Goal: Transaction & Acquisition: Purchase product/service

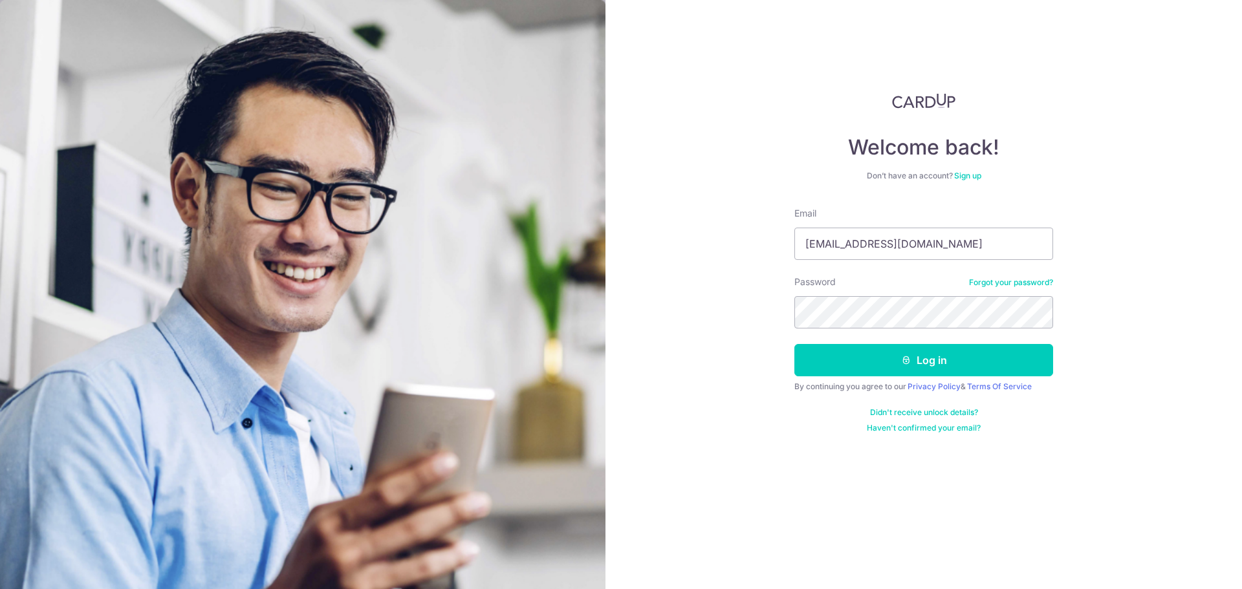
type input "lopilup@gmail.com"
click at [983, 349] on button "Log in" at bounding box center [923, 360] width 259 height 32
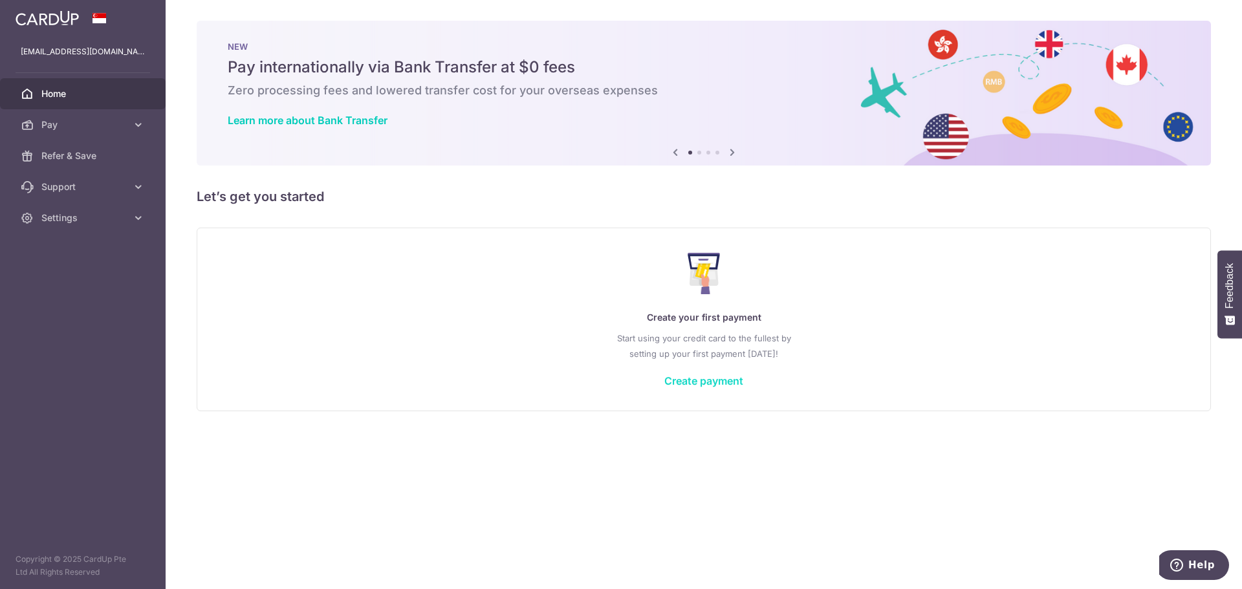
click at [703, 384] on link "Create payment" at bounding box center [703, 381] width 79 height 13
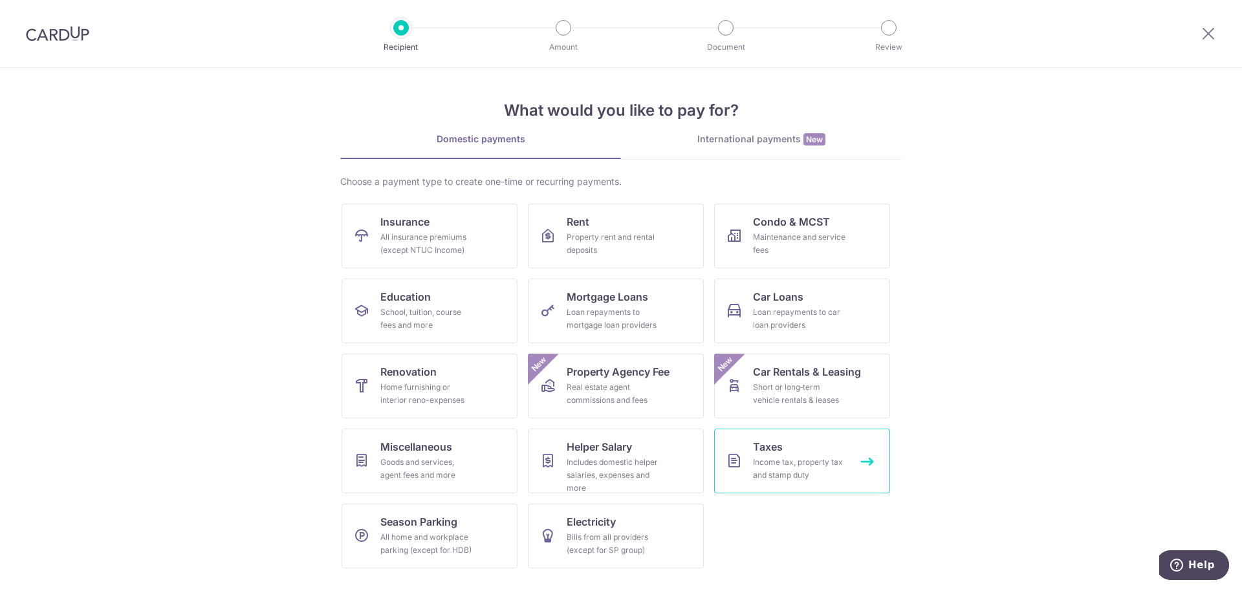
click at [798, 459] on div "Income tax, property tax and stamp duty" at bounding box center [799, 469] width 93 height 26
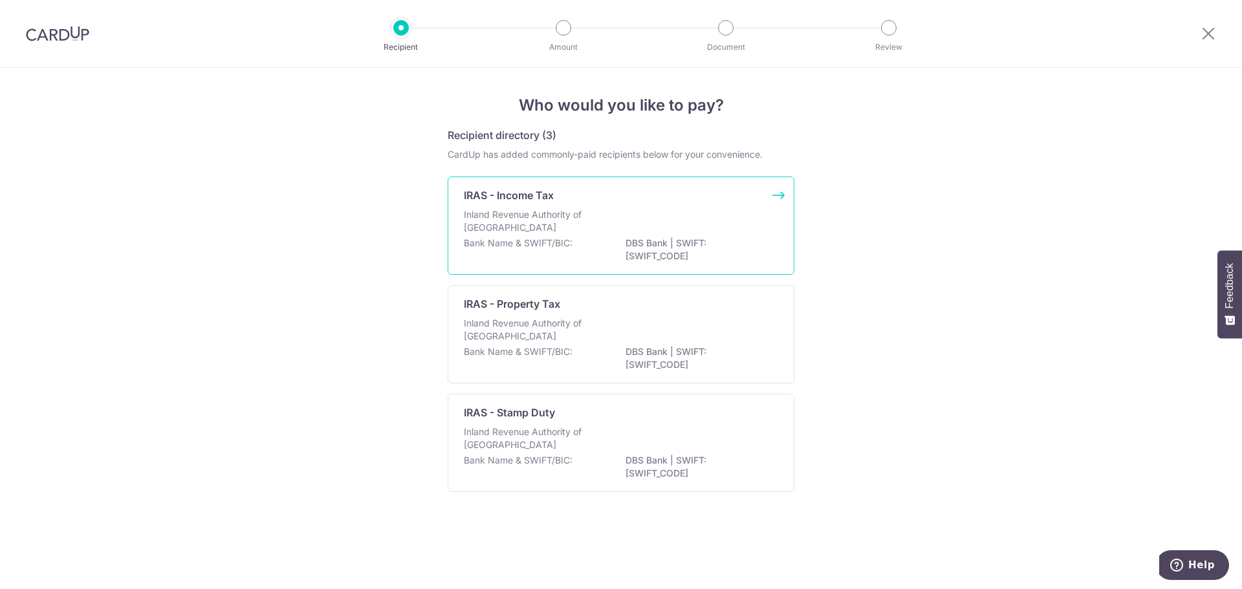
click at [672, 245] on p "DBS Bank | SWIFT: DBSSSGSGXXX" at bounding box center [698, 250] width 145 height 26
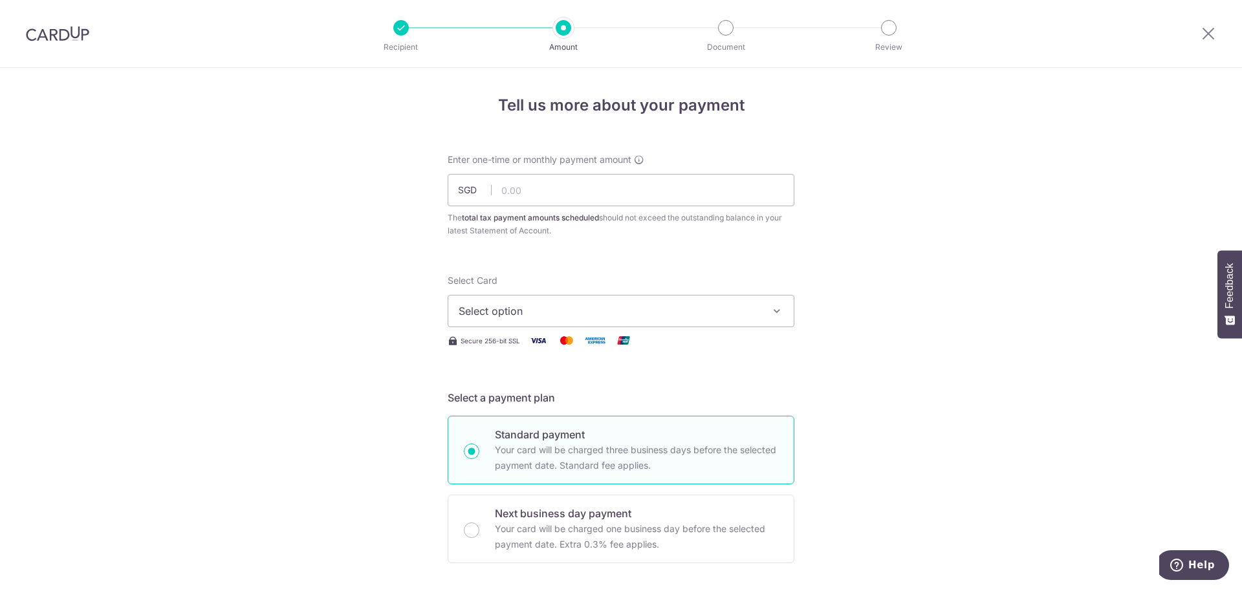
click at [654, 299] on button "Select option" at bounding box center [621, 311] width 347 height 32
click at [587, 351] on span "Add credit card" at bounding box center [632, 347] width 301 height 13
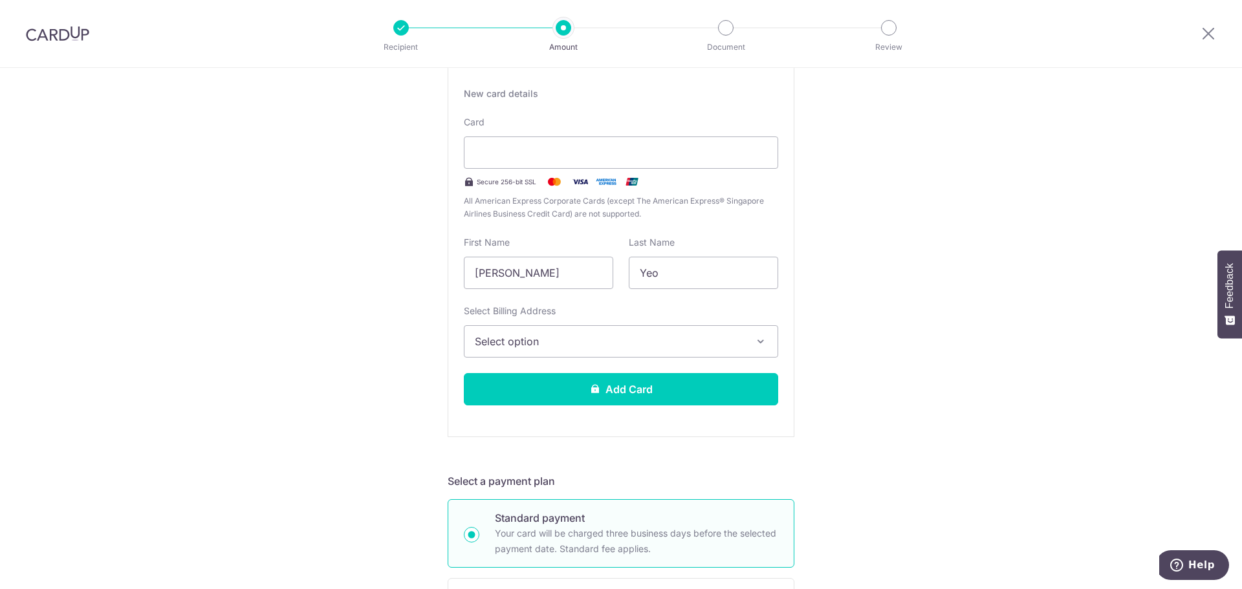
scroll to position [194, 0]
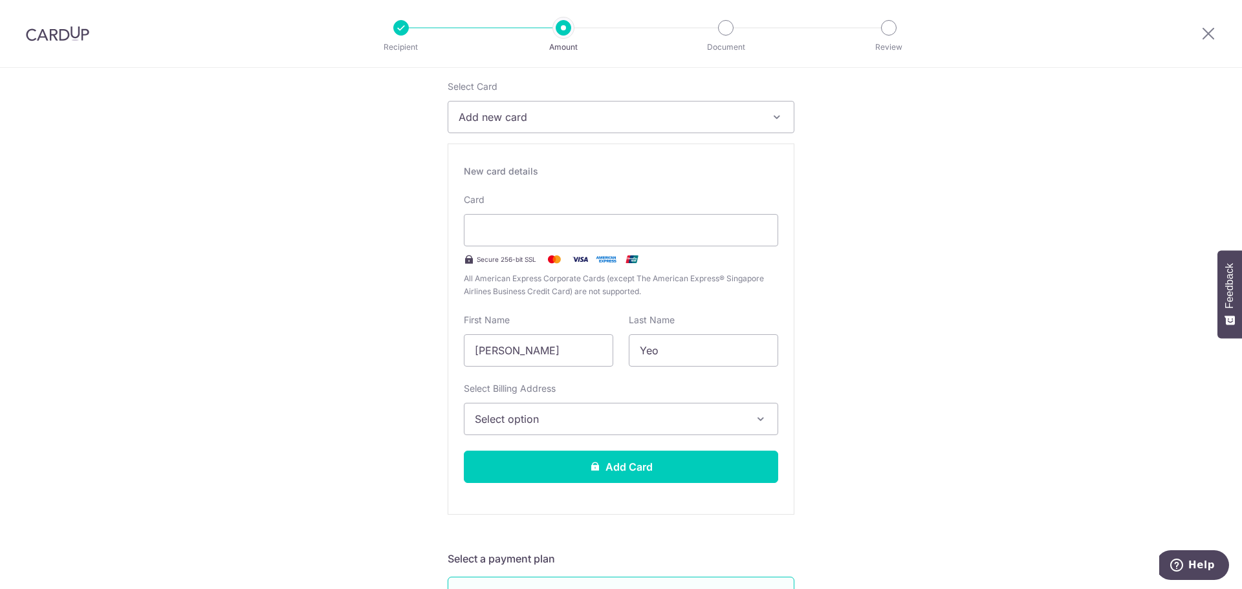
click at [538, 408] on button "Select option" at bounding box center [621, 419] width 314 height 32
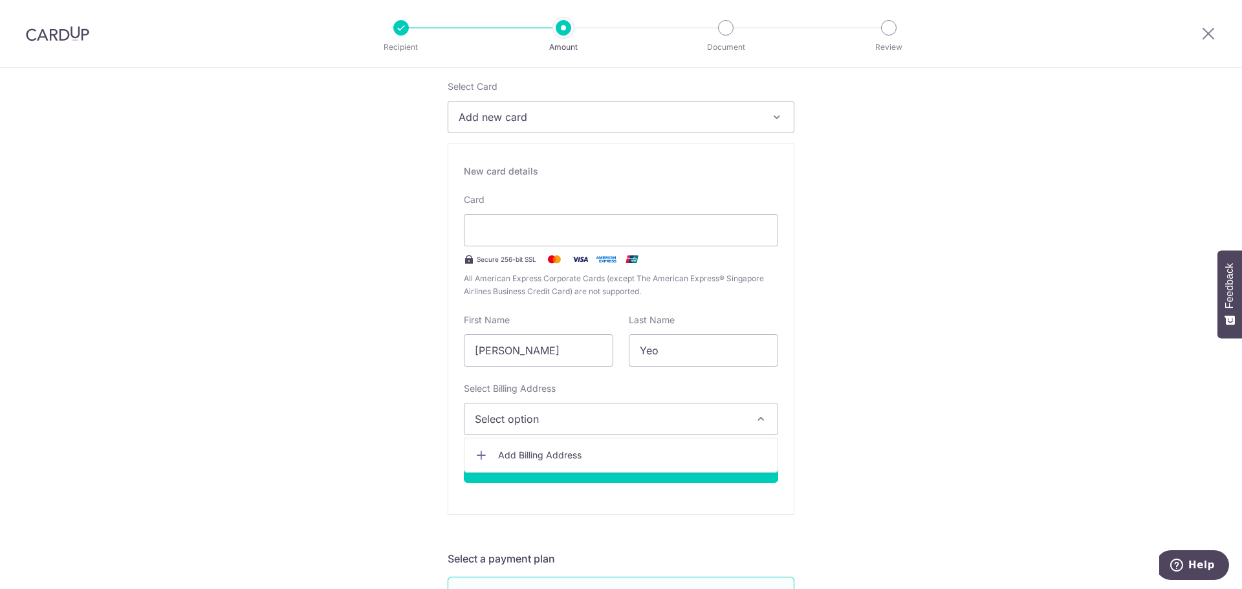
click at [541, 453] on span "Add Billing Address" at bounding box center [632, 455] width 269 height 13
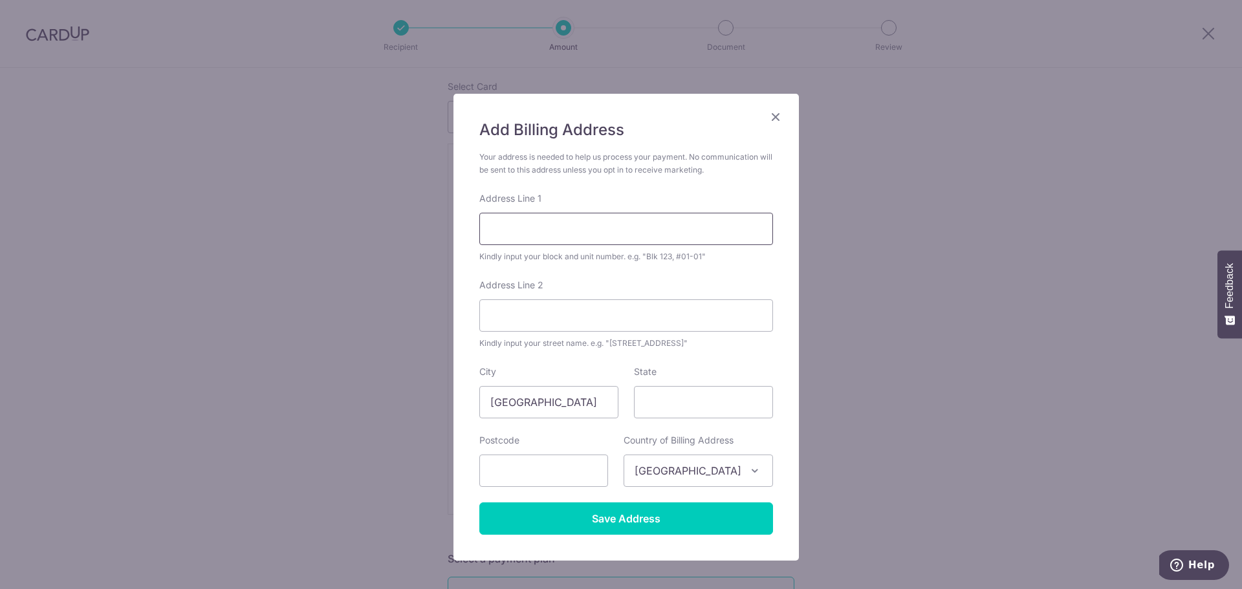
click at [521, 225] on input "Address Line 1" at bounding box center [626, 229] width 294 height 32
type input "3"
type input "13 Keppel Bay Drive"
type input "05-26"
type input "098018"
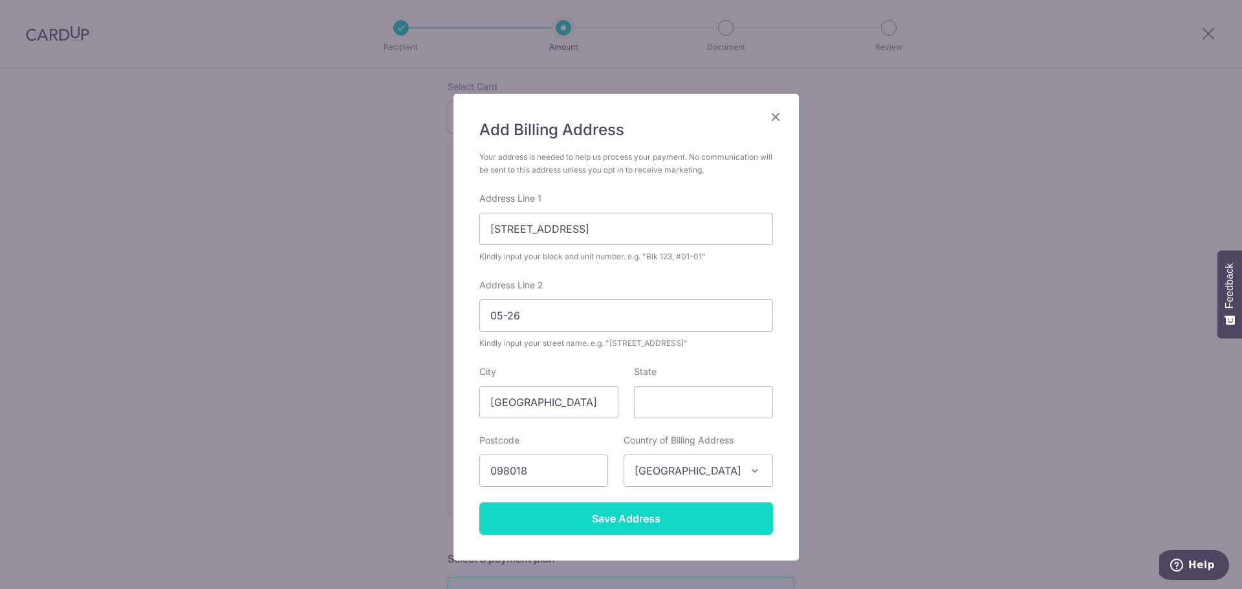
click at [633, 528] on input "Save Address" at bounding box center [626, 519] width 294 height 32
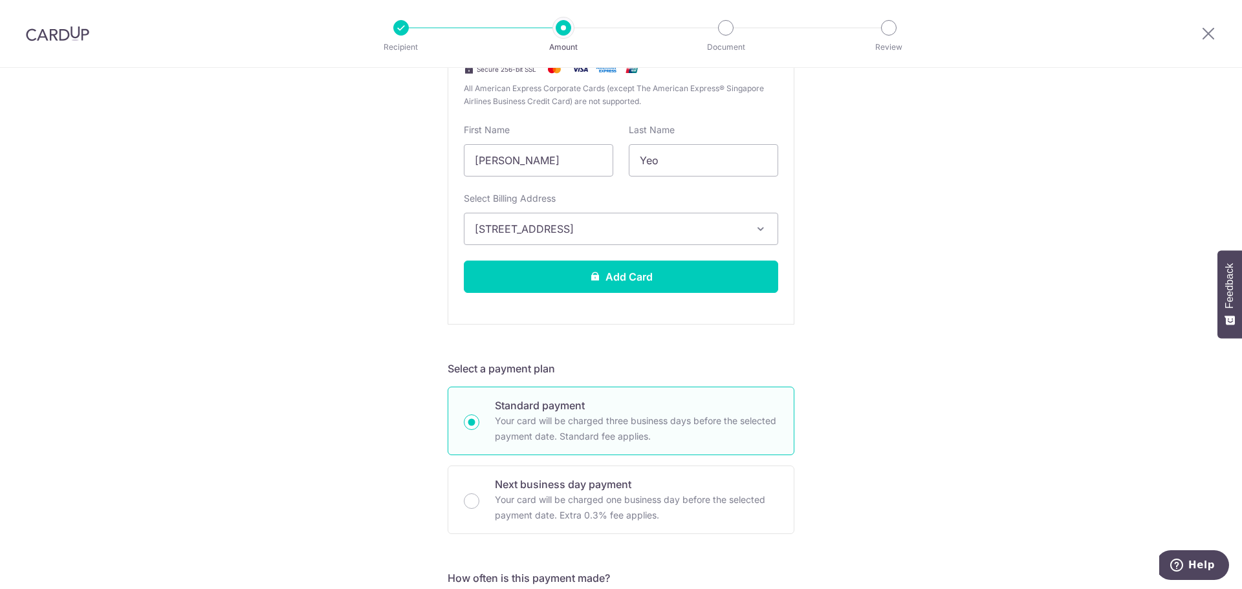
scroll to position [453, 0]
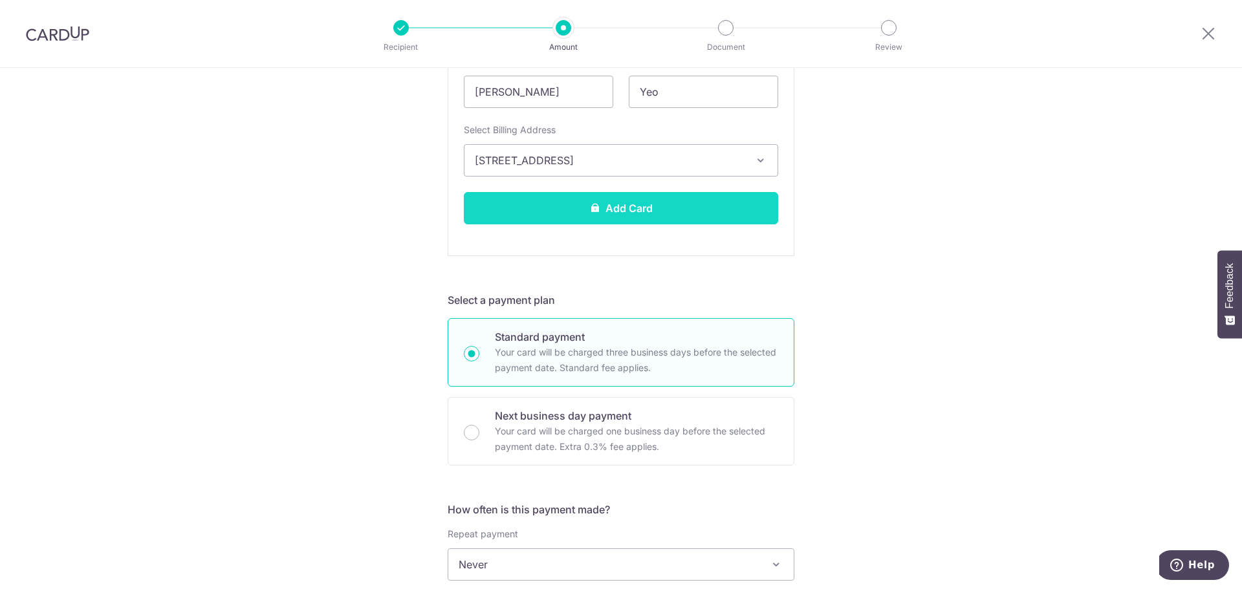
click at [708, 213] on button "Add Card" at bounding box center [621, 208] width 314 height 32
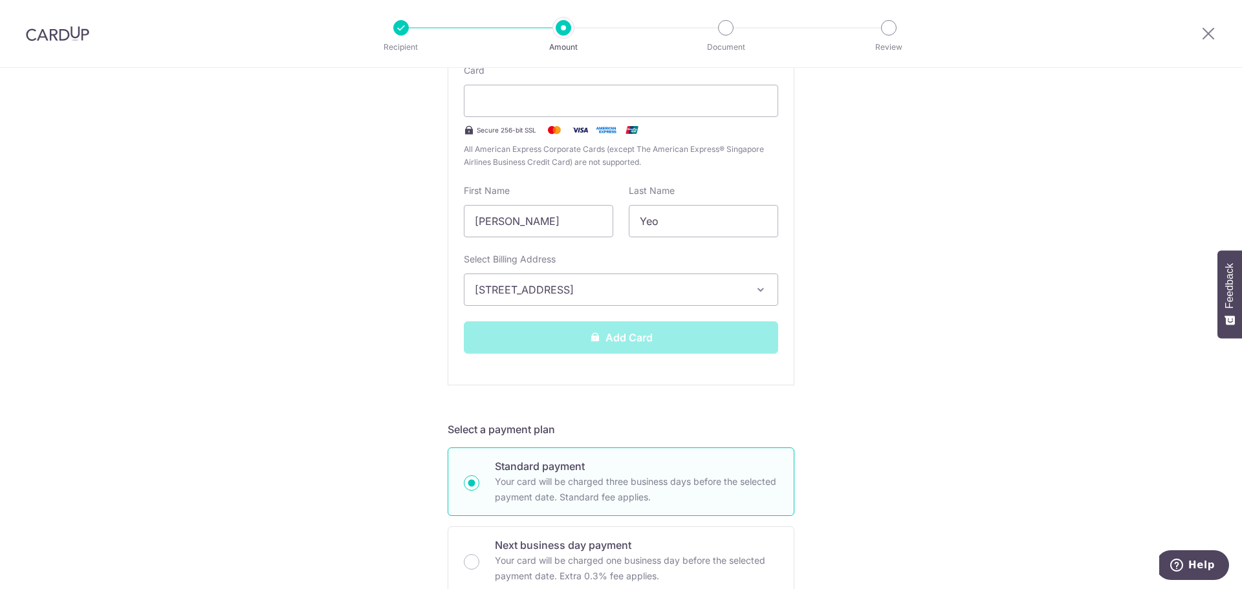
scroll to position [194, 0]
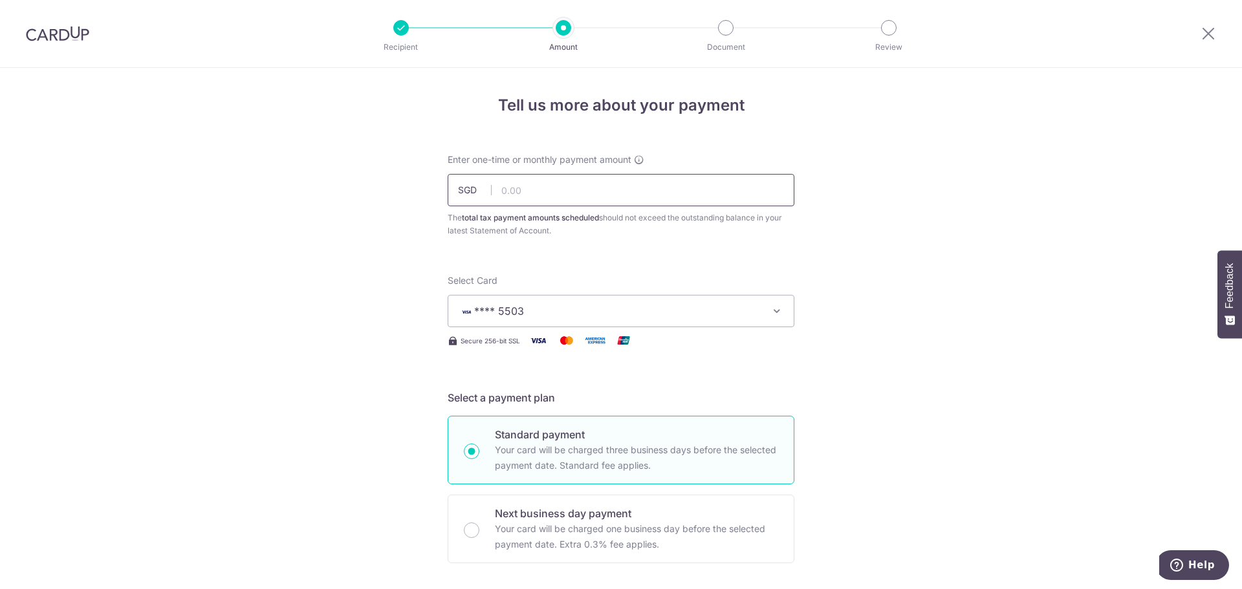
click at [518, 191] on input "text" at bounding box center [621, 190] width 347 height 32
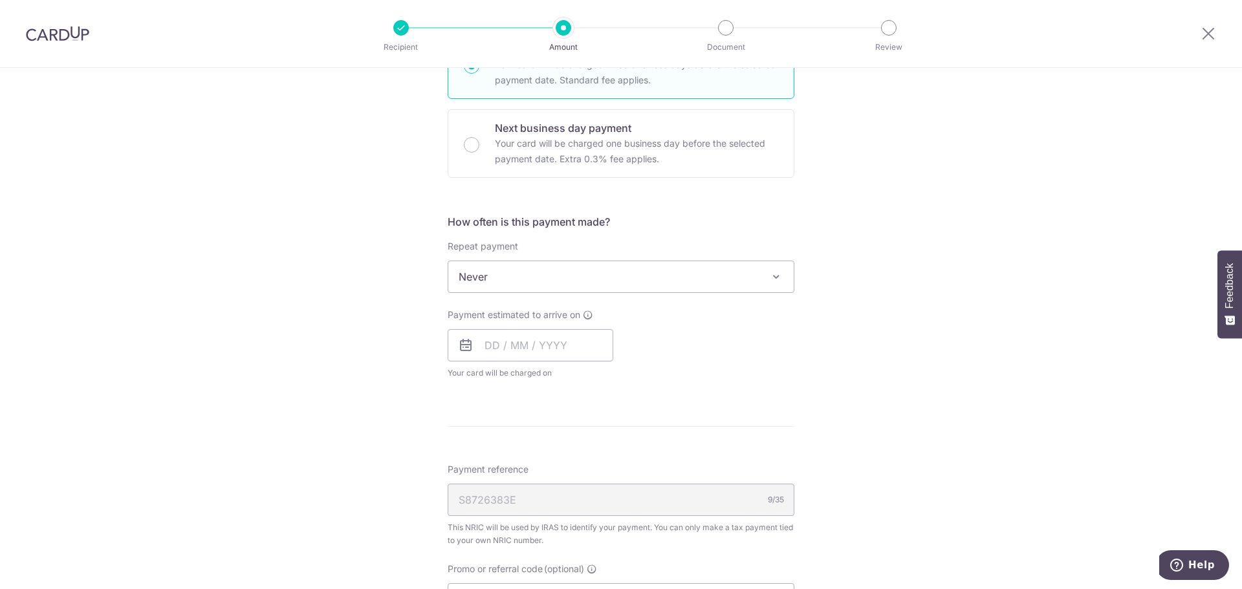
scroll to position [388, 0]
click at [686, 274] on span "Never" at bounding box center [620, 274] width 345 height 31
type input "4,418.53"
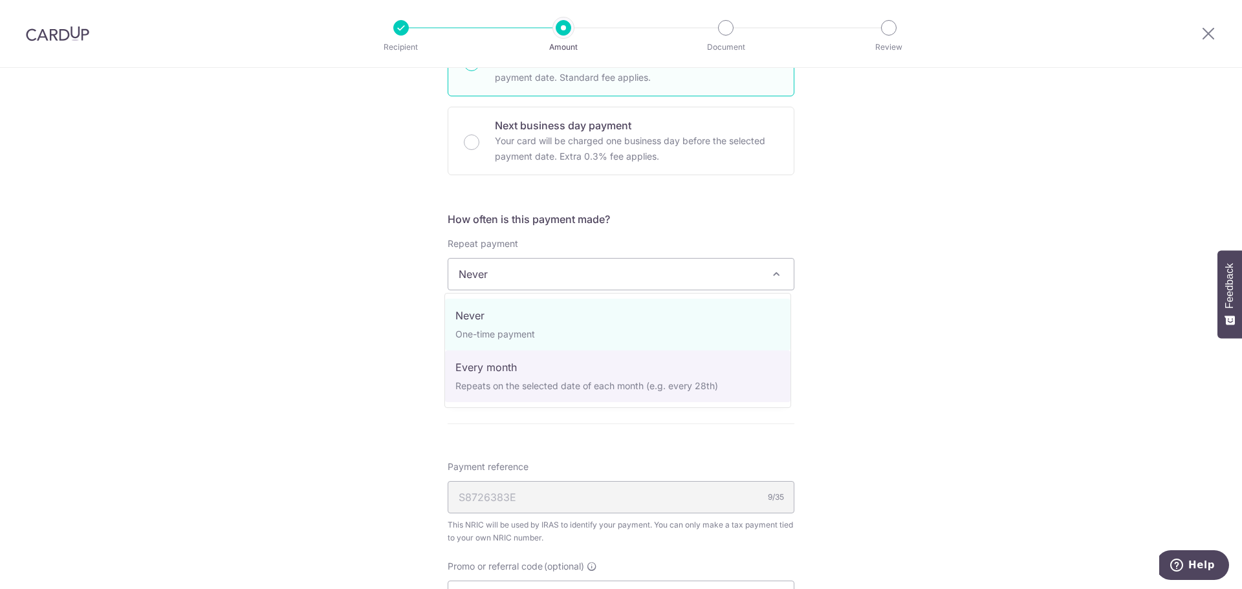
select select "3"
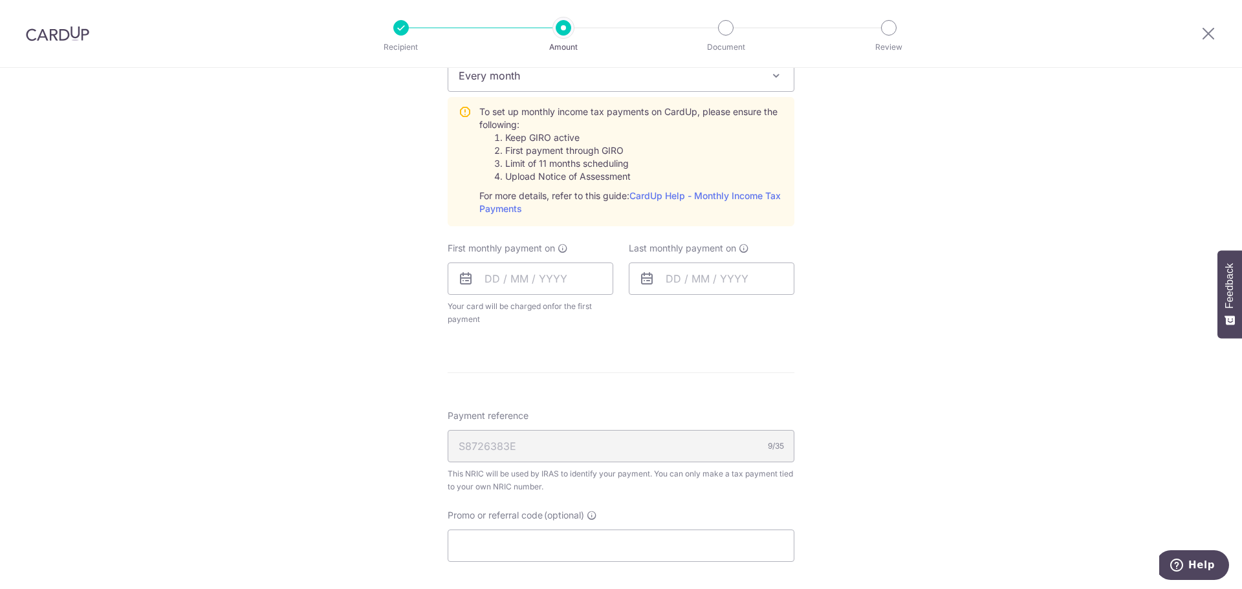
scroll to position [582, 0]
click at [490, 281] on input "text" at bounding box center [531, 283] width 166 height 32
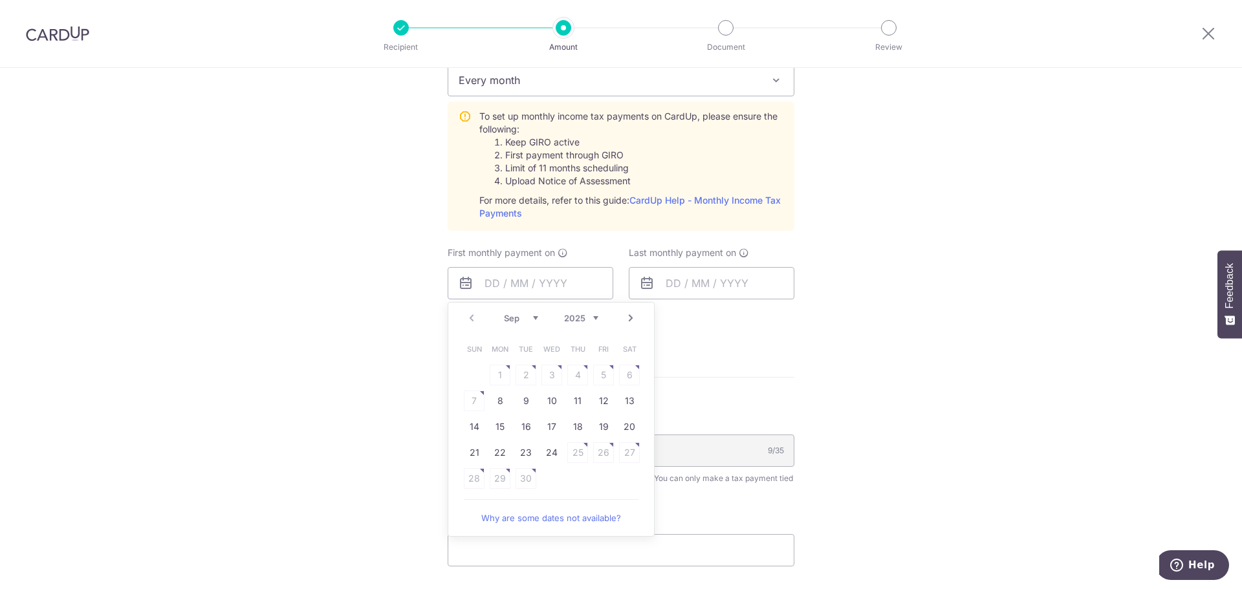
click at [578, 519] on link "Why are some dates not available?" at bounding box center [551, 518] width 175 height 26
click at [494, 403] on link "8" at bounding box center [500, 401] width 21 height 21
type input "[DATE]"
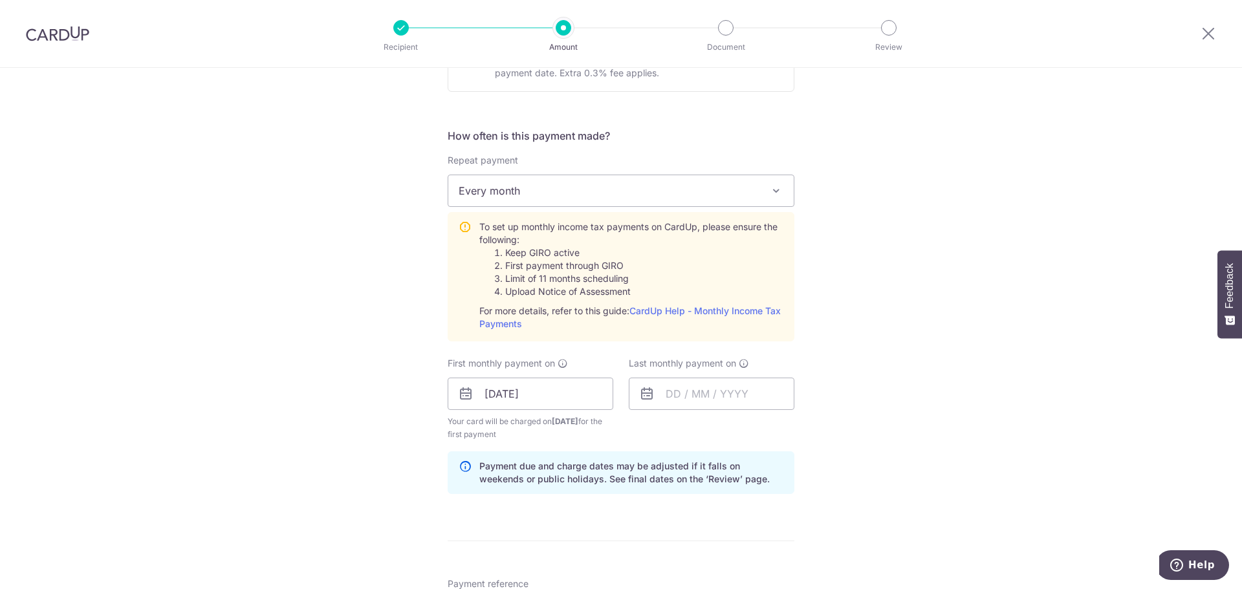
scroll to position [428, 0]
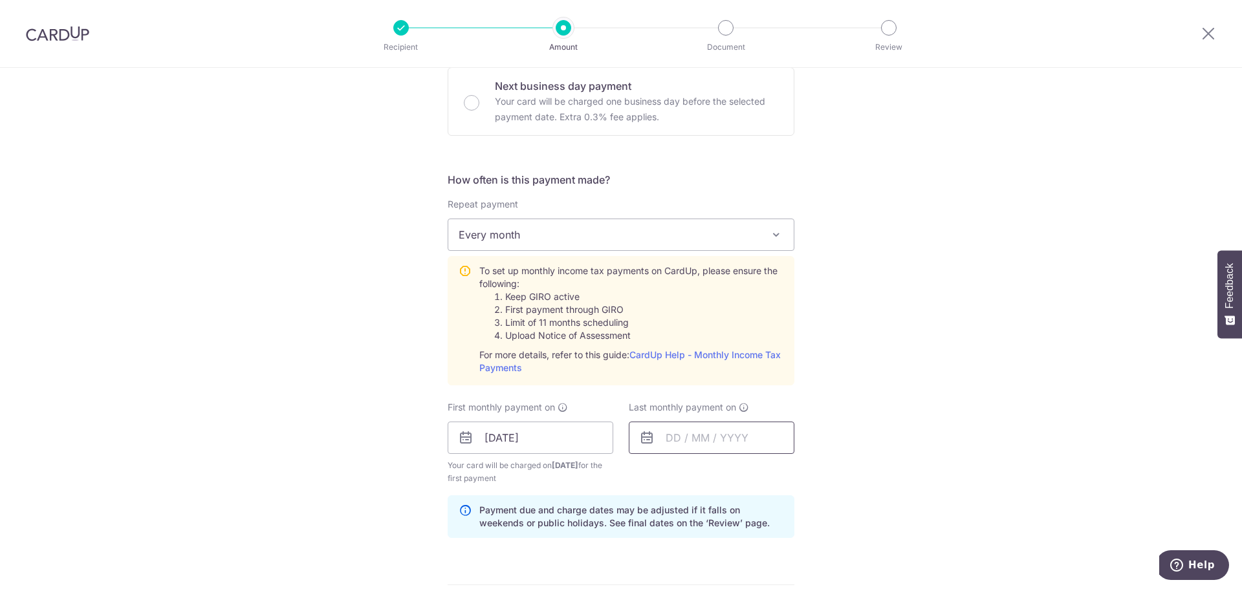
click at [679, 444] on input "text" at bounding box center [712, 438] width 166 height 32
click at [812, 474] on link "Next" at bounding box center [812, 473] width 16 height 16
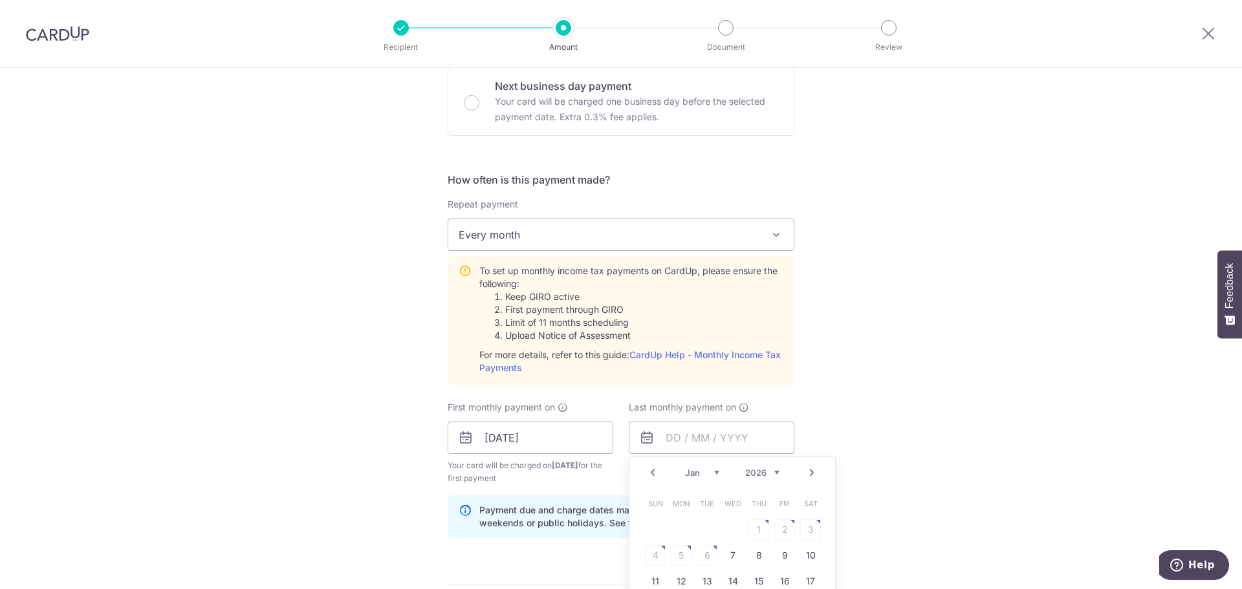
click at [812, 474] on link "Next" at bounding box center [812, 473] width 16 height 16
click at [679, 554] on link "9" at bounding box center [681, 555] width 21 height 21
type input "[DATE]"
click at [552, 448] on input "[DATE]" at bounding box center [531, 438] width 166 height 32
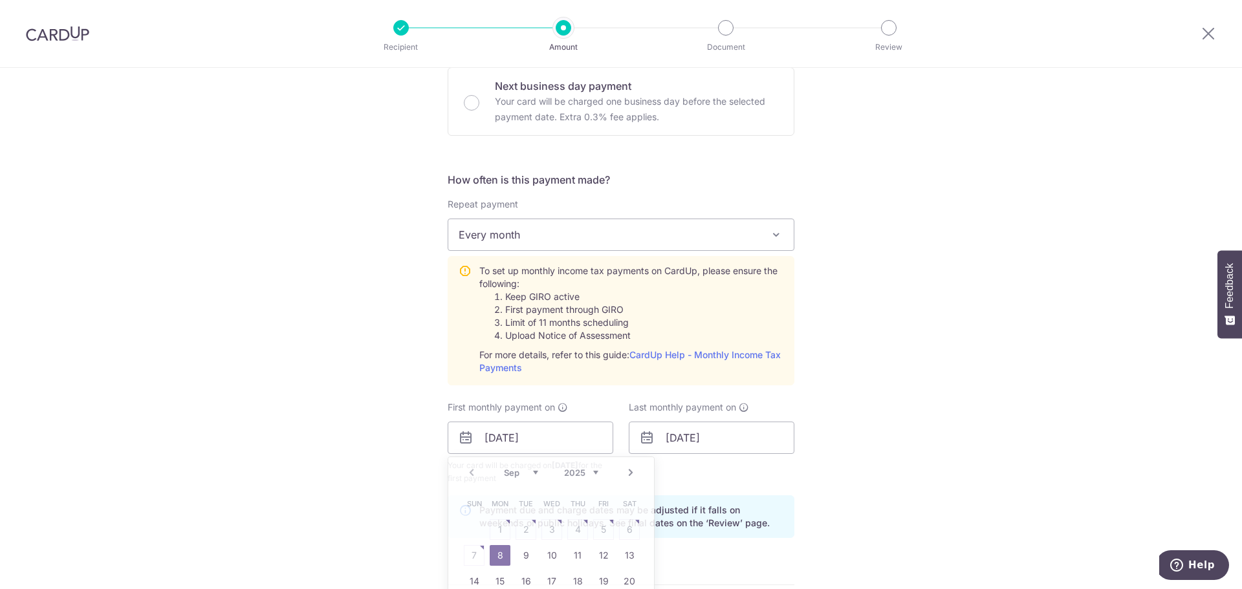
click at [921, 406] on div "Tell us more about your payment Enter one-time or monthly payment amount SGD 4,…" at bounding box center [621, 341] width 1242 height 1402
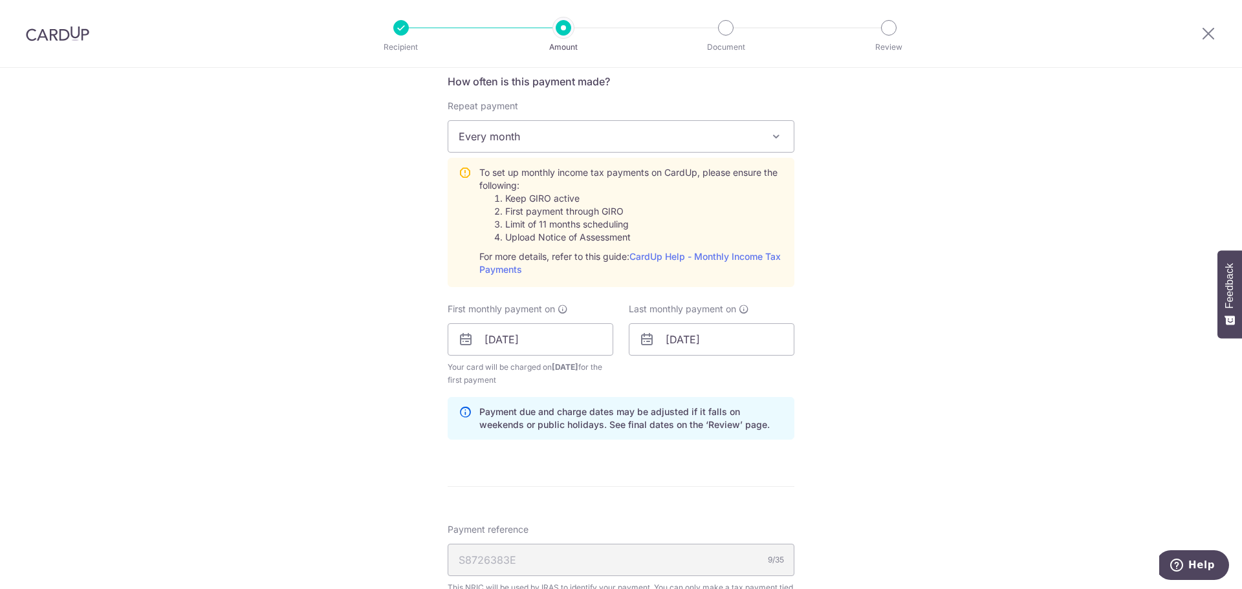
scroll to position [557, 0]
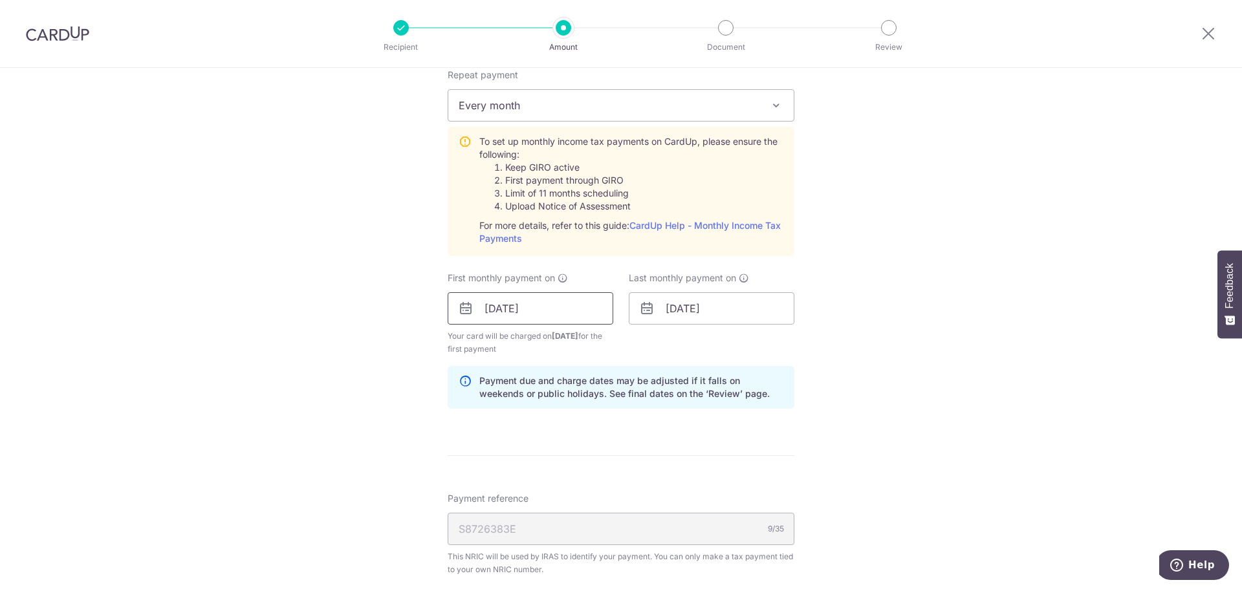
click at [539, 320] on input "[DATE]" at bounding box center [531, 308] width 166 height 32
click at [927, 370] on div "Tell us more about your payment Enter one-time or monthly payment amount SGD 4,…" at bounding box center [621, 212] width 1242 height 1402
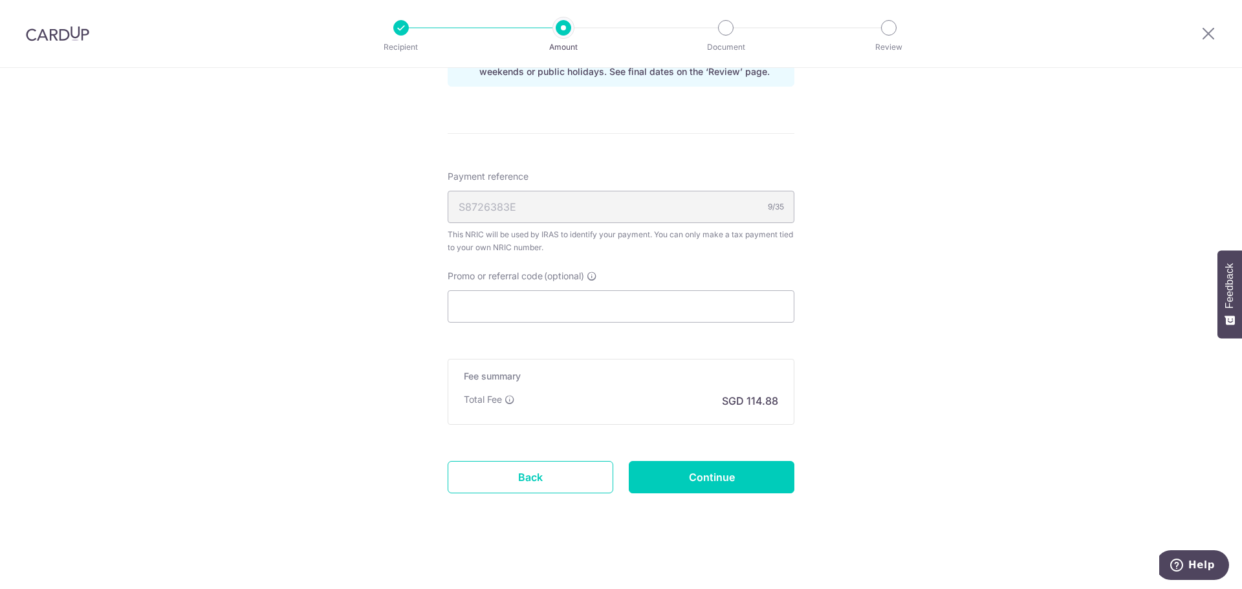
scroll to position [880, 0]
click at [763, 477] on input "Continue" at bounding box center [712, 476] width 166 height 32
type input "Create Schedule"
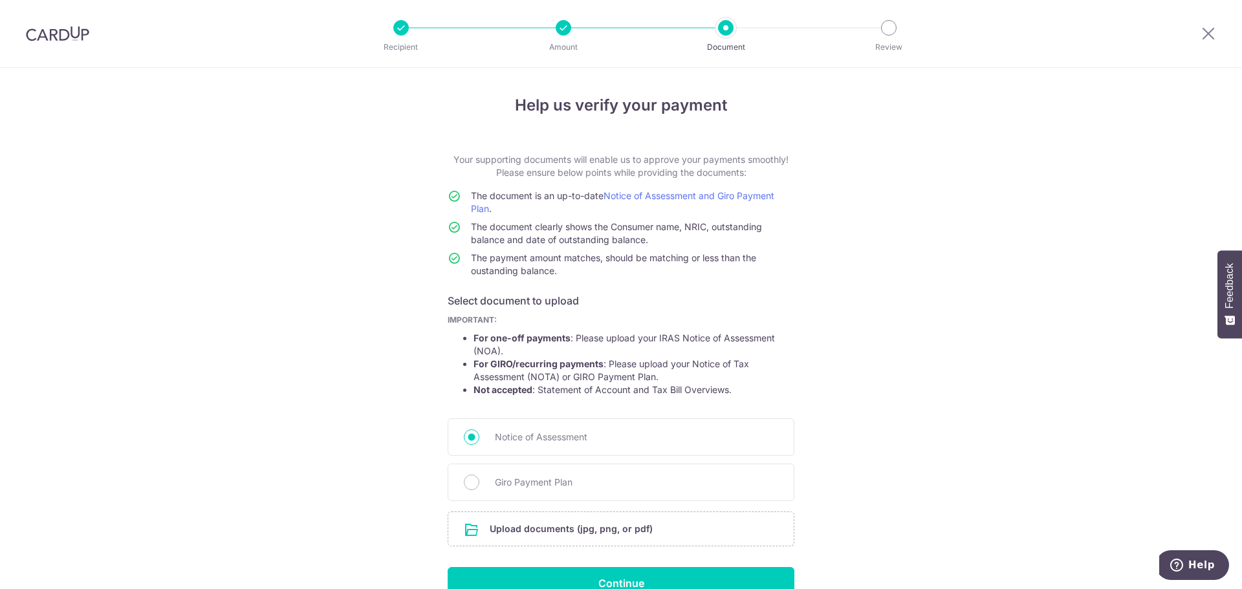
click at [679, 461] on div "Notice of Assessment Giro Payment Plan" at bounding box center [621, 460] width 347 height 83
click at [677, 472] on div "Giro Payment Plan" at bounding box center [621, 483] width 347 height 38
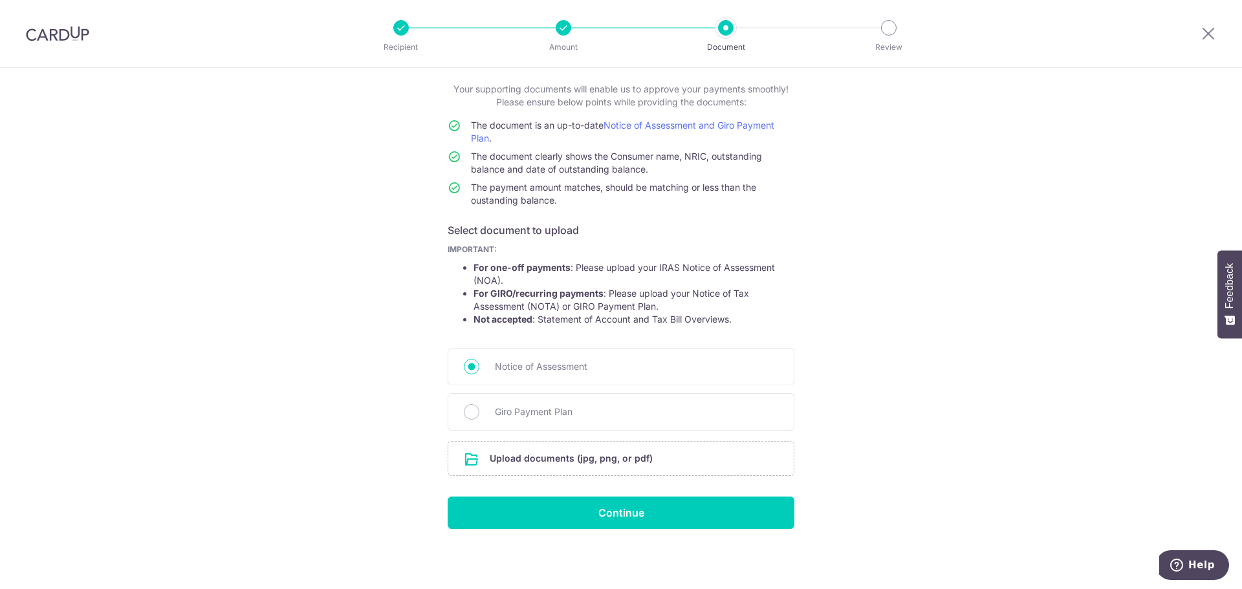
scroll to position [71, 0]
click at [560, 455] on input "file" at bounding box center [620, 458] width 345 height 34
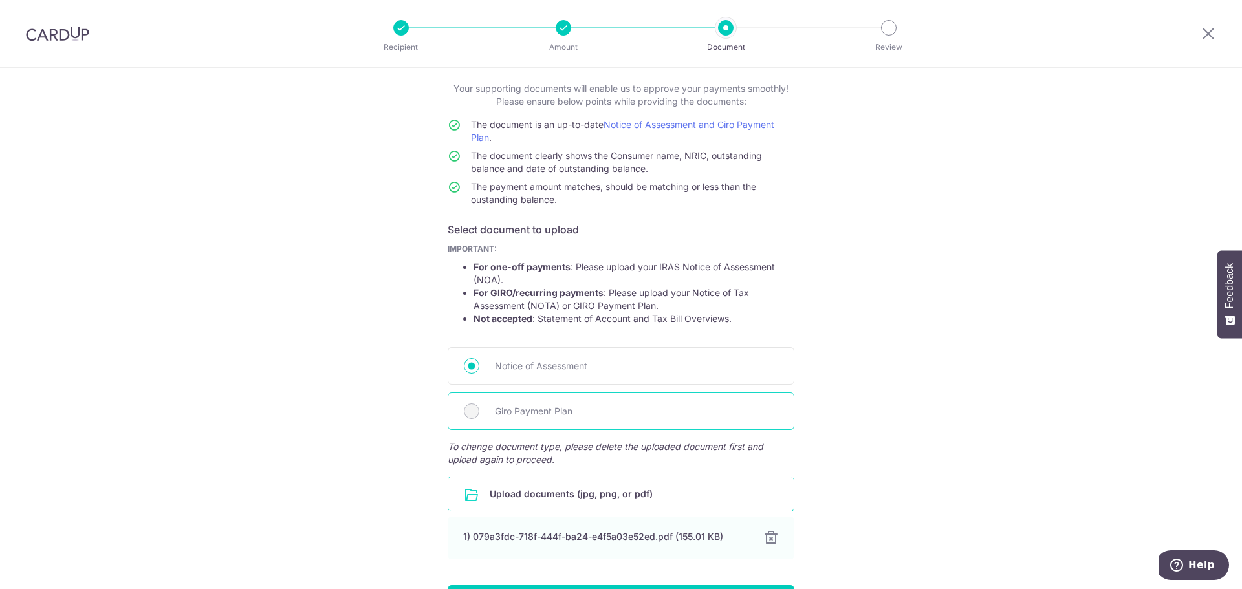
click at [495, 402] on div "Giro Payment Plan" at bounding box center [621, 412] width 347 height 38
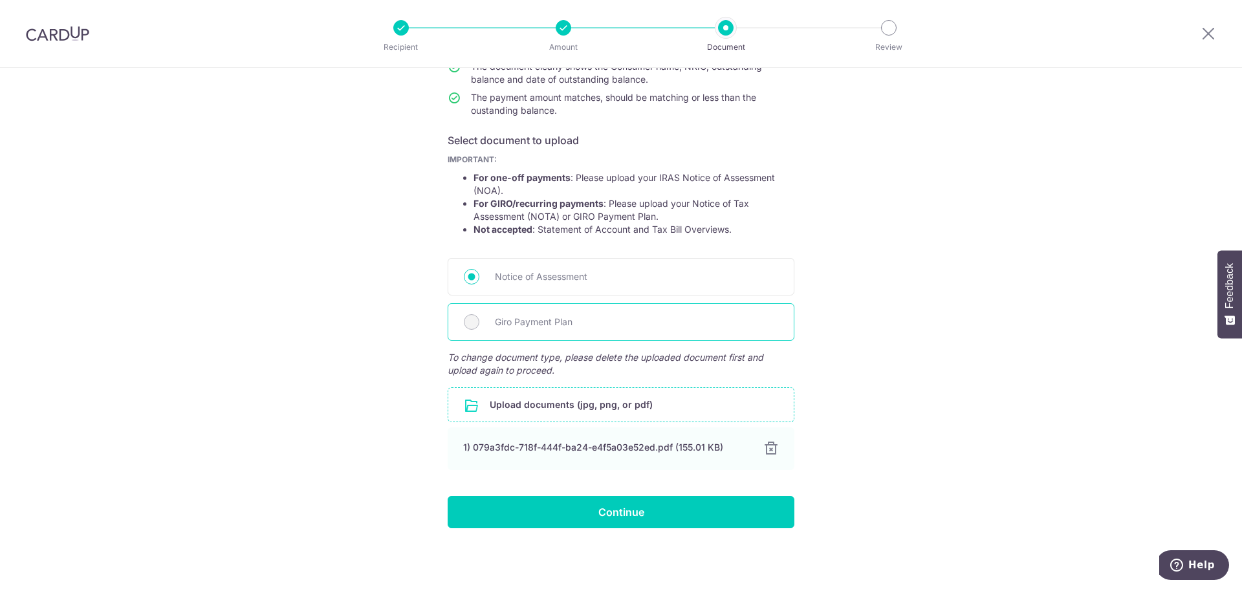
click at [483, 316] on div "Giro Payment Plan" at bounding box center [621, 322] width 347 height 38
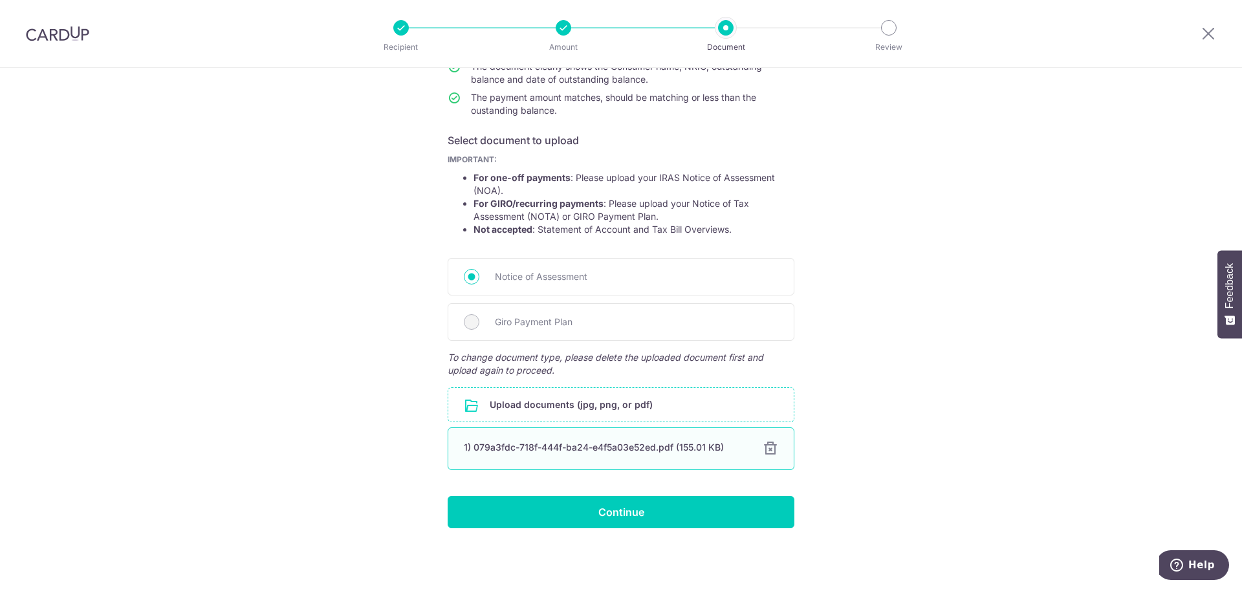
click at [767, 450] on div at bounding box center [771, 449] width 16 height 16
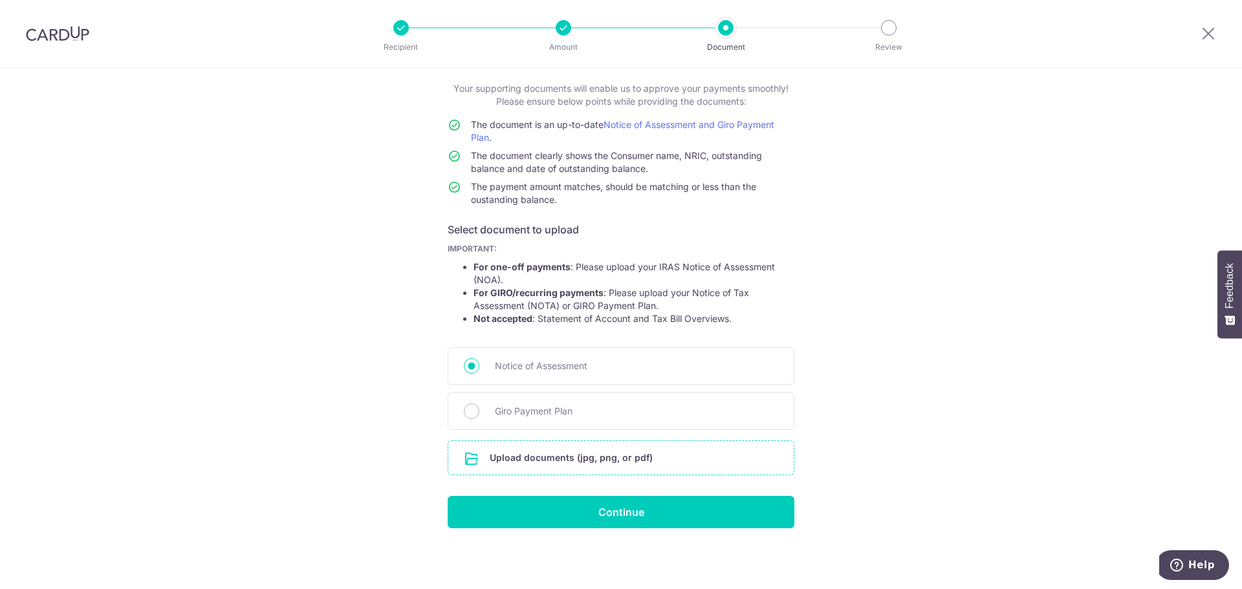
click at [622, 466] on input "file" at bounding box center [620, 458] width 345 height 34
click at [472, 413] on input "Giro Payment Plan" at bounding box center [472, 412] width 16 height 16
radio input "true"
click at [546, 456] on input "file" at bounding box center [620, 458] width 345 height 34
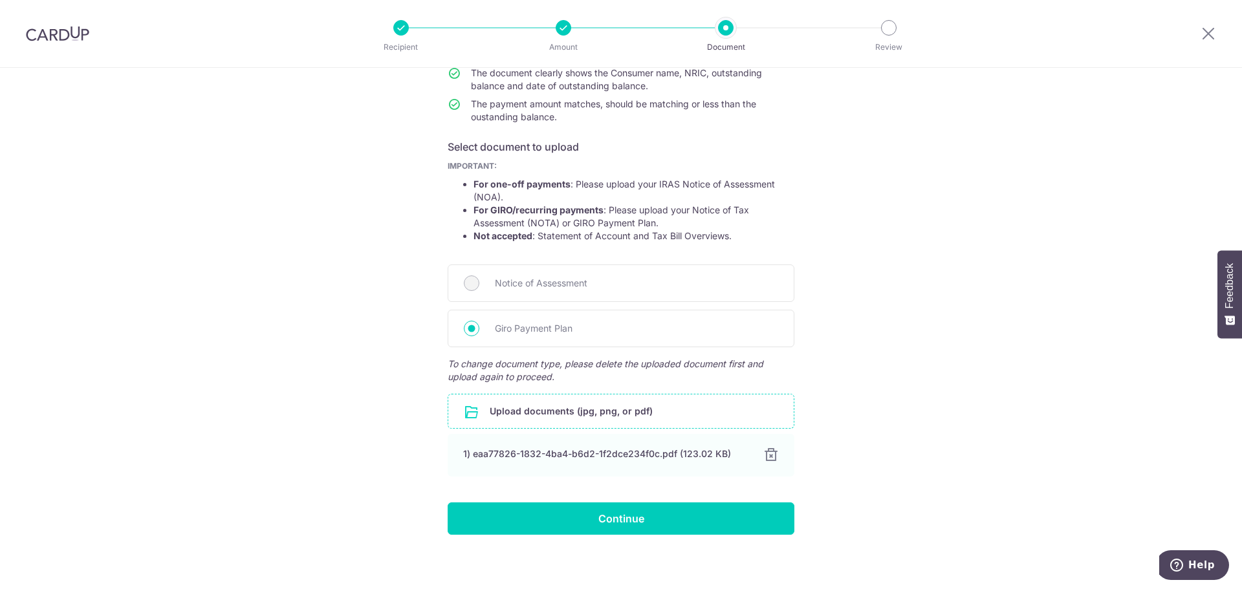
scroll to position [160, 0]
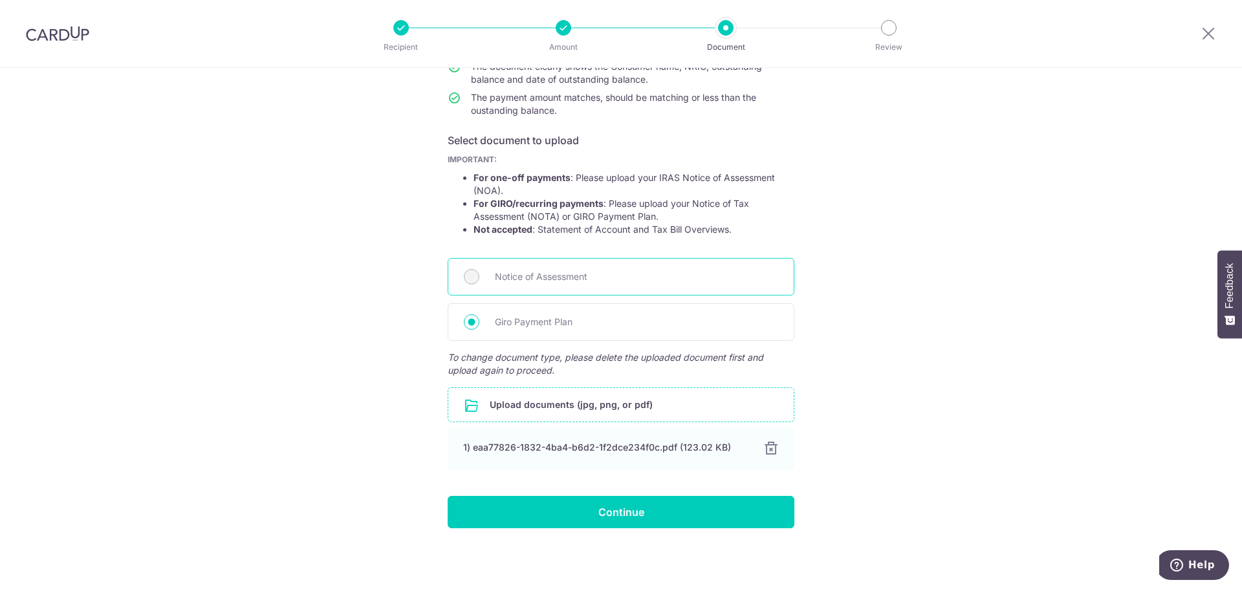
click at [606, 274] on span "Notice of Assessment" at bounding box center [636, 277] width 283 height 16
click at [645, 505] on input "Continue" at bounding box center [621, 512] width 347 height 32
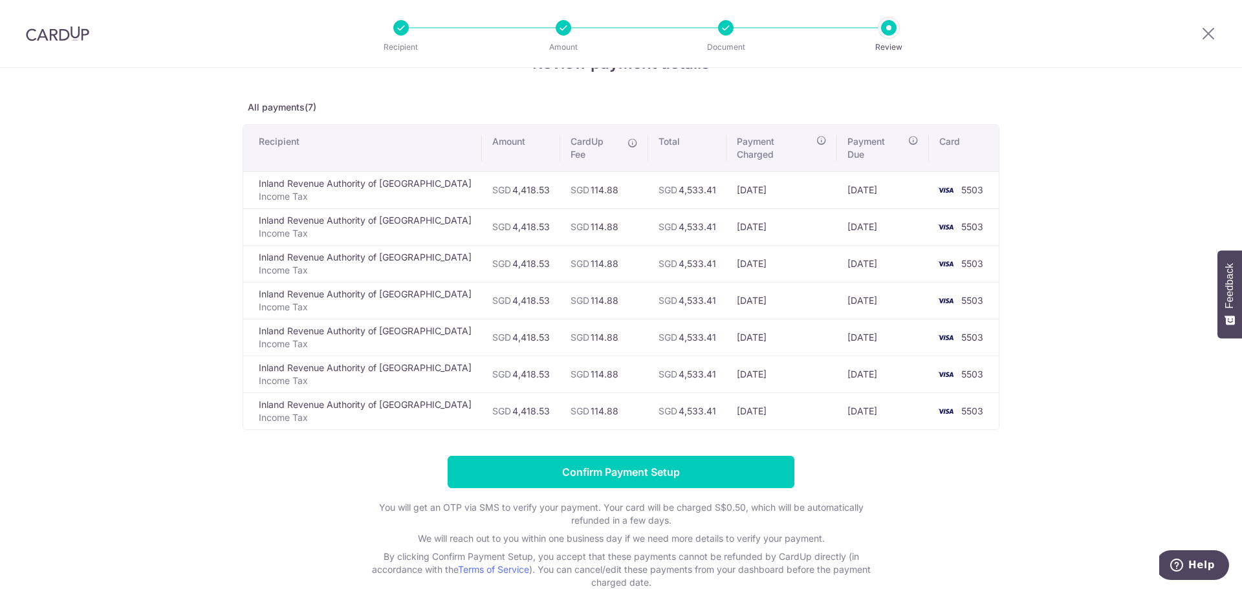
scroll to position [65, 0]
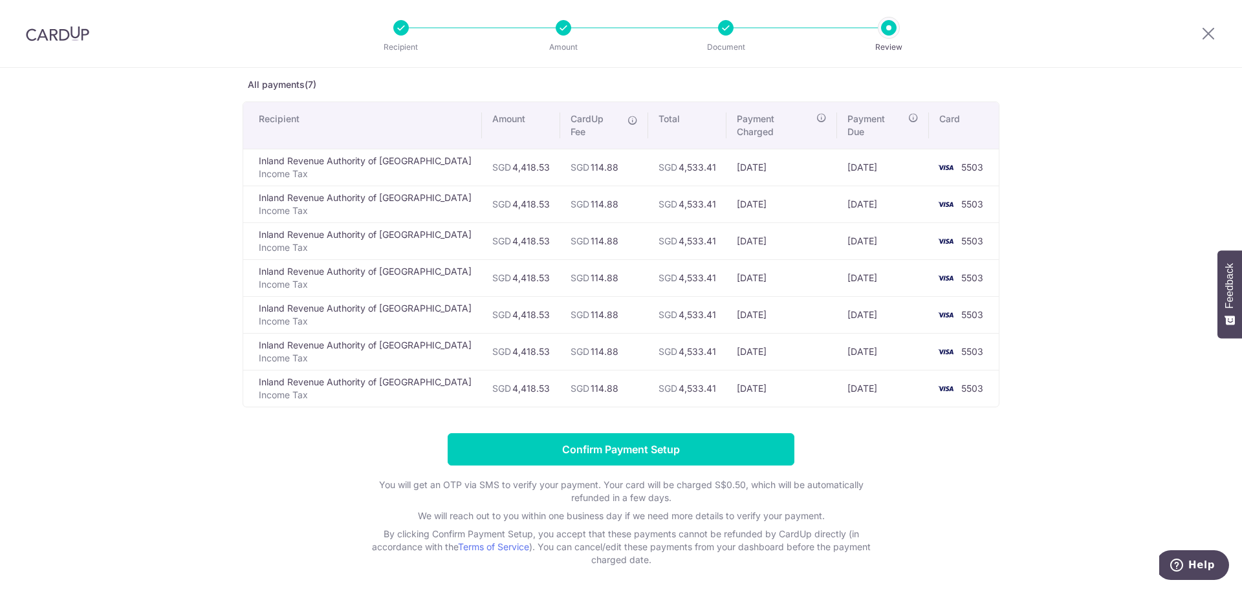
click at [675, 376] on td "SGD 4,533.41" at bounding box center [687, 388] width 78 height 37
click at [640, 445] on input "Confirm Payment Setup" at bounding box center [621, 449] width 347 height 32
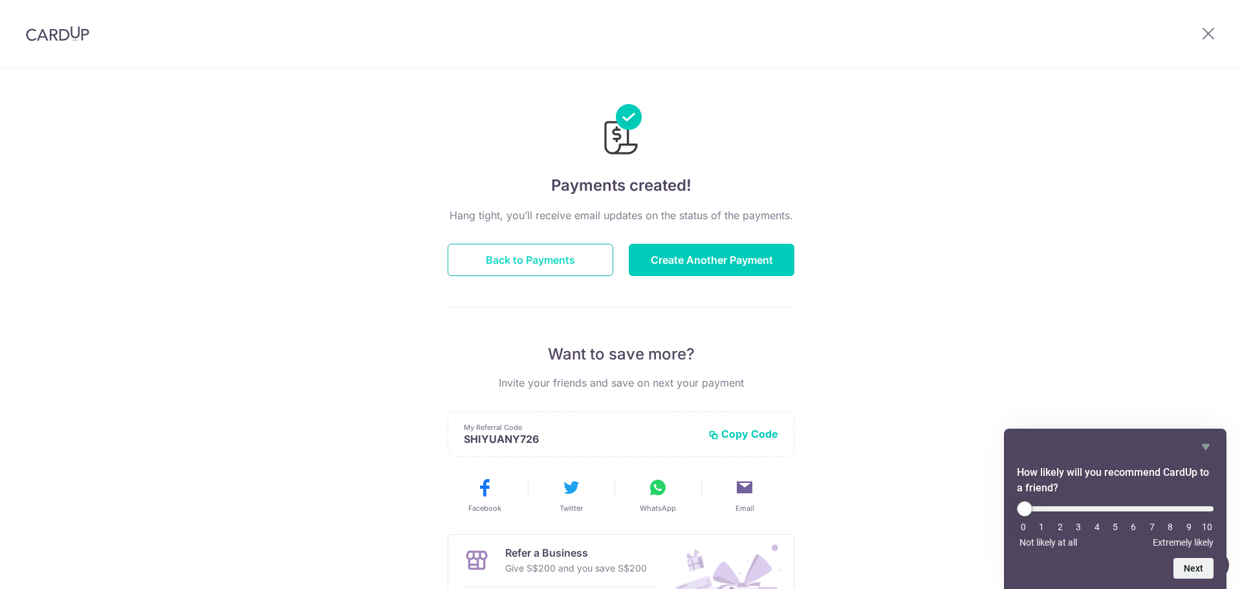
click at [566, 267] on button "Back to Payments" at bounding box center [531, 260] width 166 height 32
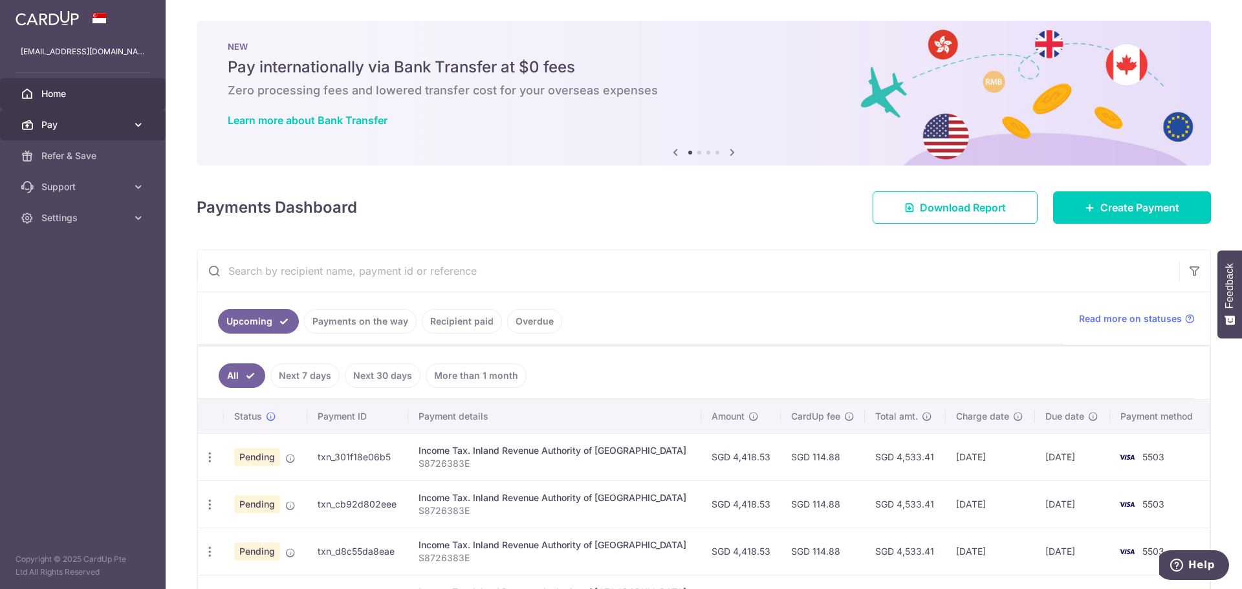
click at [142, 125] on icon at bounding box center [138, 124] width 13 height 13
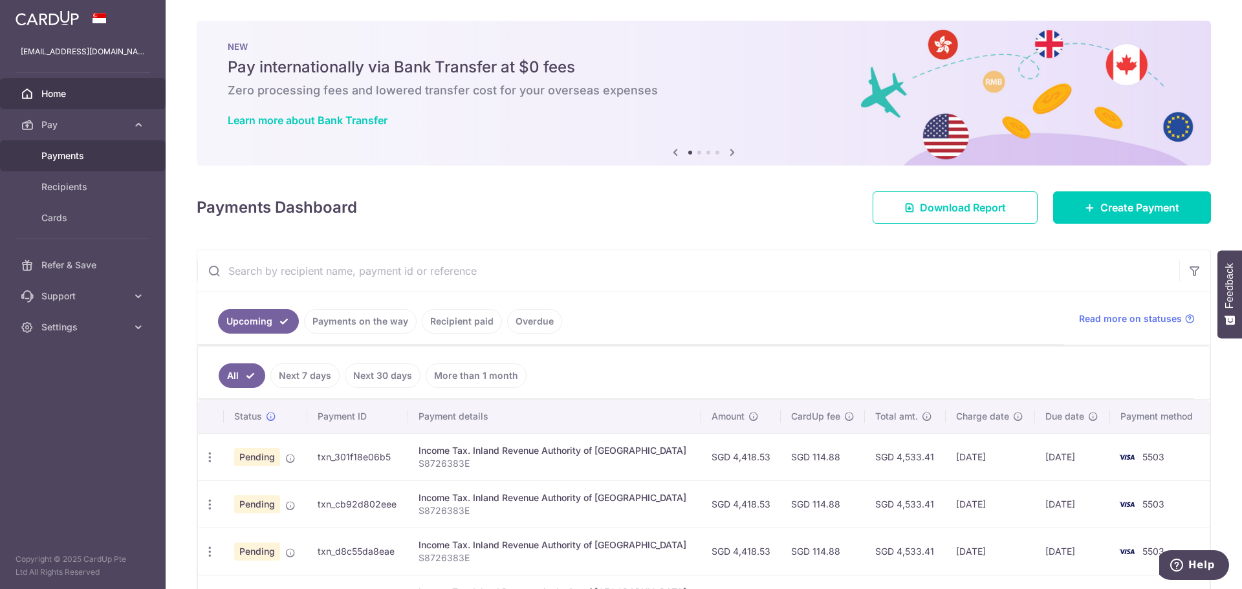
click at [94, 158] on span "Payments" at bounding box center [83, 155] width 85 height 13
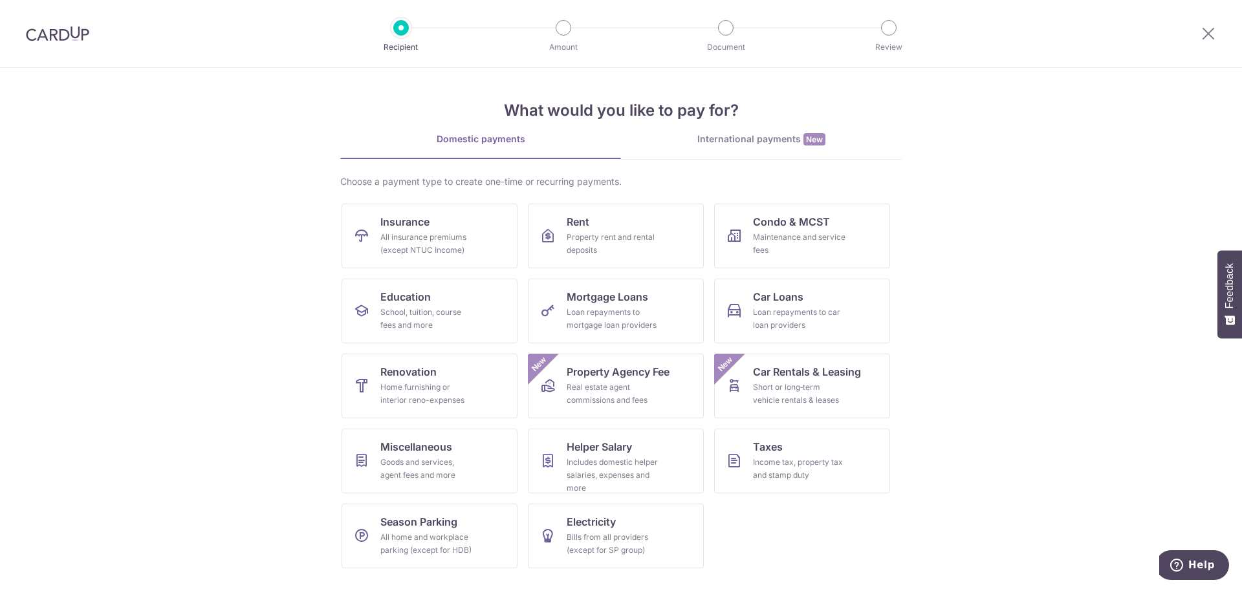
click at [65, 38] on img at bounding box center [57, 34] width 63 height 16
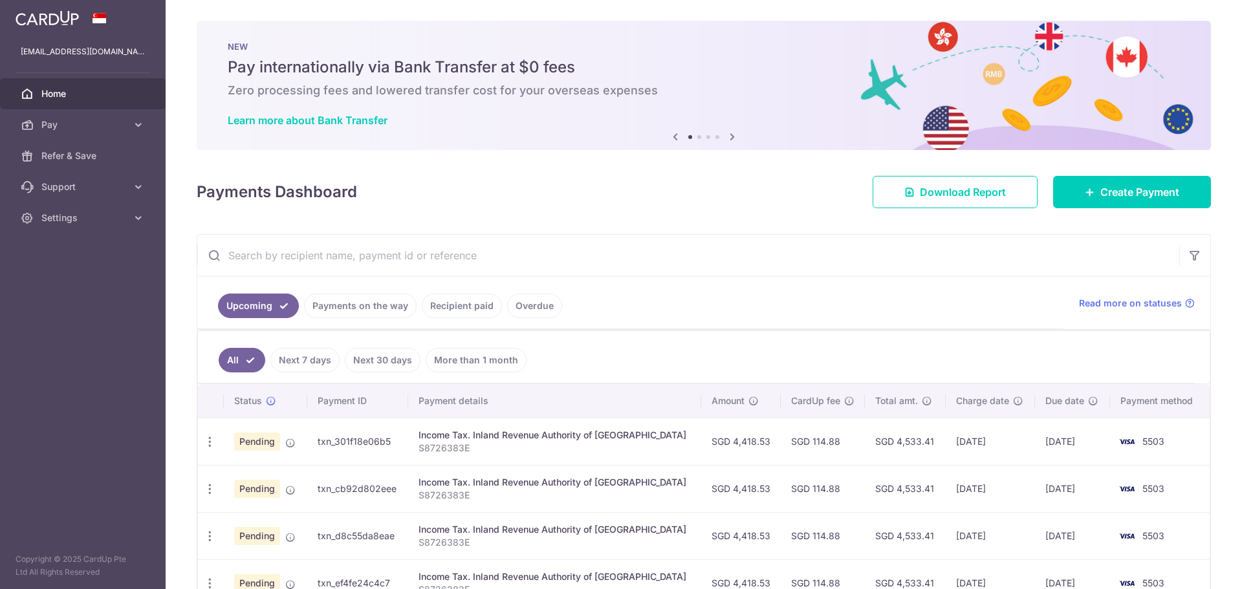
scroll to position [223, 0]
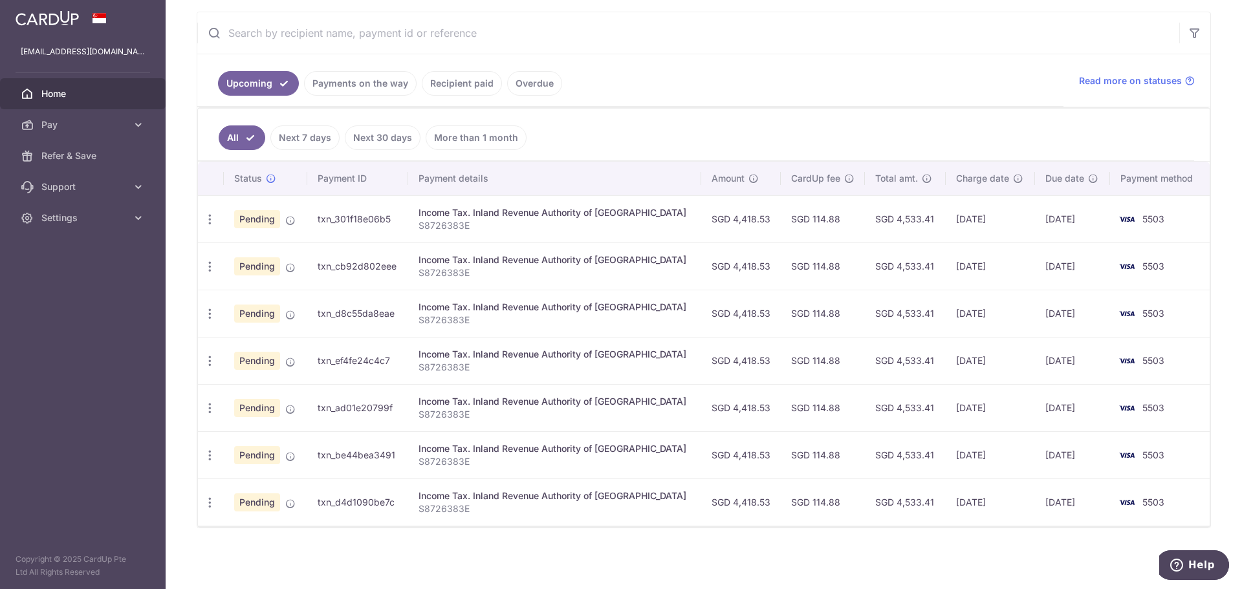
click at [249, 144] on link "All" at bounding box center [242, 137] width 47 height 25
click at [210, 216] on icon "button" at bounding box center [210, 220] width 14 height 14
click at [239, 285] on span "Cancel payment" at bounding box center [278, 287] width 87 height 16
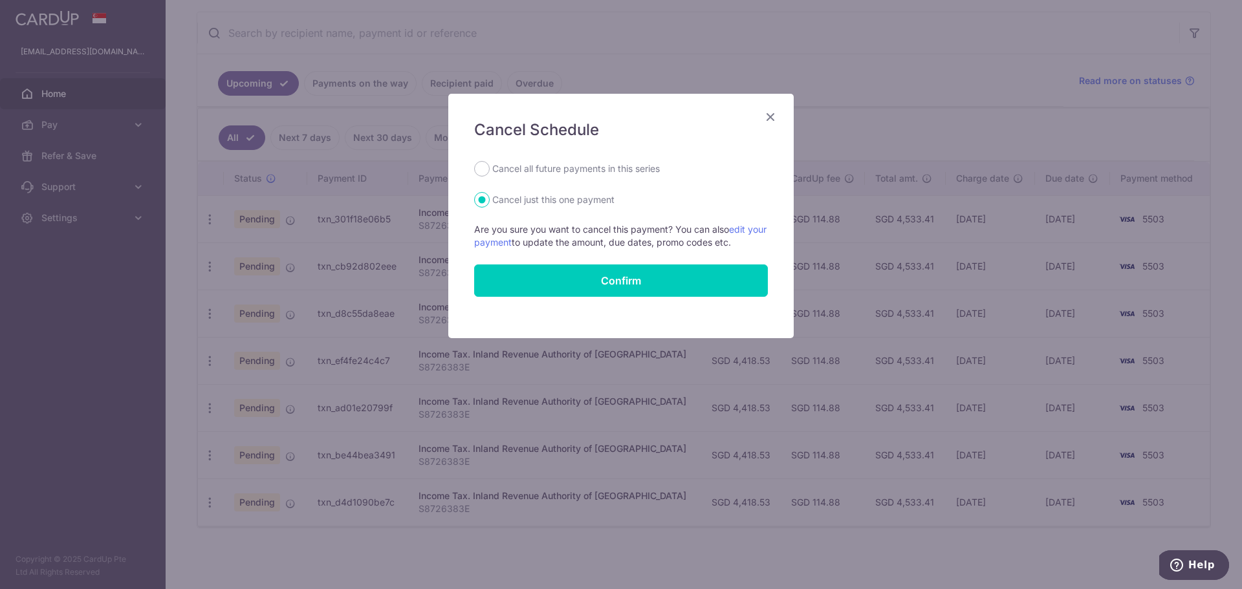
click at [558, 168] on label "Cancel all future payments in this series" at bounding box center [576, 169] width 168 height 16
click at [490, 168] on input "Cancel all future payments in this series" at bounding box center [482, 169] width 16 height 16
radio input "true"
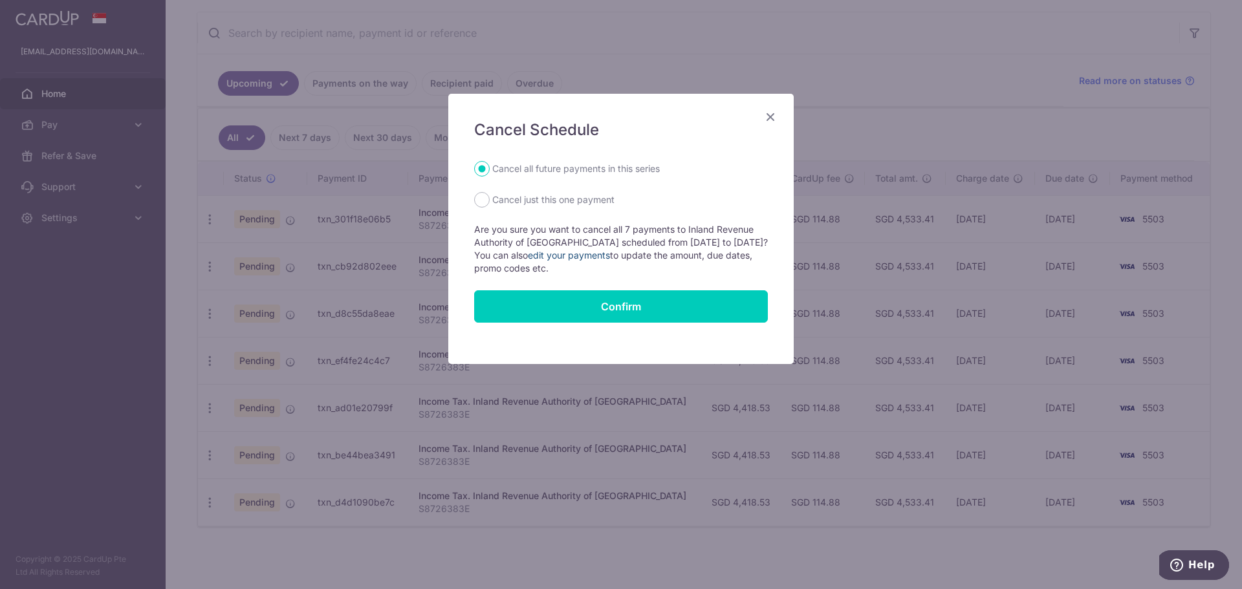
click at [579, 255] on link "edit your payments" at bounding box center [569, 255] width 82 height 11
click at [772, 111] on icon "Close" at bounding box center [771, 117] width 16 height 16
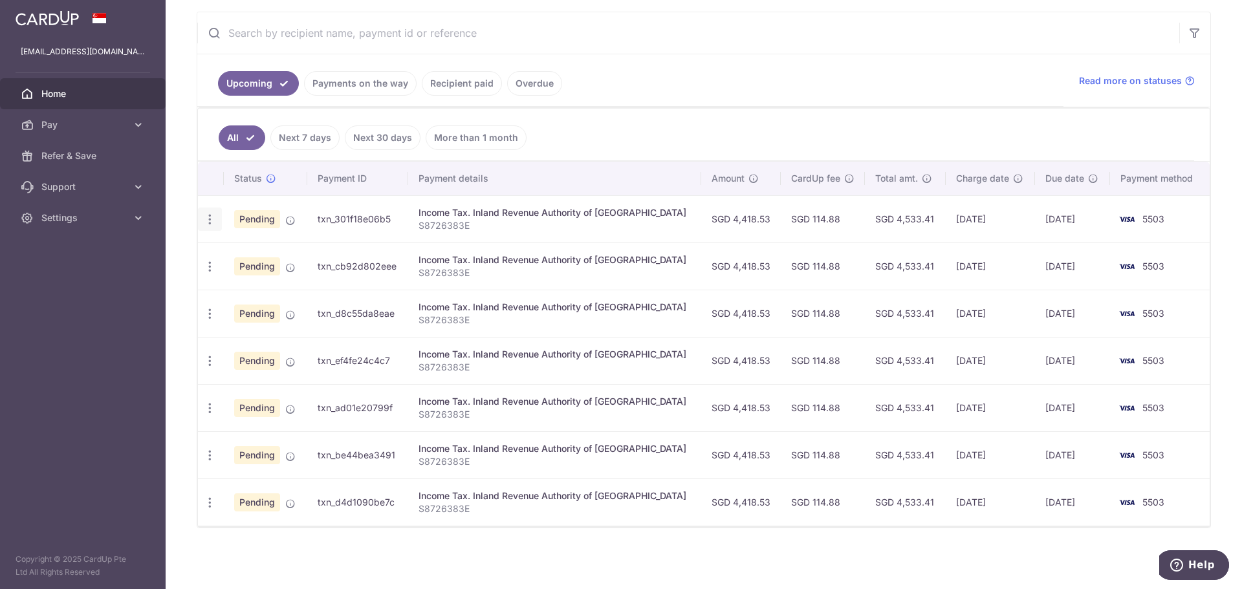
click at [211, 215] on icon "button" at bounding box center [210, 220] width 14 height 14
click at [255, 252] on span "Update payment" at bounding box center [279, 255] width 88 height 16
radio input "true"
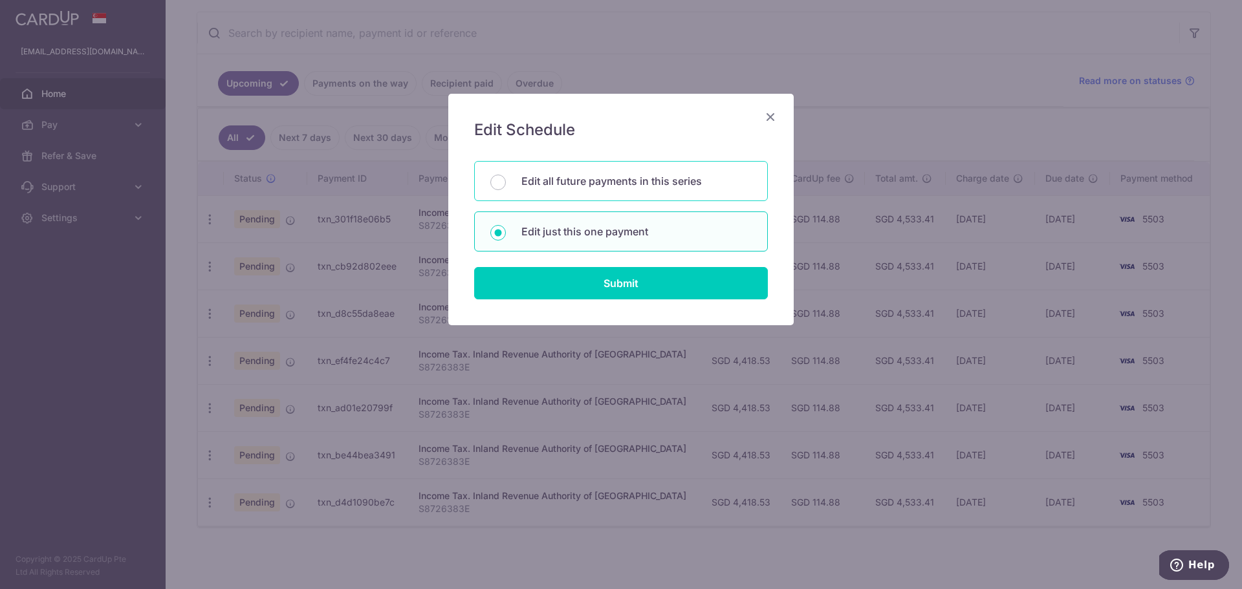
click at [551, 188] on p "Edit all future payments in this series" at bounding box center [636, 181] width 230 height 16
click at [506, 188] on input "Edit all future payments in this series" at bounding box center [498, 183] width 16 height 16
radio input "true"
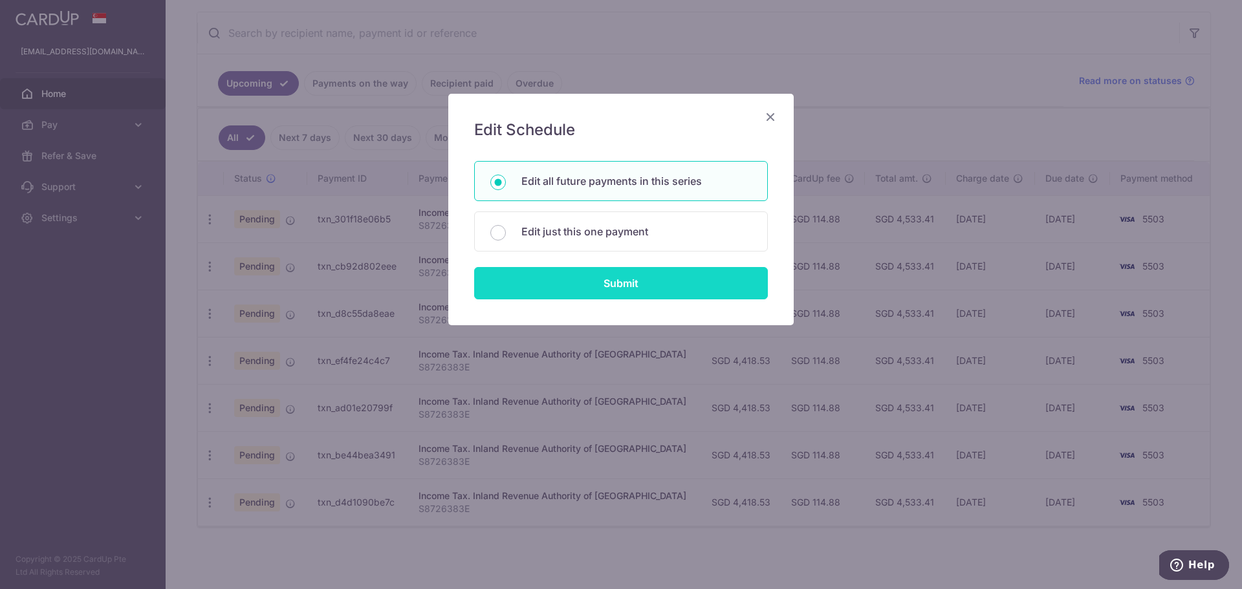
click at [622, 280] on input "Submit" at bounding box center [621, 283] width 294 height 32
radio input "true"
type input "4,418.53"
type input "S8726383E"
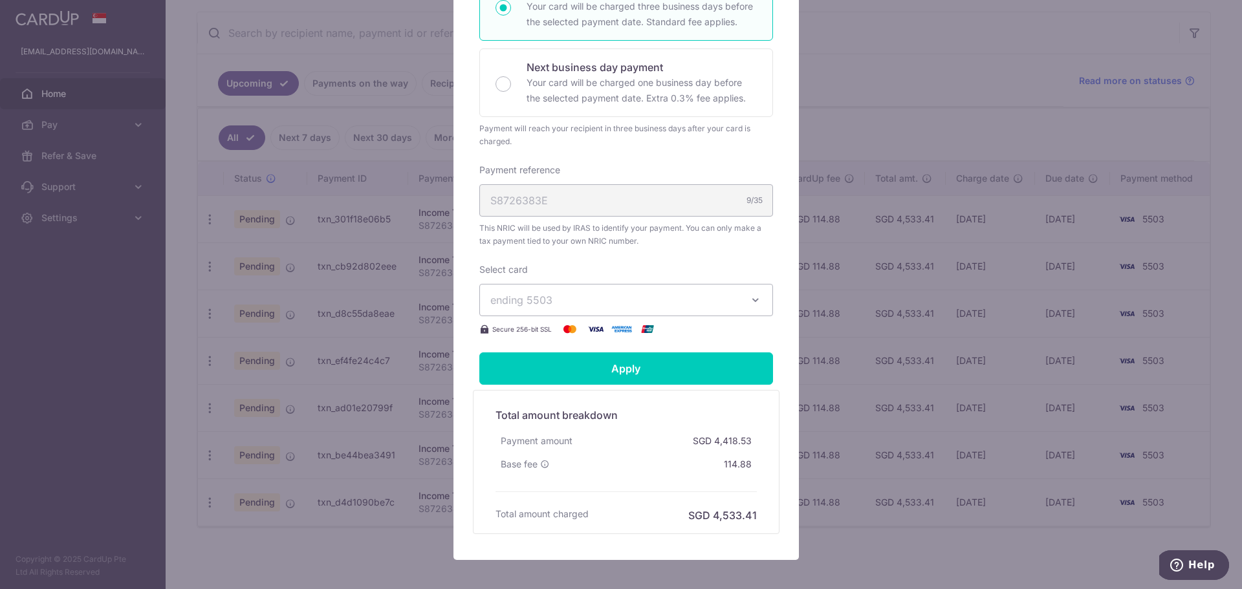
scroll to position [376, 0]
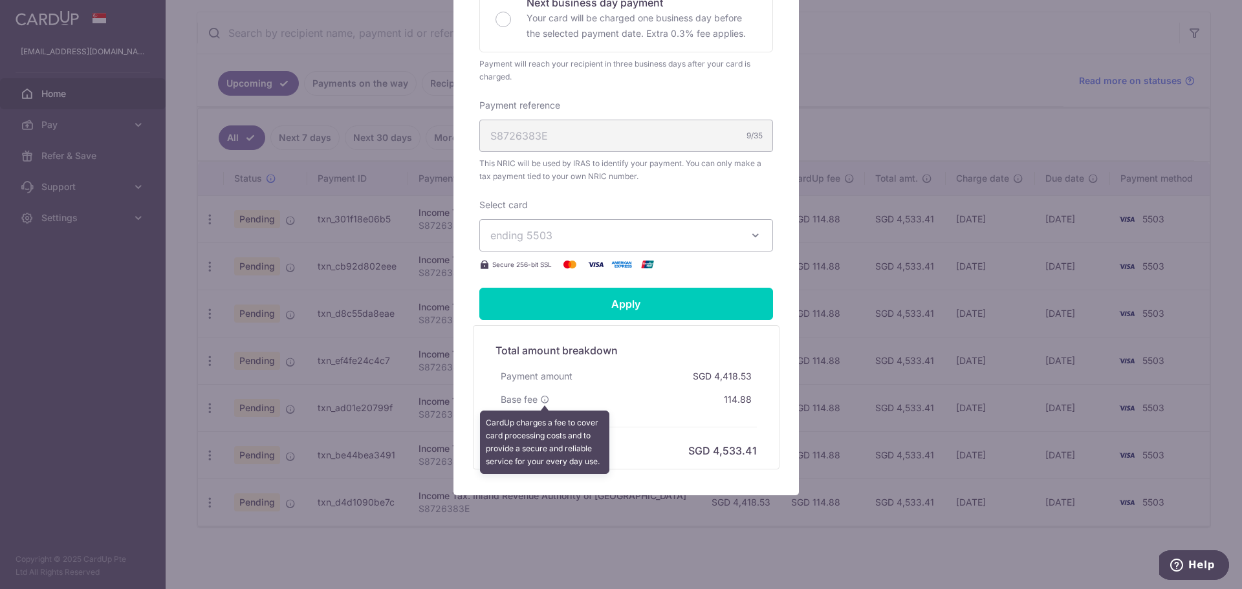
click at [540, 398] on icon at bounding box center [544, 399] width 9 height 9
click at [620, 386] on div "Payment amount SGD 4,418.53" at bounding box center [626, 376] width 261 height 23
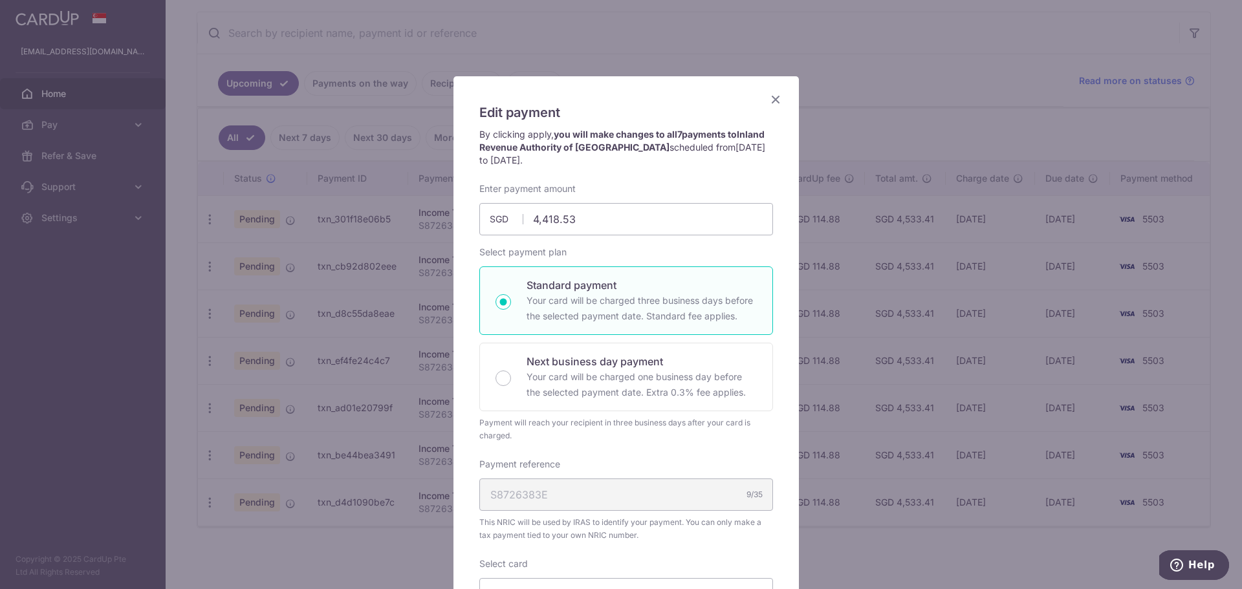
scroll to position [0, 0]
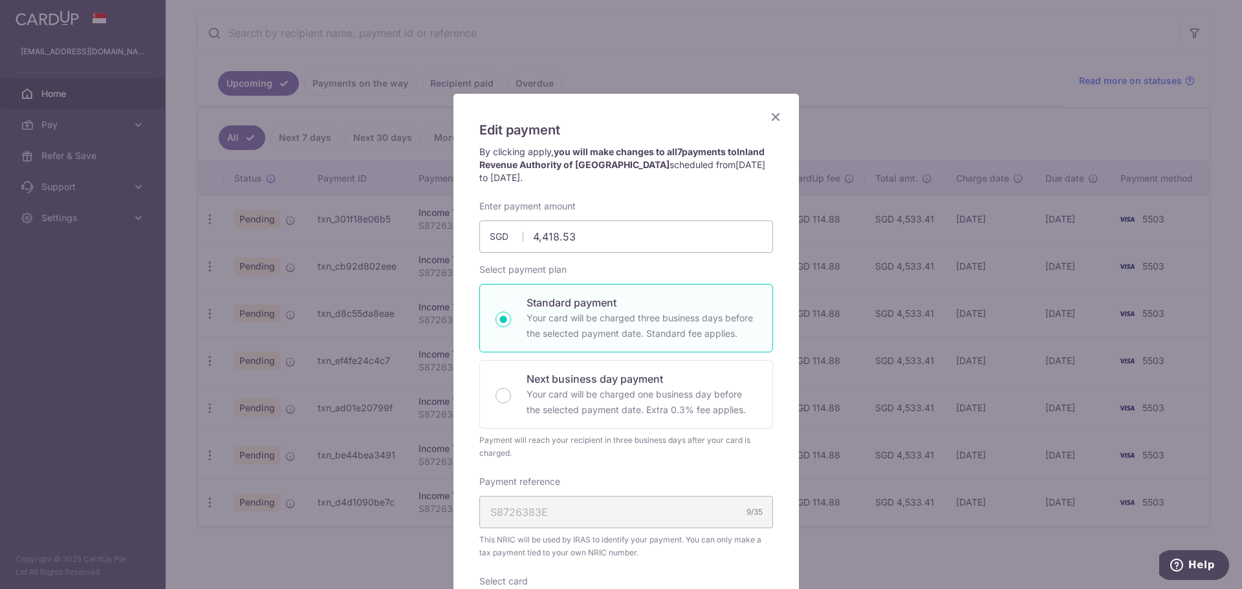
click at [769, 120] on icon "Close" at bounding box center [776, 117] width 16 height 16
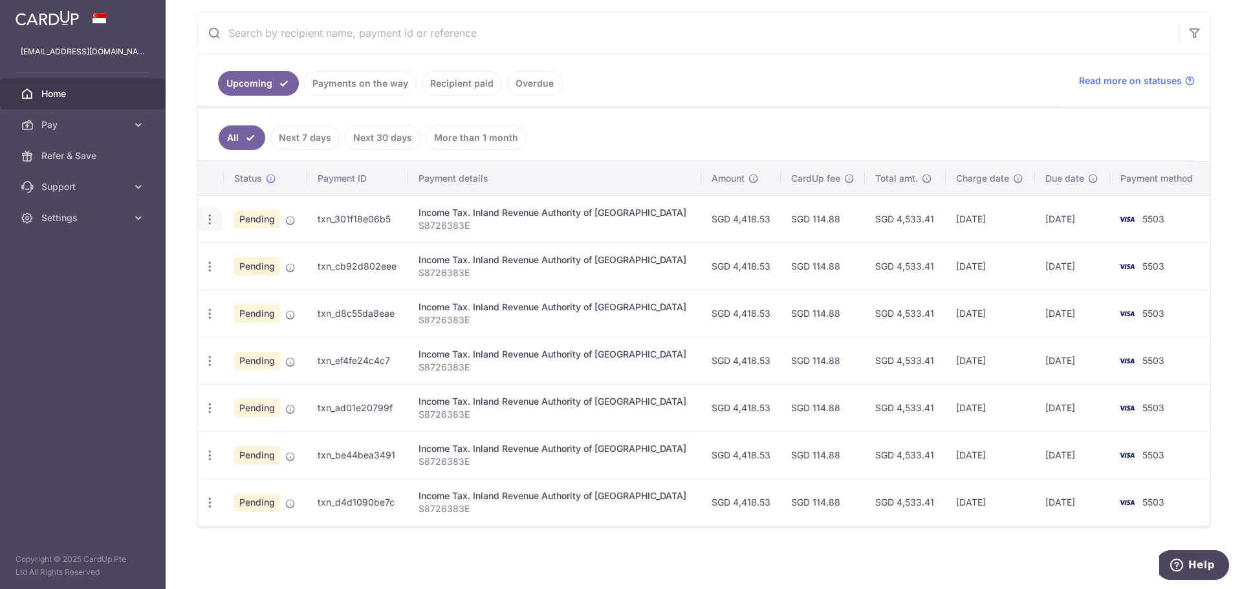
click at [212, 221] on icon "button" at bounding box center [210, 220] width 14 height 14
click at [257, 285] on span "Cancel payment" at bounding box center [278, 287] width 87 height 16
radio input "true"
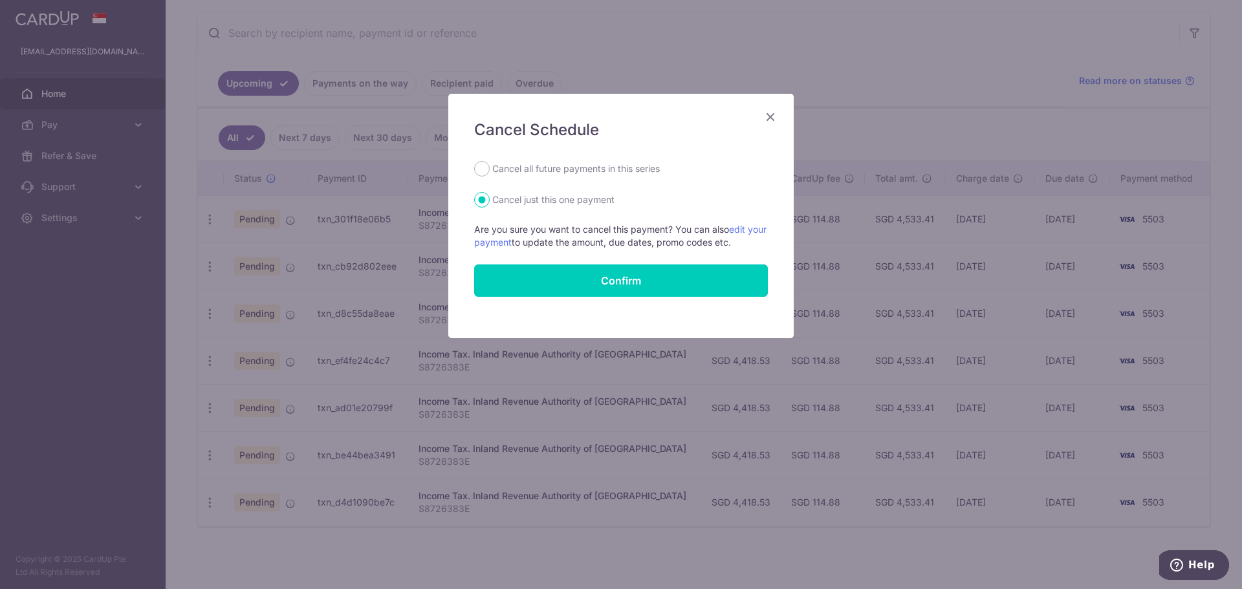
click at [575, 177] on form "Cancel all future payments in this series Cancel just this one payment Are you …" at bounding box center [621, 229] width 294 height 136
click at [578, 166] on label "Cancel all future payments in this series" at bounding box center [576, 169] width 168 height 16
click at [490, 166] on input "Cancel all future payments in this series" at bounding box center [482, 169] width 16 height 16
radio input "true"
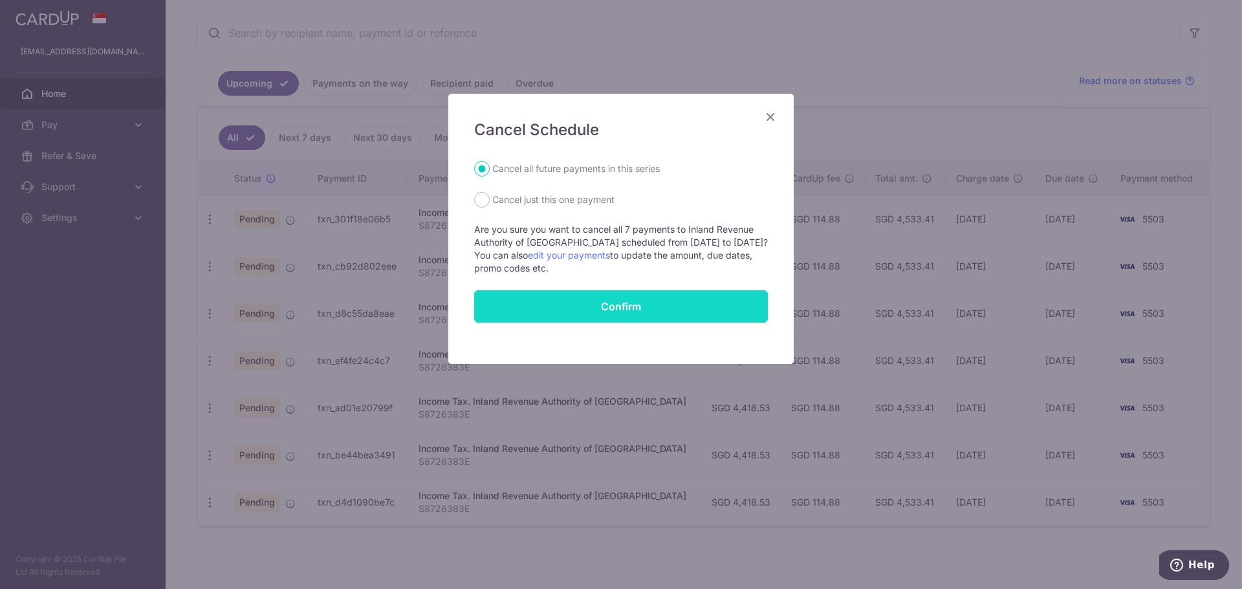
click at [599, 306] on button "Confirm" at bounding box center [621, 306] width 294 height 32
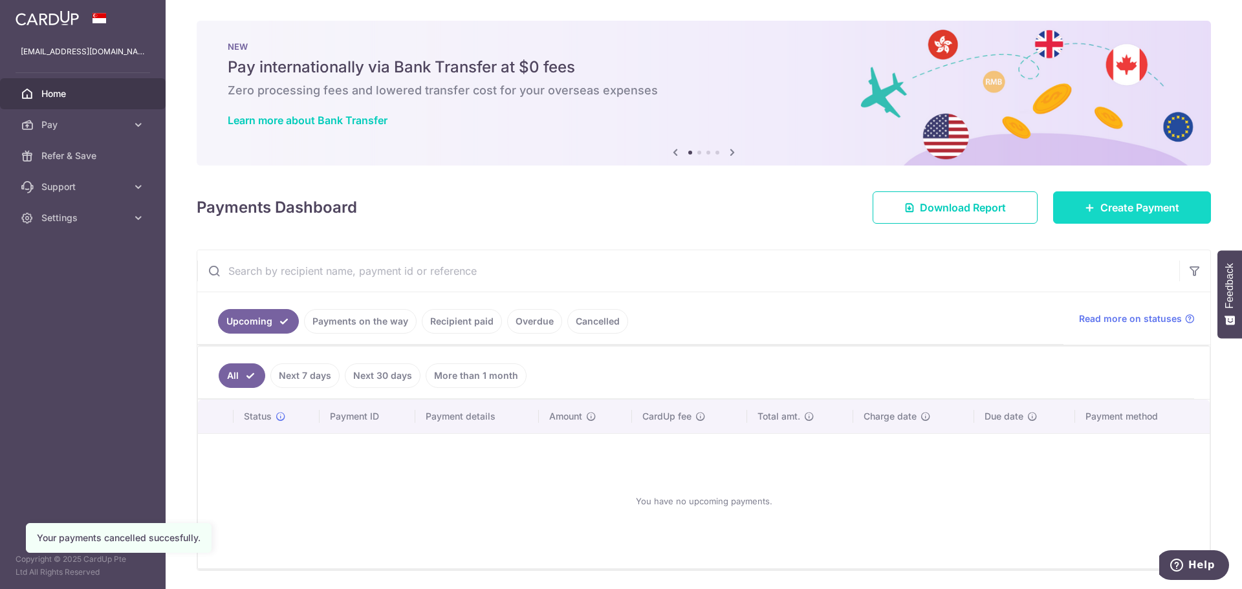
click at [1152, 215] on link "Create Payment" at bounding box center [1132, 207] width 158 height 32
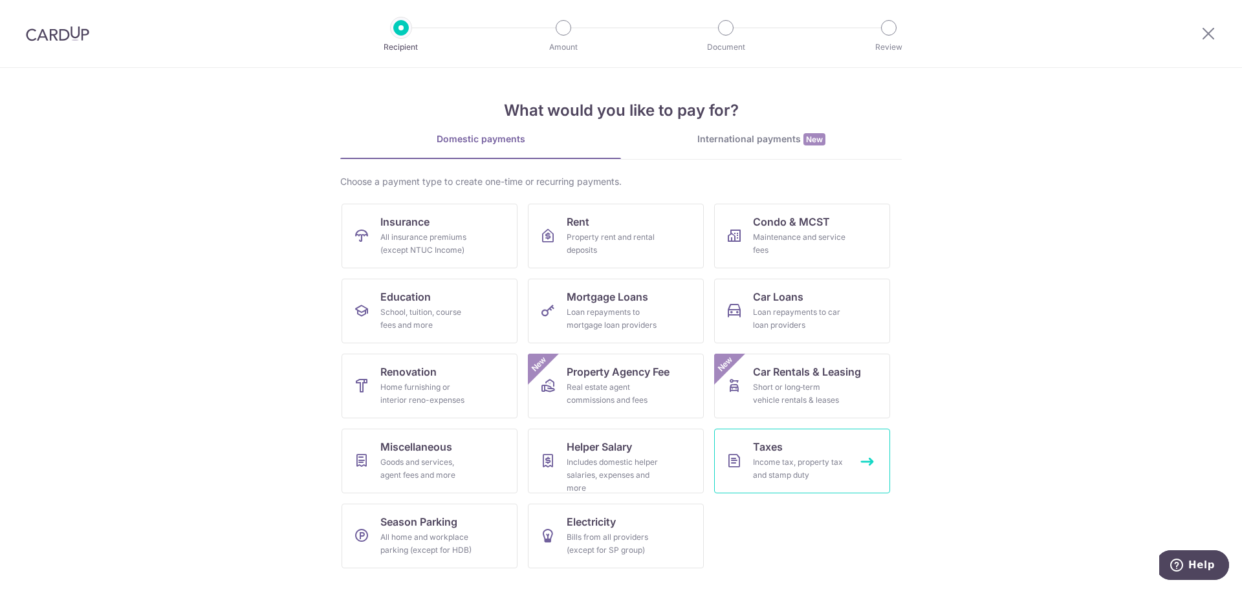
click at [754, 453] on span "Taxes" at bounding box center [768, 447] width 30 height 16
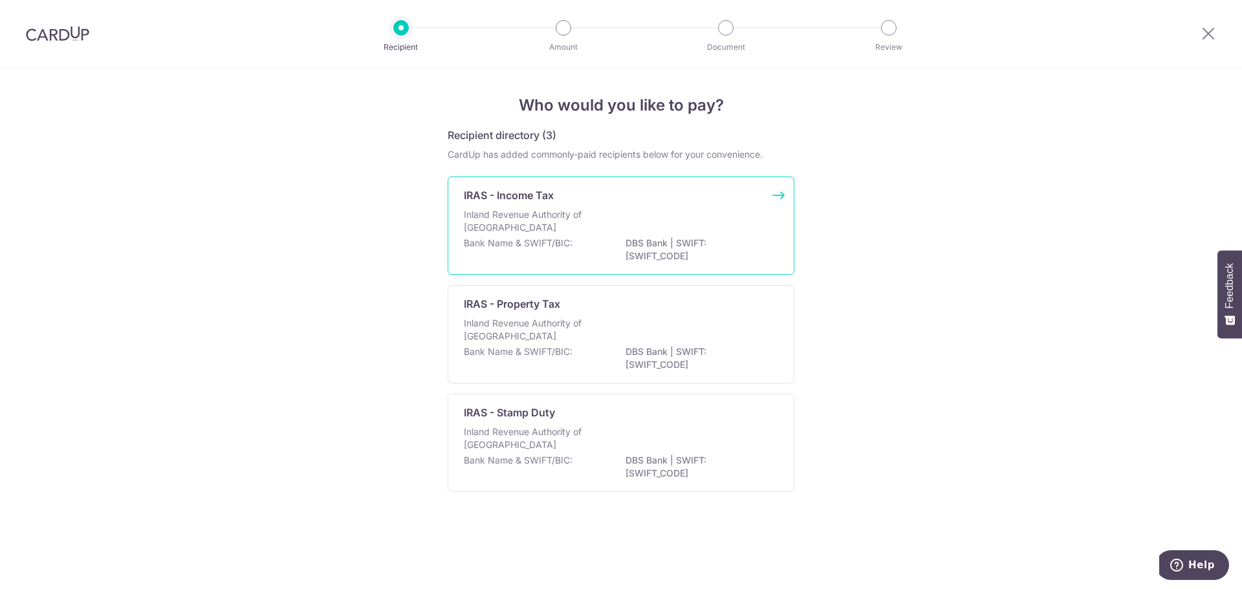
click at [667, 226] on div "Inland Revenue Authority of [GEOGRAPHIC_DATA]" at bounding box center [621, 222] width 314 height 28
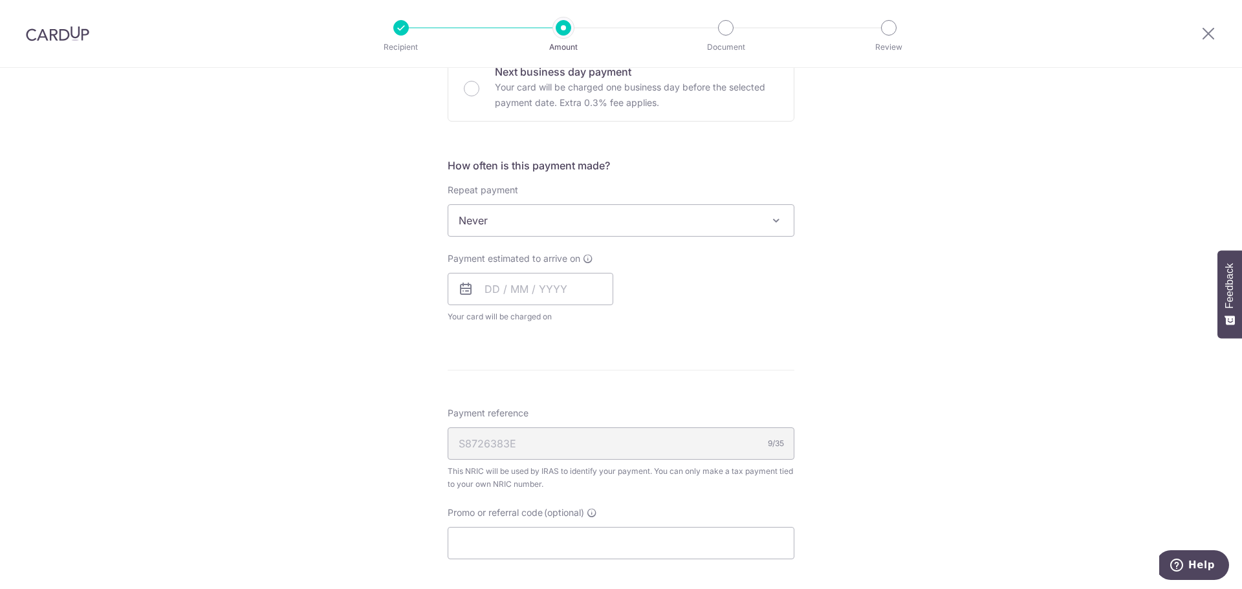
scroll to position [582, 0]
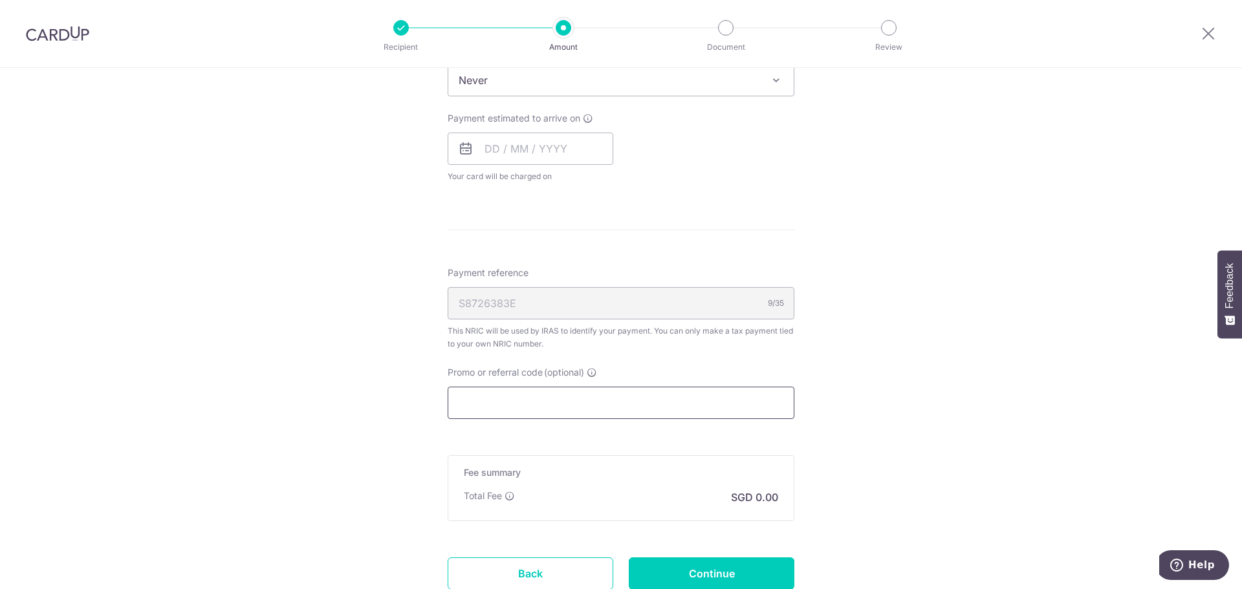
click at [587, 395] on input "Promo or referral code (optional)" at bounding box center [621, 403] width 347 height 32
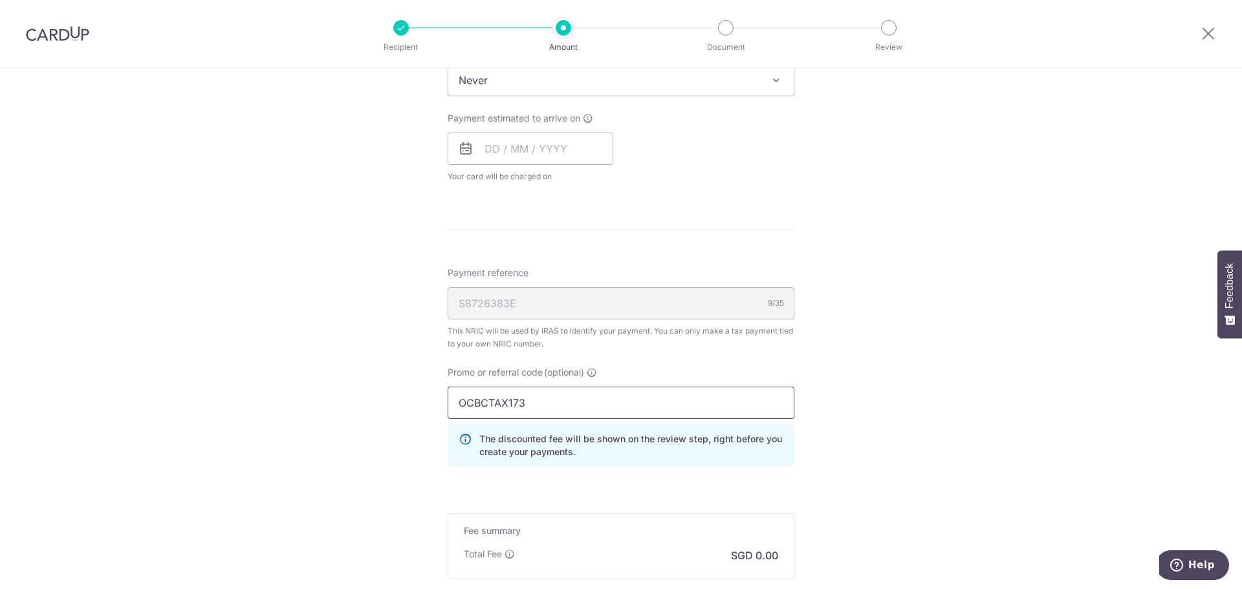
type input "OCBCTAX173"
click at [851, 364] on div "Tell us more about your payment Enter one-time or monthly payment amount SGD Th…" at bounding box center [621, 116] width 1242 height 1260
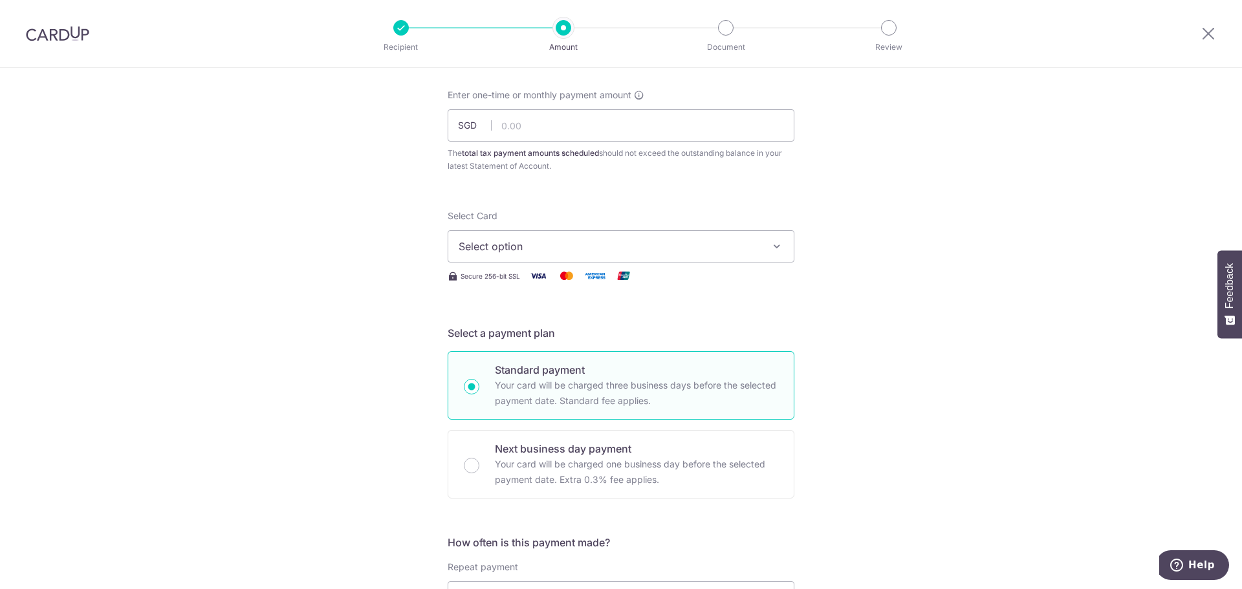
scroll to position [0, 0]
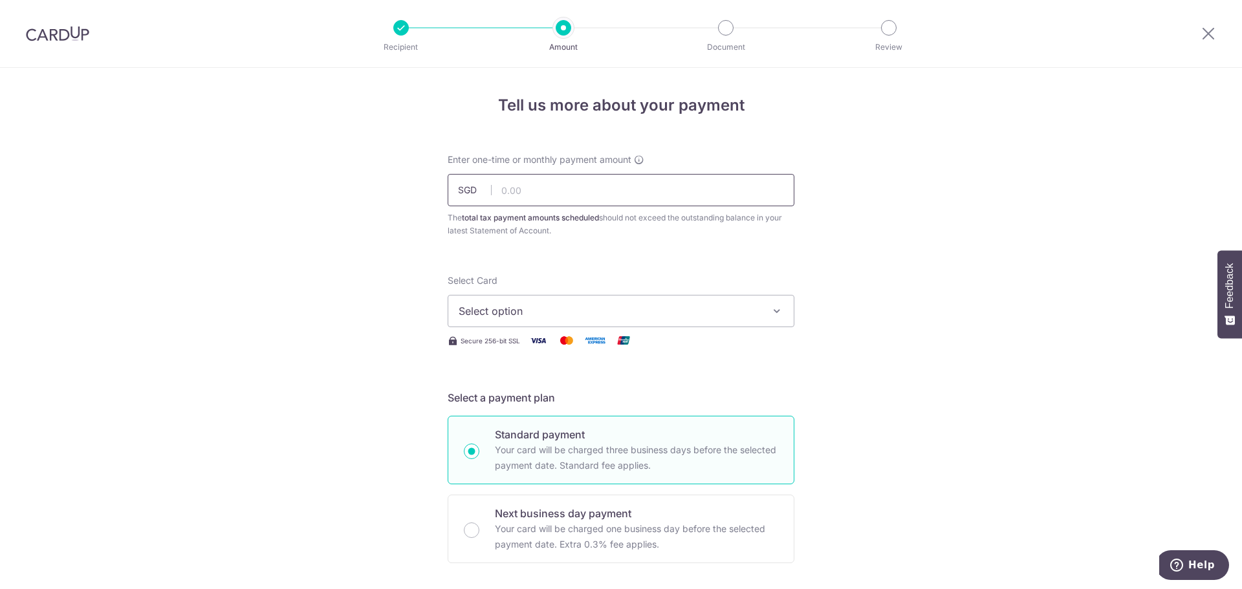
click at [558, 195] on input "text" at bounding box center [621, 190] width 347 height 32
type input "4,418.53"
click at [639, 294] on div "Select Card Select option Add credit card Your Cards **** 5503" at bounding box center [621, 300] width 347 height 53
click at [637, 307] on span "Select option" at bounding box center [609, 311] width 301 height 16
click at [582, 400] on span "**** 5503" at bounding box center [621, 404] width 325 height 16
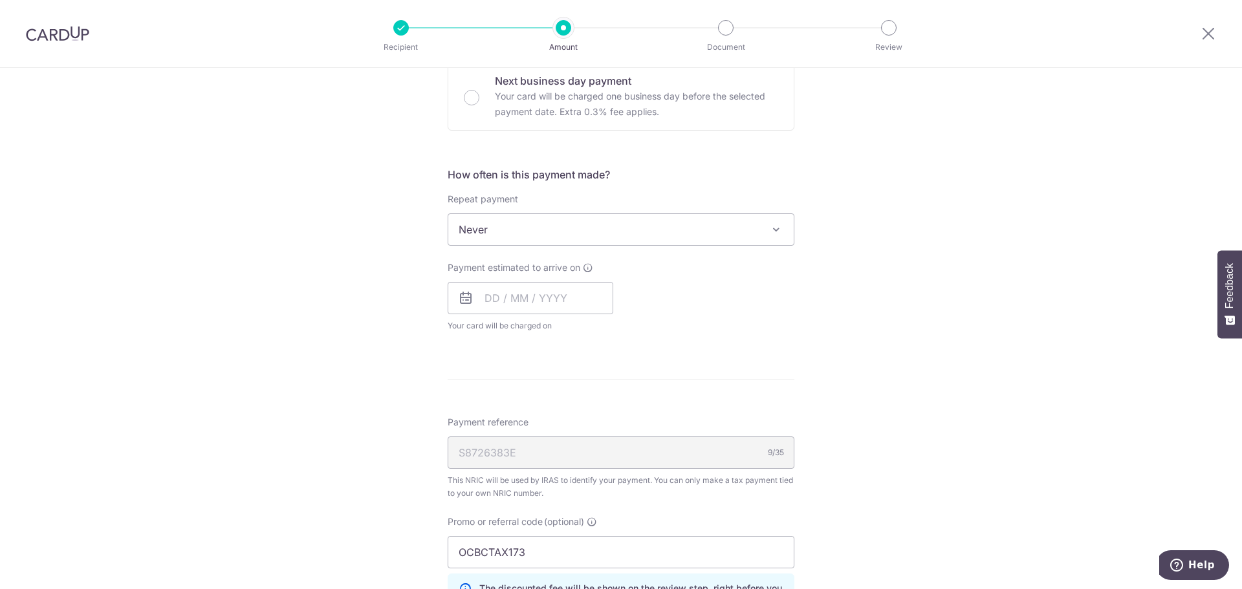
scroll to position [518, 0]
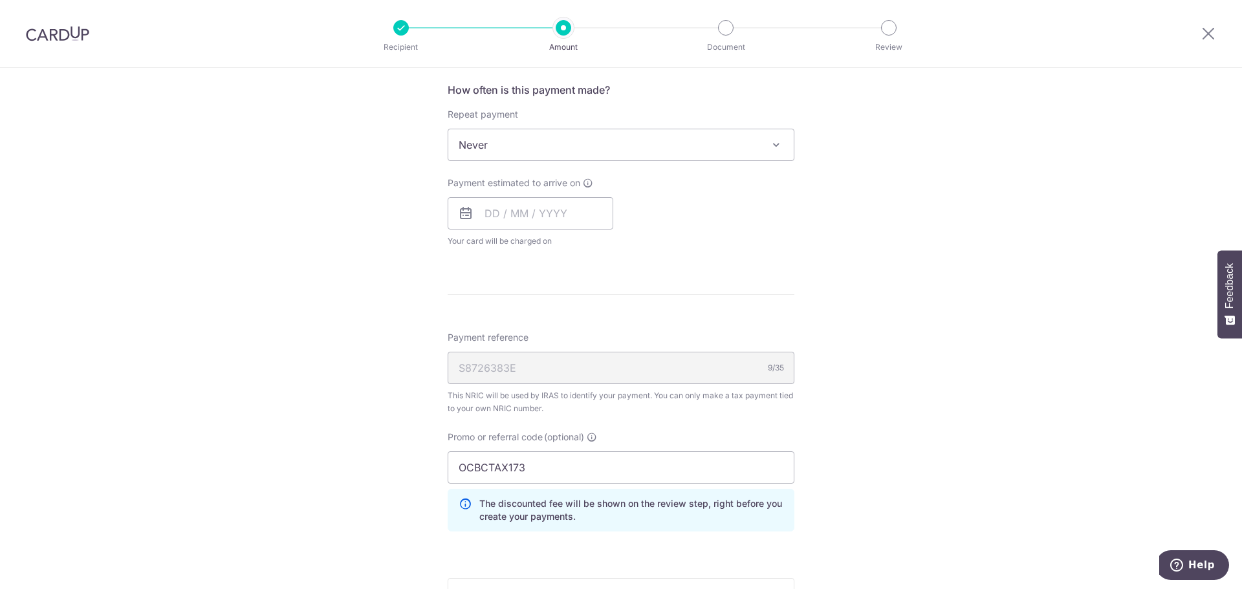
click at [620, 147] on span "Never" at bounding box center [620, 144] width 345 height 31
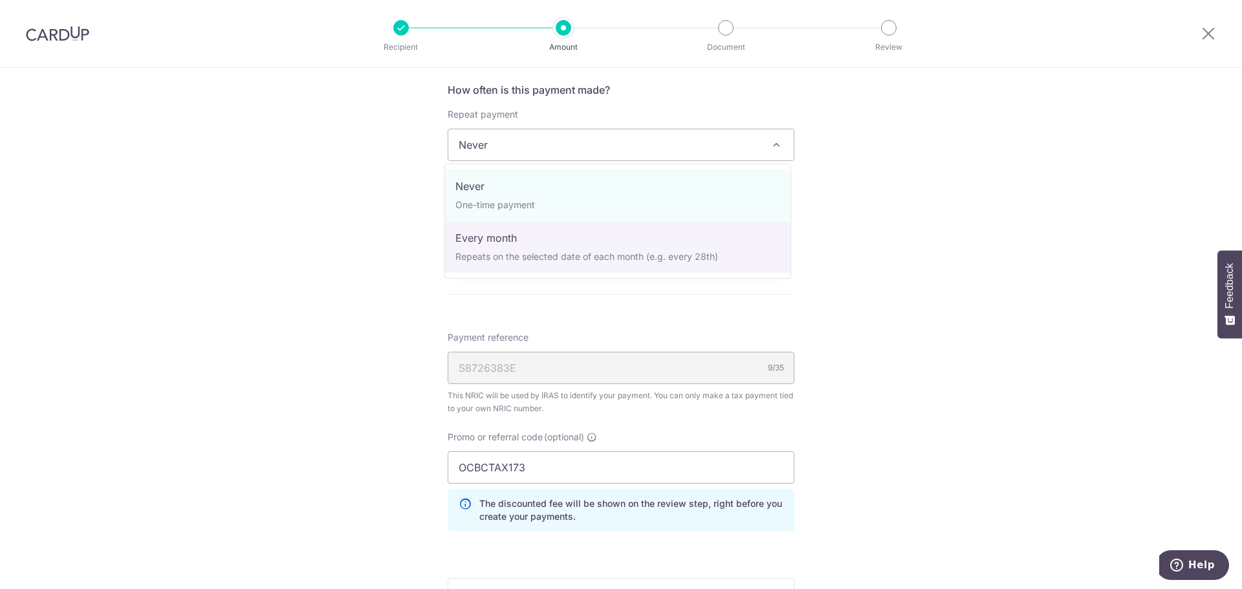
select select "3"
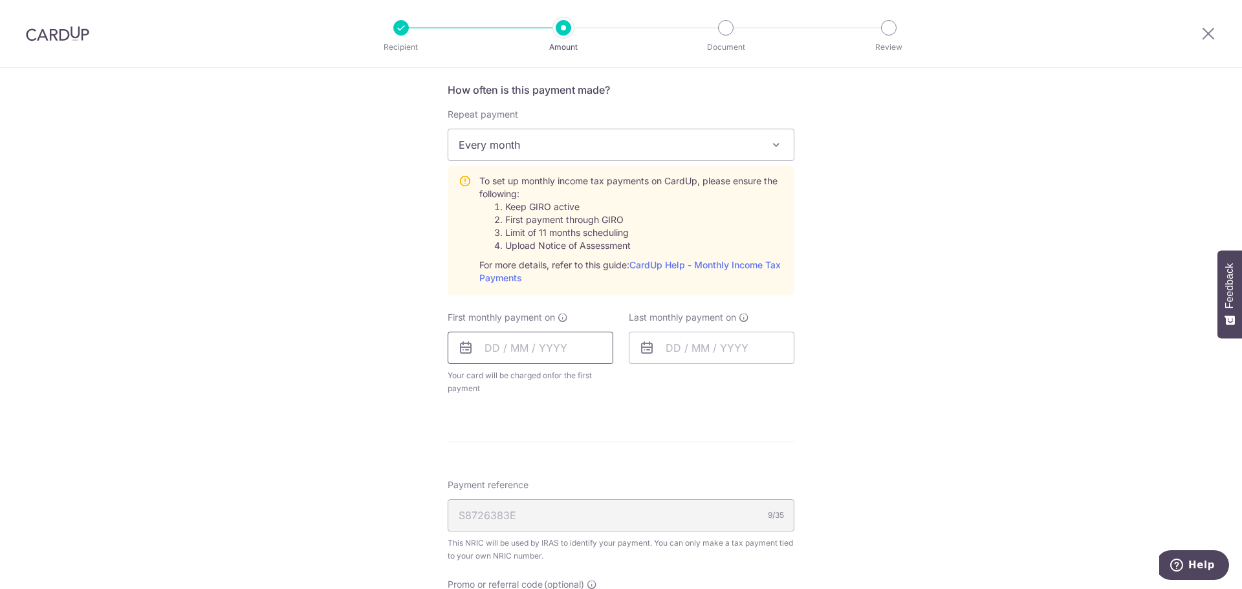
click at [486, 347] on input "text" at bounding box center [531, 348] width 166 height 32
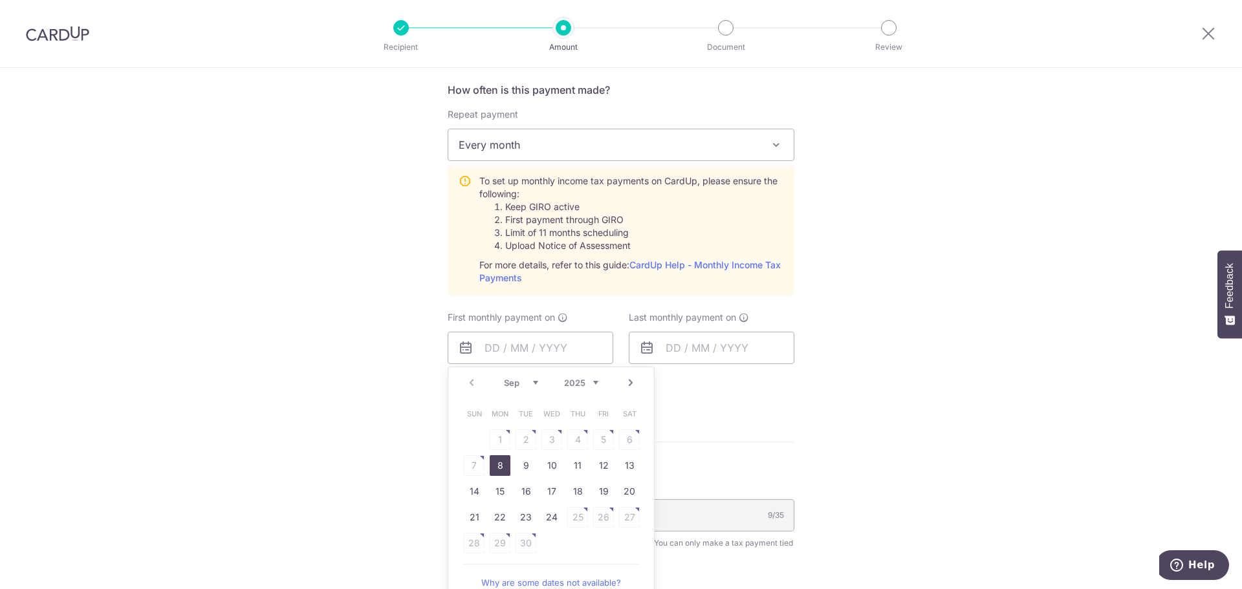
click at [496, 466] on link "8" at bounding box center [500, 465] width 21 height 21
type input "[DATE]"
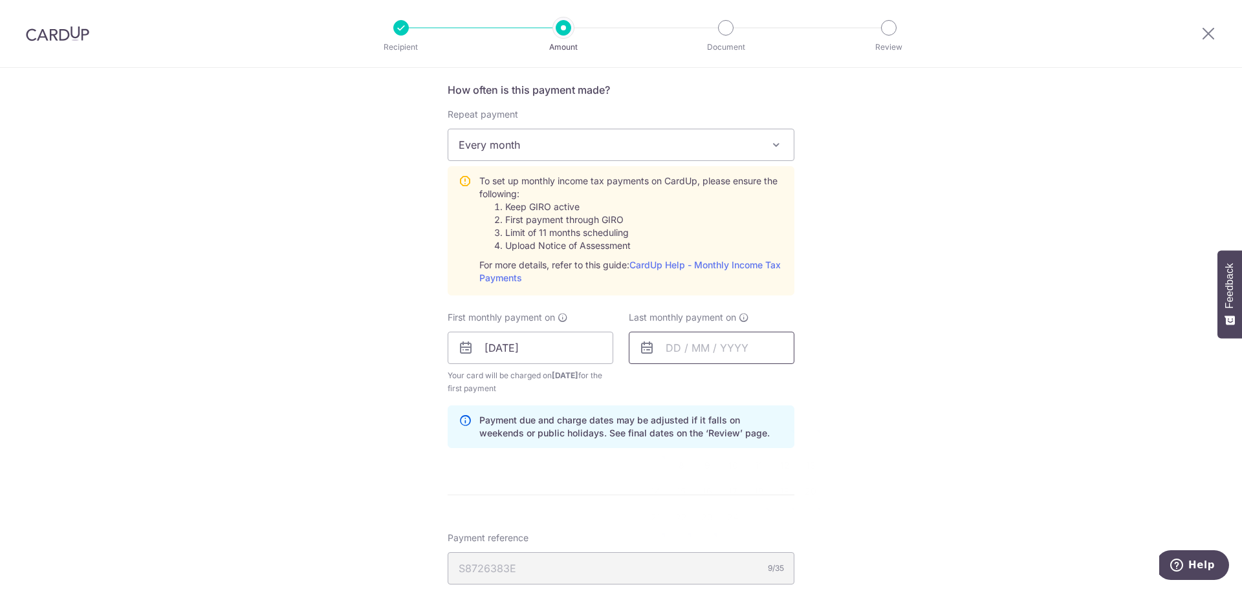
click at [664, 355] on input "text" at bounding box center [712, 348] width 166 height 32
click at [807, 382] on link "Next" at bounding box center [812, 383] width 16 height 16
click at [808, 382] on link "Next" at bounding box center [812, 383] width 16 height 16
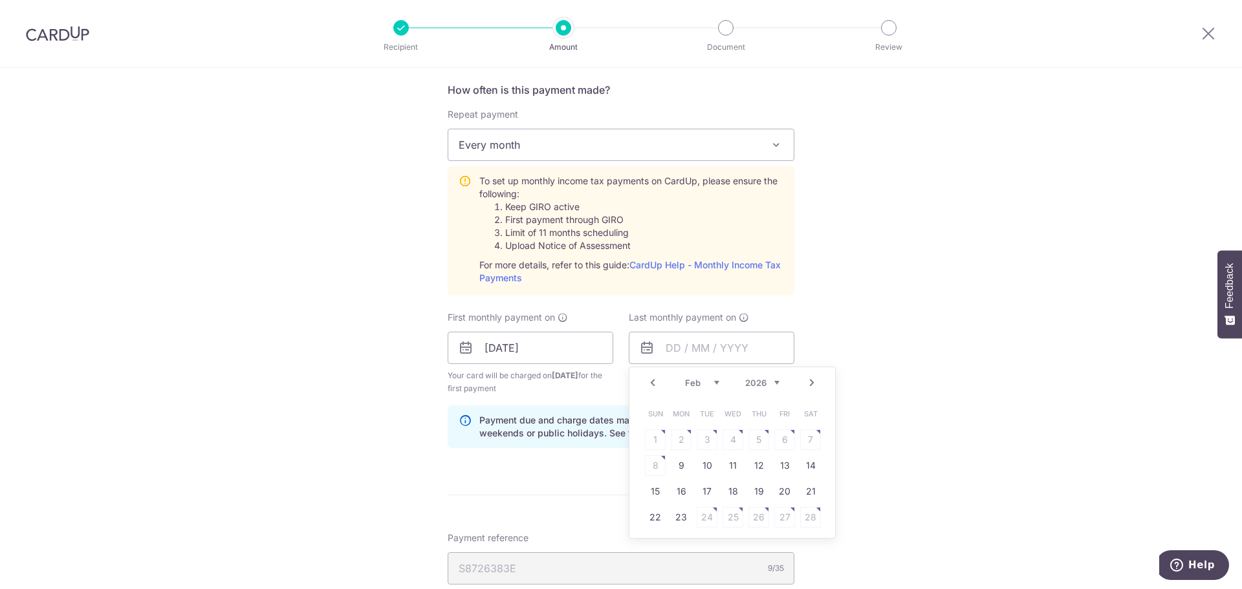
click at [808, 382] on link "Next" at bounding box center [812, 383] width 16 height 16
click at [673, 466] on link "9" at bounding box center [681, 465] width 21 height 21
type input "[DATE]"
click at [969, 366] on div "Tell us more about your payment Enter one-time or monthly payment amount SGD 4,…" at bounding box center [621, 280] width 1242 height 1460
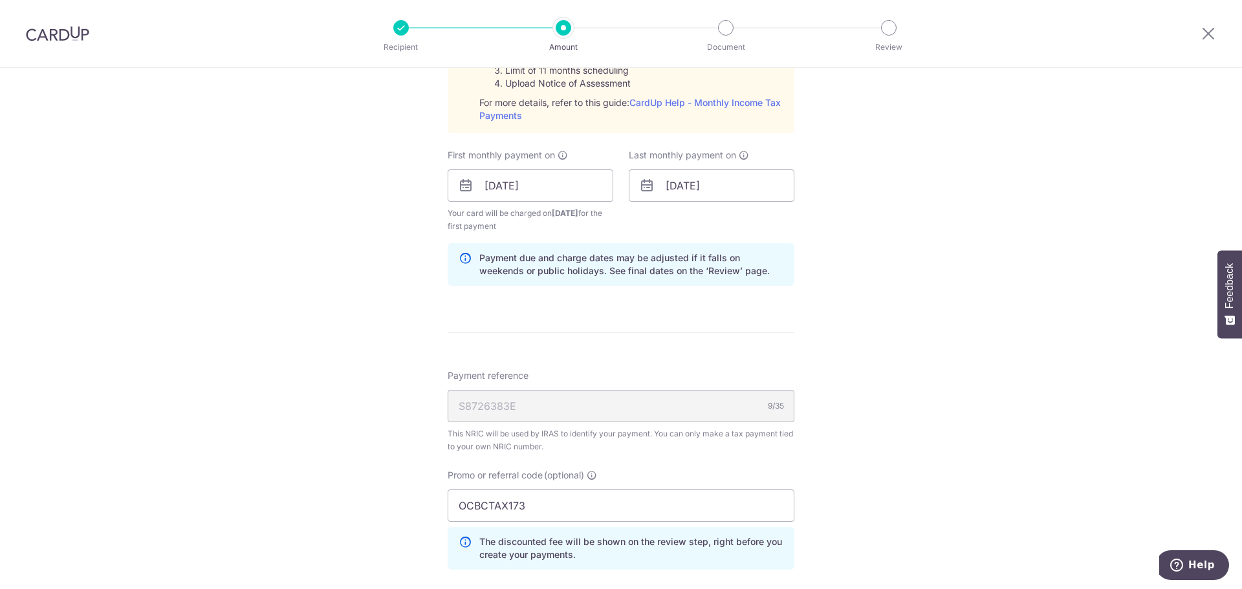
scroll to position [939, 0]
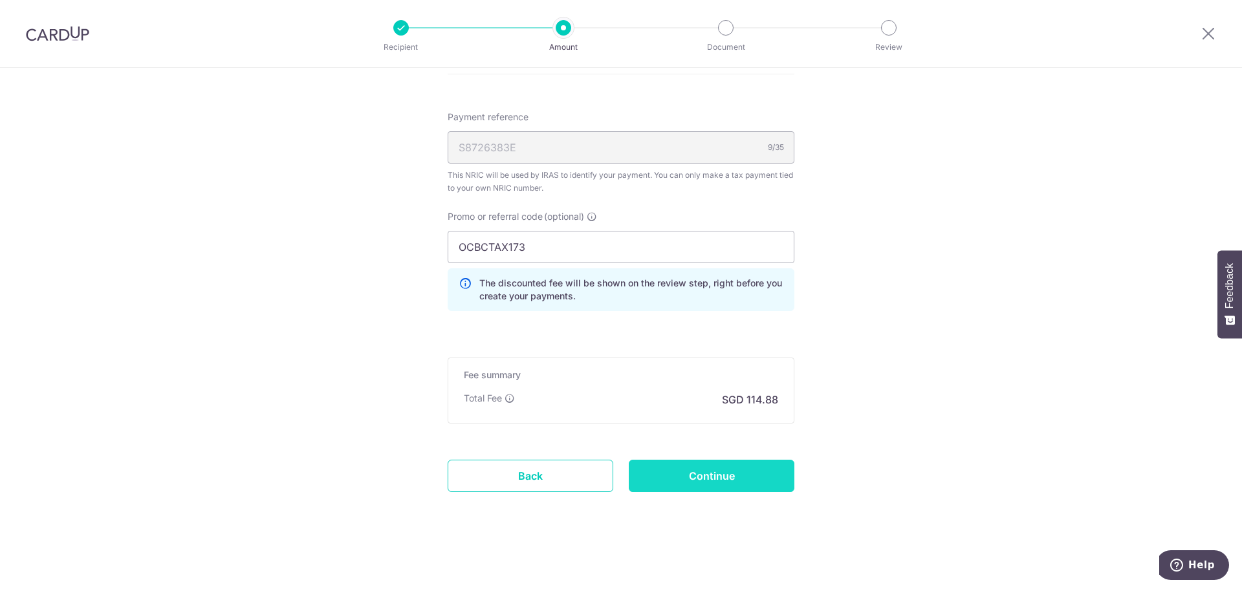
click at [761, 467] on input "Continue" at bounding box center [712, 476] width 166 height 32
type input "Create Schedule"
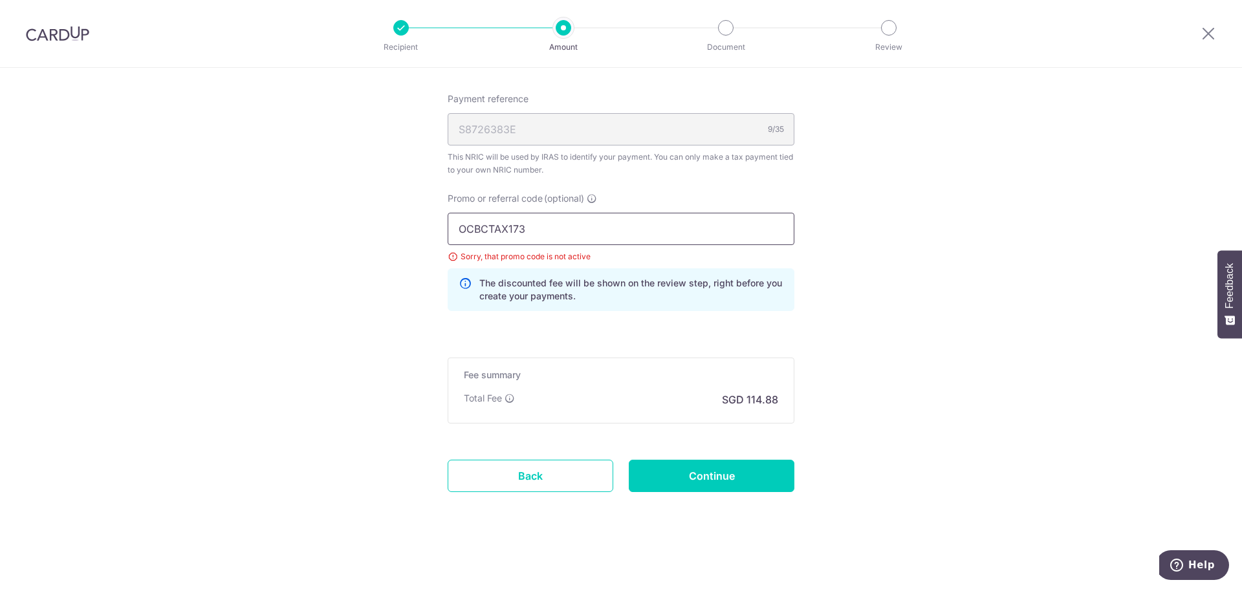
drag, startPoint x: 629, startPoint y: 240, endPoint x: 0, endPoint y: 219, distance: 629.8
type input "OCBC18"
click at [690, 477] on input "Continue" at bounding box center [712, 476] width 166 height 32
type input "Update Schedule"
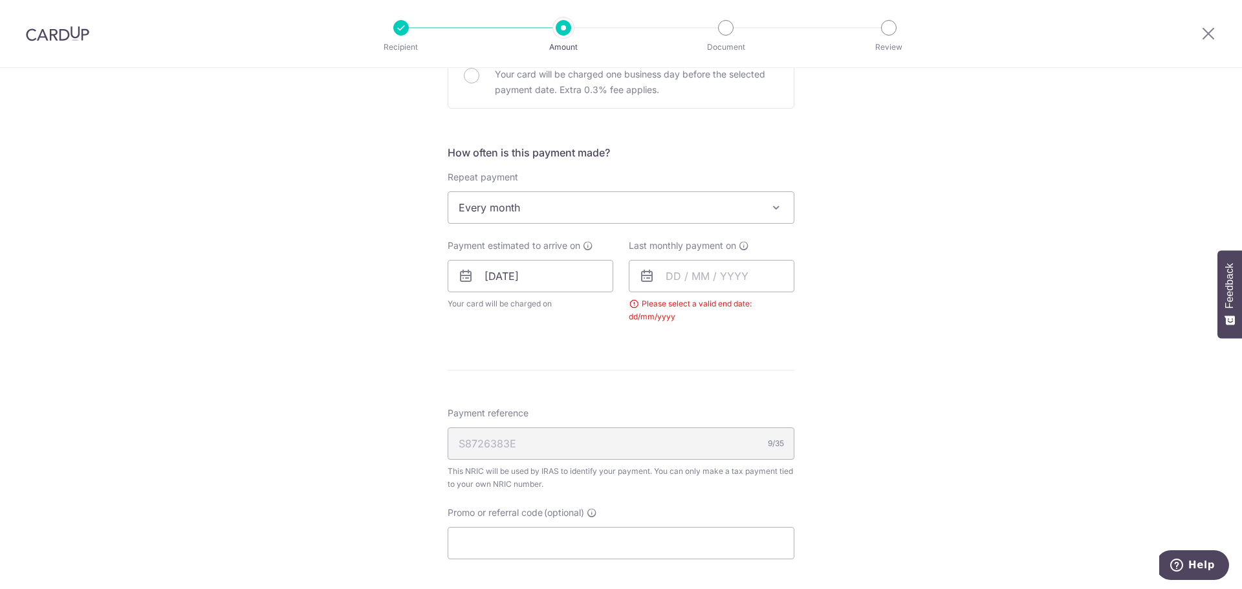
scroll to position [426, 0]
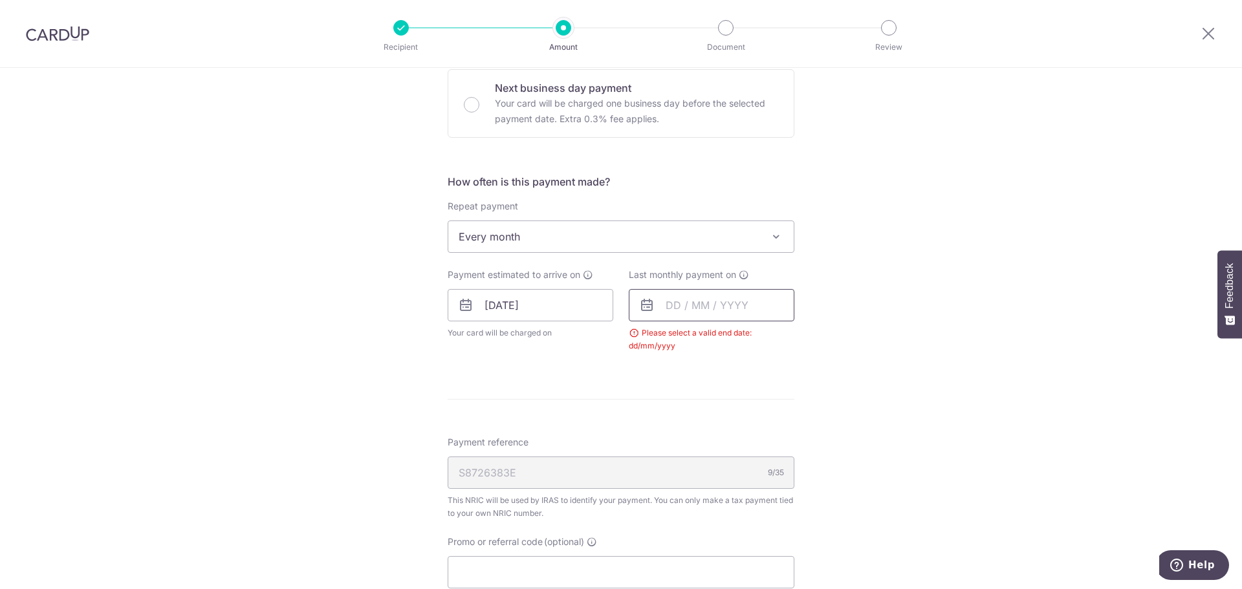
click at [674, 314] on input "text" at bounding box center [712, 305] width 166 height 32
click at [812, 338] on link "Next" at bounding box center [812, 341] width 16 height 16
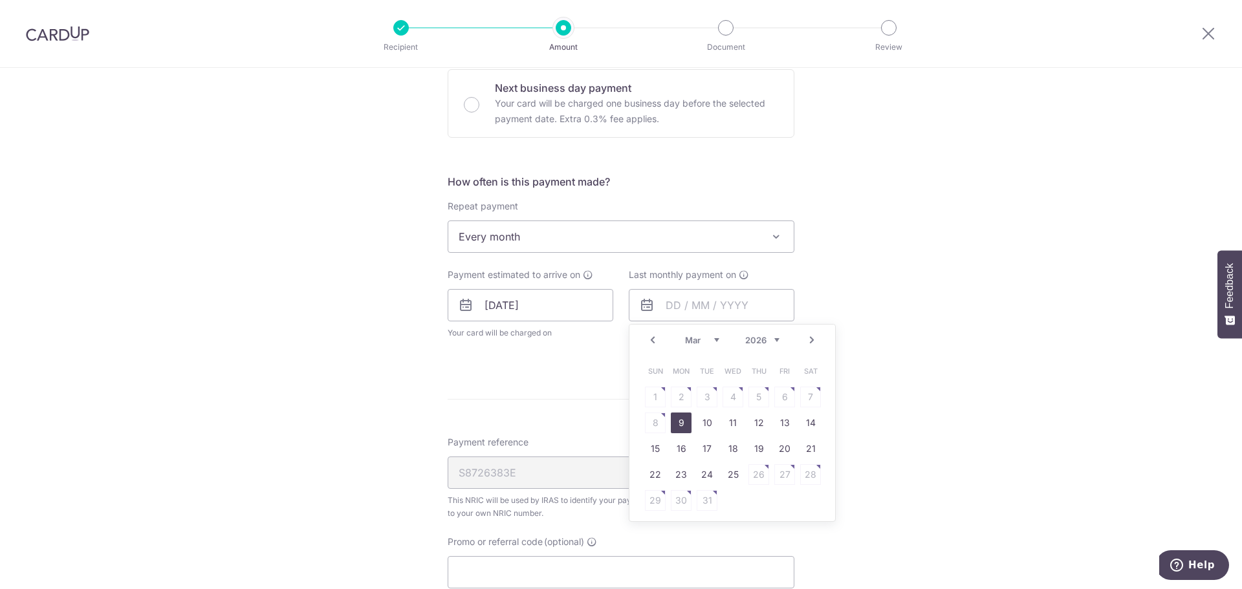
click at [673, 426] on link "9" at bounding box center [681, 423] width 21 height 21
type input "[DATE]"
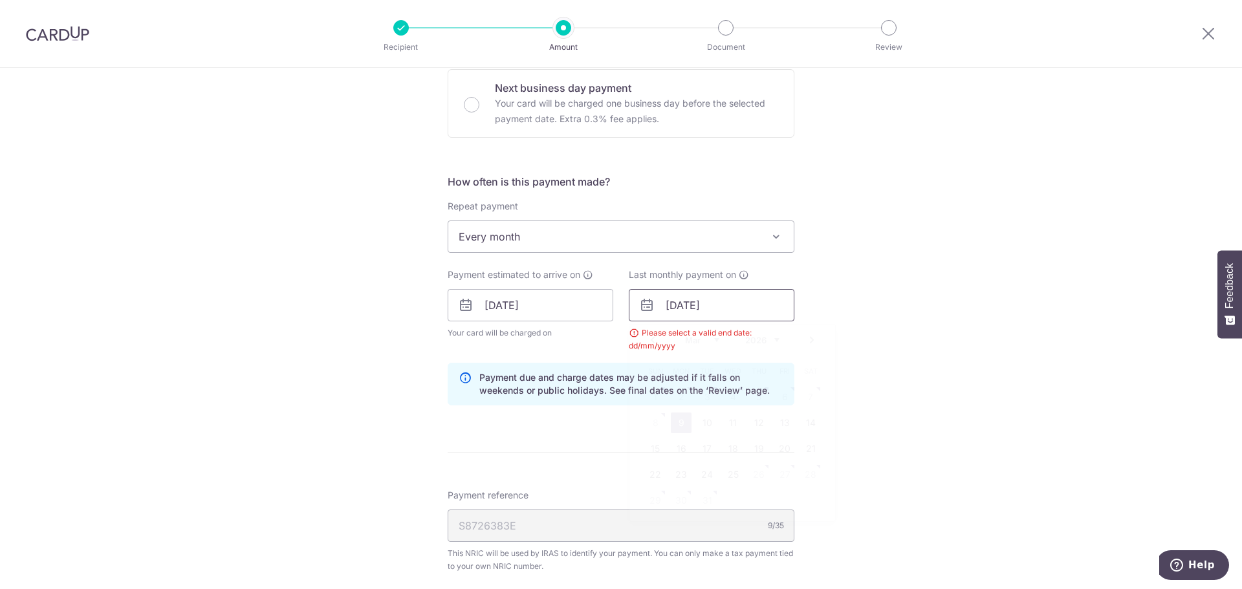
click at [694, 311] on input "[DATE]" at bounding box center [712, 305] width 166 height 32
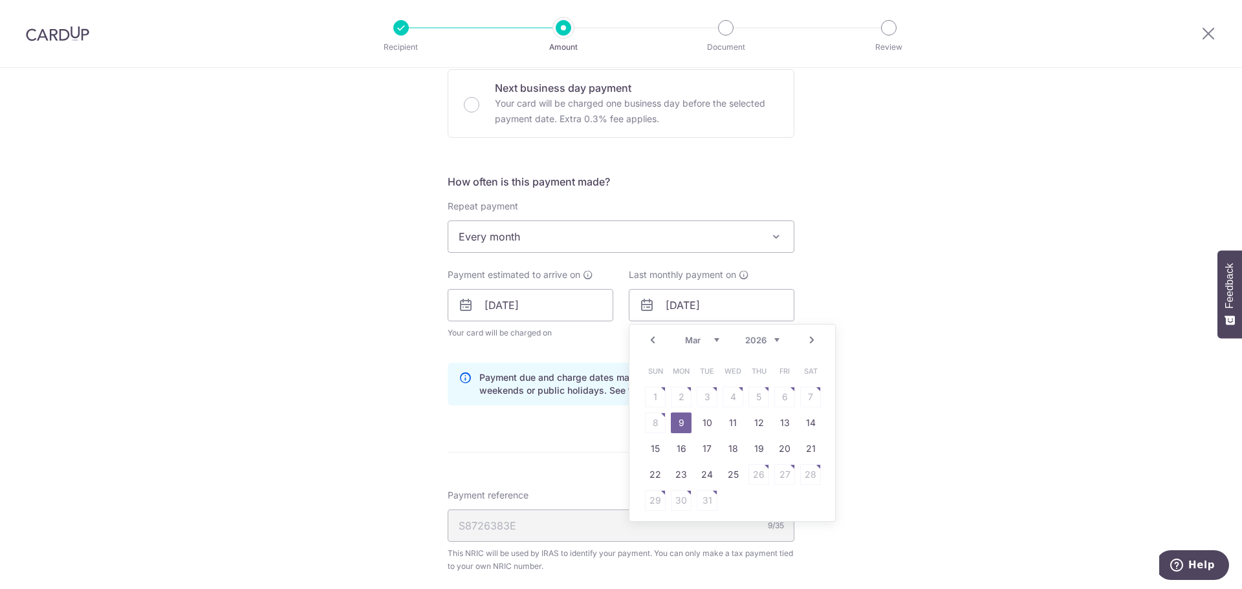
click at [677, 424] on link "9" at bounding box center [681, 423] width 21 height 21
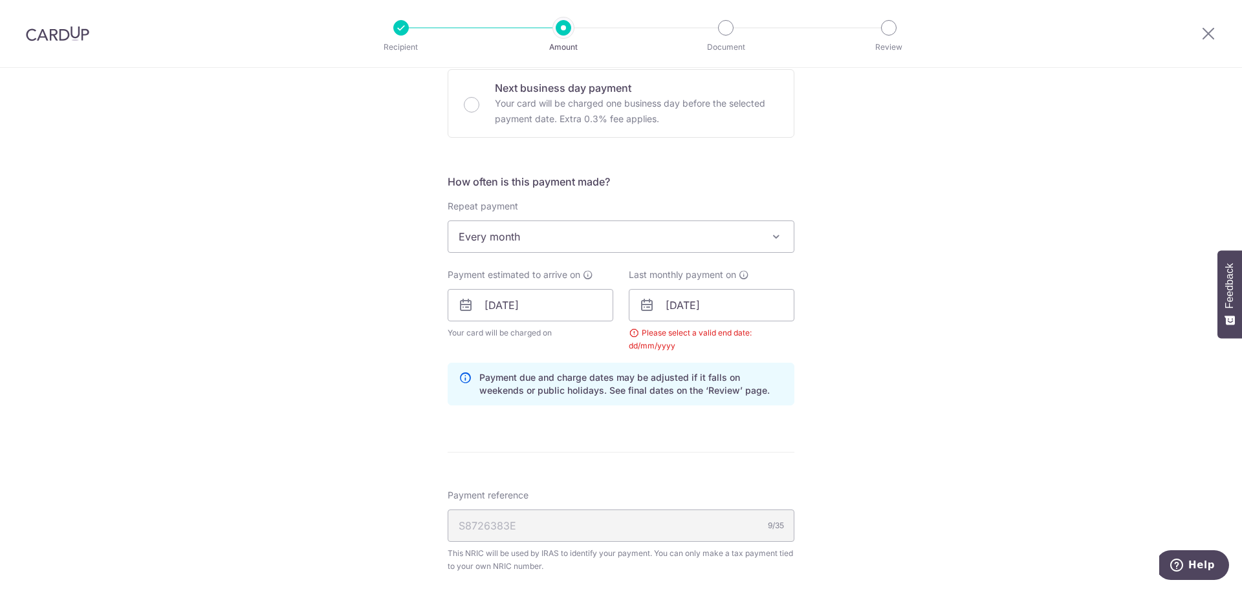
click at [918, 347] on div "Tell us more about your payment Enter one-time or monthly payment amount SGD 4,…" at bounding box center [621, 275] width 1242 height 1267
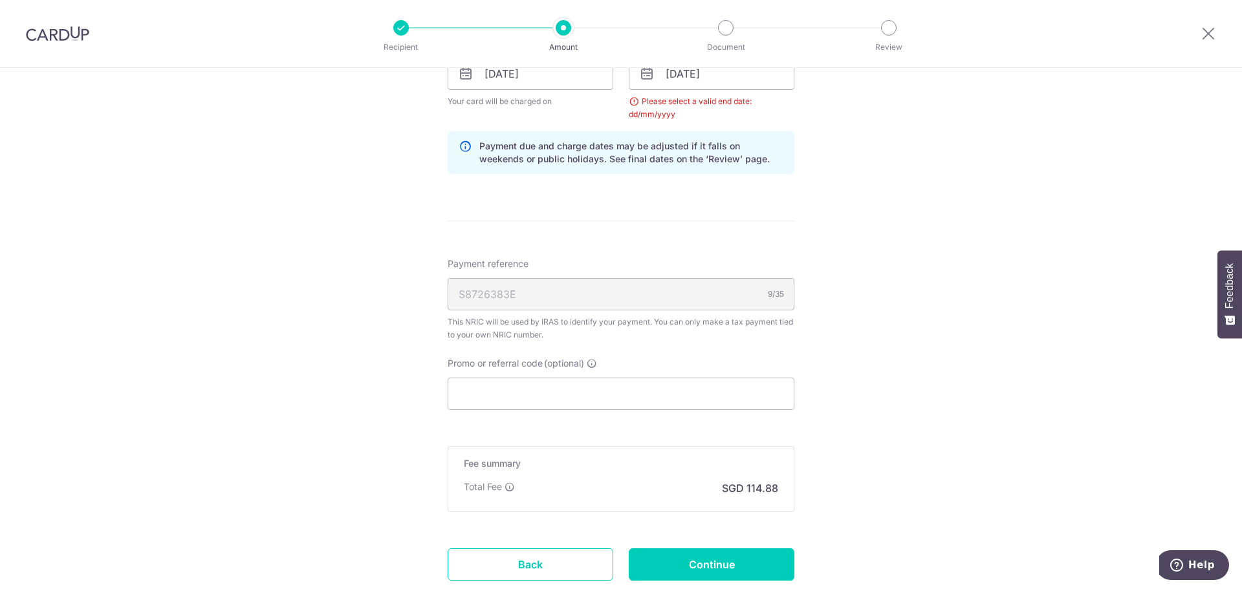
scroll to position [746, 0]
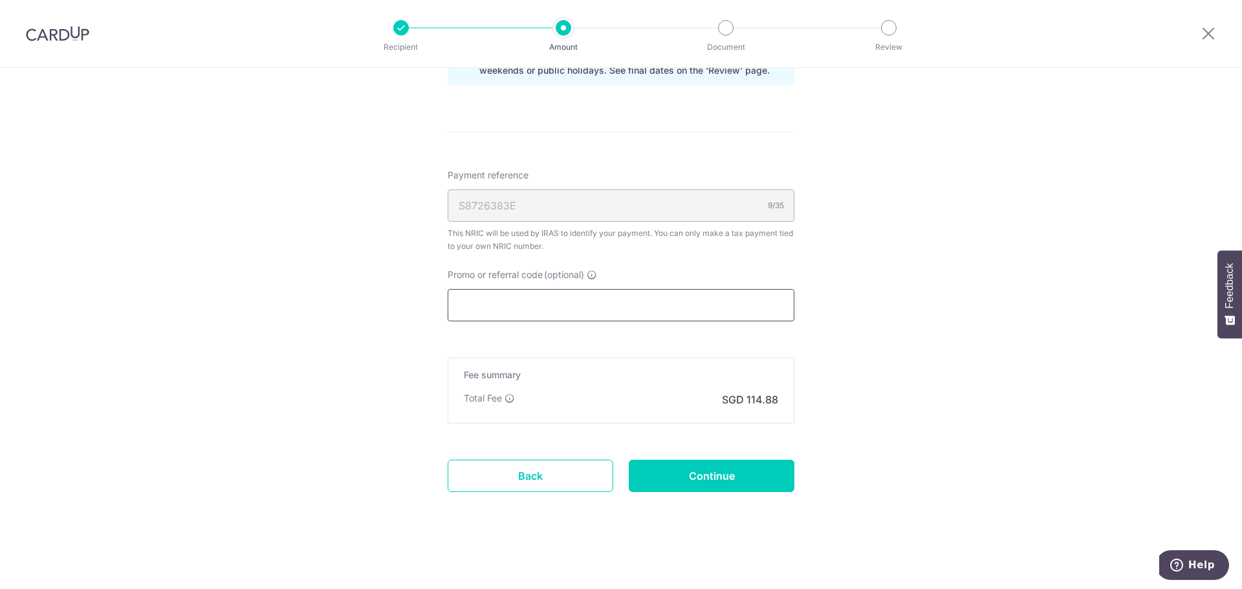
click at [571, 308] on input "Promo or referral code (optional)" at bounding box center [621, 305] width 347 height 32
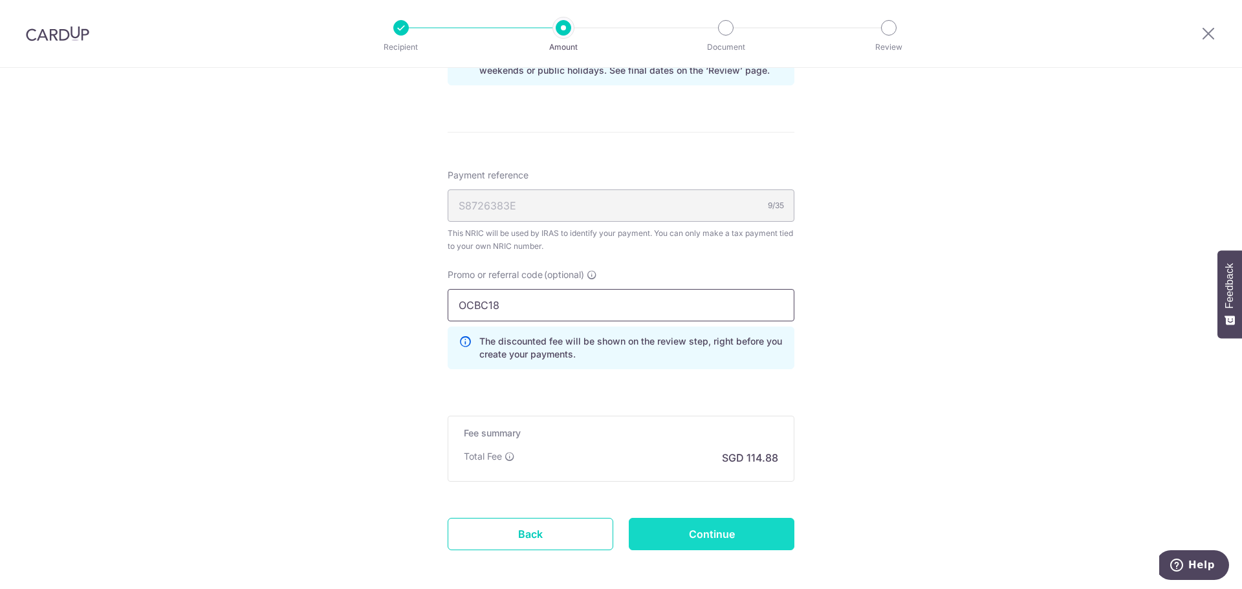
type input "OCBC18"
click at [726, 530] on input "Continue" at bounding box center [712, 534] width 166 height 32
type input "Update Schedule"
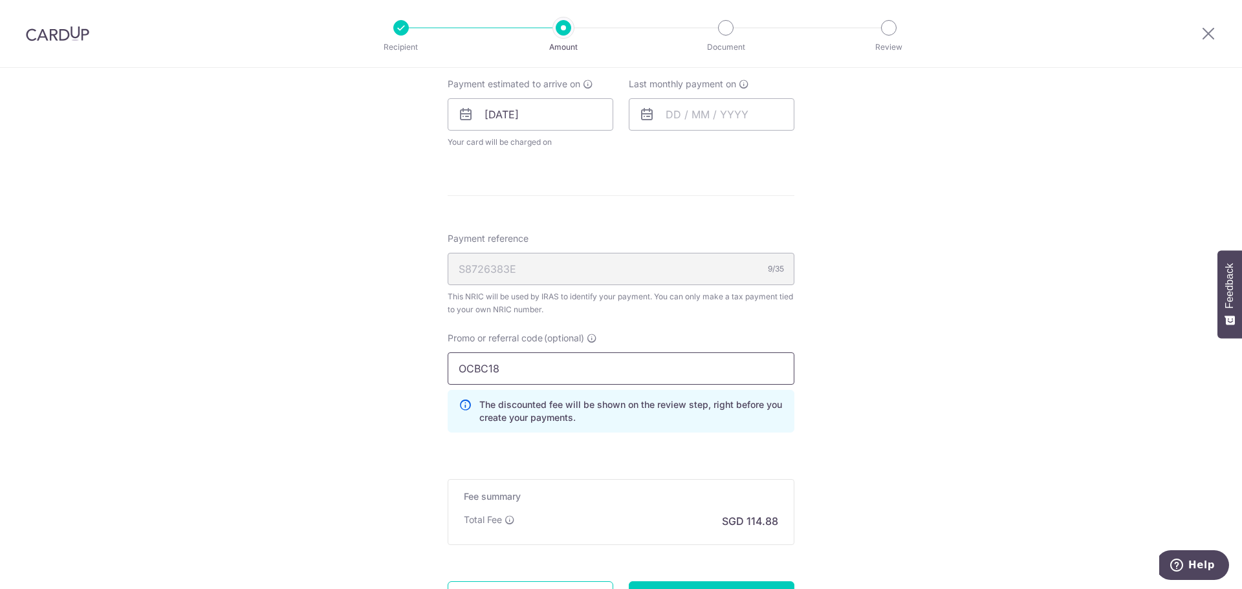
scroll to position [712, 0]
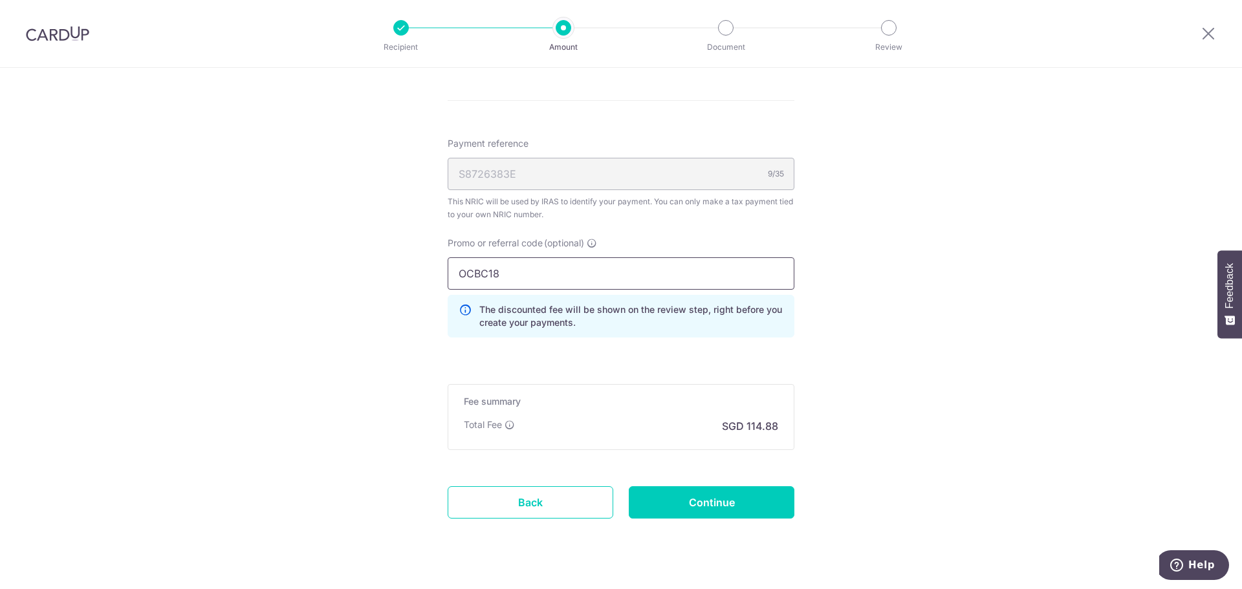
drag, startPoint x: 532, startPoint y: 272, endPoint x: 118, endPoint y: 250, distance: 414.6
type input "OCBCTAX173"
click at [693, 496] on input "Continue" at bounding box center [712, 502] width 166 height 32
type input "Update Schedule"
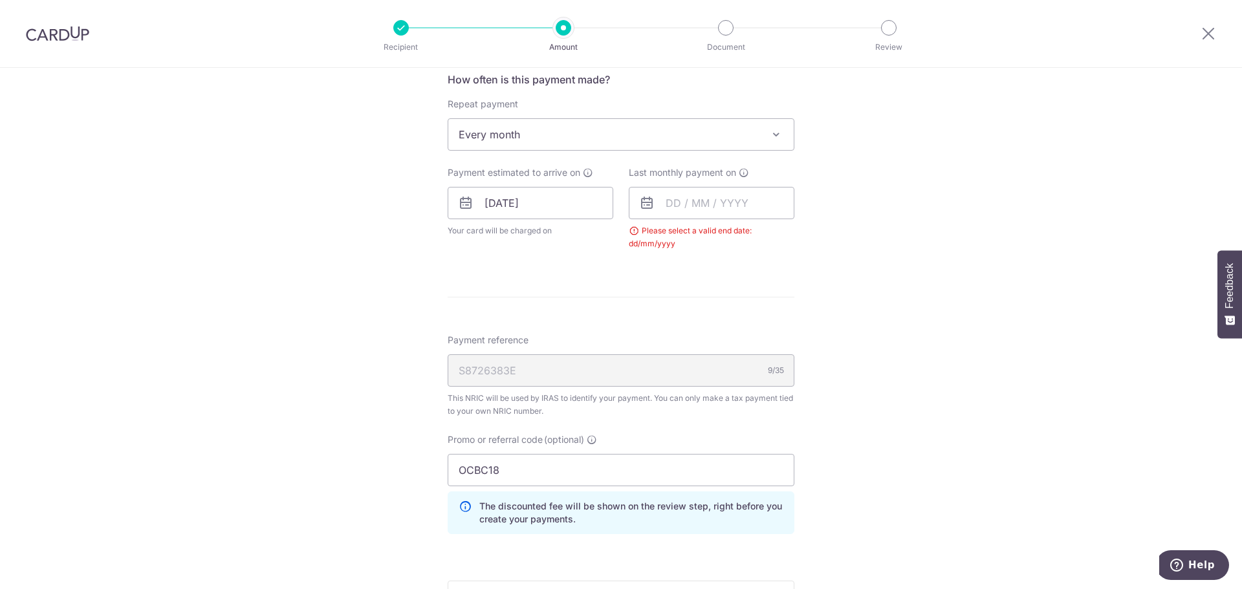
scroll to position [492, 0]
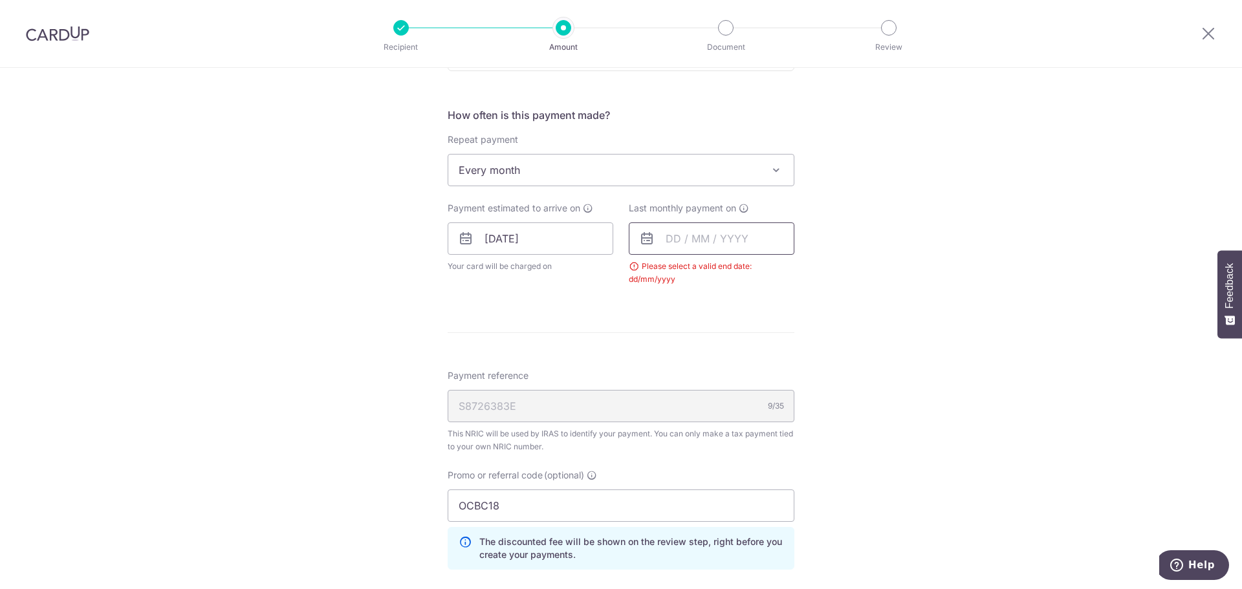
click at [677, 246] on input "text" at bounding box center [712, 239] width 166 height 32
click at [678, 356] on link "8" at bounding box center [681, 356] width 21 height 21
type input "[DATE]"
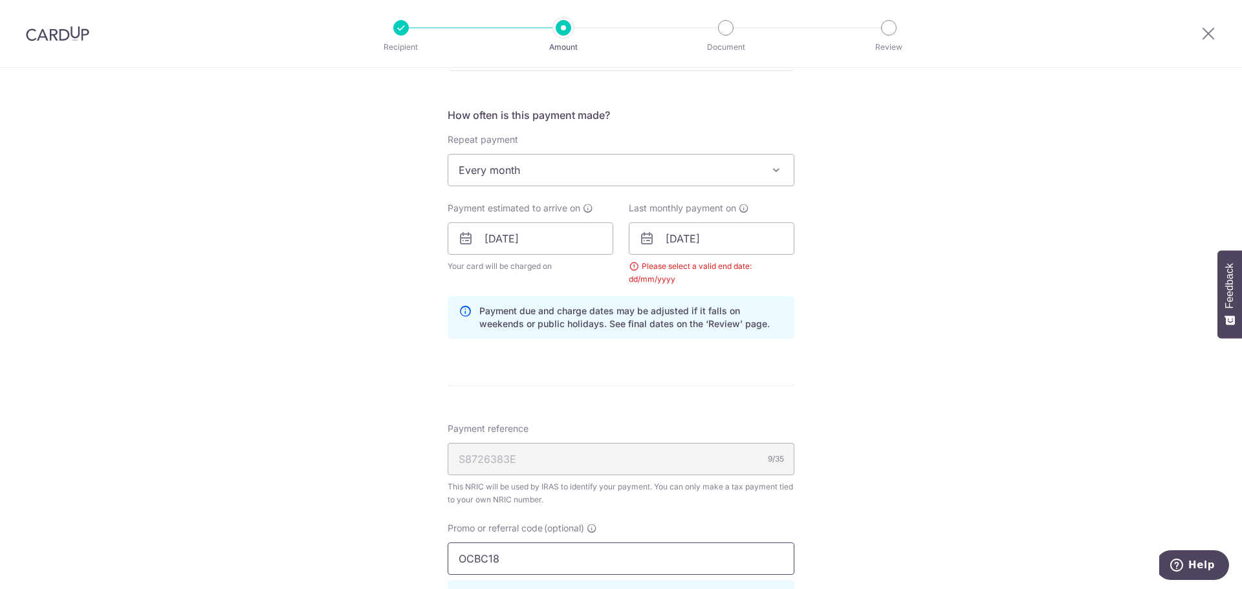
click at [518, 571] on input "OCBC18" at bounding box center [621, 559] width 347 height 32
type input "OCBCTAX173"
click at [995, 295] on div "Tell us more about your payment Enter one-time or monthly payment amount SGD 4,…" at bounding box center [621, 239] width 1242 height 1326
click at [715, 259] on div "Last monthly payment on 08/09/2025 Prev Next Sep Oct Nov Dec 2025 2026 Sun Mon …" at bounding box center [712, 244] width 166 height 84
click at [715, 248] on input "08/09/2025" at bounding box center [712, 239] width 166 height 32
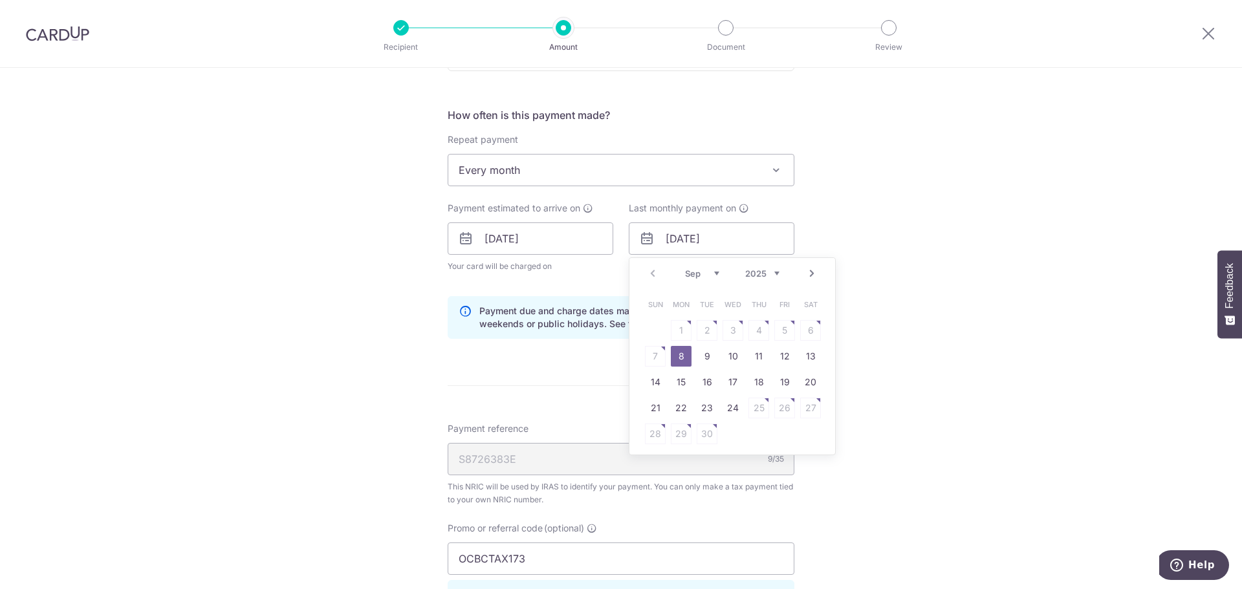
click at [804, 276] on link "Next" at bounding box center [812, 274] width 16 height 16
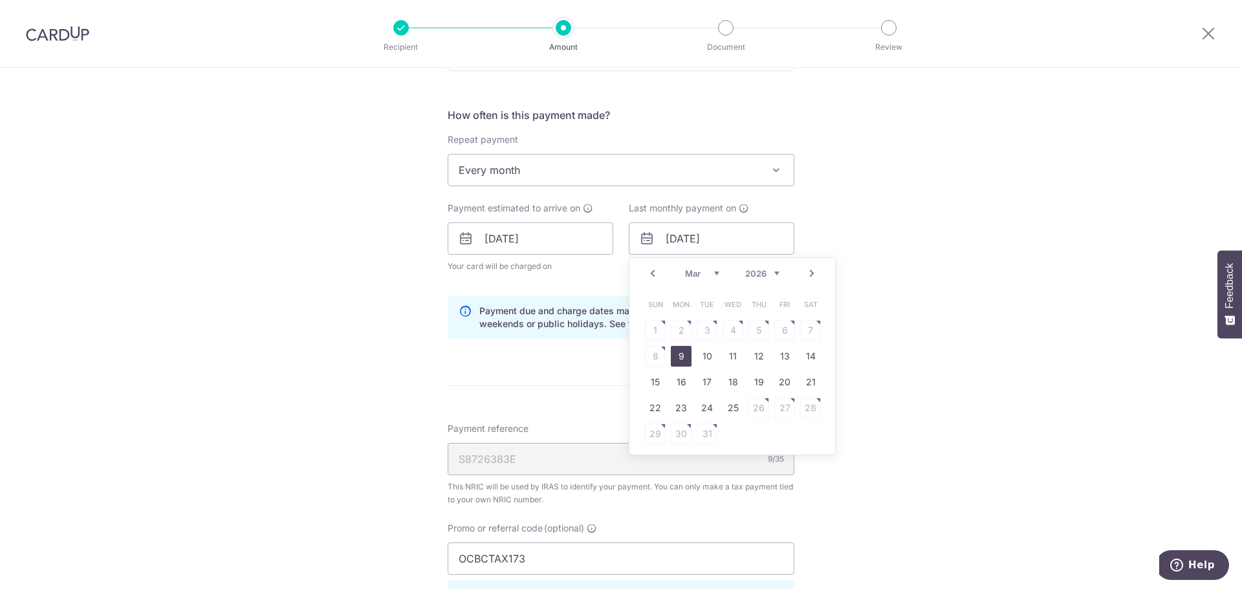
click at [679, 359] on link "9" at bounding box center [681, 356] width 21 height 21
type input "[DATE]"
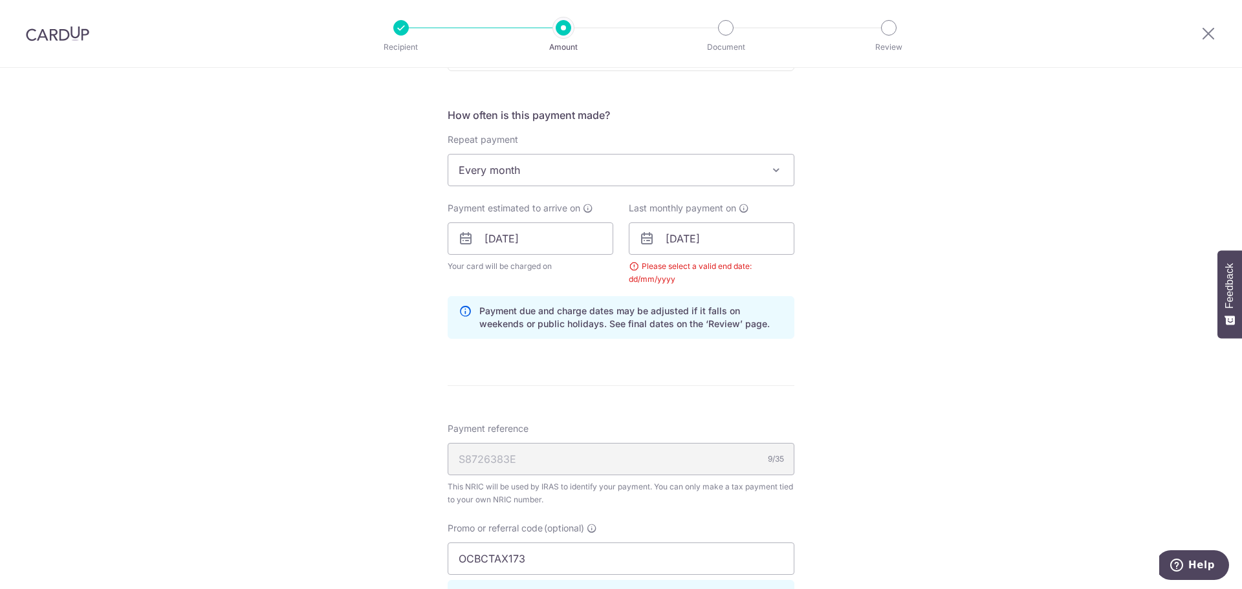
click at [979, 338] on div "Tell us more about your payment Enter one-time or monthly payment amount SGD 4,…" at bounding box center [621, 239] width 1242 height 1326
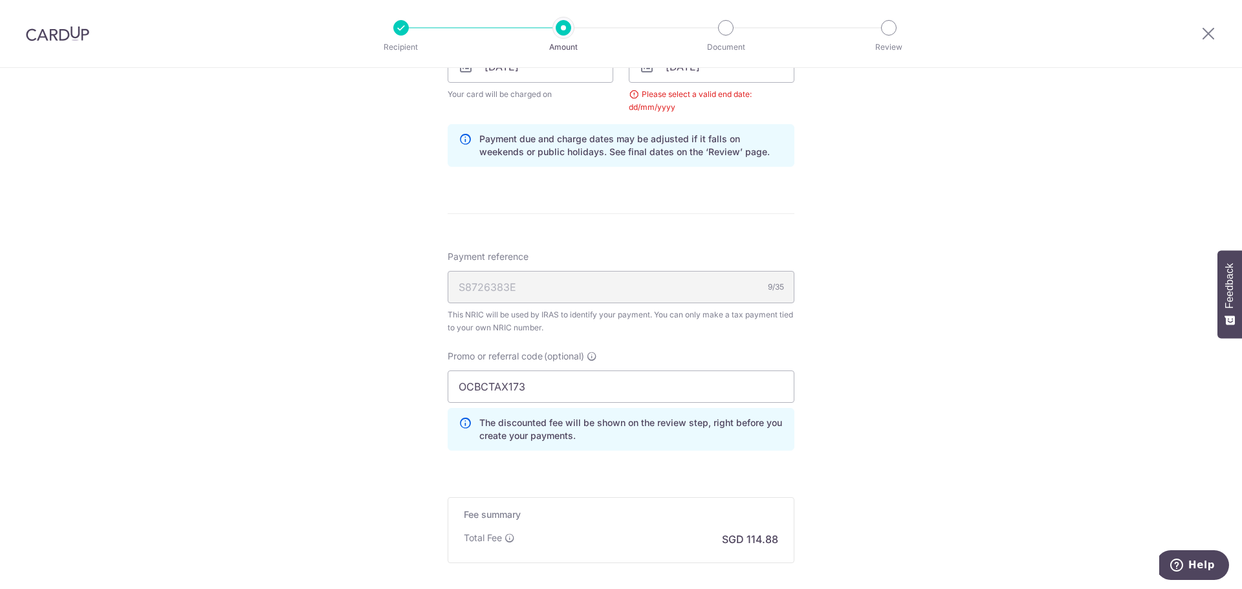
scroll to position [804, 0]
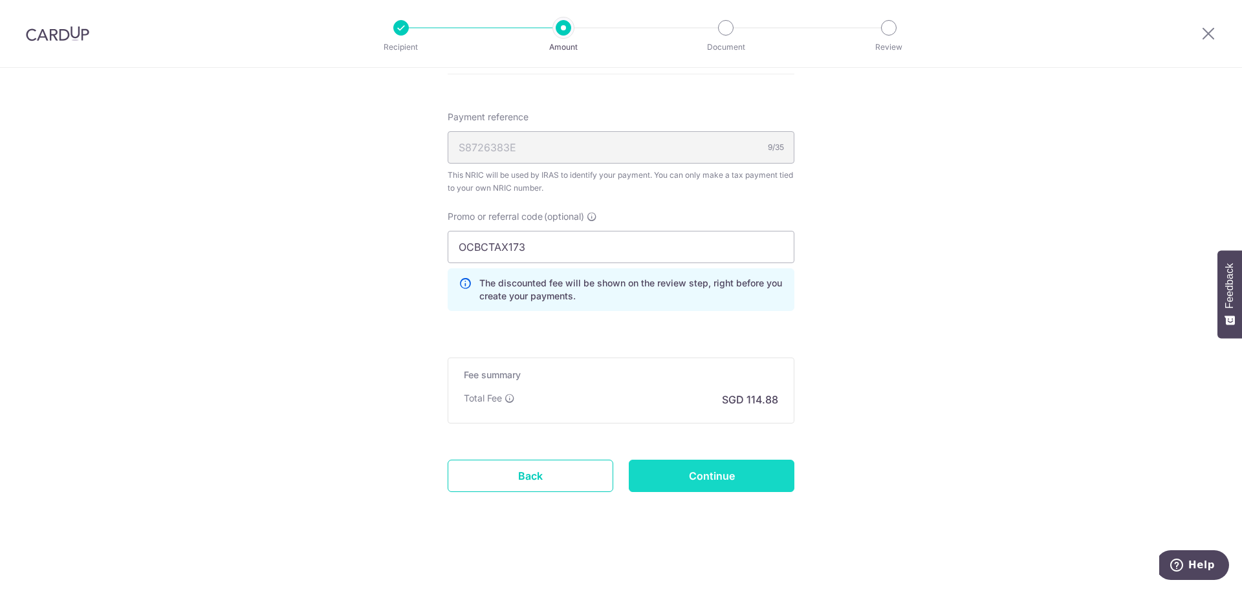
click at [744, 481] on input "Continue" at bounding box center [712, 476] width 166 height 32
type input "Update Schedule"
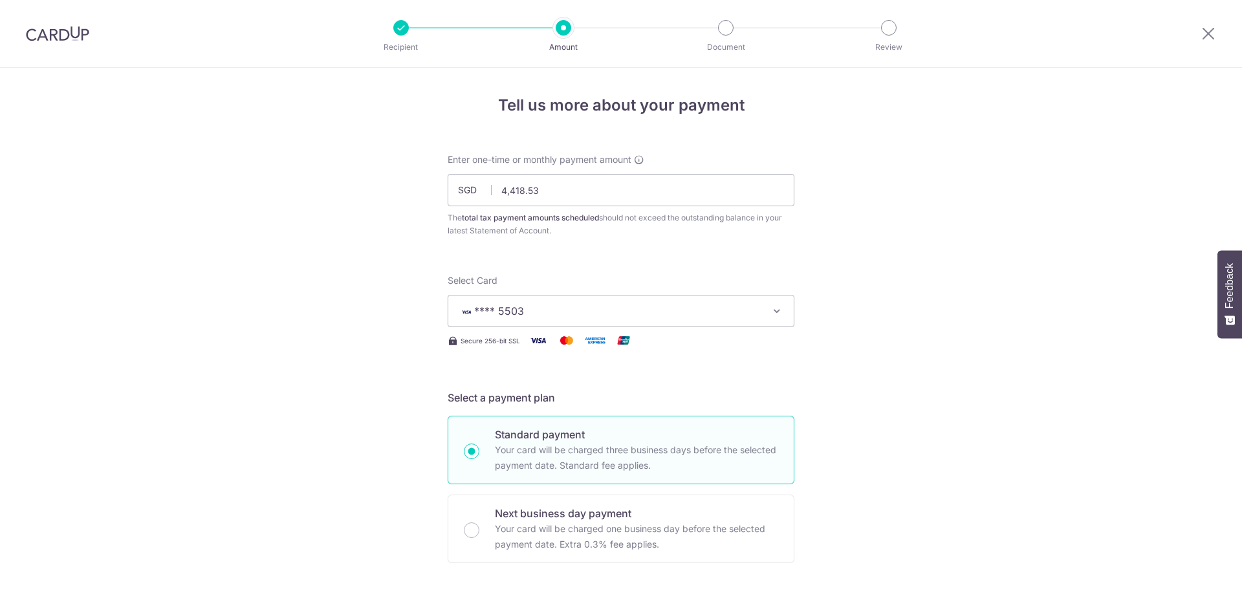
scroll to position [756, 0]
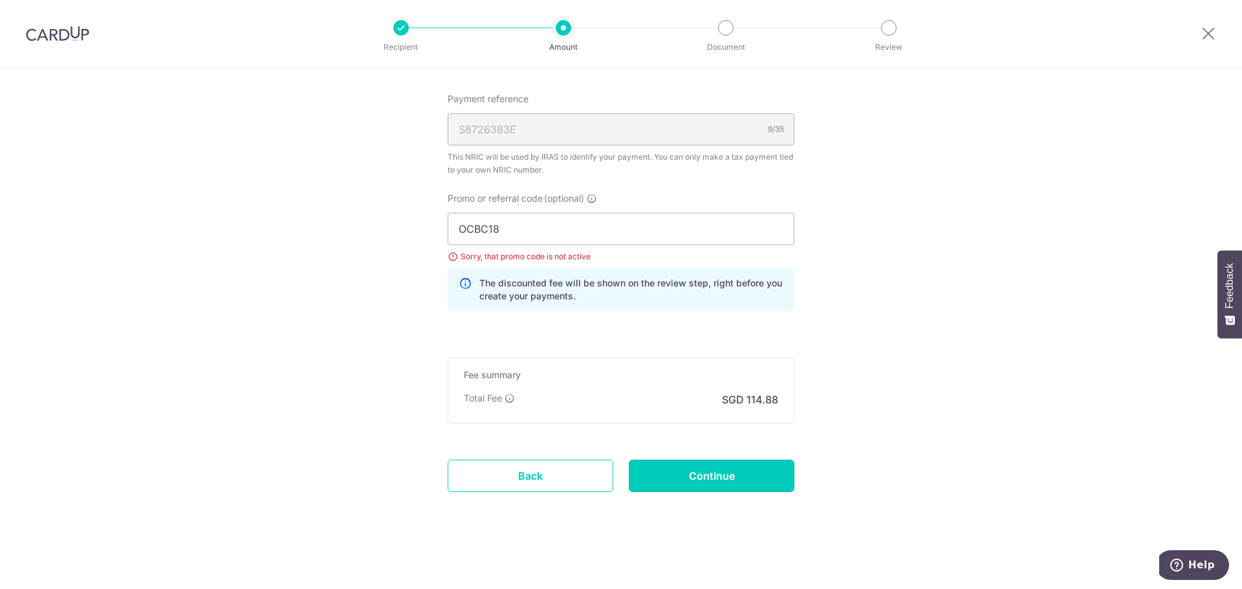
click at [751, 475] on input "Continue" at bounding box center [712, 476] width 166 height 32
type input "Update Schedule"
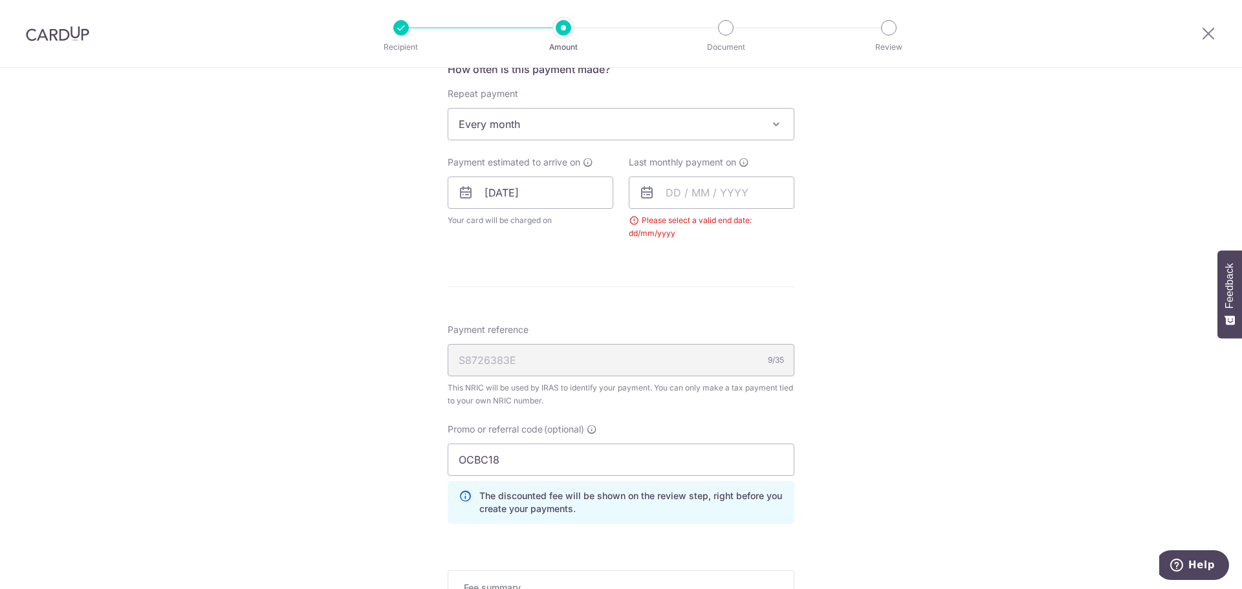
scroll to position [361, 0]
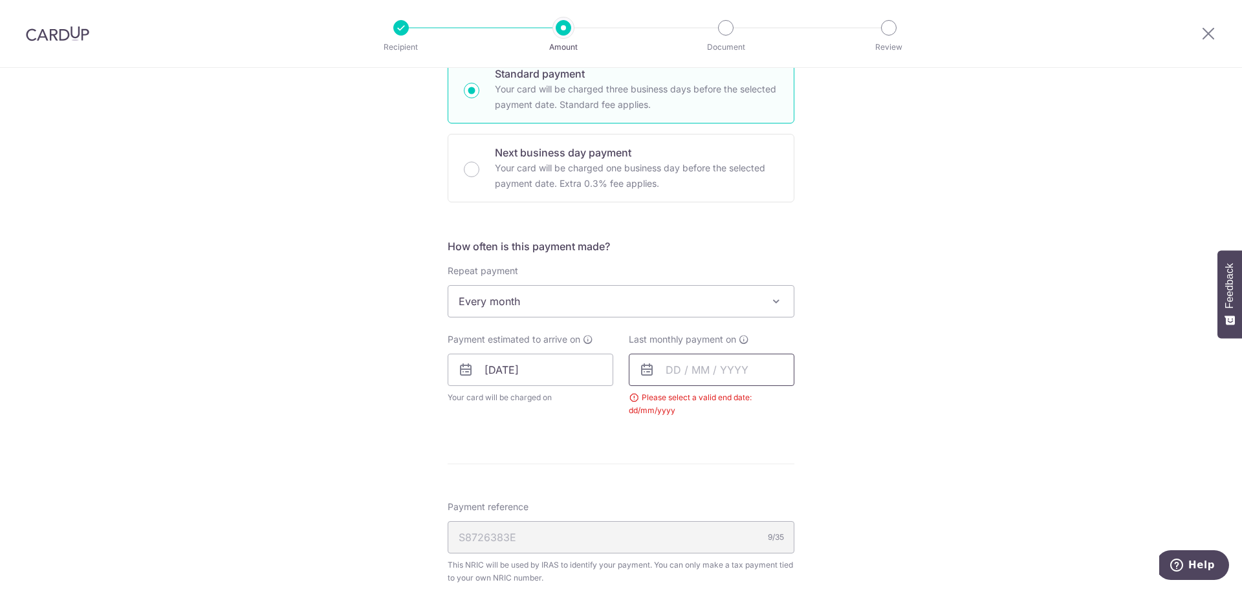
click at [681, 361] on input "text" at bounding box center [712, 370] width 166 height 32
click at [811, 402] on link "Next" at bounding box center [812, 405] width 16 height 16
click at [809, 402] on link "Next" at bounding box center [812, 405] width 16 height 16
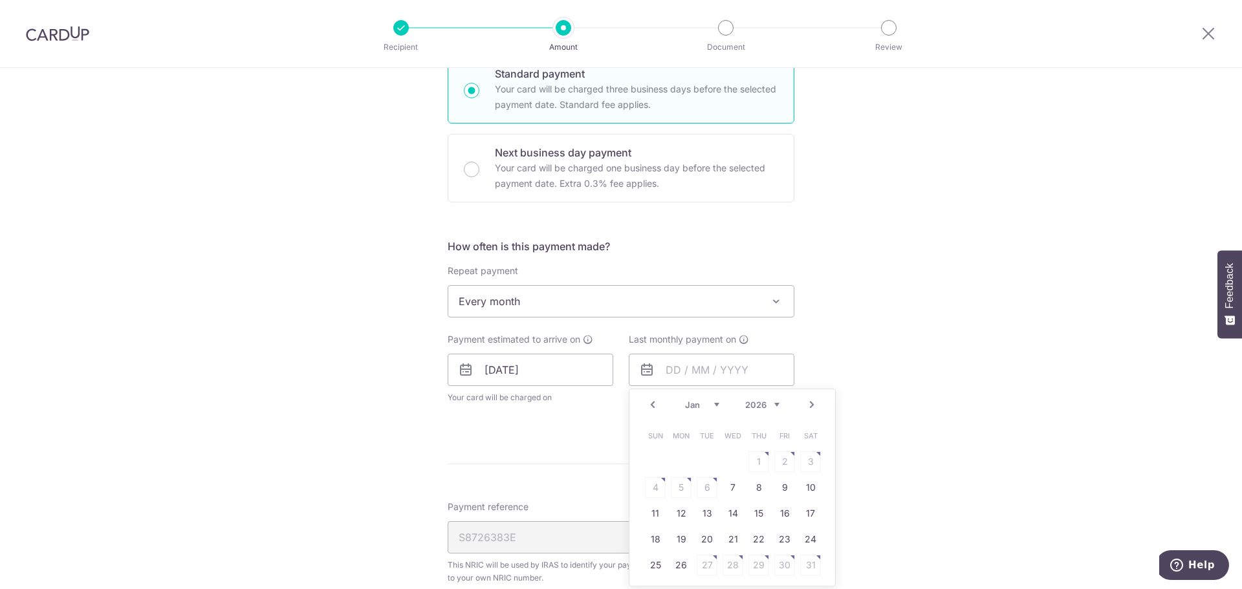
click at [804, 400] on link "Next" at bounding box center [812, 405] width 16 height 16
click at [684, 490] on link "9" at bounding box center [681, 487] width 21 height 21
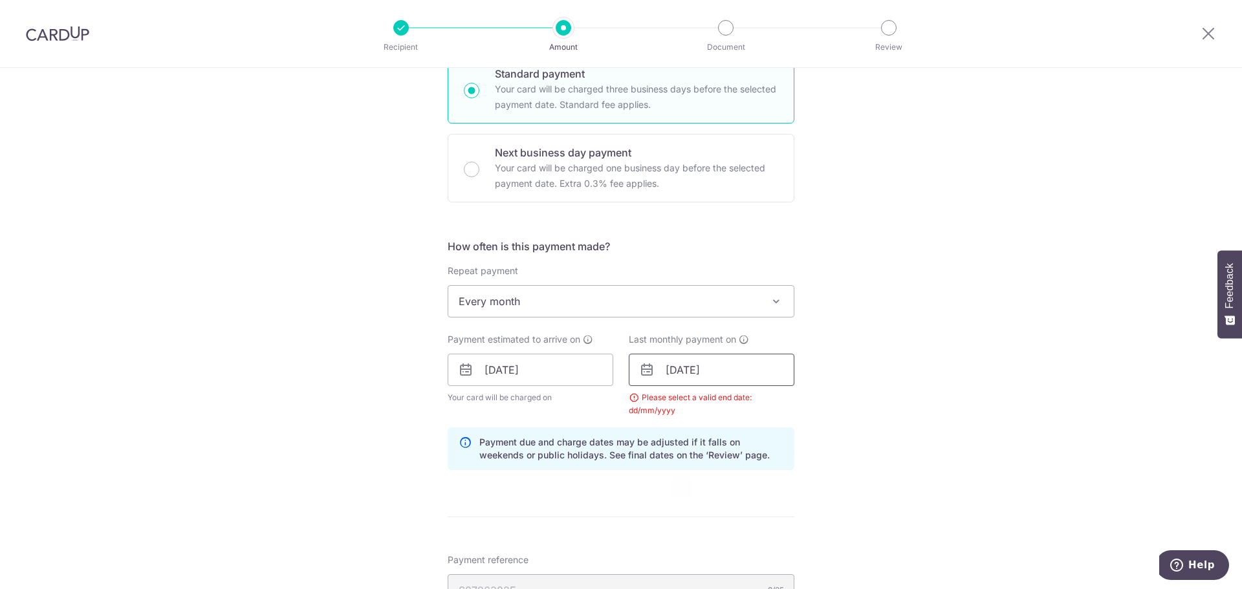
click at [730, 375] on input "[DATE]" at bounding box center [712, 370] width 166 height 32
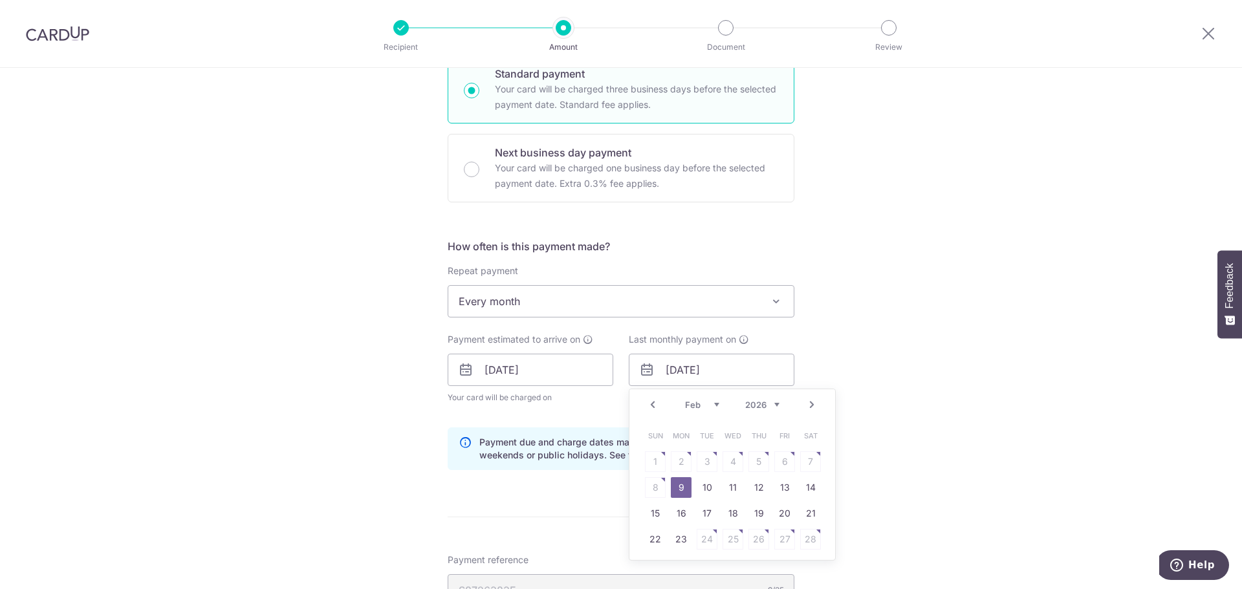
click at [804, 403] on link "Next" at bounding box center [812, 405] width 16 height 16
click at [684, 490] on link "9" at bounding box center [681, 487] width 21 height 21
type input "[DATE]"
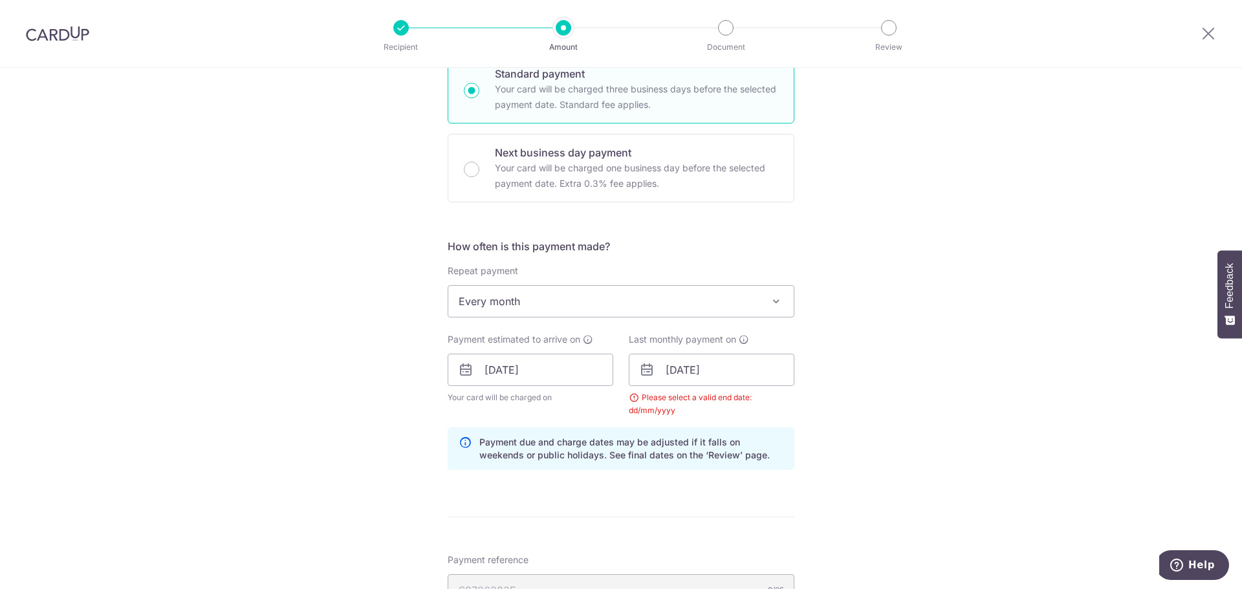
click at [884, 402] on div "Tell us more about your payment Enter one-time or monthly payment amount SGD 4,…" at bounding box center [621, 370] width 1242 height 1326
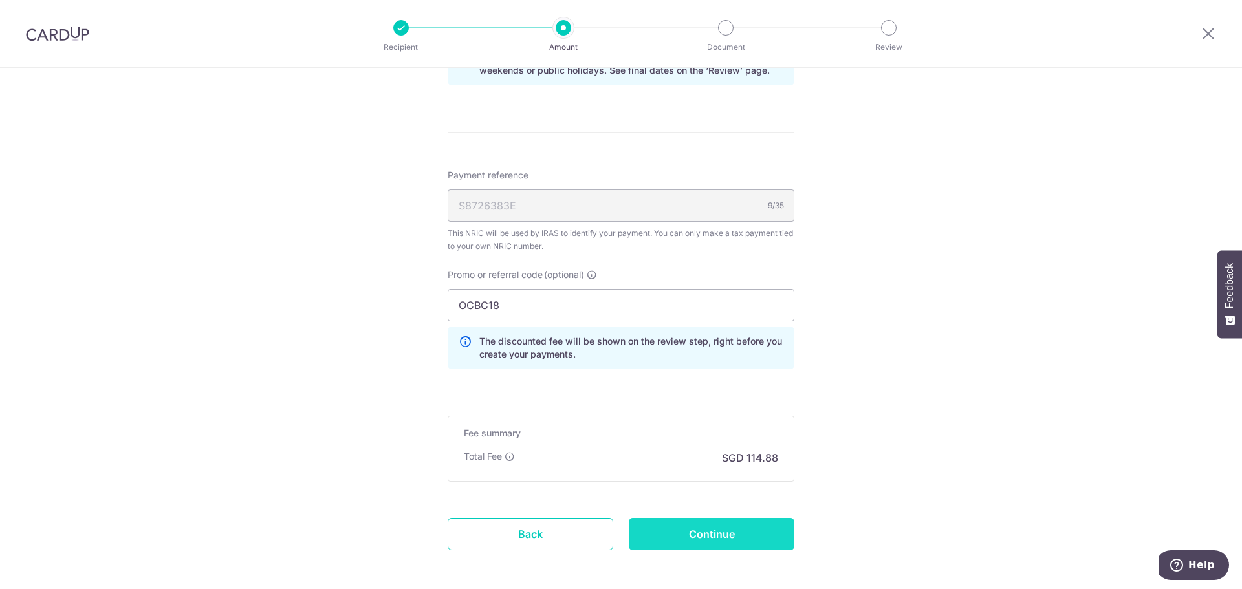
scroll to position [804, 0]
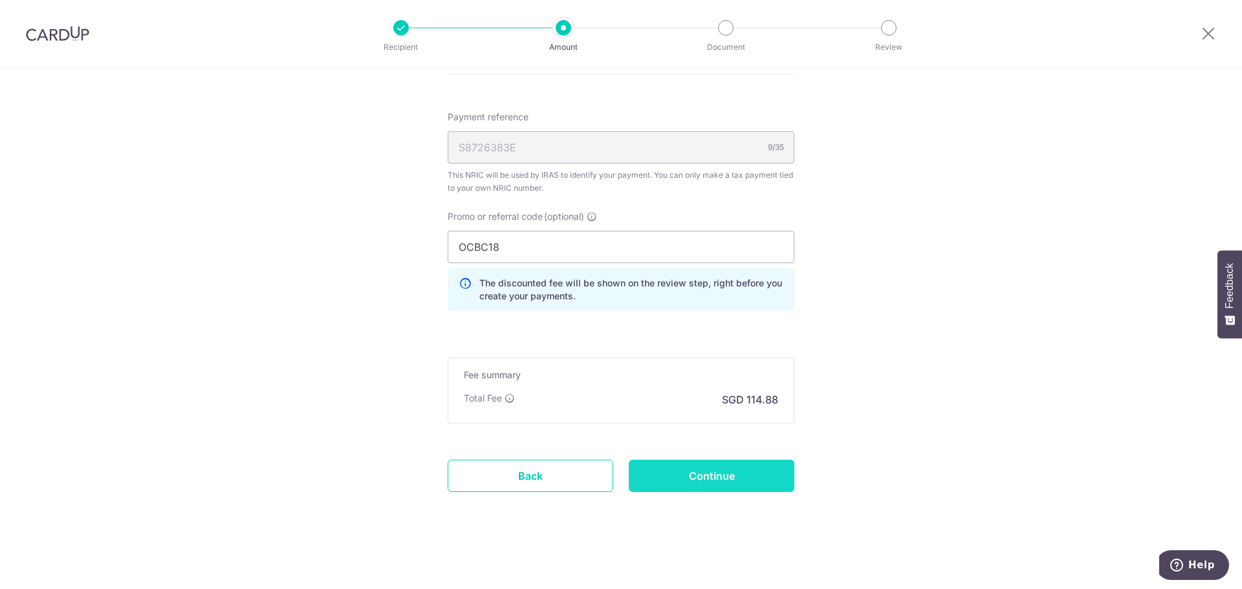
click at [746, 481] on input "Continue" at bounding box center [712, 476] width 166 height 32
type input "Update Schedule"
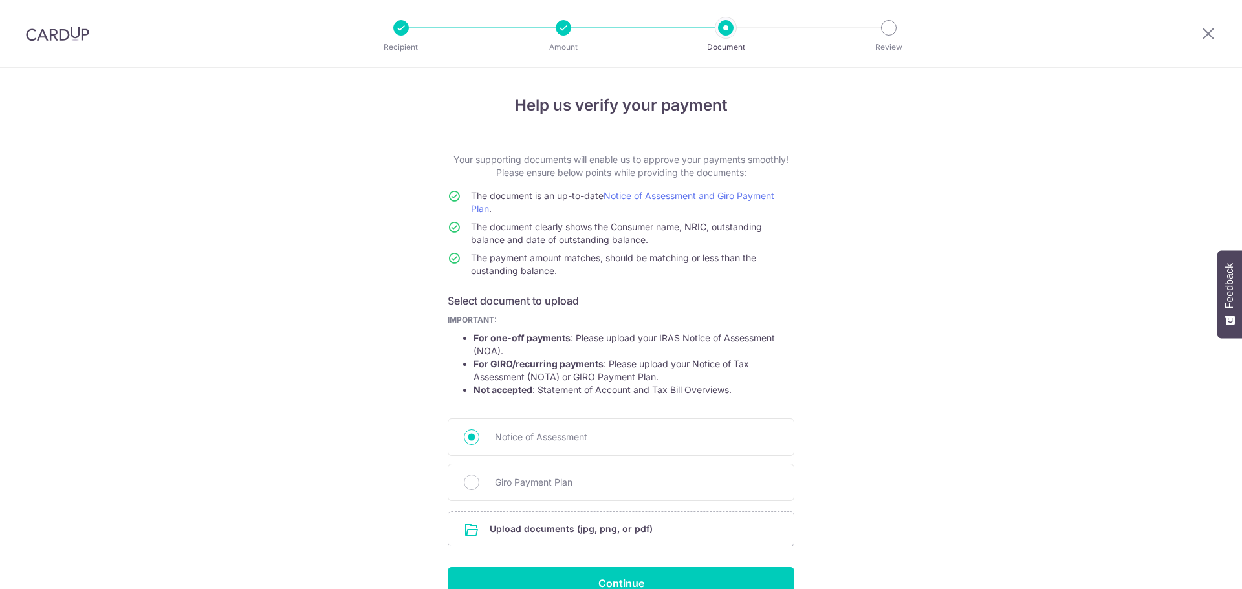
scroll to position [71, 0]
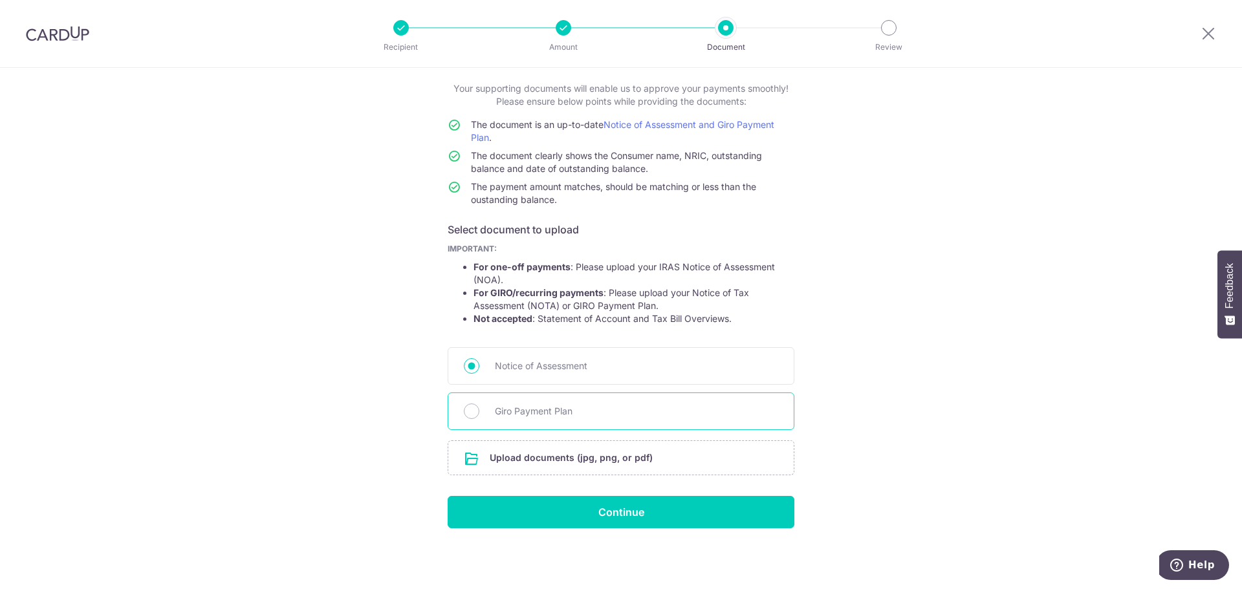
click at [552, 413] on span "Giro Payment Plan" at bounding box center [636, 412] width 283 height 16
click at [479, 413] on input "Giro Payment Plan" at bounding box center [472, 412] width 16 height 16
radio input "true"
click at [550, 459] on input "file" at bounding box center [620, 458] width 345 height 34
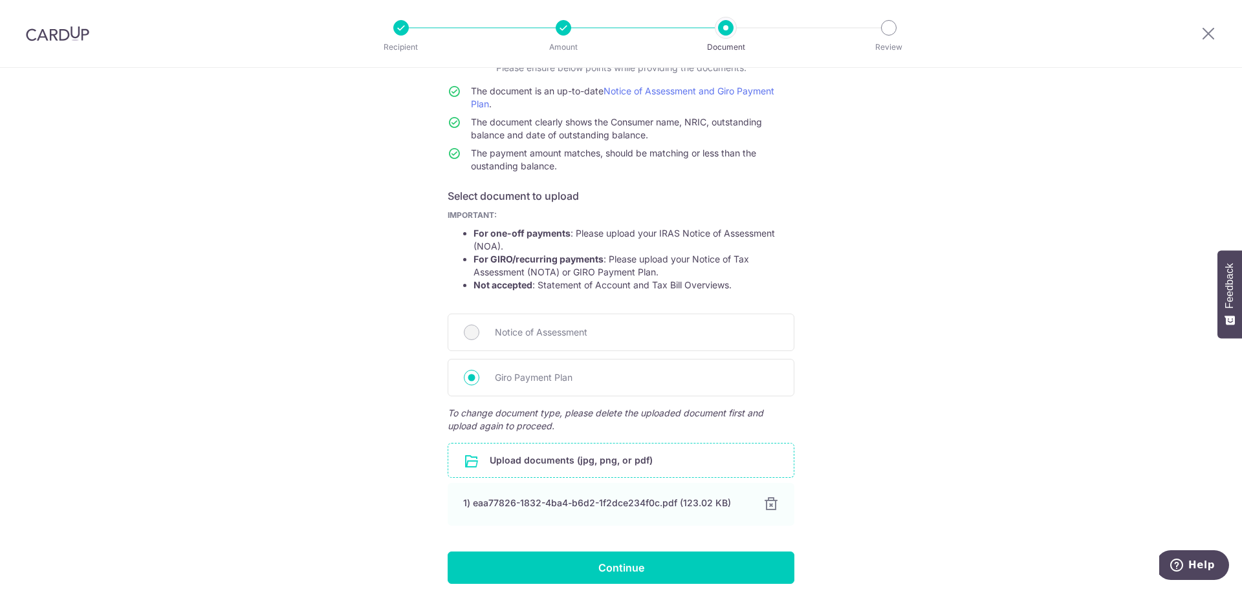
scroll to position [160, 0]
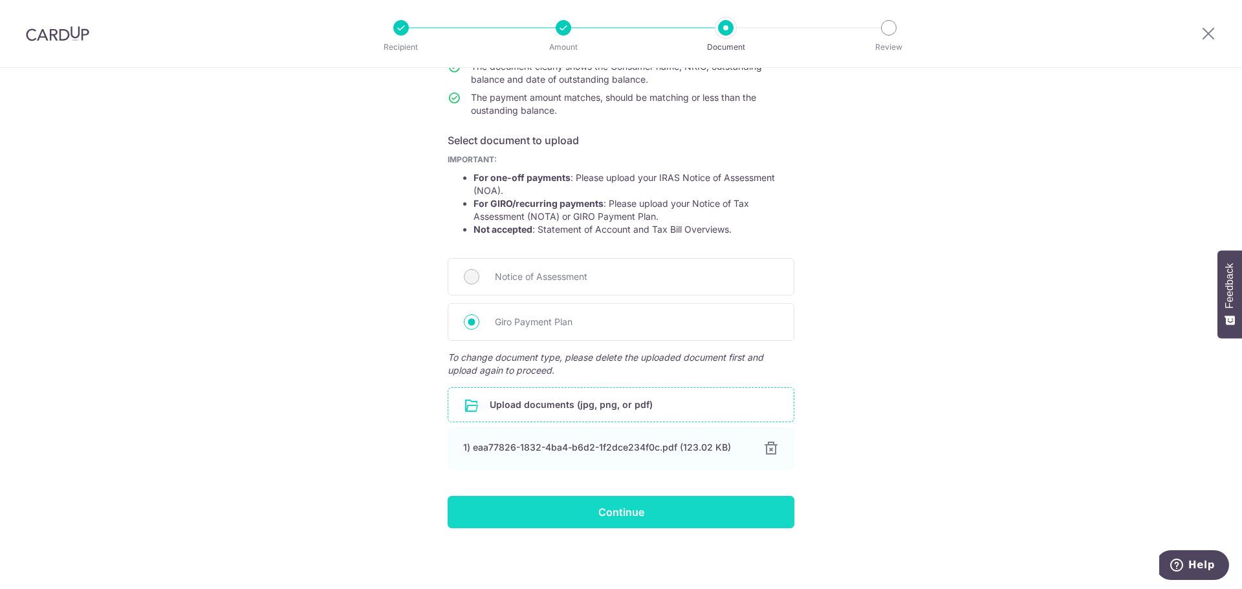
click at [653, 516] on input "Continue" at bounding box center [621, 512] width 347 height 32
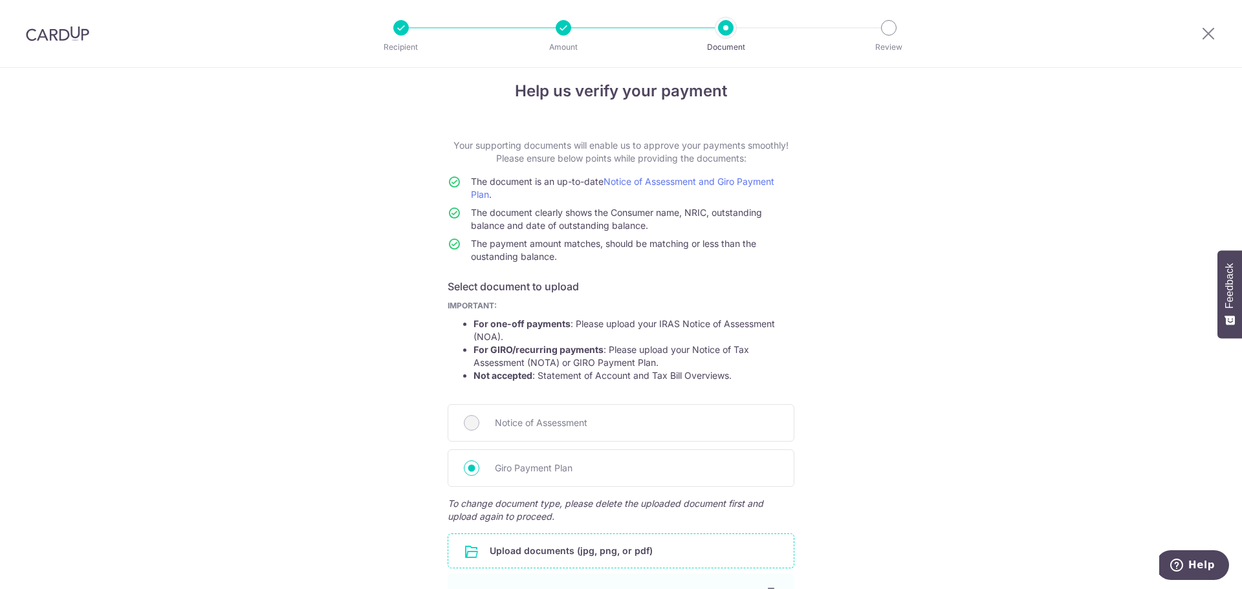
scroll to position [0, 0]
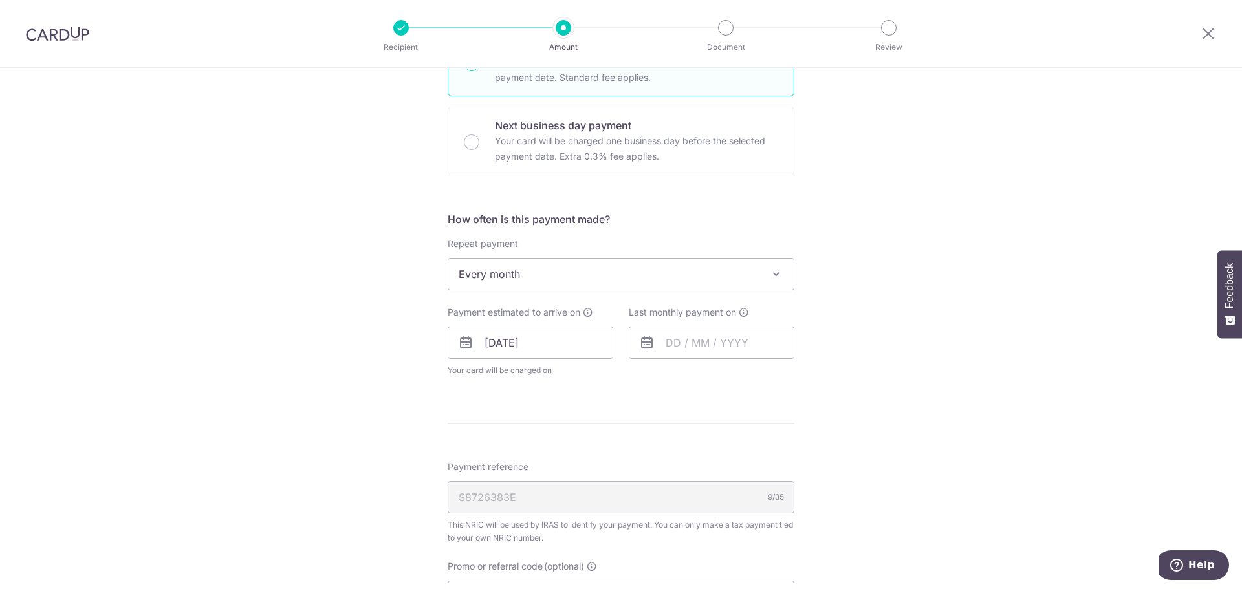
scroll to position [712, 0]
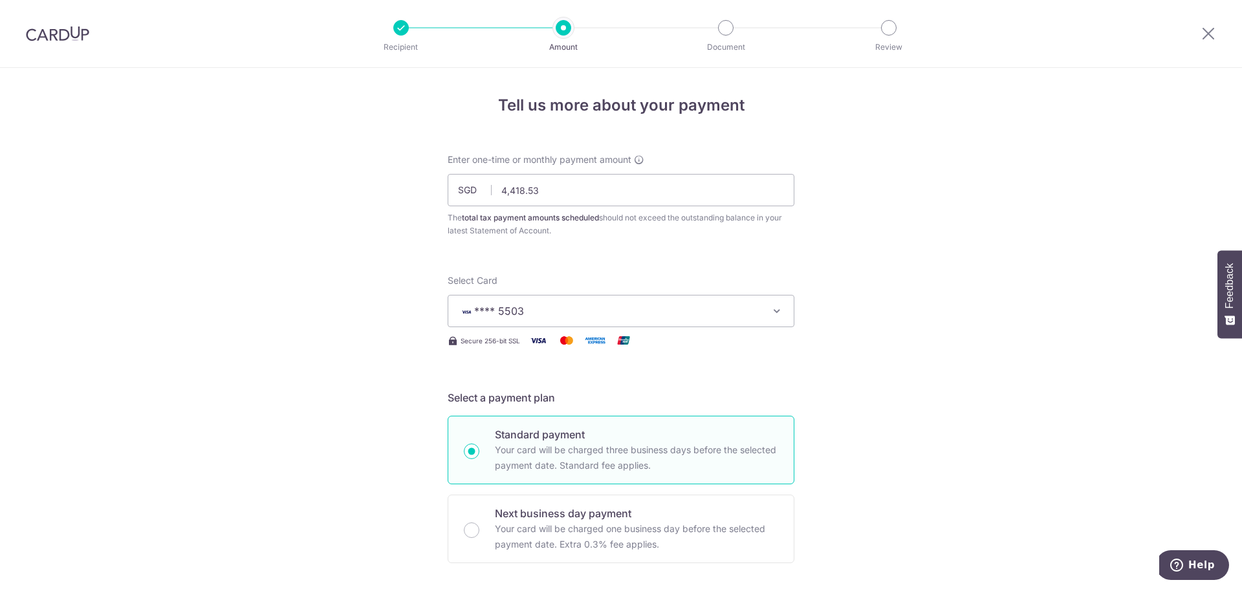
click at [71, 38] on img at bounding box center [57, 34] width 63 height 16
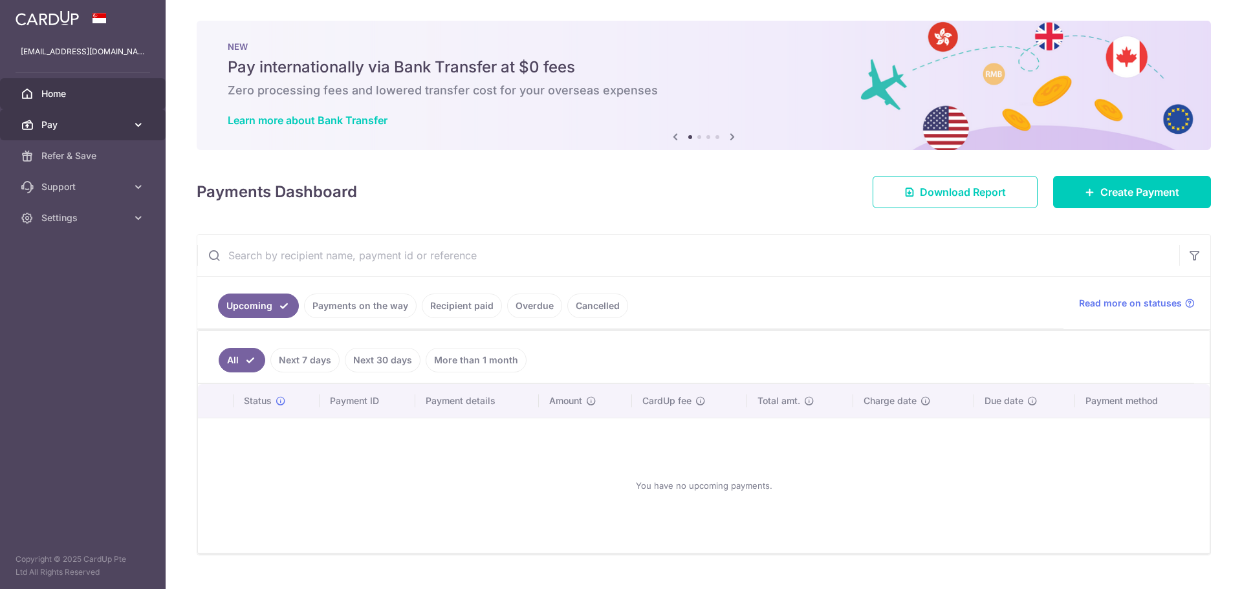
click at [61, 120] on span "Pay" at bounding box center [83, 124] width 85 height 13
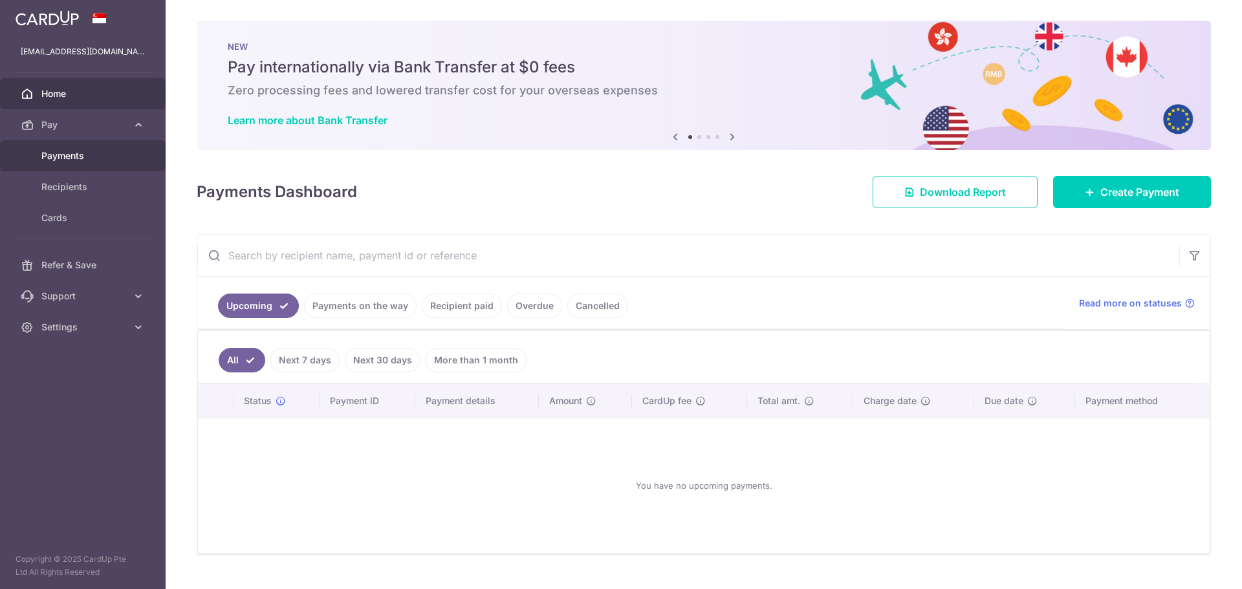
click at [60, 157] on span "Payments" at bounding box center [83, 155] width 85 height 13
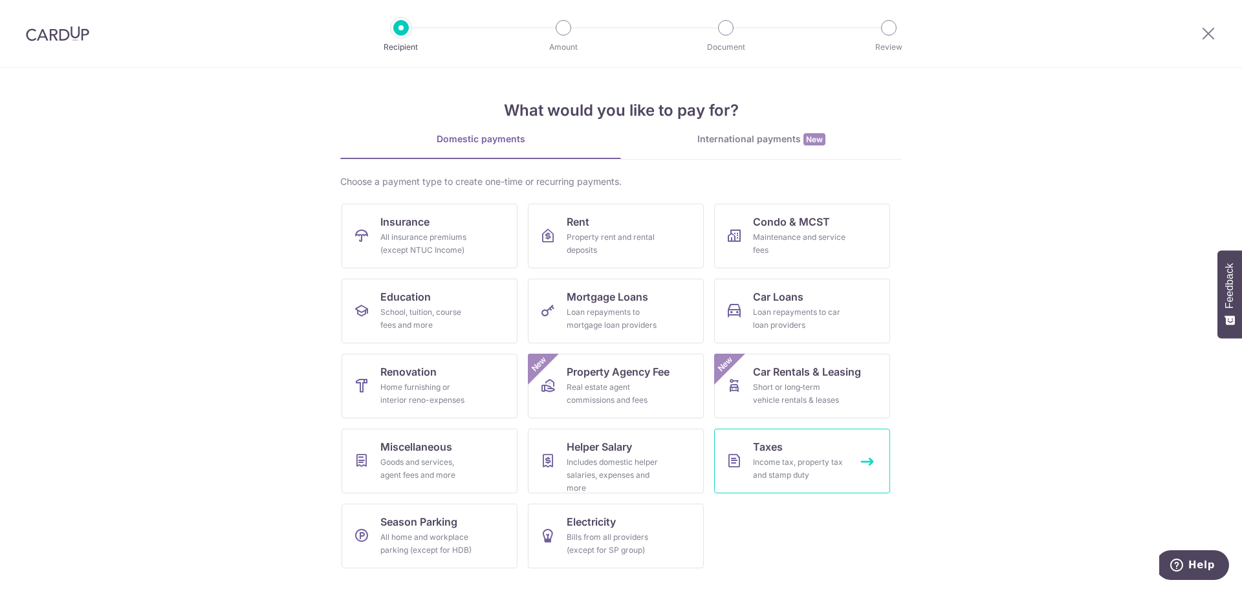
click at [787, 463] on div "Income tax, property tax and stamp duty" at bounding box center [799, 469] width 93 height 26
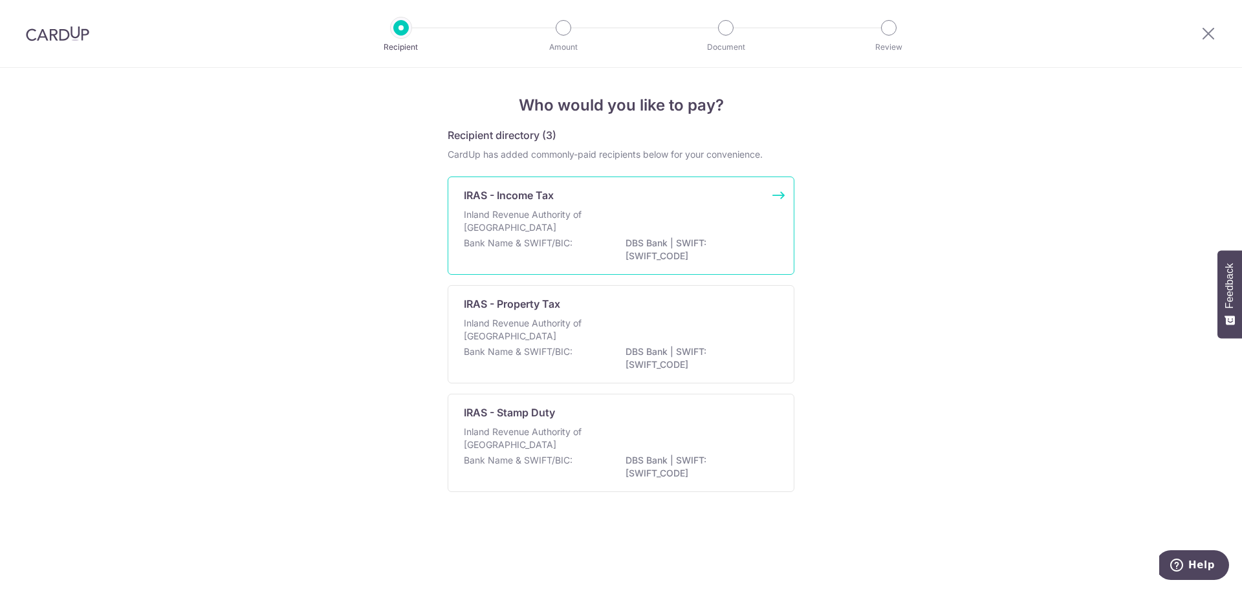
click at [587, 244] on div "Bank Name & SWIFT/BIC: DBS Bank | SWIFT: [SWIFT_CODE]" at bounding box center [621, 250] width 314 height 27
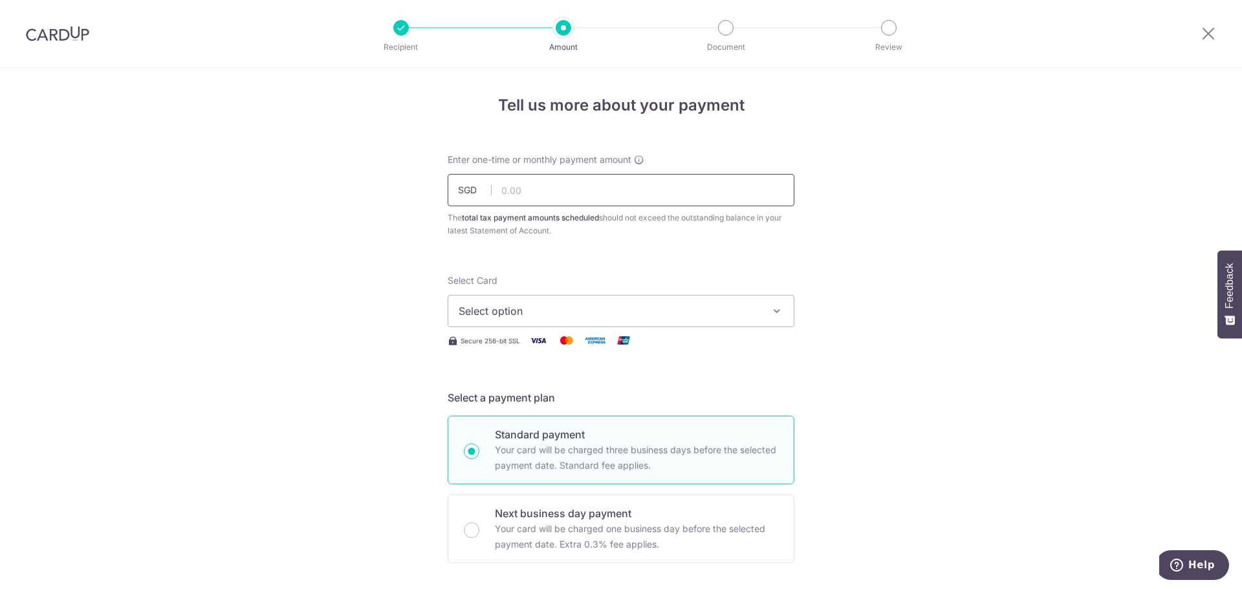
click at [530, 186] on input "text" at bounding box center [621, 190] width 347 height 32
type input "4,418.53"
click at [526, 312] on span "Select option" at bounding box center [609, 311] width 301 height 16
click at [523, 396] on span "**** 5503" at bounding box center [515, 404] width 50 height 16
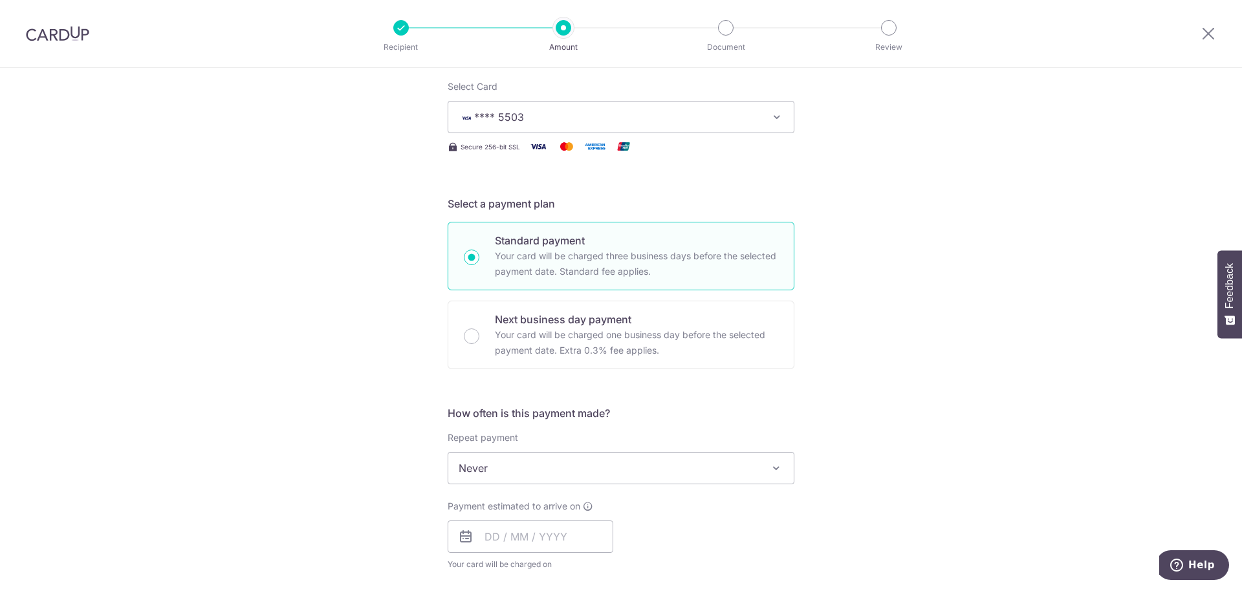
click at [866, 478] on div "Tell us more about your payment Enter one-time or monthly payment amount SGD 4,…" at bounding box center [621, 474] width 1242 height 1201
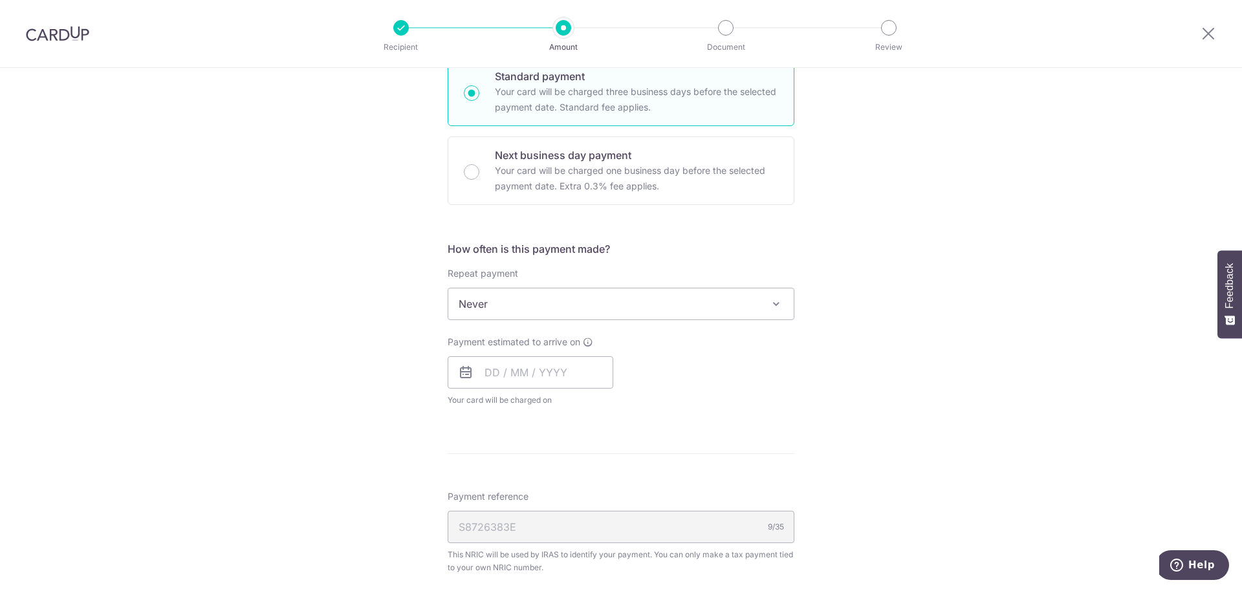
scroll to position [518, 0]
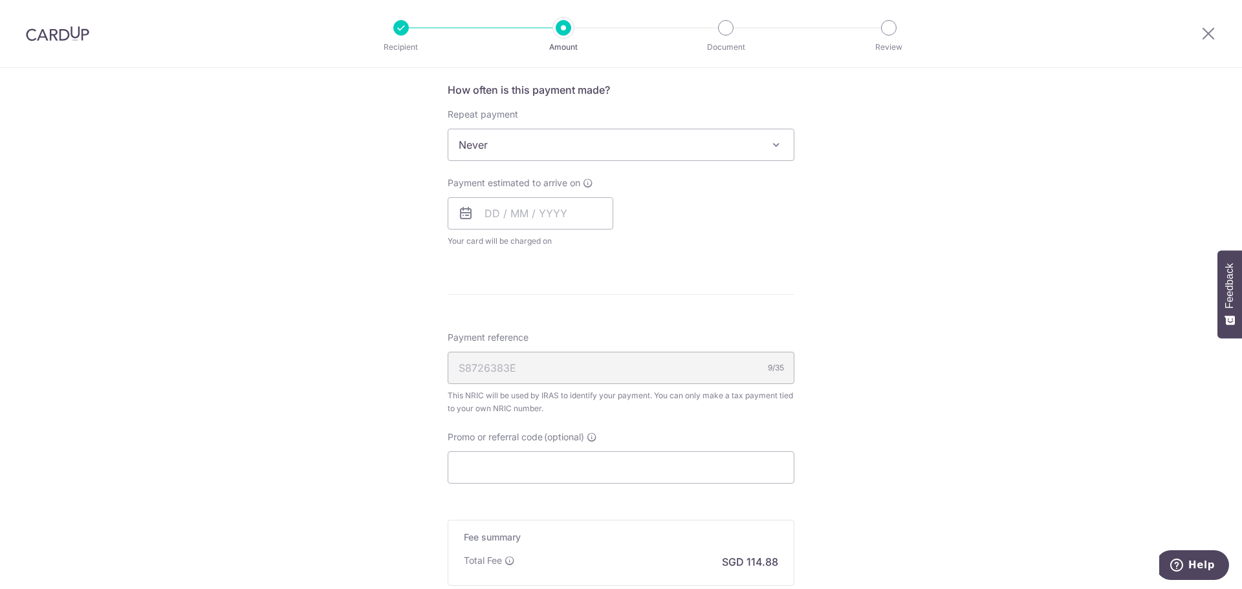
click at [640, 143] on span "Never" at bounding box center [620, 144] width 345 height 31
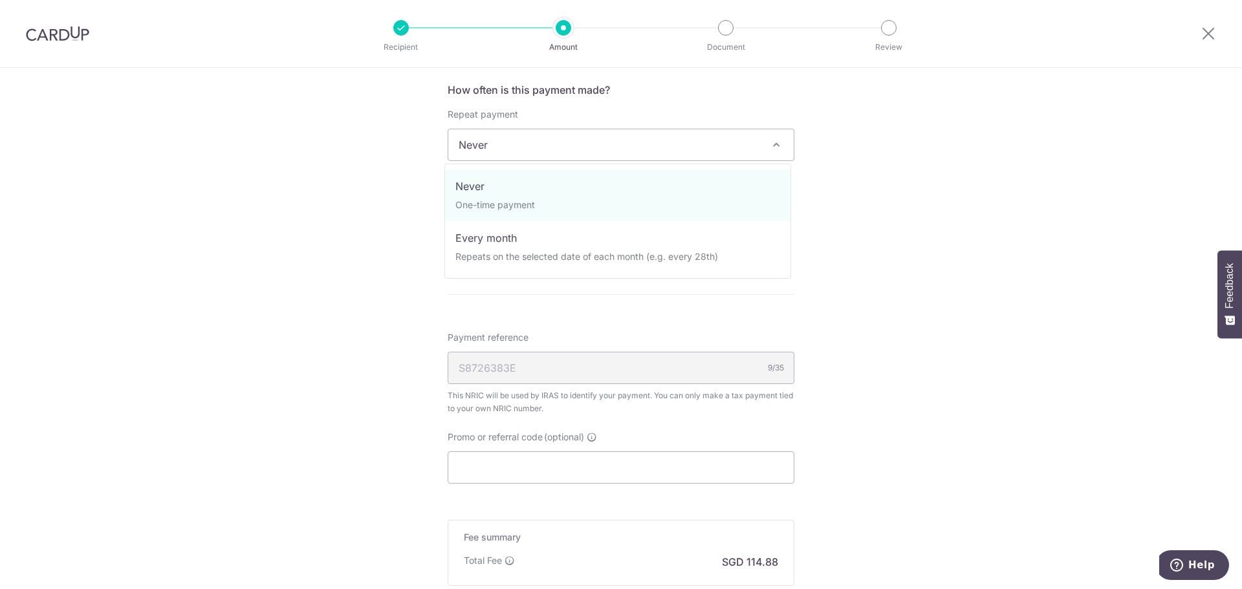
click at [640, 143] on span "Never" at bounding box center [620, 144] width 345 height 31
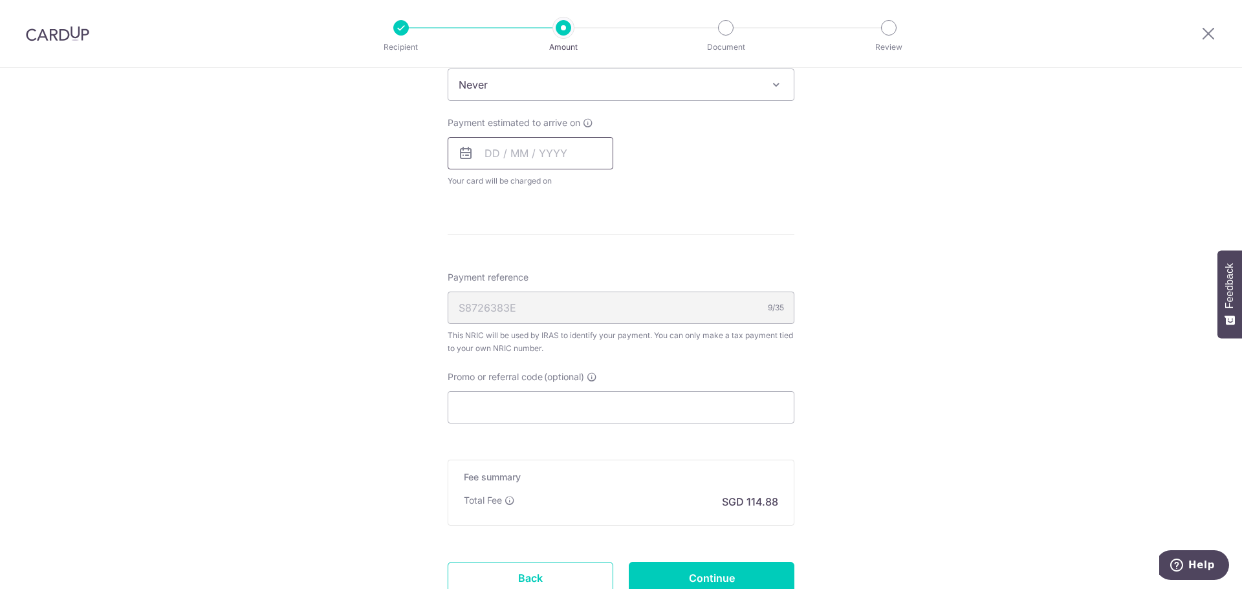
scroll to position [582, 0]
click at [486, 153] on input "text" at bounding box center [531, 149] width 166 height 32
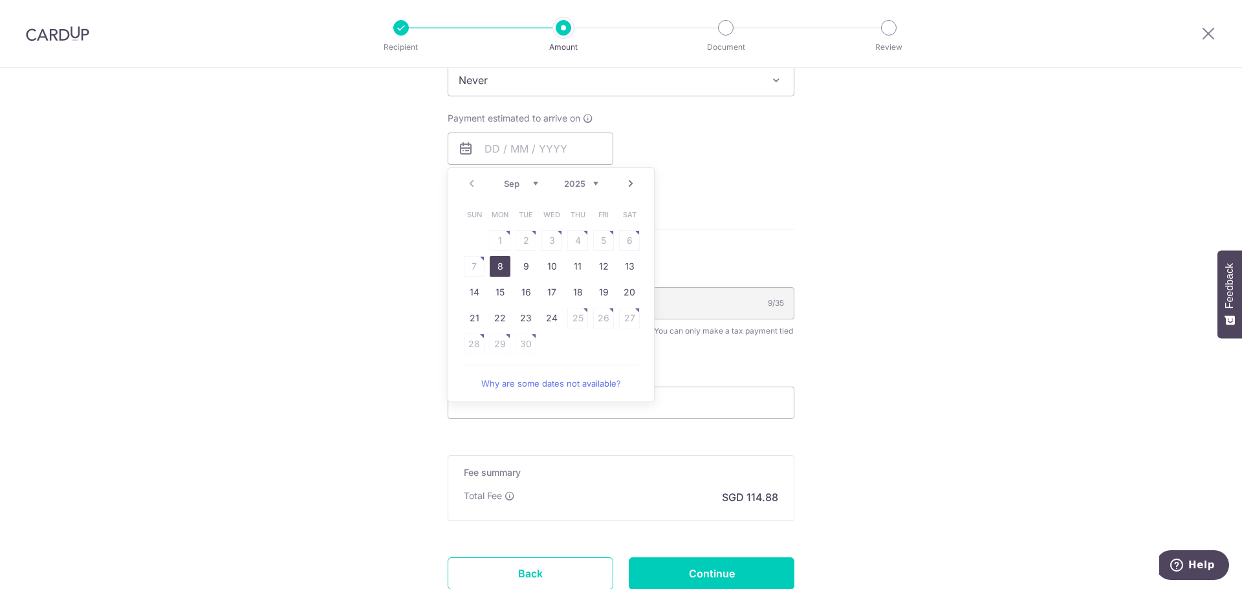
click at [501, 268] on link "8" at bounding box center [500, 266] width 21 height 21
type input "[DATE]"
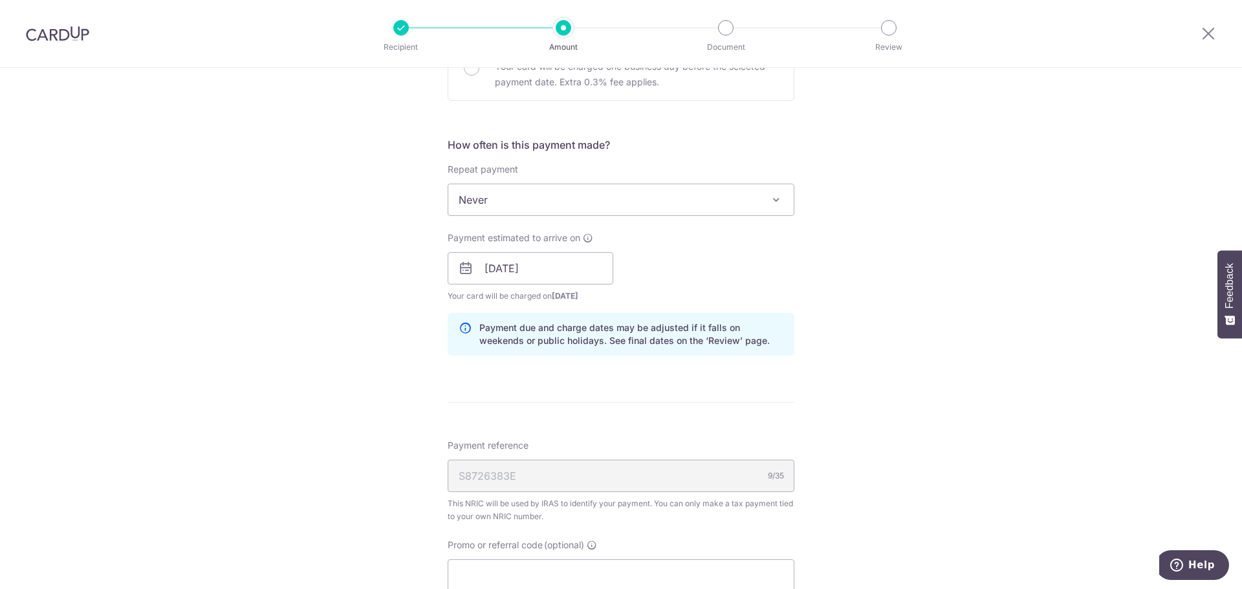
scroll to position [453, 0]
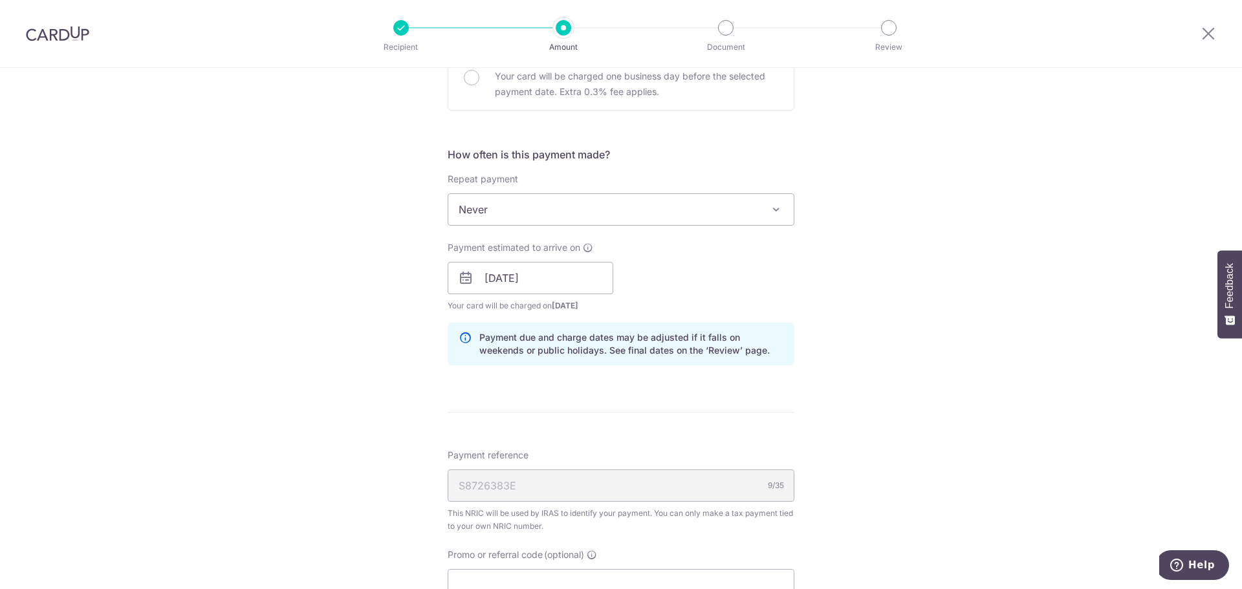
click at [654, 224] on span "Never" at bounding box center [620, 209] width 345 height 31
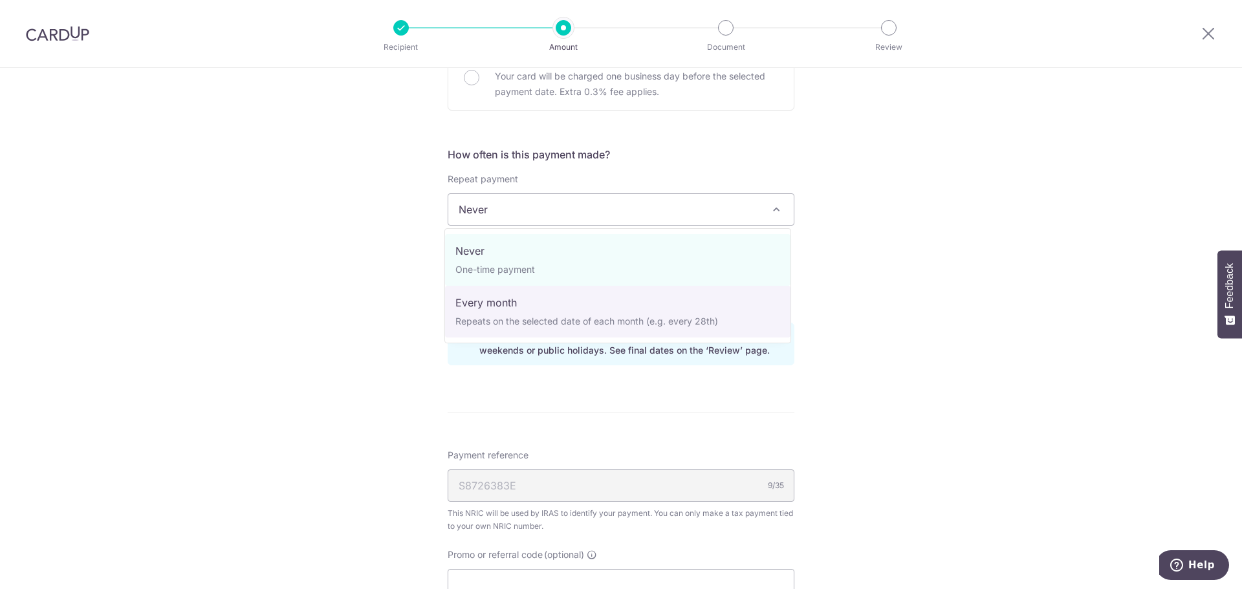
select select "3"
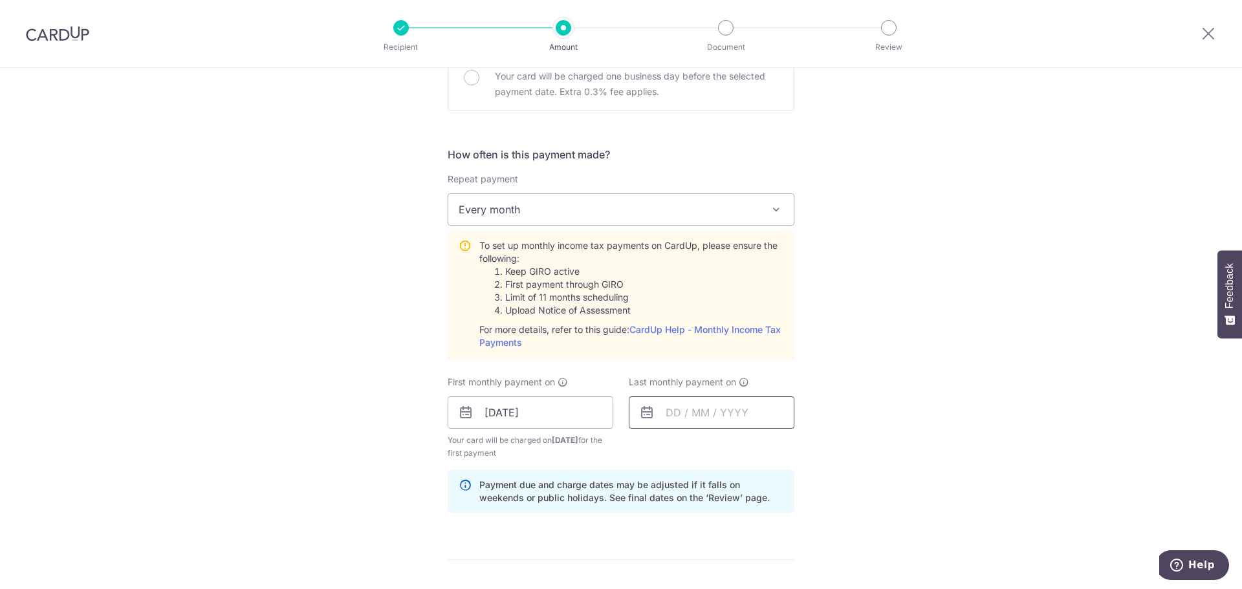
click at [671, 413] on input "text" at bounding box center [712, 413] width 166 height 32
click at [806, 444] on link "Next" at bounding box center [812, 448] width 16 height 16
click at [805, 444] on link "Next" at bounding box center [812, 448] width 16 height 16
click at [804, 444] on link "Next" at bounding box center [812, 448] width 16 height 16
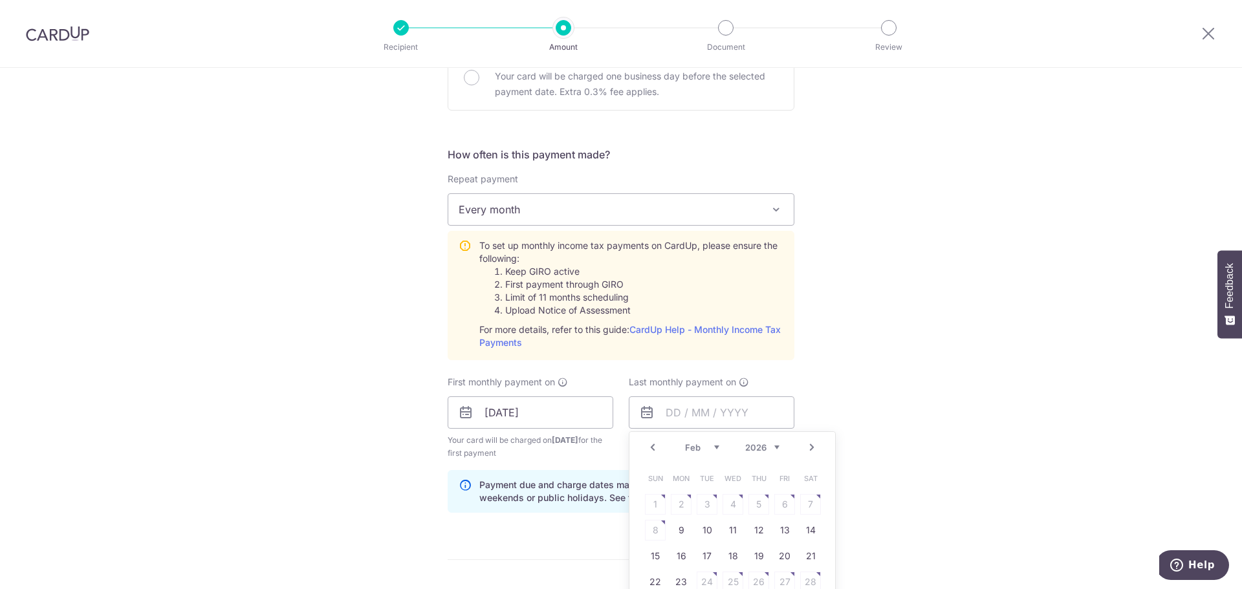
click at [804, 444] on link "Next" at bounding box center [812, 448] width 16 height 16
click at [674, 535] on link "9" at bounding box center [681, 530] width 21 height 21
type input "[DATE]"
click at [1025, 371] on div "Tell us more about your payment Enter one-time or monthly payment amount SGD 4,…" at bounding box center [621, 316] width 1242 height 1402
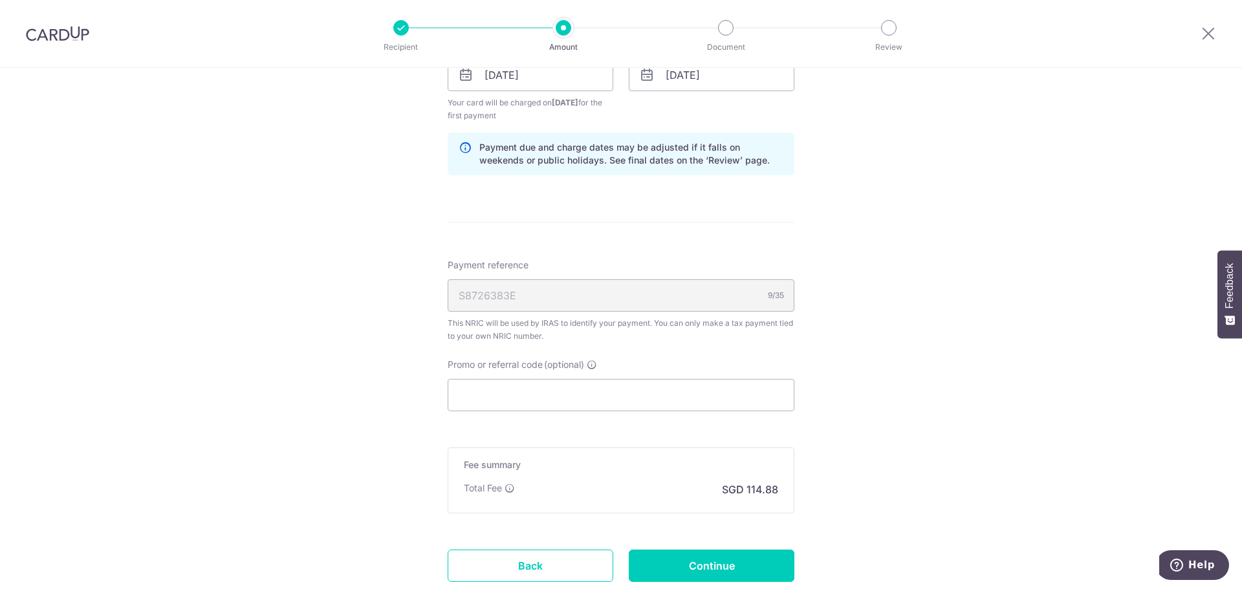
scroll to position [880, 0]
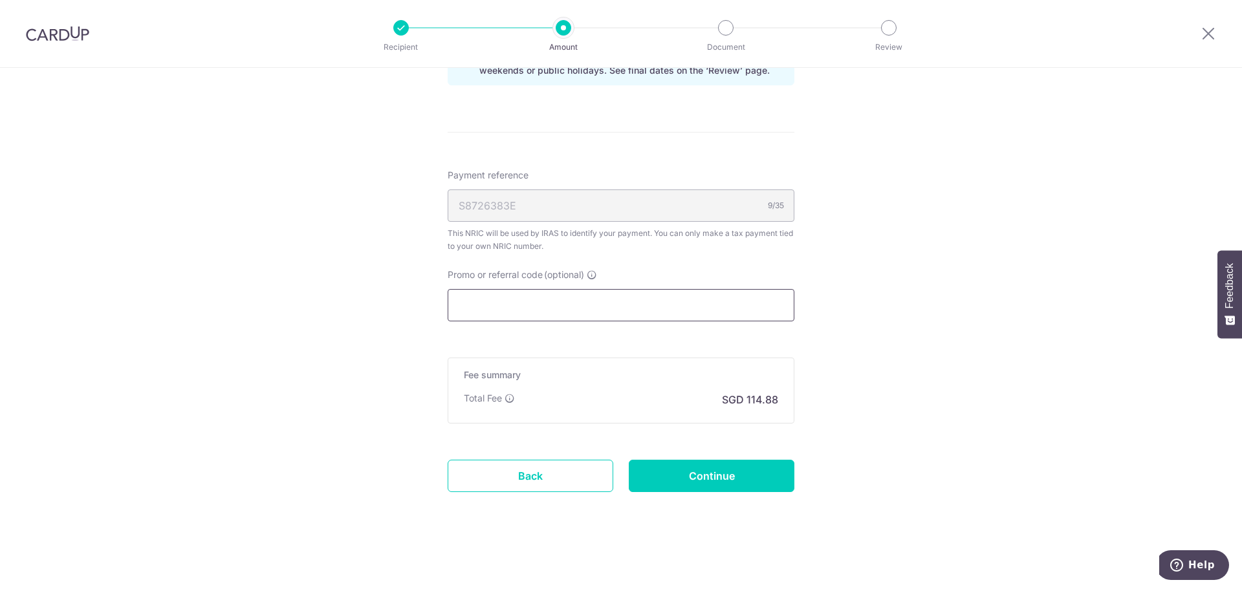
click at [549, 310] on input "Promo or referral code (optional)" at bounding box center [621, 305] width 347 height 32
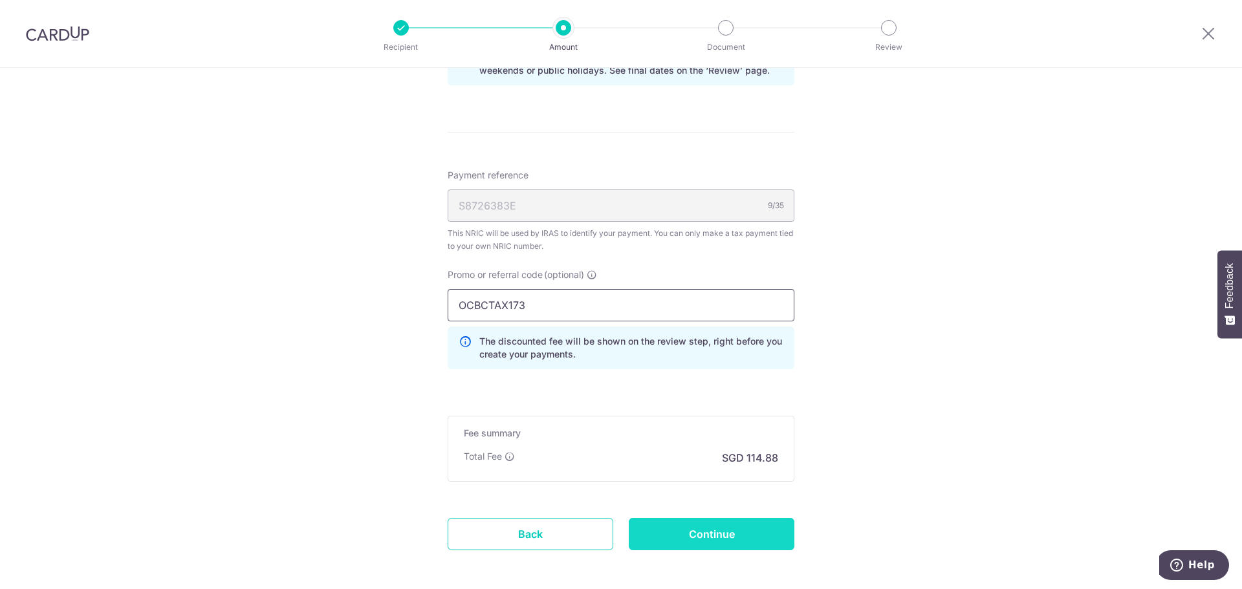
type input "OCBCTAX173"
click at [769, 544] on input "Continue" at bounding box center [712, 534] width 166 height 32
type input "Create Schedule"
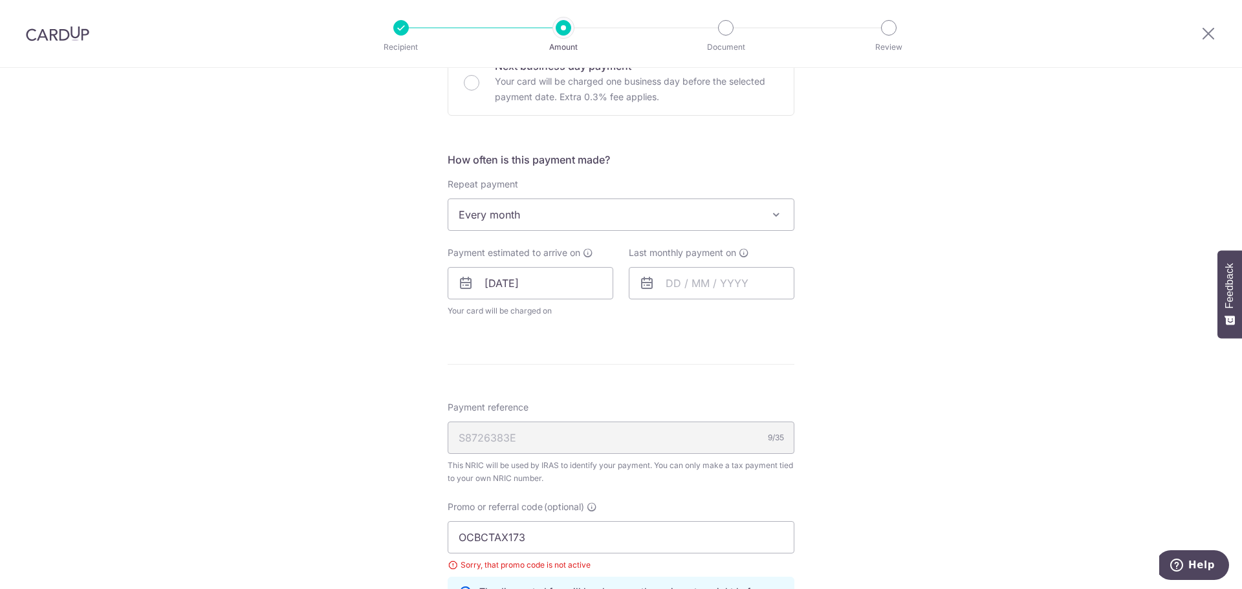
scroll to position [582, 0]
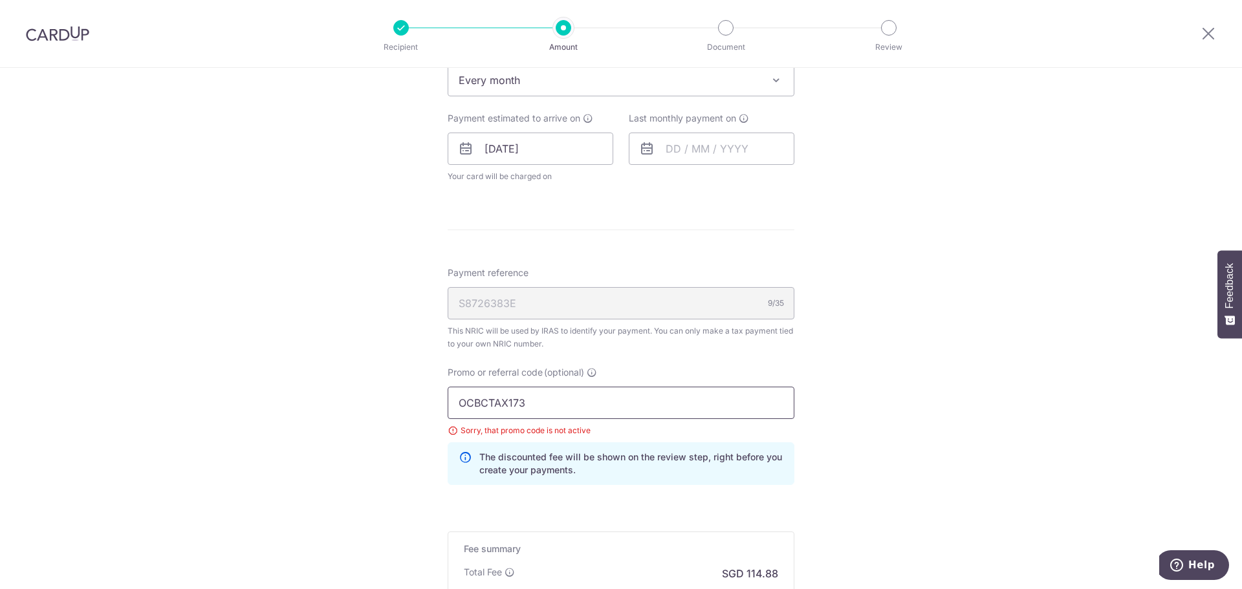
click at [550, 398] on input "OCBCTAX173" at bounding box center [621, 403] width 347 height 32
type input "OCBC18"
click at [668, 150] on input "text" at bounding box center [712, 149] width 166 height 32
click at [681, 267] on link "8" at bounding box center [681, 266] width 21 height 21
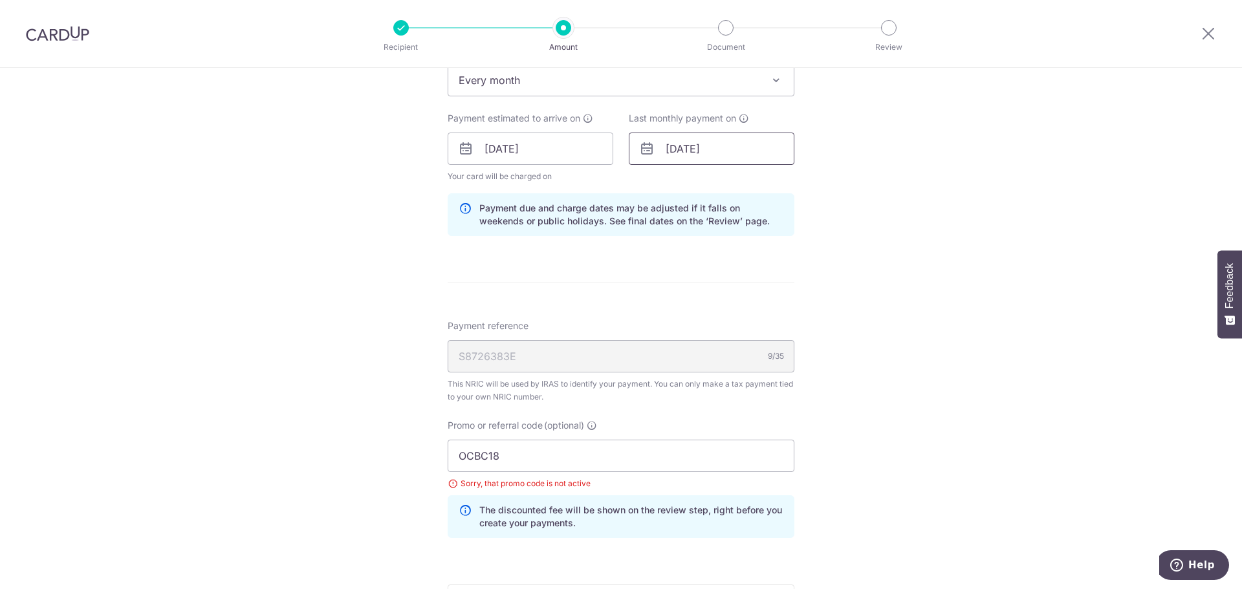
click at [703, 159] on input "[DATE]" at bounding box center [712, 149] width 166 height 32
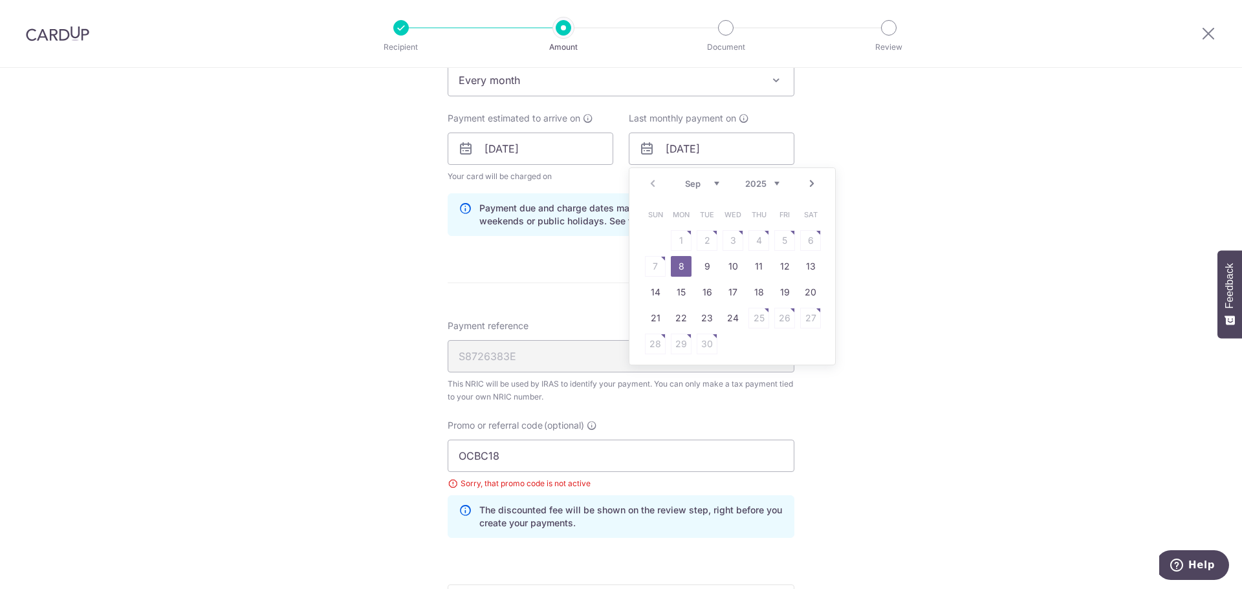
click at [804, 180] on link "Next" at bounding box center [812, 184] width 16 height 16
click at [810, 185] on link "Next" at bounding box center [812, 184] width 16 height 16
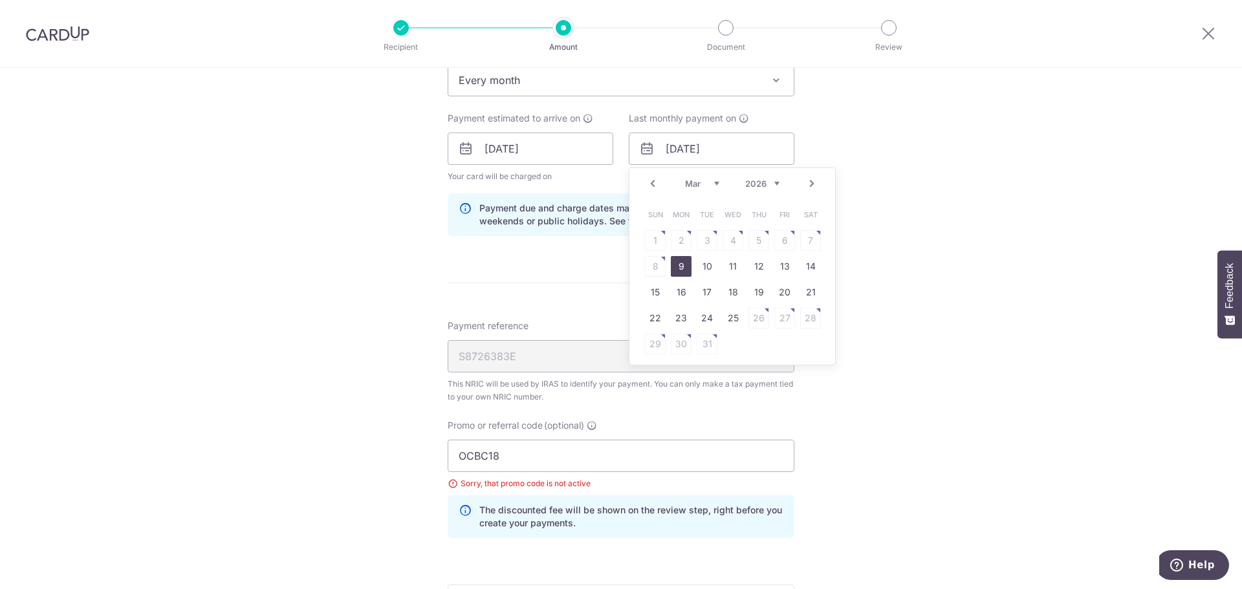
click at [675, 266] on link "9" at bounding box center [681, 266] width 21 height 21
type input "[DATE]"
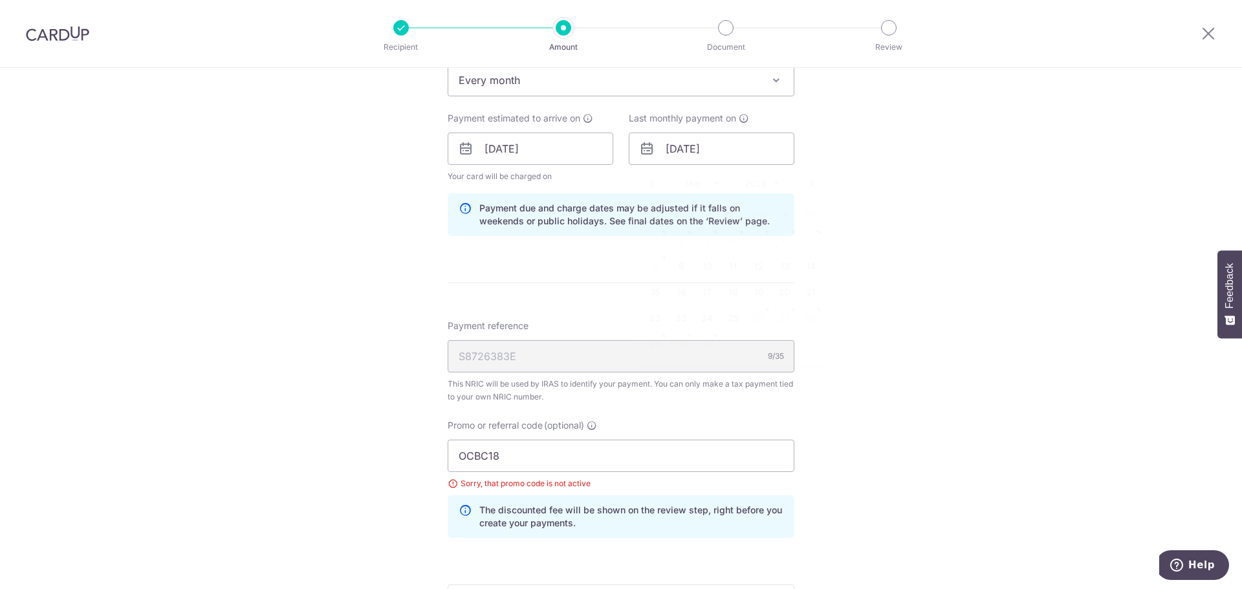
click at [942, 250] on div "Tell us more about your payment Enter one-time or monthly payment amount SGD 4,…" at bounding box center [621, 151] width 1242 height 1331
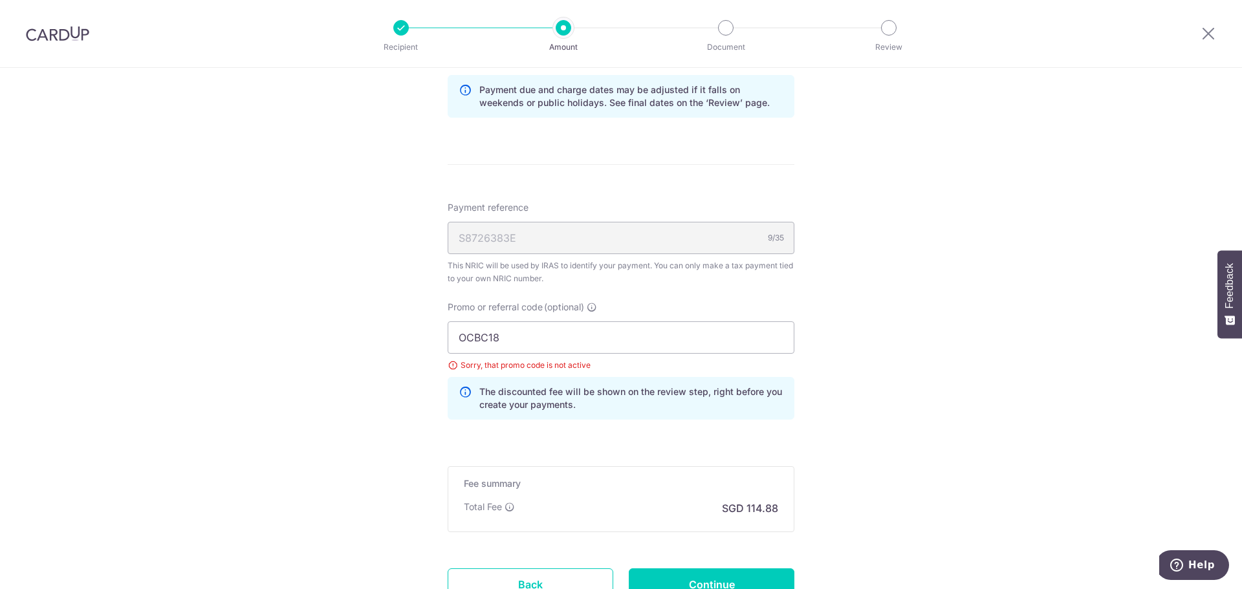
scroll to position [809, 0]
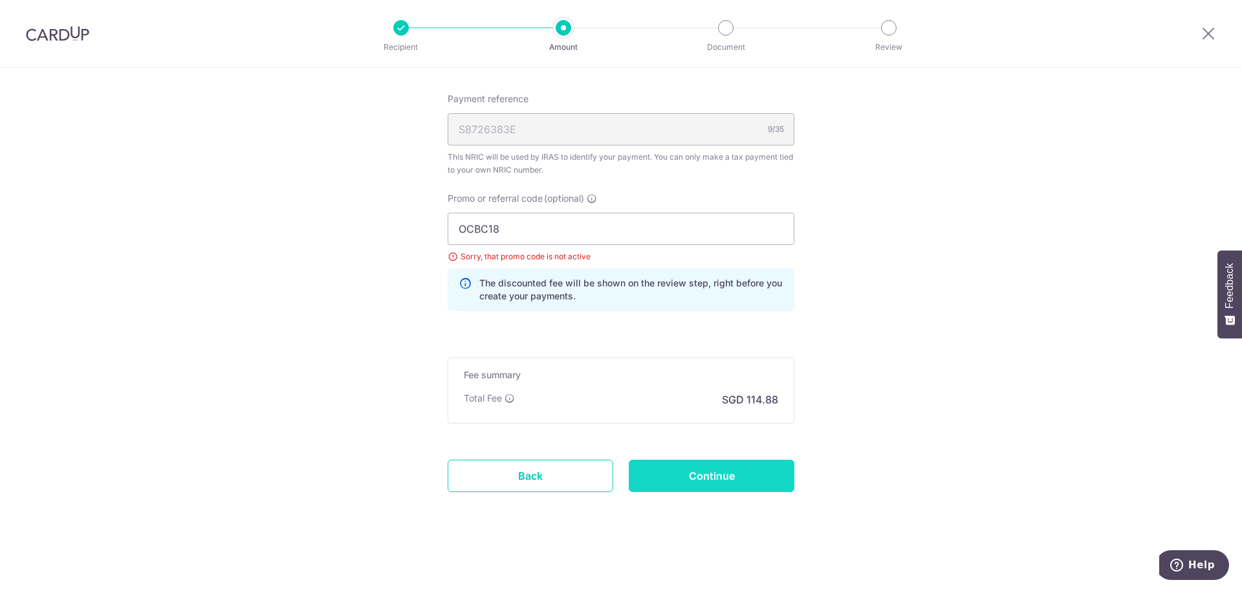
click at [717, 476] on input "Continue" at bounding box center [712, 476] width 166 height 32
type input "Update Schedule"
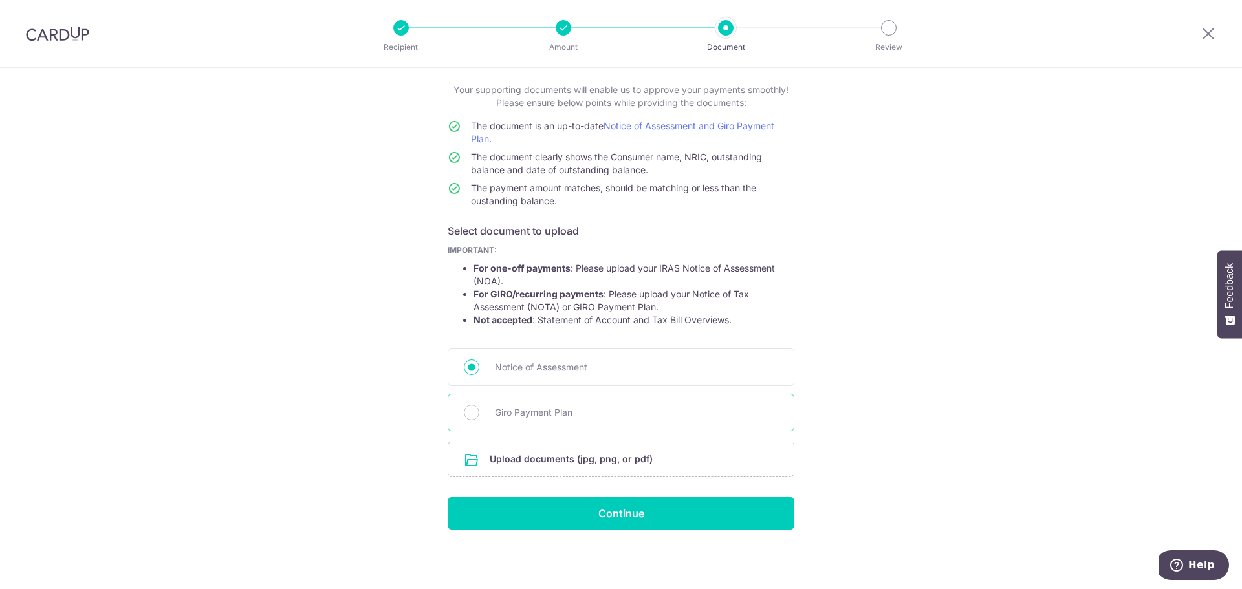
scroll to position [71, 0]
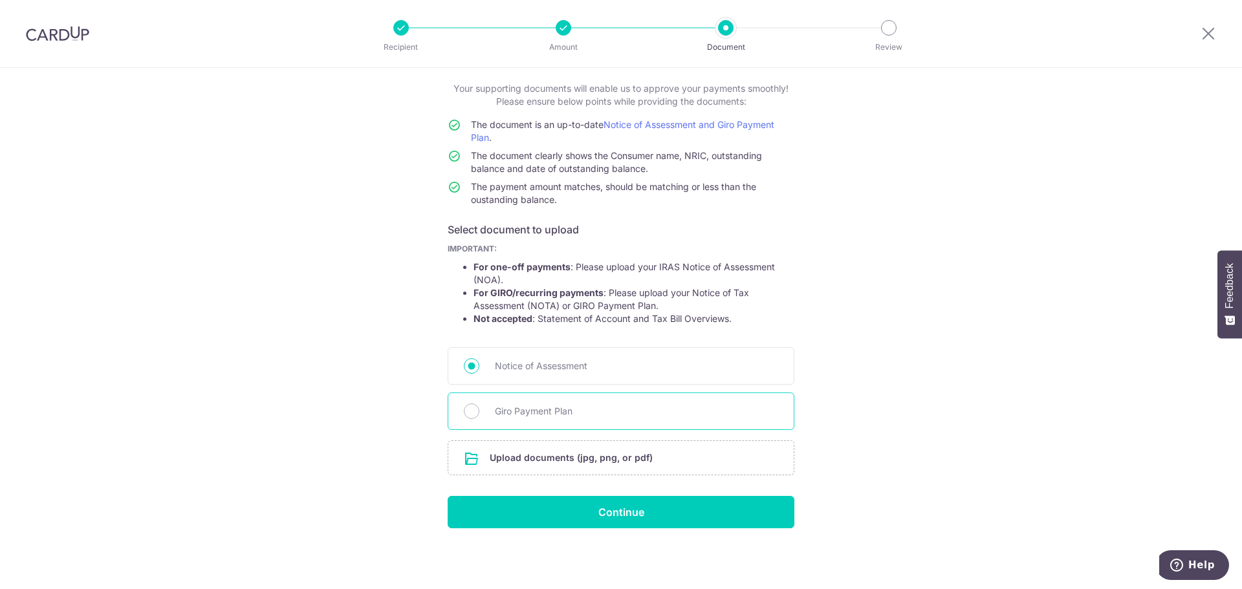
click at [538, 414] on span "Giro Payment Plan" at bounding box center [636, 412] width 283 height 16
click at [479, 414] on input "Giro Payment Plan" at bounding box center [472, 412] width 16 height 16
radio input "true"
click at [554, 458] on input "file" at bounding box center [620, 458] width 345 height 34
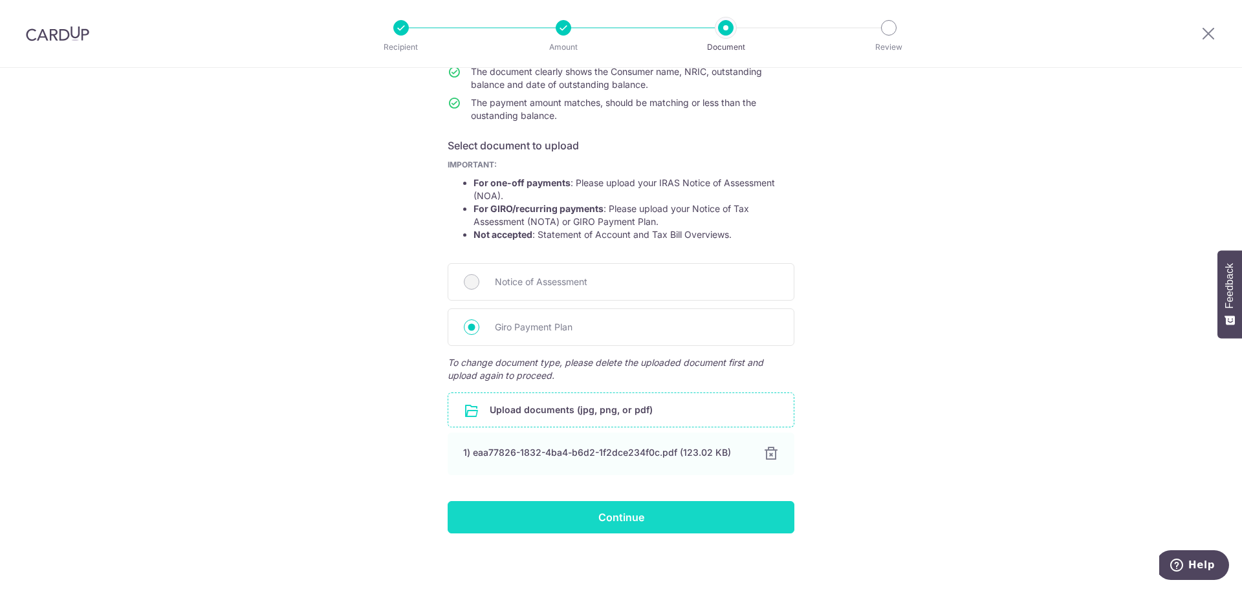
scroll to position [160, 0]
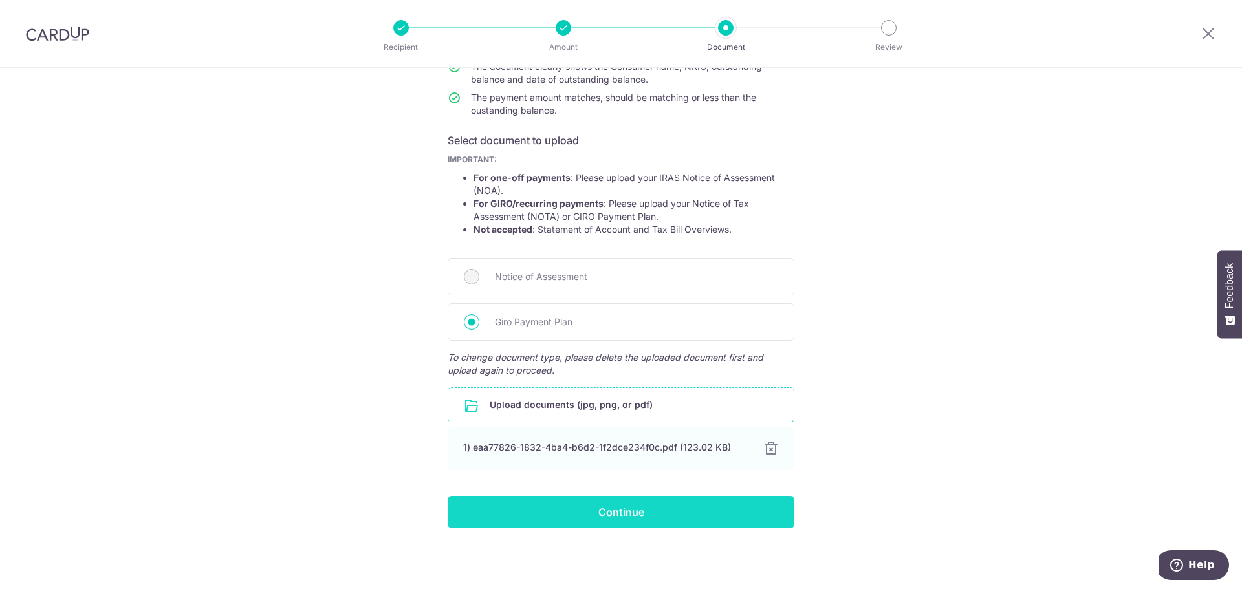
click at [694, 501] on input "Continue" at bounding box center [621, 512] width 347 height 32
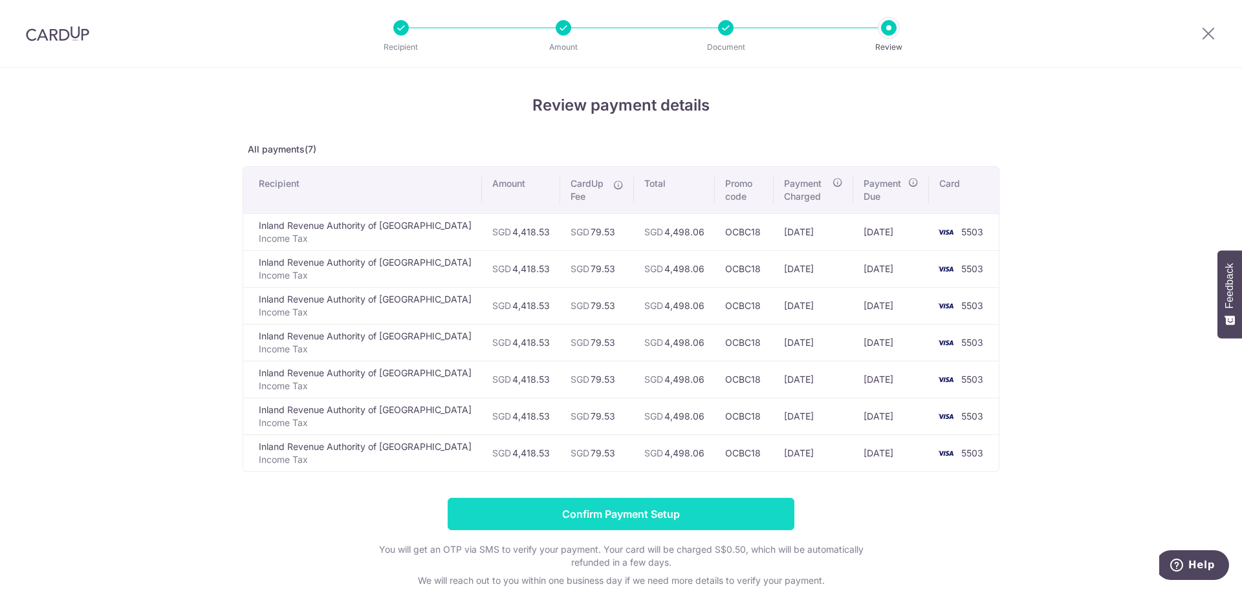
click at [673, 514] on input "Confirm Payment Setup" at bounding box center [621, 514] width 347 height 32
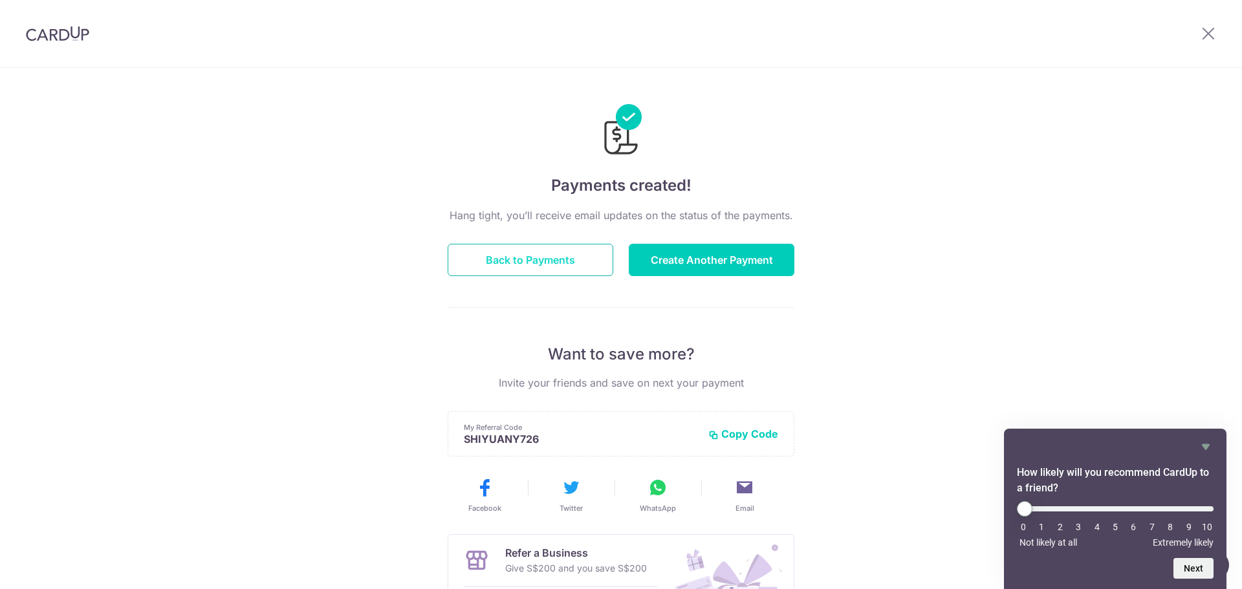
click at [569, 267] on button "Back to Payments" at bounding box center [531, 260] width 166 height 32
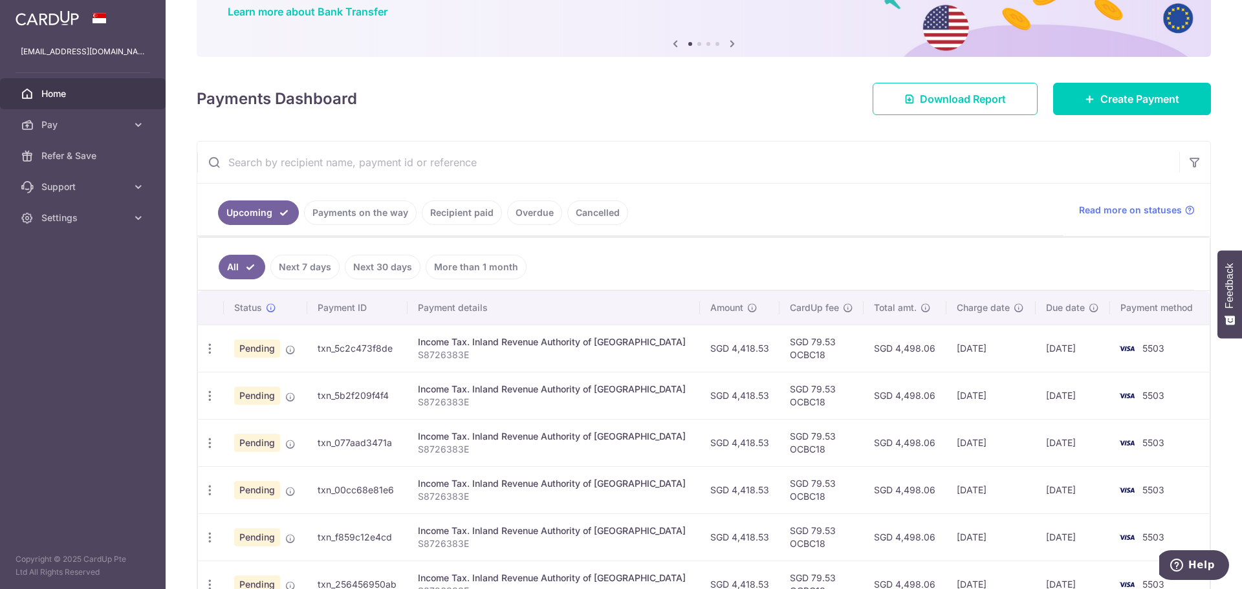
scroll to position [238, 0]
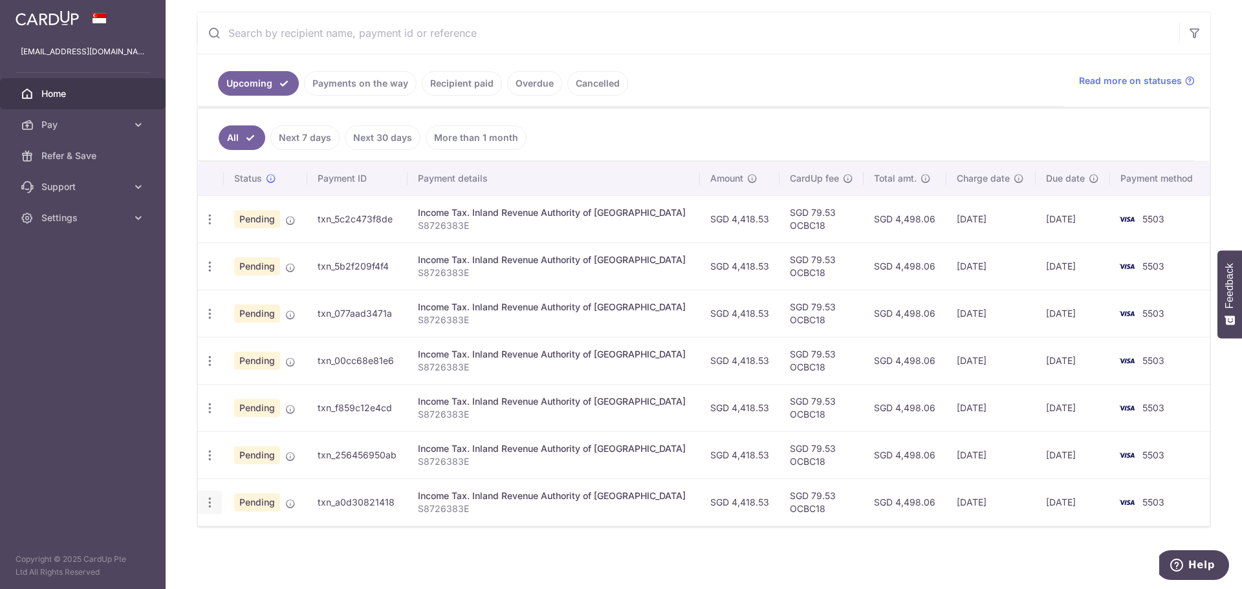
click at [204, 226] on icon "button" at bounding box center [210, 220] width 14 height 14
click at [246, 537] on span "Update payment" at bounding box center [279, 538] width 88 height 16
radio input "true"
type input "4,418.53"
type input "[DATE]"
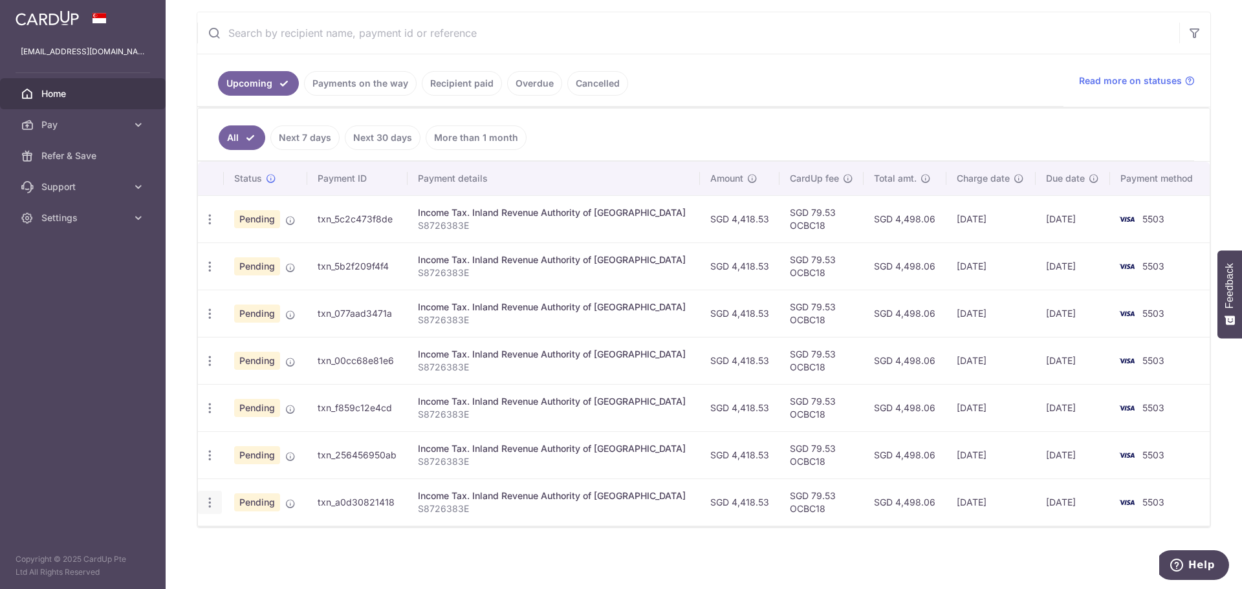
type input "S8726383E"
type input "OCBC18"
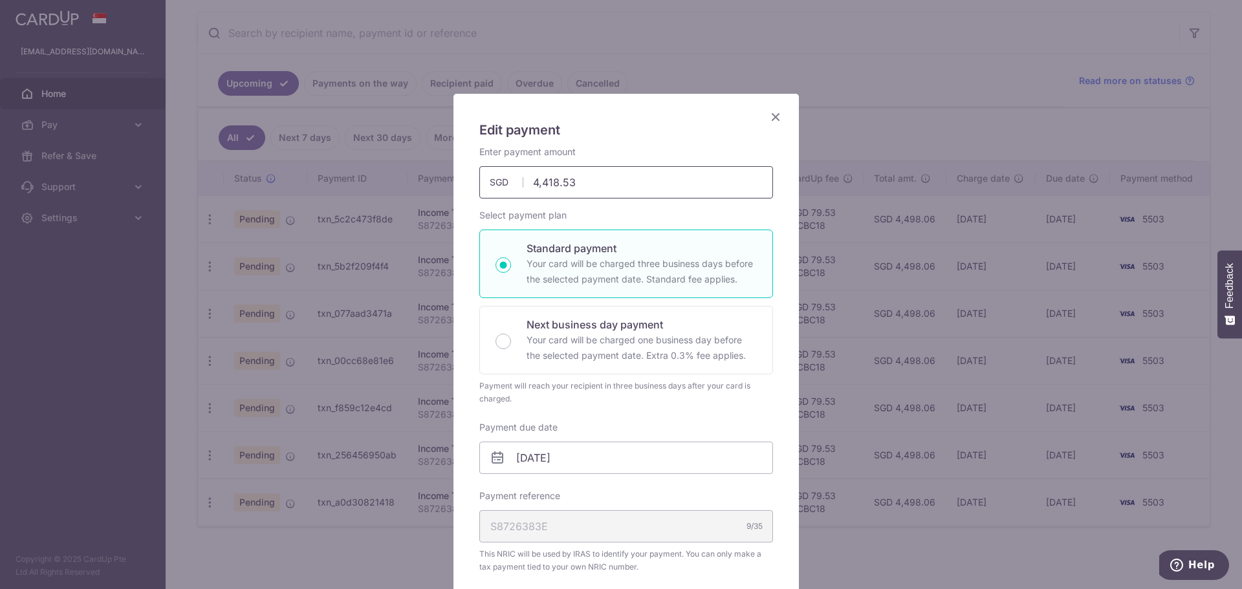
click at [576, 188] on input "4,418.53" at bounding box center [626, 182] width 294 height 32
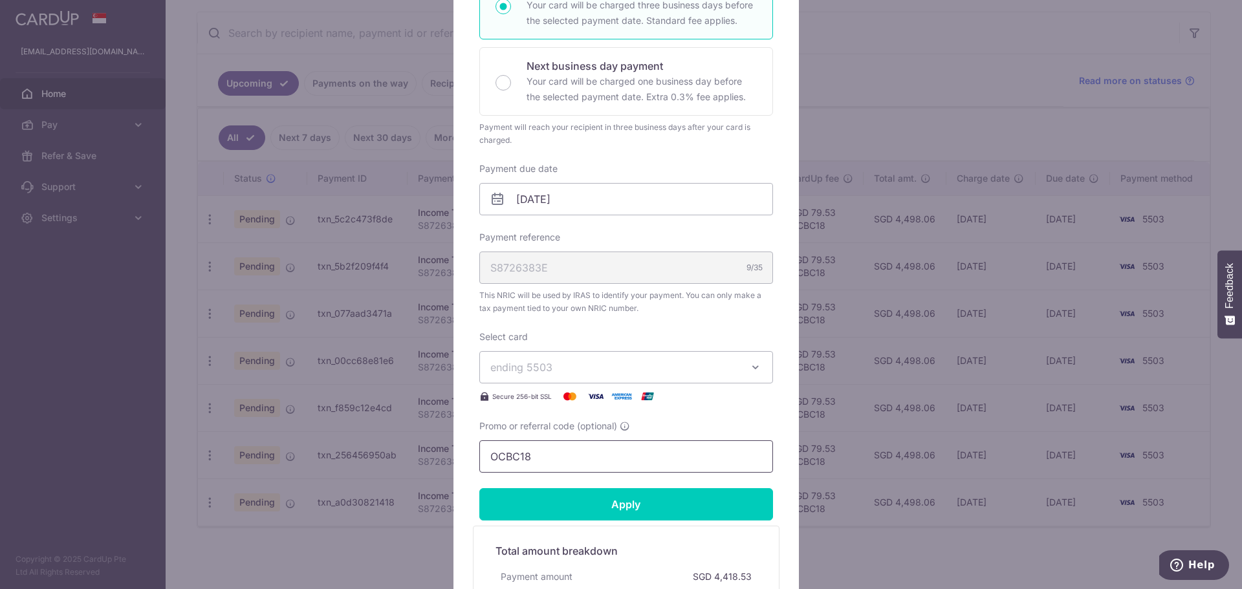
scroll to position [453, 0]
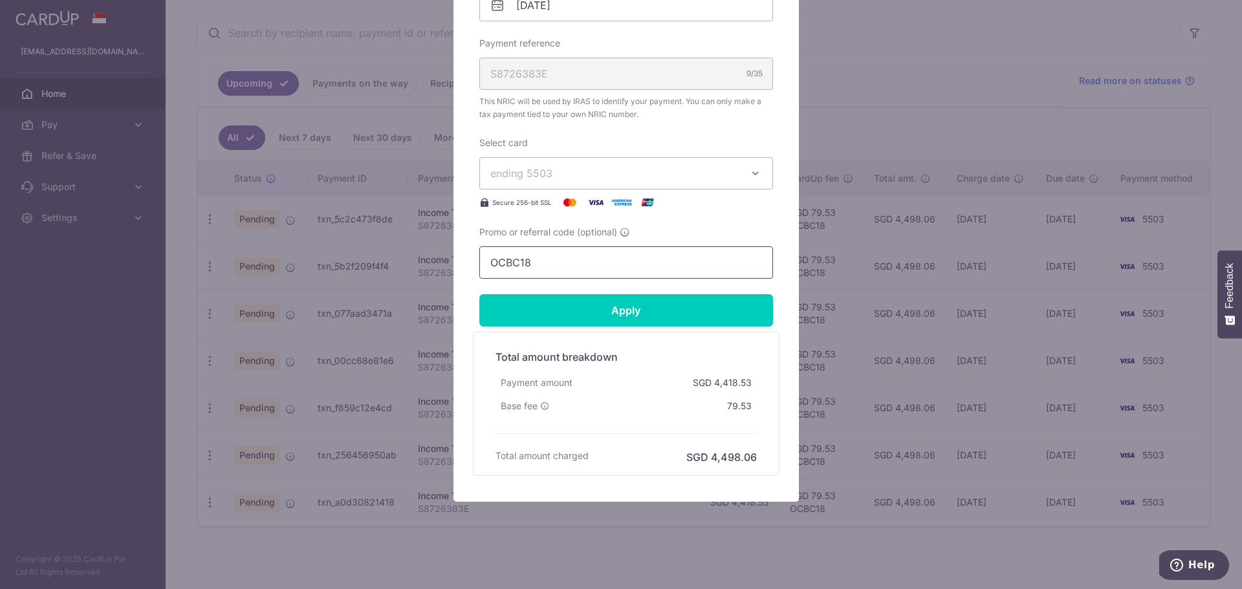
type input "4,418.57"
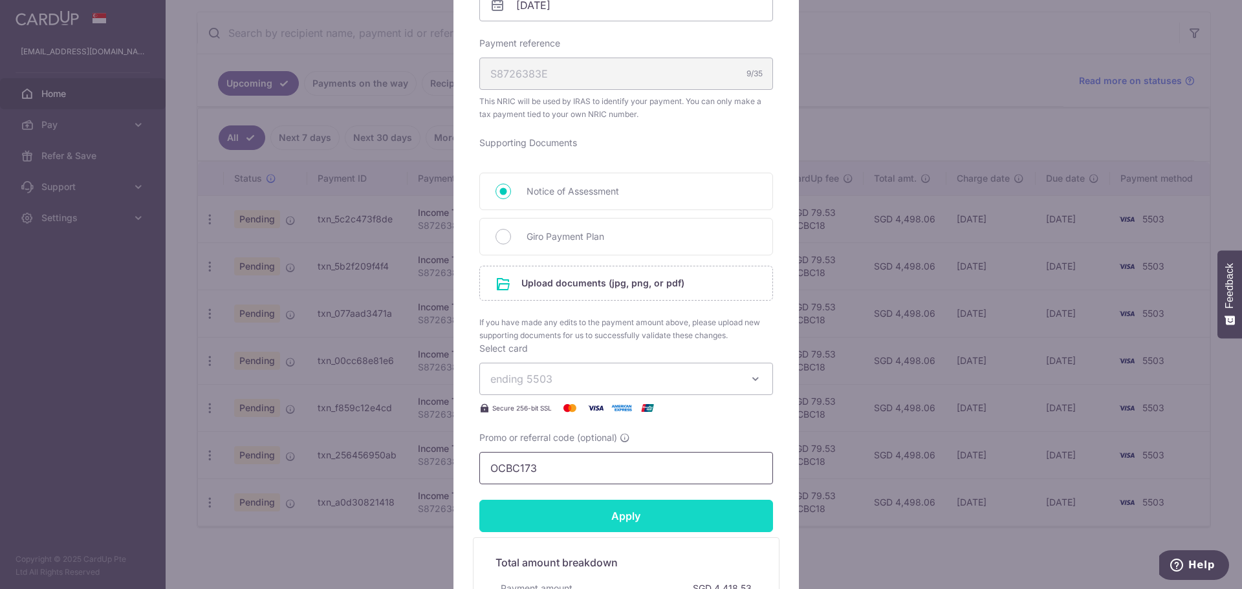
type input "OCBC173"
click at [642, 518] on input "Apply" at bounding box center [626, 516] width 294 height 32
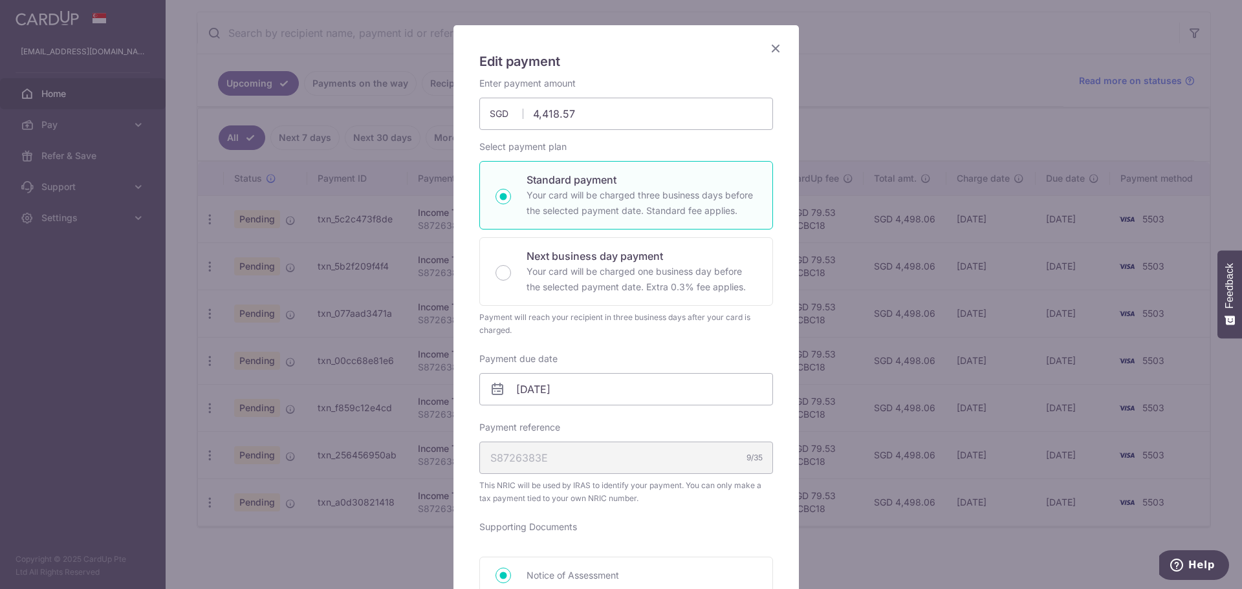
scroll to position [65, 0]
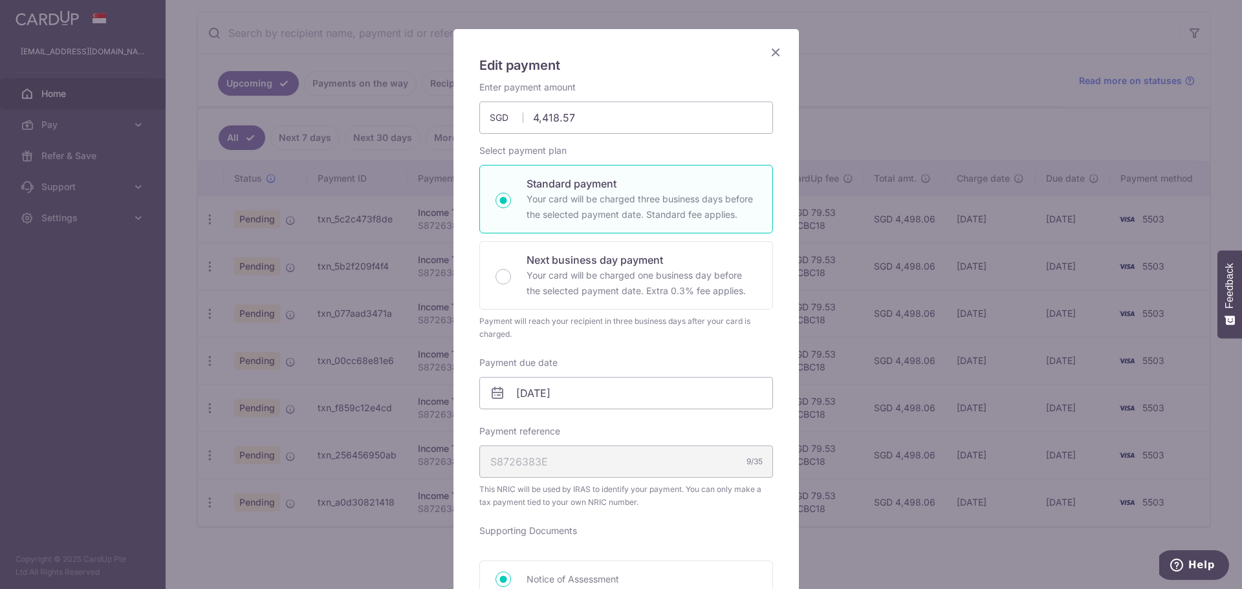
click at [773, 47] on icon "Close" at bounding box center [776, 52] width 16 height 16
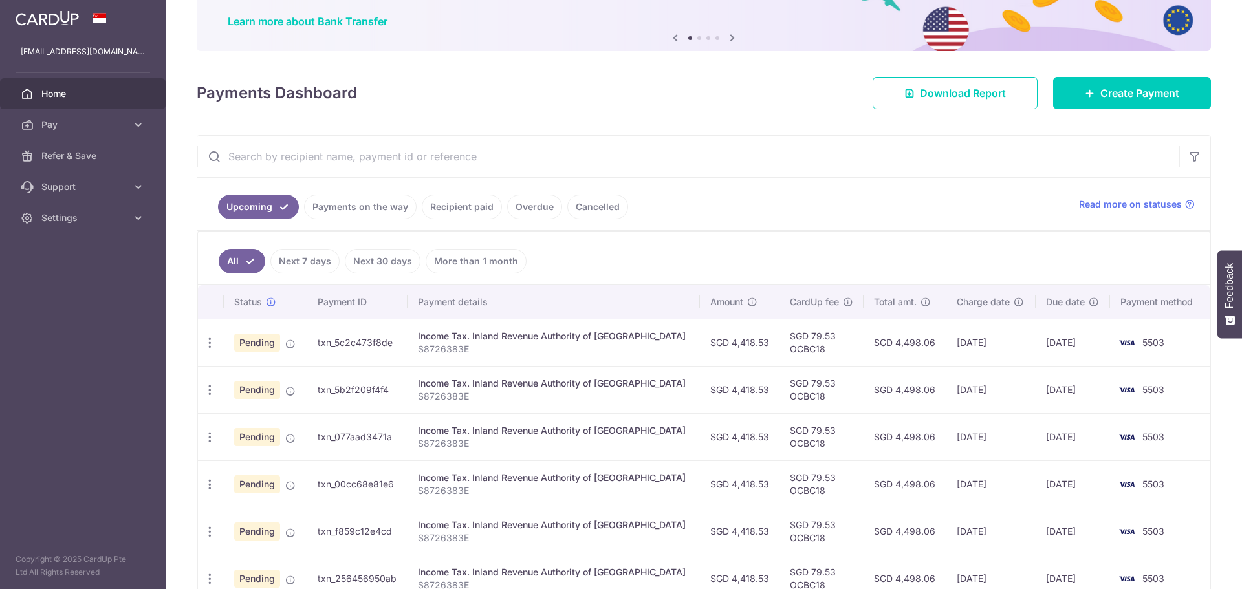
scroll to position [194, 0]
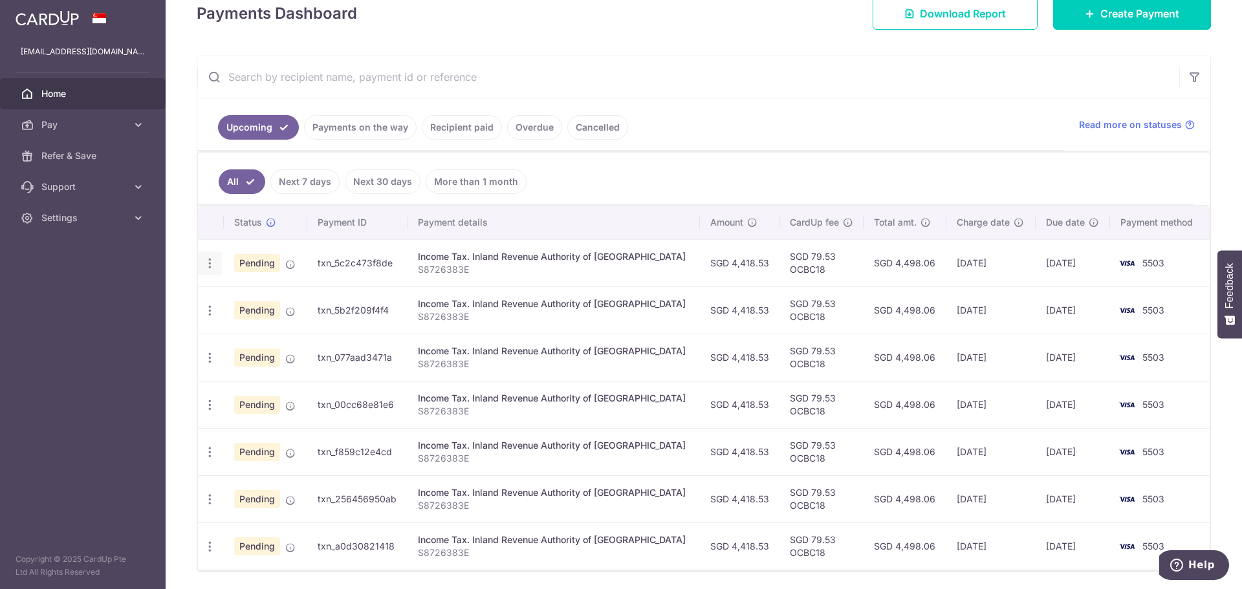
click at [211, 268] on icon "button" at bounding box center [210, 264] width 14 height 14
click at [259, 296] on span "Update payment" at bounding box center [279, 299] width 88 height 16
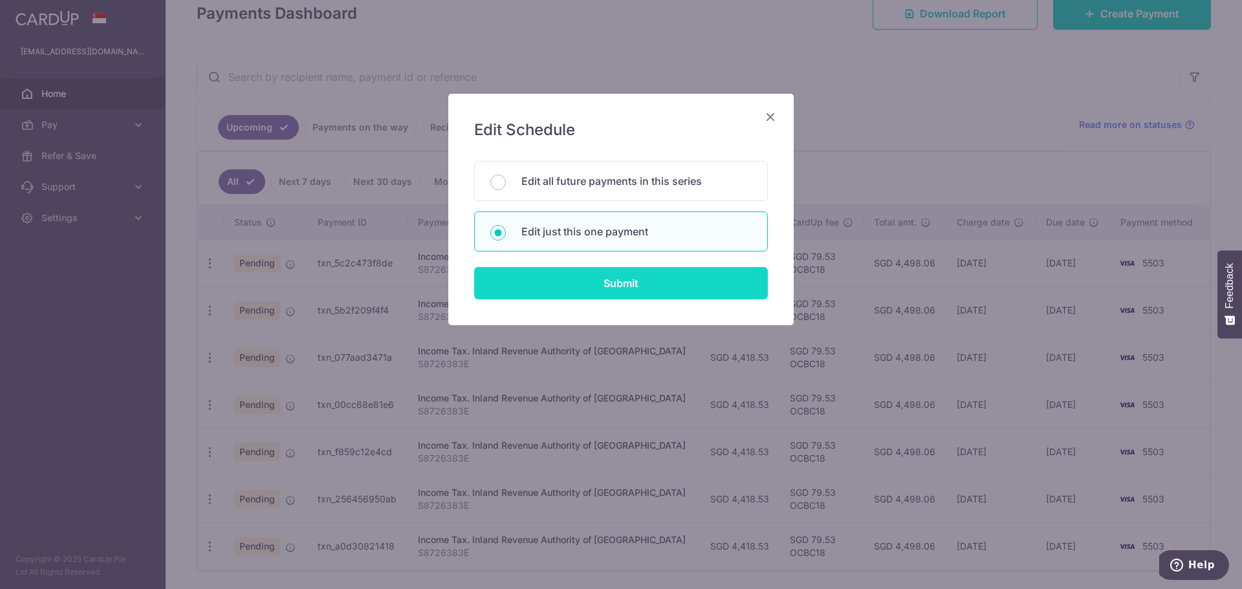
click at [617, 281] on input "Submit" at bounding box center [621, 283] width 294 height 32
radio input "true"
type input "4,418.53"
type input "[DATE]"
type input "S8726383E"
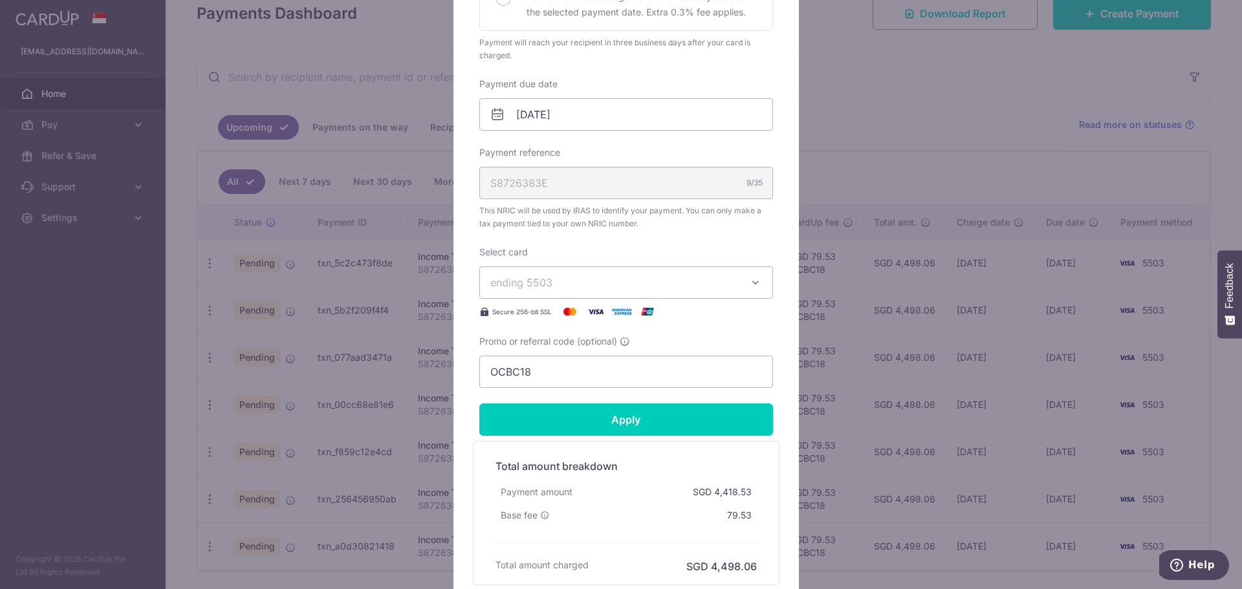
scroll to position [459, 0]
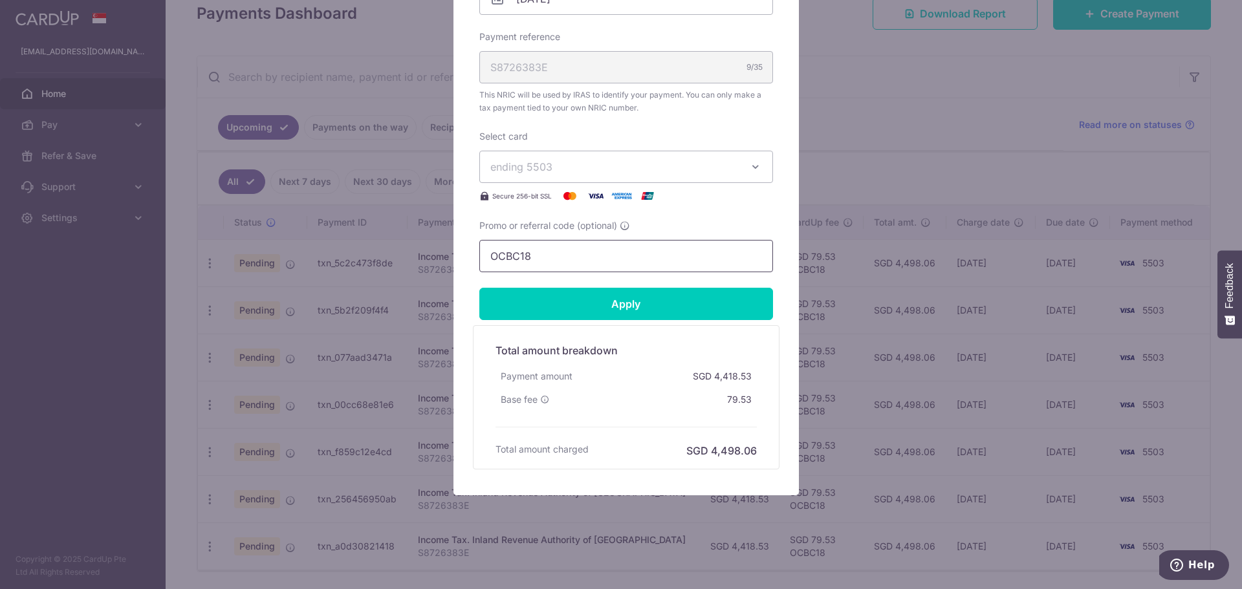
click at [584, 250] on input "OCBC18" at bounding box center [626, 256] width 294 height 32
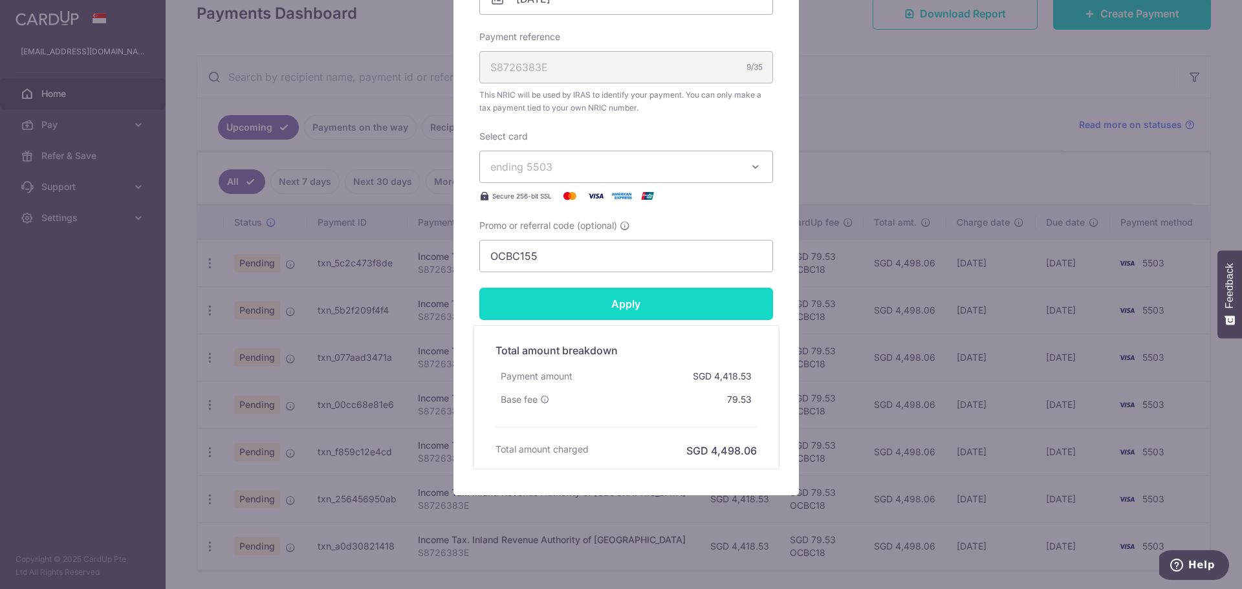
click at [607, 303] on input "Apply" at bounding box center [626, 304] width 294 height 32
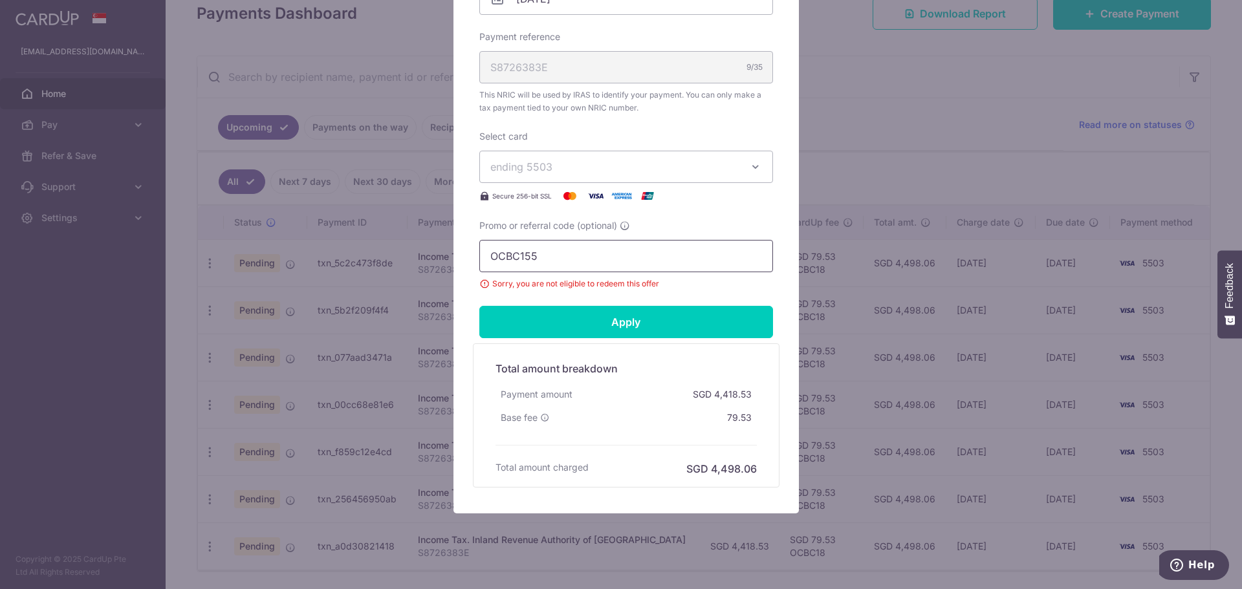
click at [567, 258] on input "OCBC155" at bounding box center [626, 256] width 294 height 32
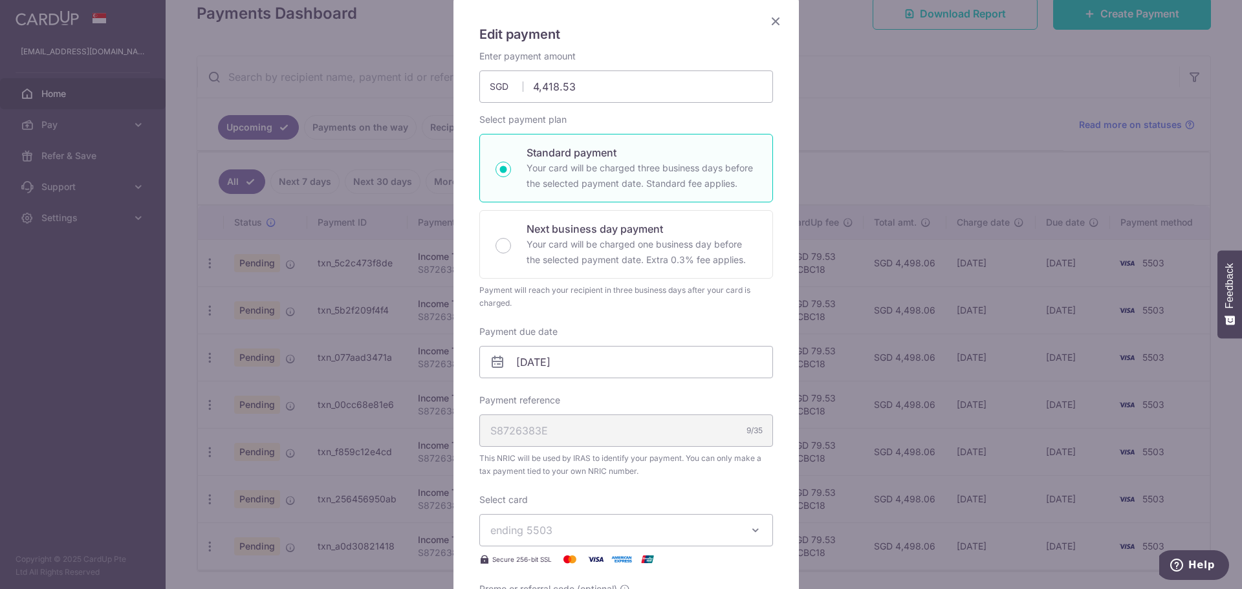
scroll to position [0, 0]
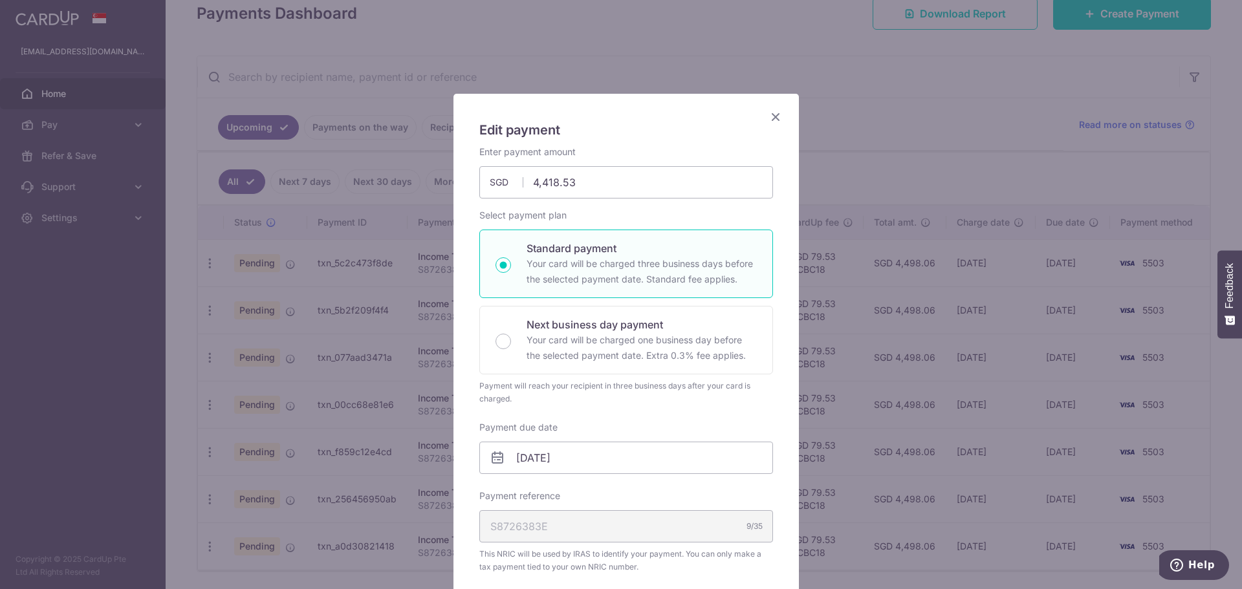
type input "OCBC"
click at [769, 118] on icon "Close" at bounding box center [776, 117] width 16 height 16
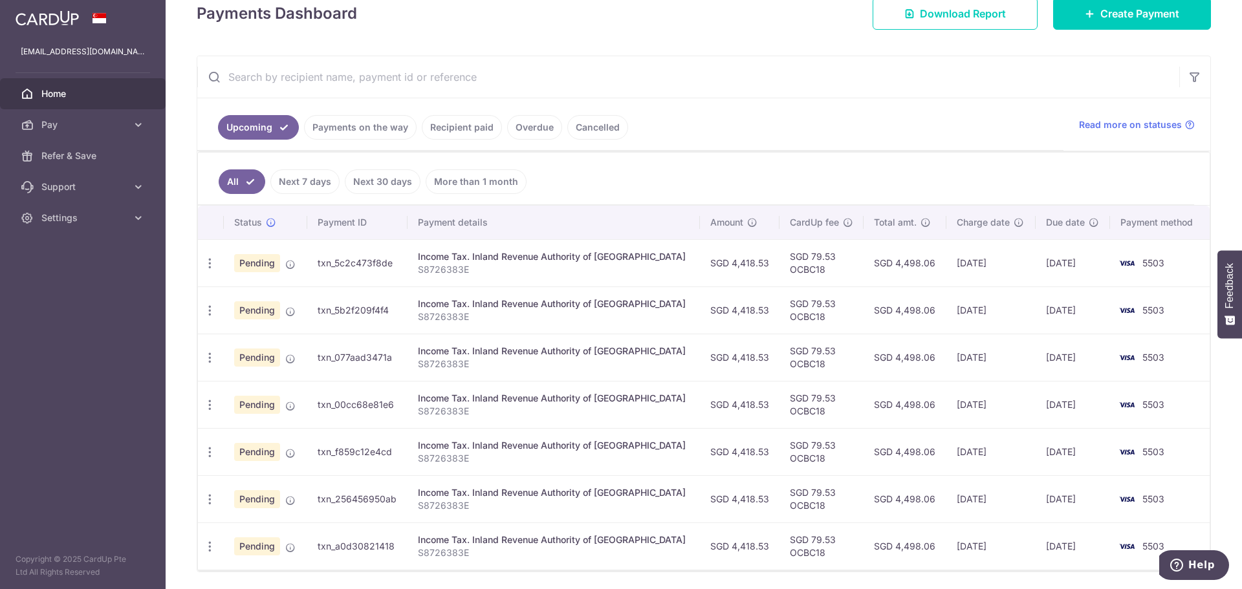
scroll to position [238, 0]
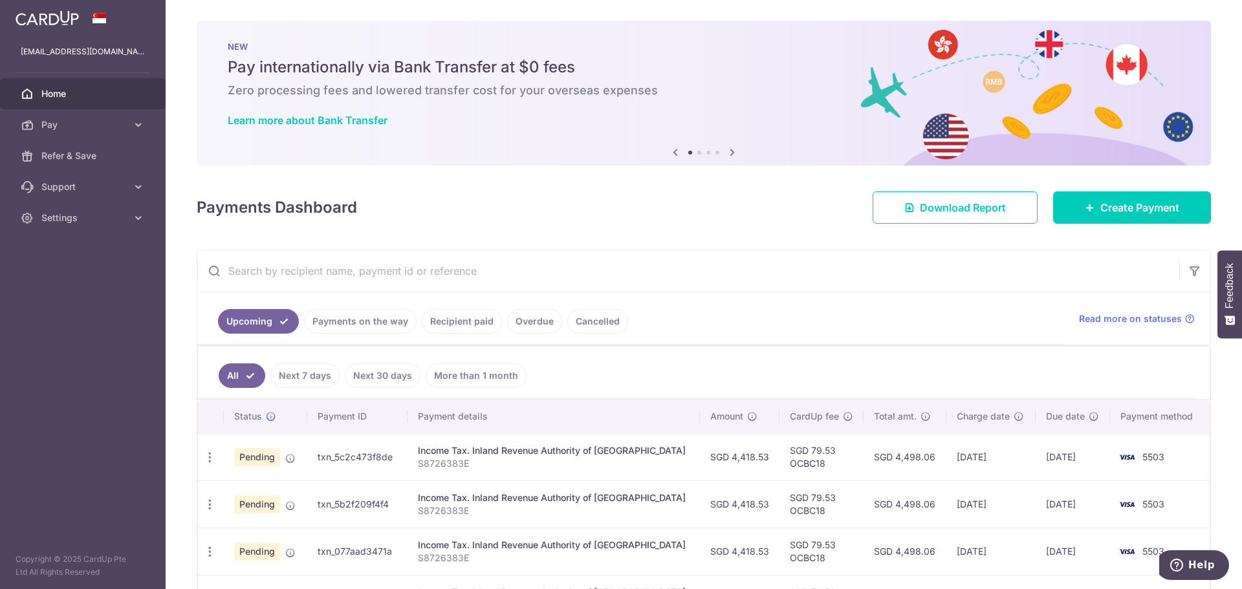
scroll to position [238, 0]
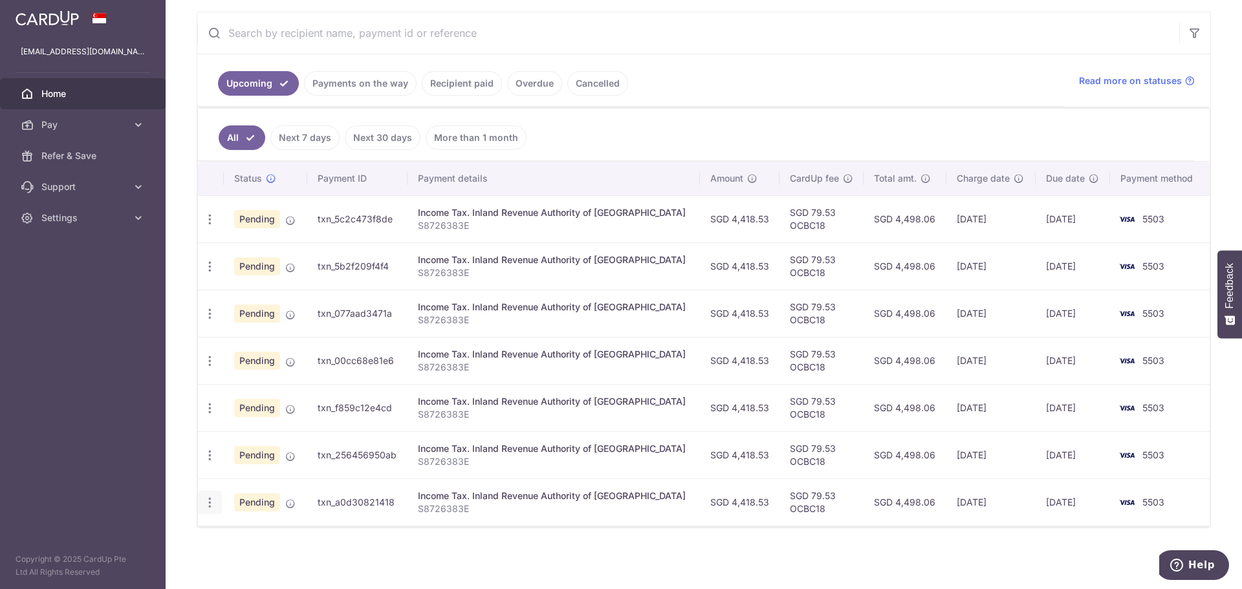
click at [216, 502] on div "Update payment Cancel payment" at bounding box center [210, 503] width 24 height 24
click at [215, 226] on icon "button" at bounding box center [210, 220] width 14 height 14
click at [231, 533] on link "Update payment" at bounding box center [266, 538] width 135 height 31
radio input "true"
type input "4,418.53"
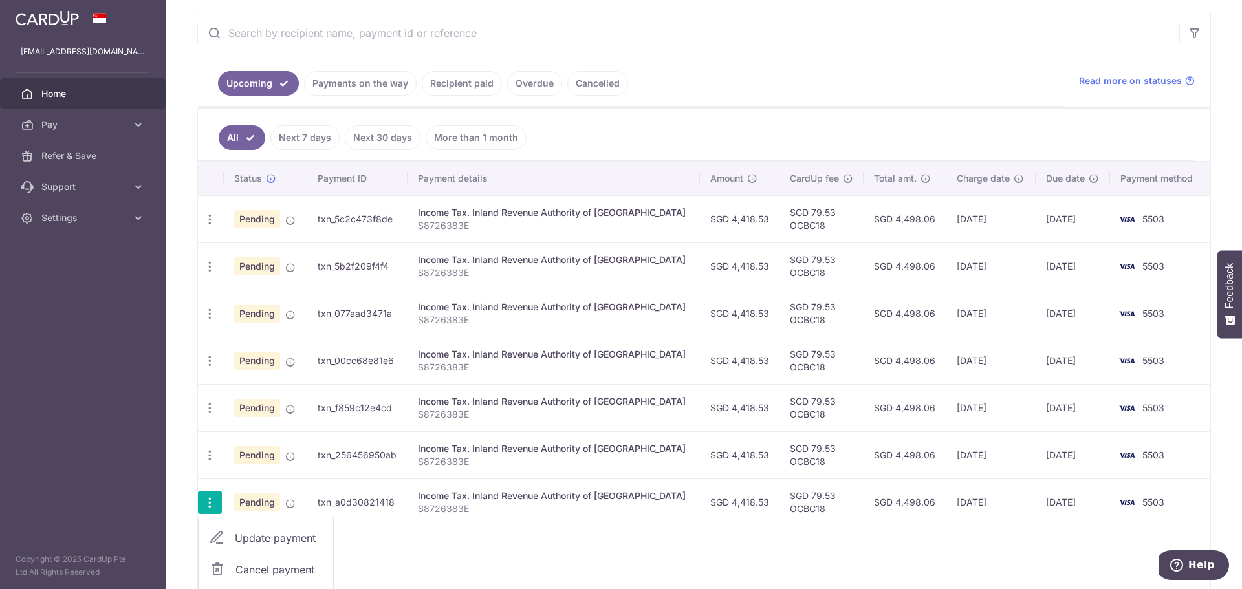
type input "[DATE]"
type input "S8726383E"
type input "OCBC18"
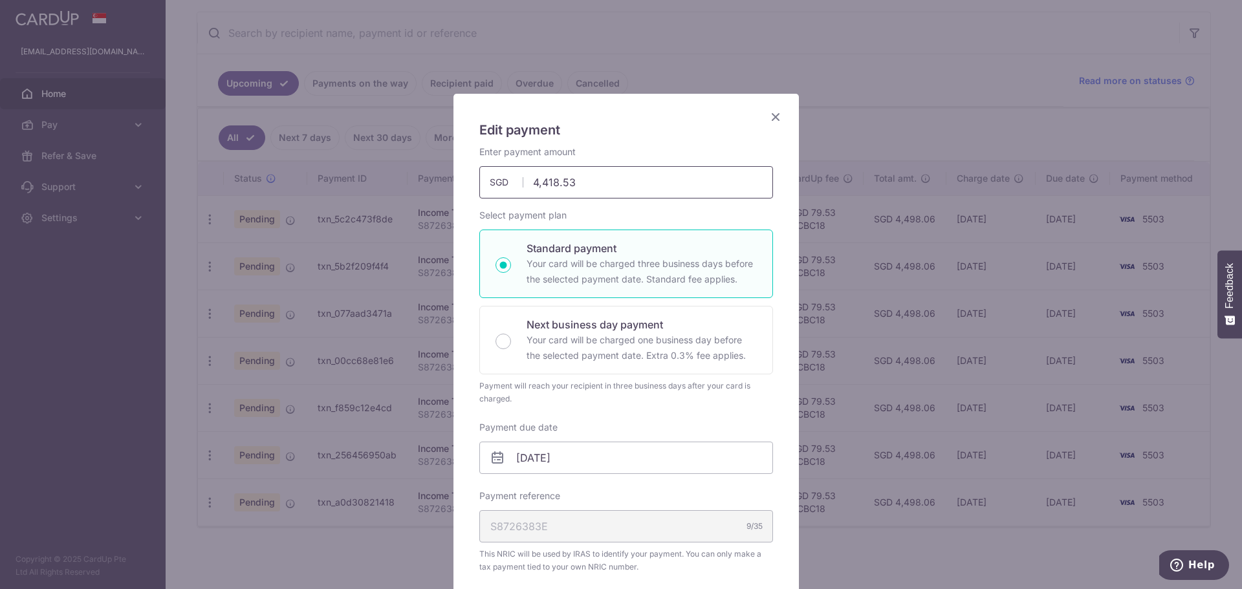
click at [591, 190] on input "4,418.53" at bounding box center [626, 182] width 294 height 32
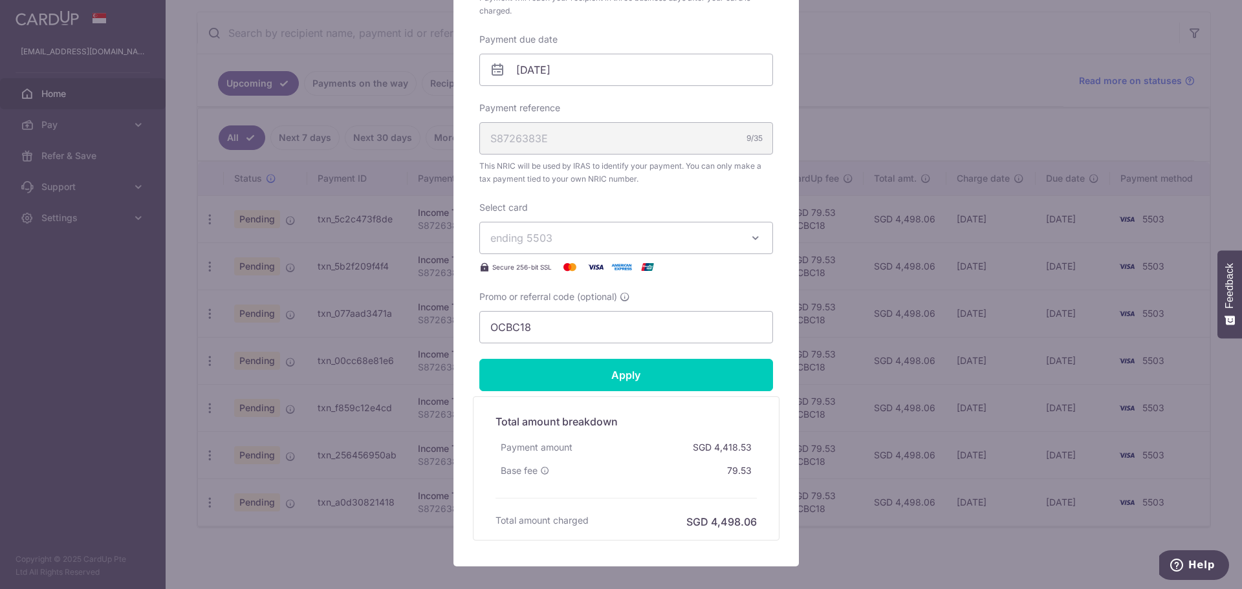
scroll to position [459, 0]
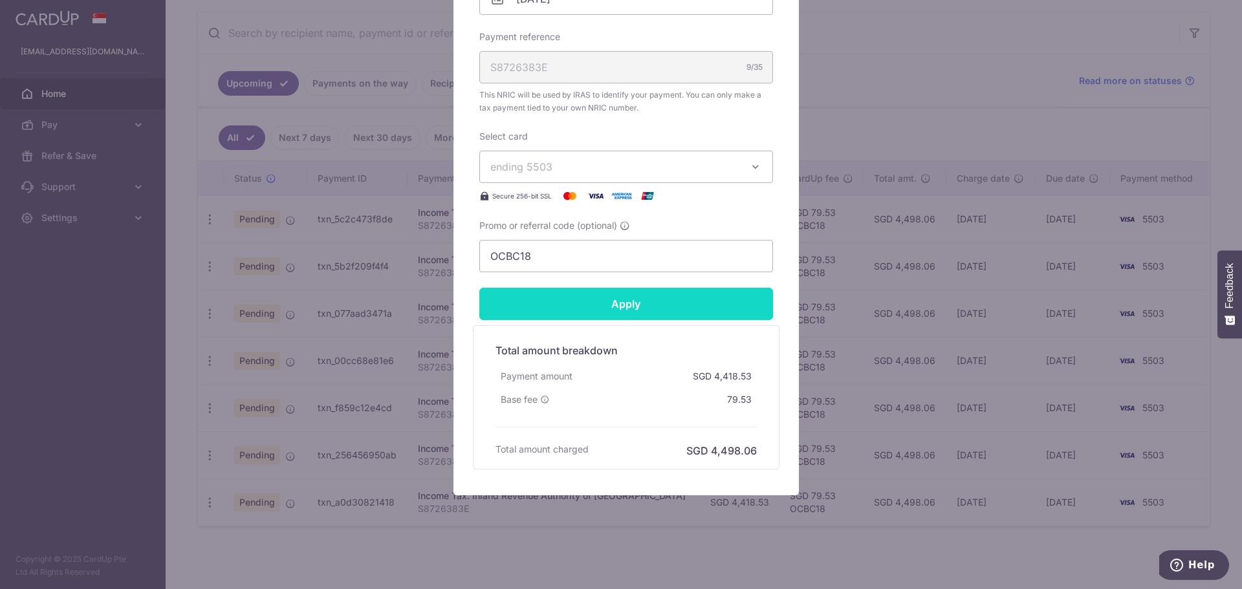
type input "4,418.57"
click at [635, 305] on form "By clicking apply, you will make changes to all payments to Inland Revenue Auth…" at bounding box center [626, 77] width 294 height 783
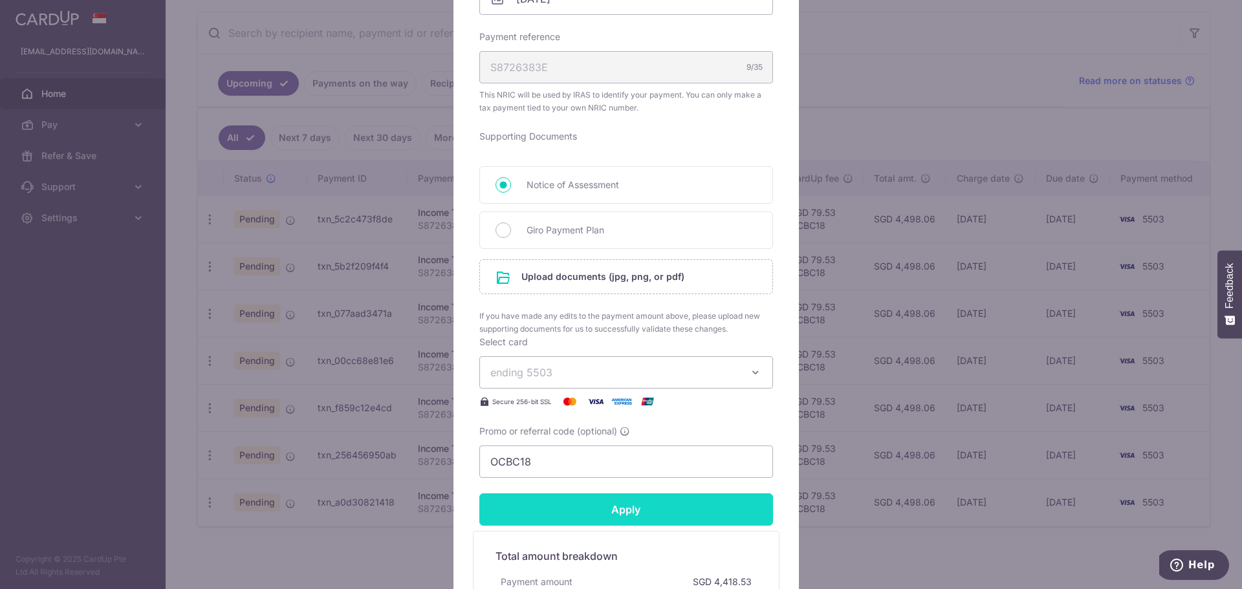
click at [614, 512] on input "Apply" at bounding box center [626, 510] width 294 height 32
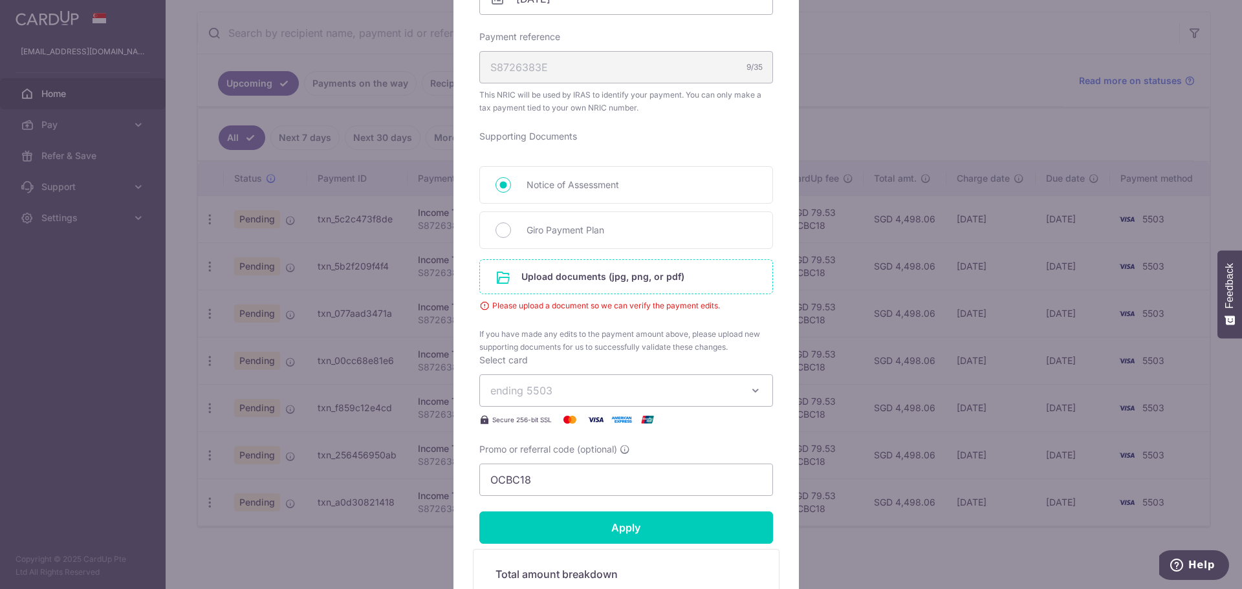
click at [639, 286] on input "file" at bounding box center [626, 277] width 292 height 34
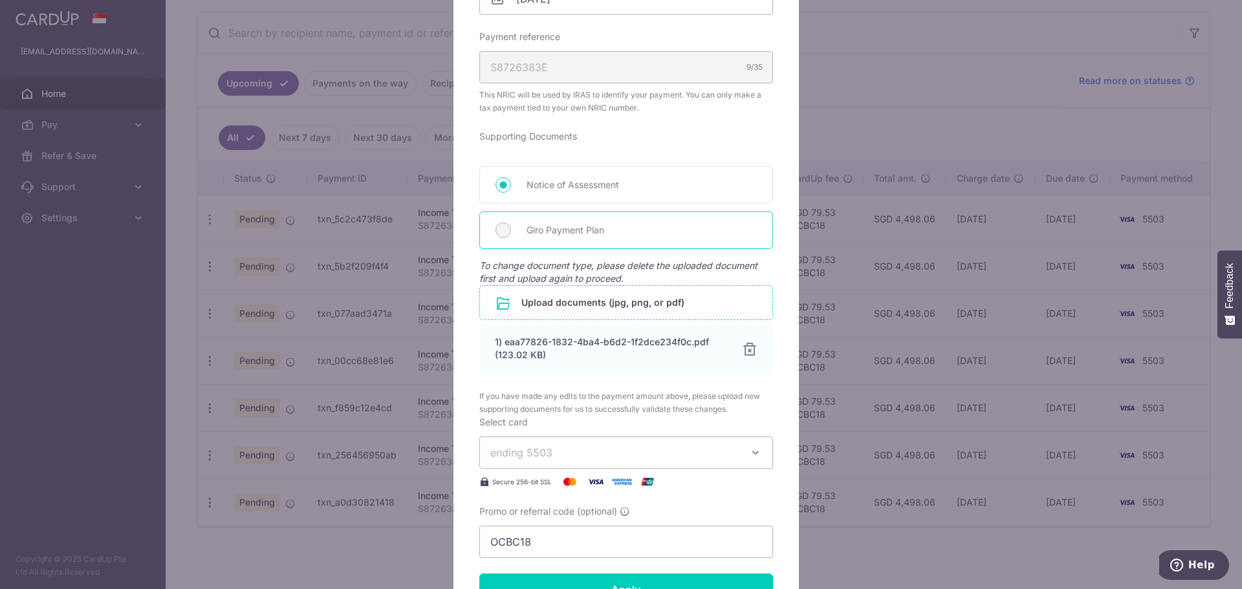
click at [563, 233] on span "Giro Payment Plan" at bounding box center [642, 231] width 230 height 16
click at [572, 182] on span "Notice of Assessment" at bounding box center [642, 185] width 230 height 16
click at [511, 182] on input "Notice of Assessment" at bounding box center [504, 185] width 16 height 16
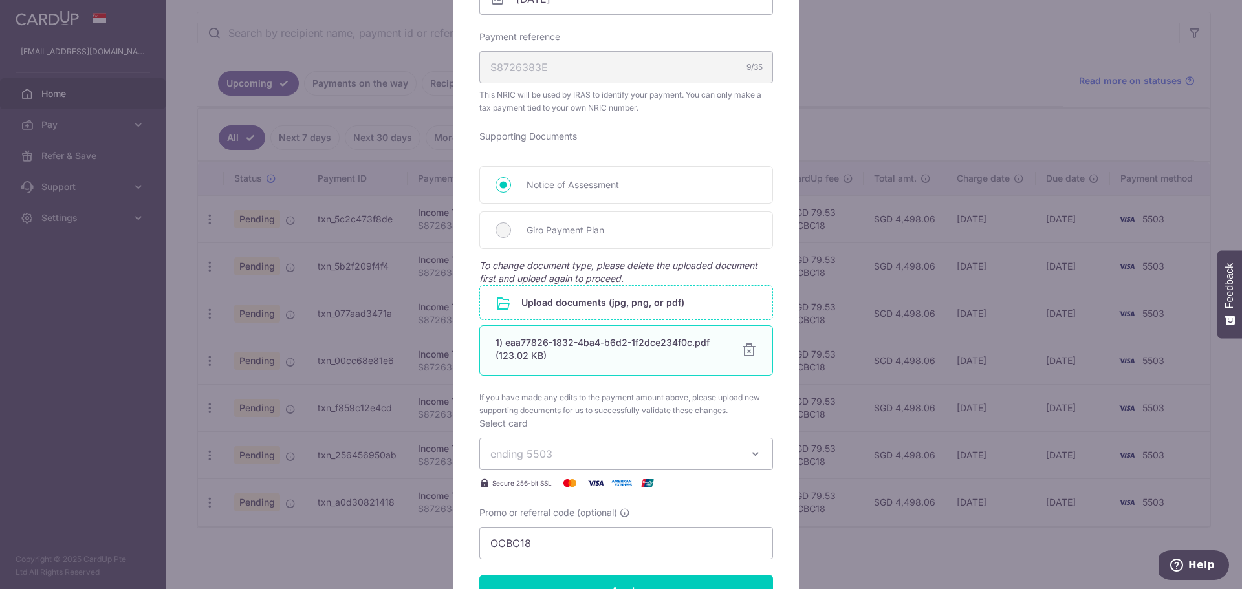
click at [747, 356] on div at bounding box center [749, 351] width 16 height 16
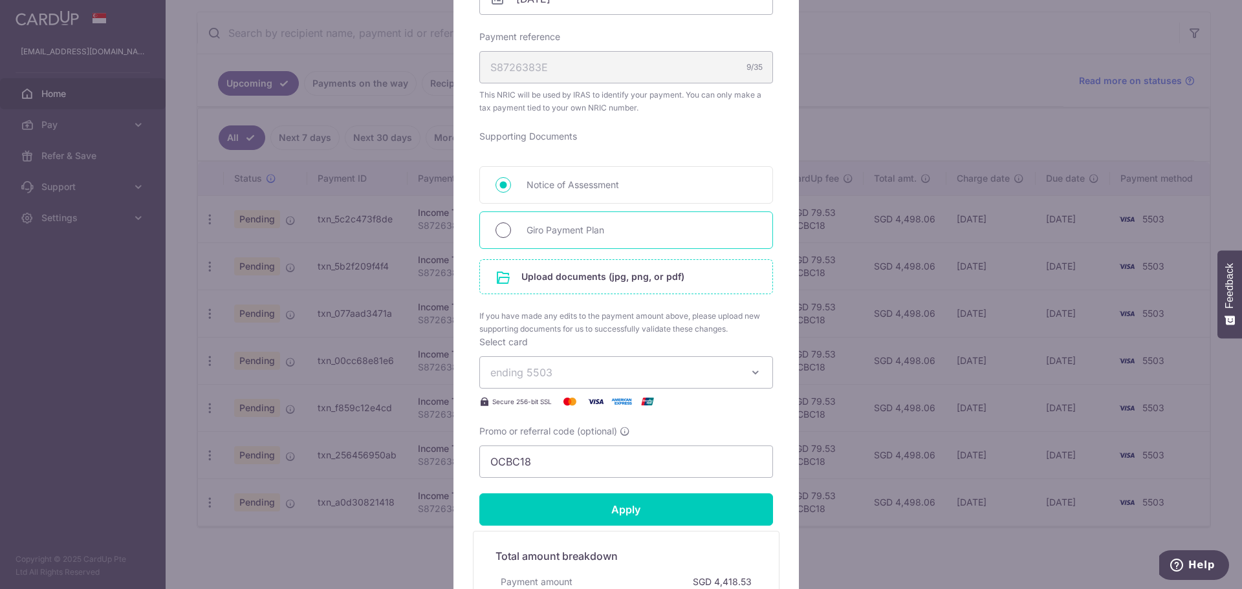
click at [499, 235] on input "Giro Payment Plan" at bounding box center [504, 231] width 16 height 16
radio input "true"
click at [529, 284] on input "file" at bounding box center [626, 277] width 292 height 34
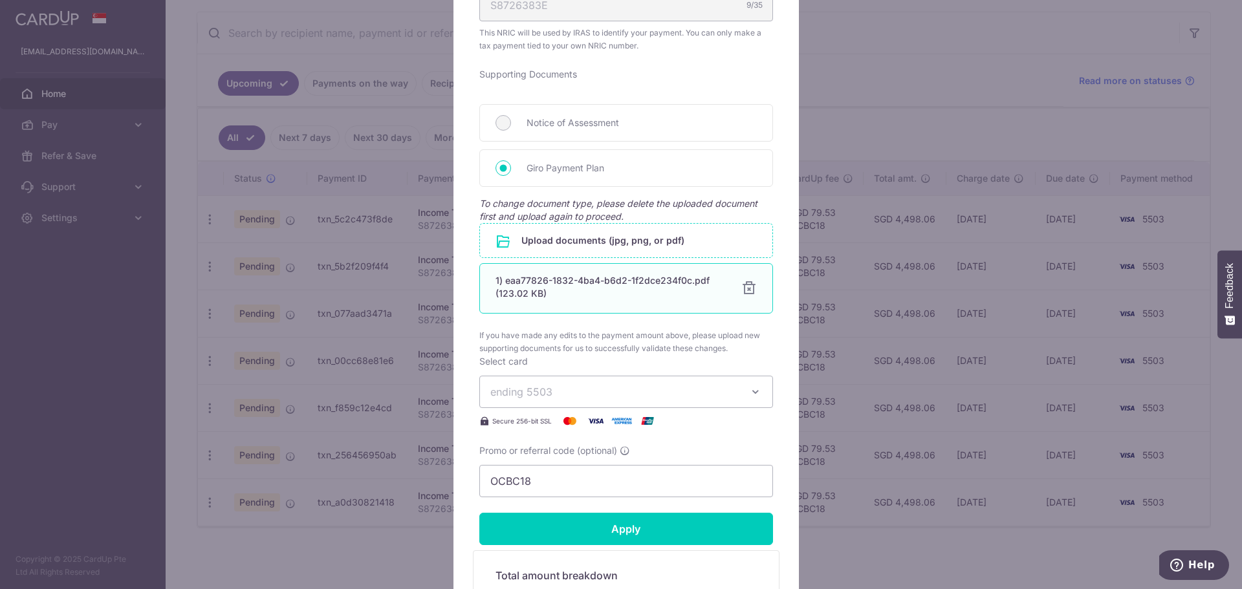
scroll to position [589, 0]
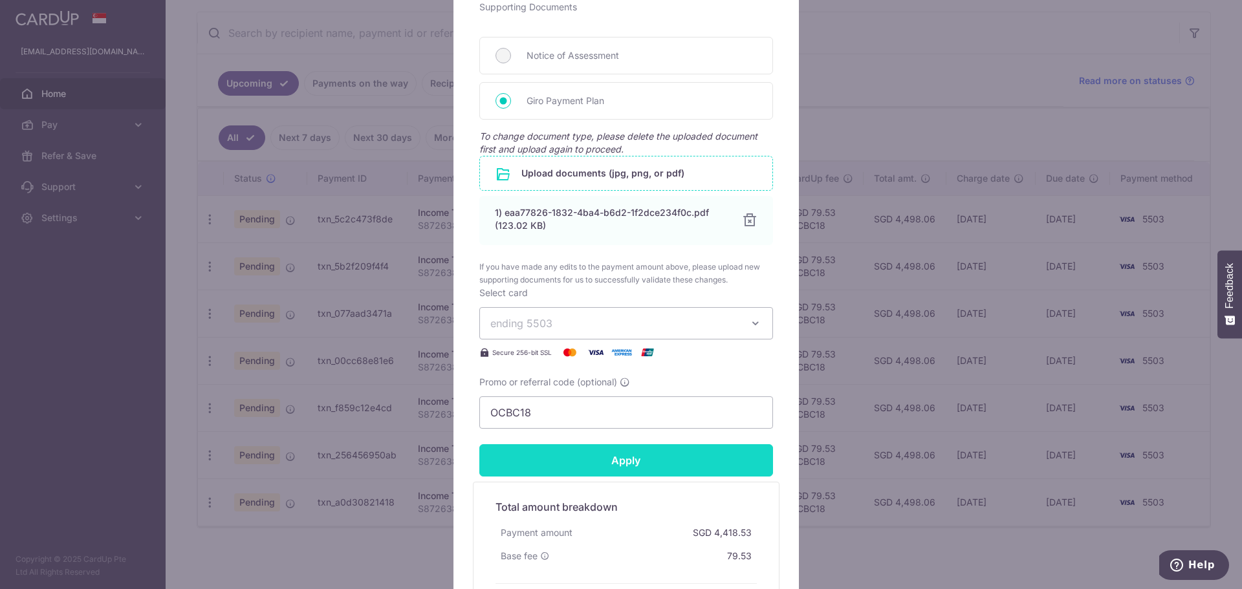
click at [629, 461] on input "Apply" at bounding box center [626, 460] width 294 height 32
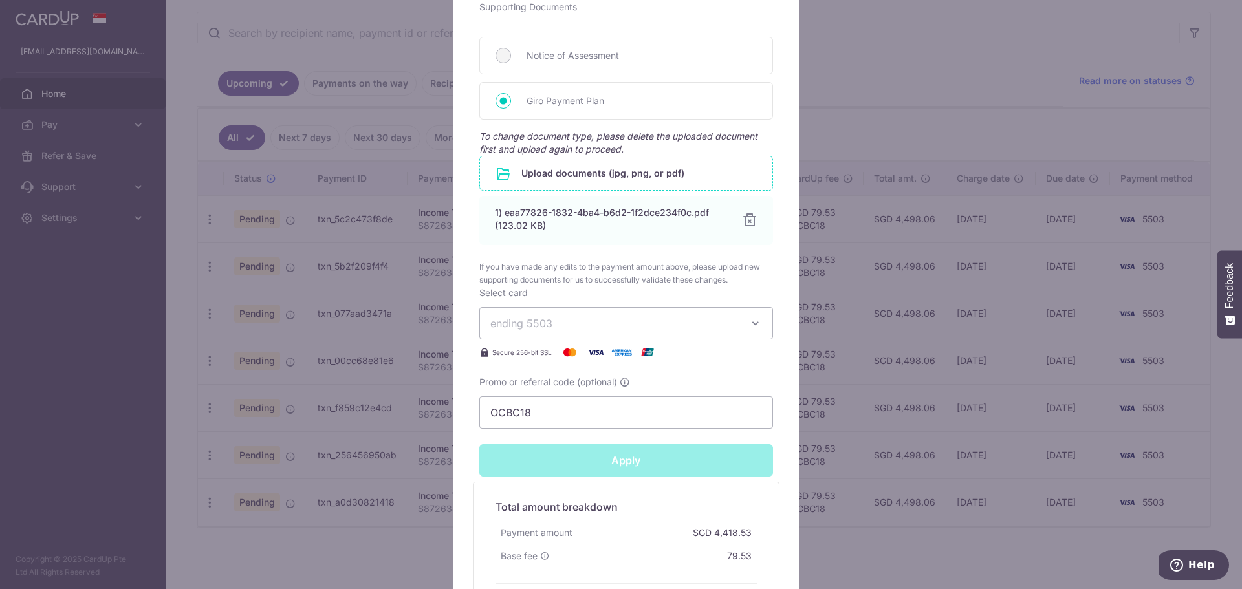
type input "Successfully Applied"
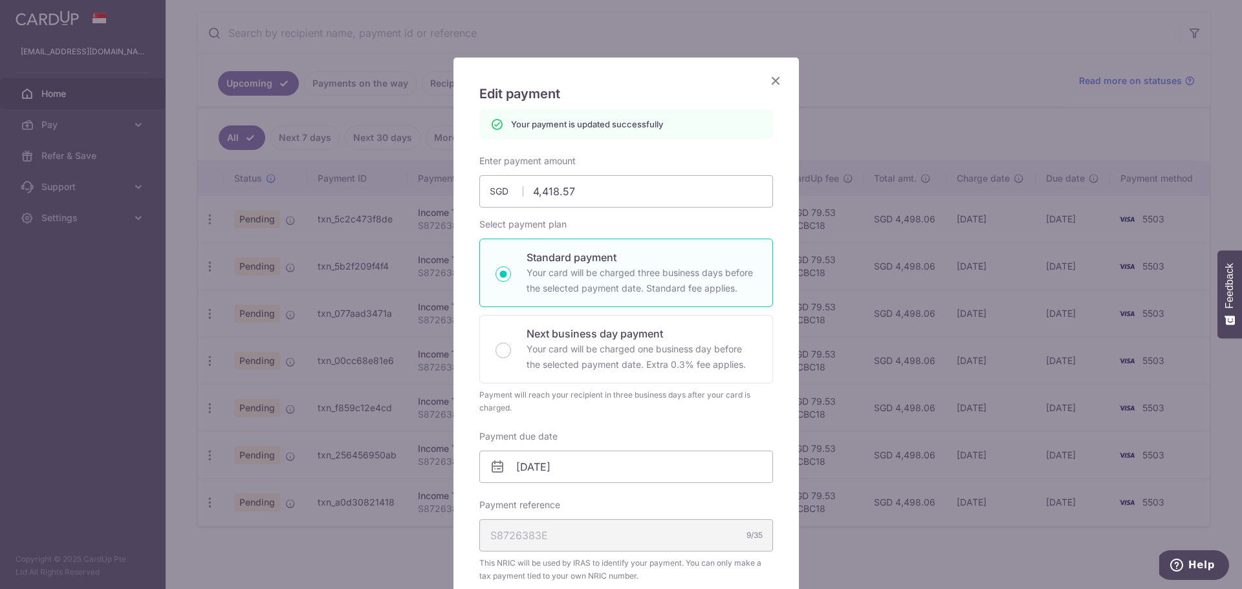
scroll to position [14, 0]
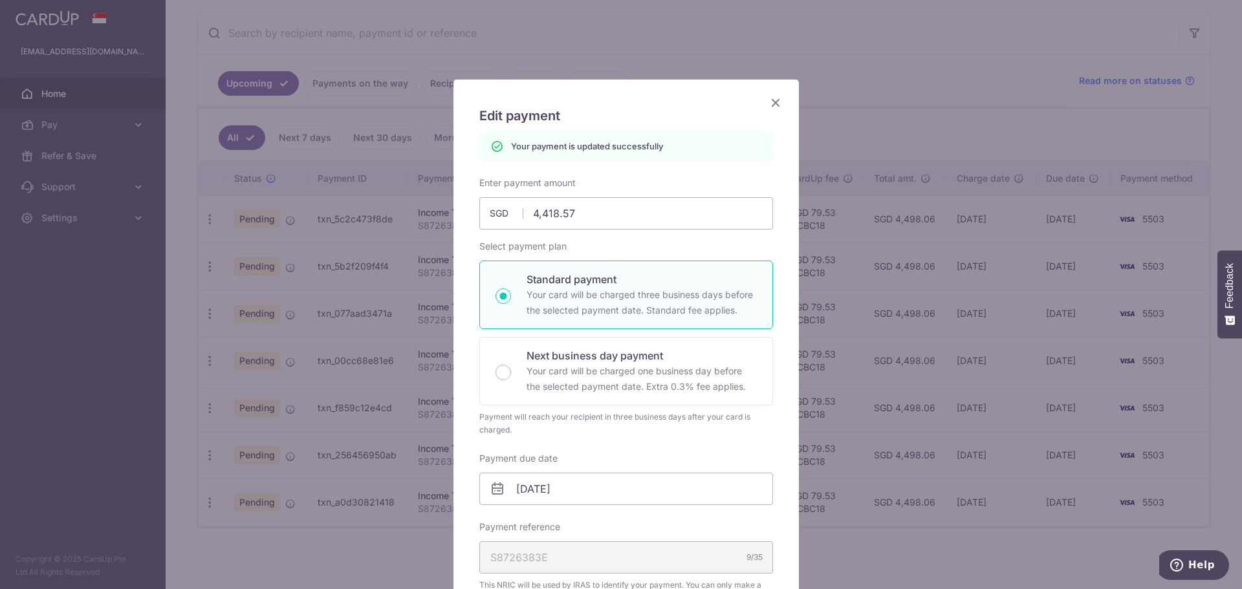
click at [772, 101] on icon "Close" at bounding box center [776, 102] width 16 height 16
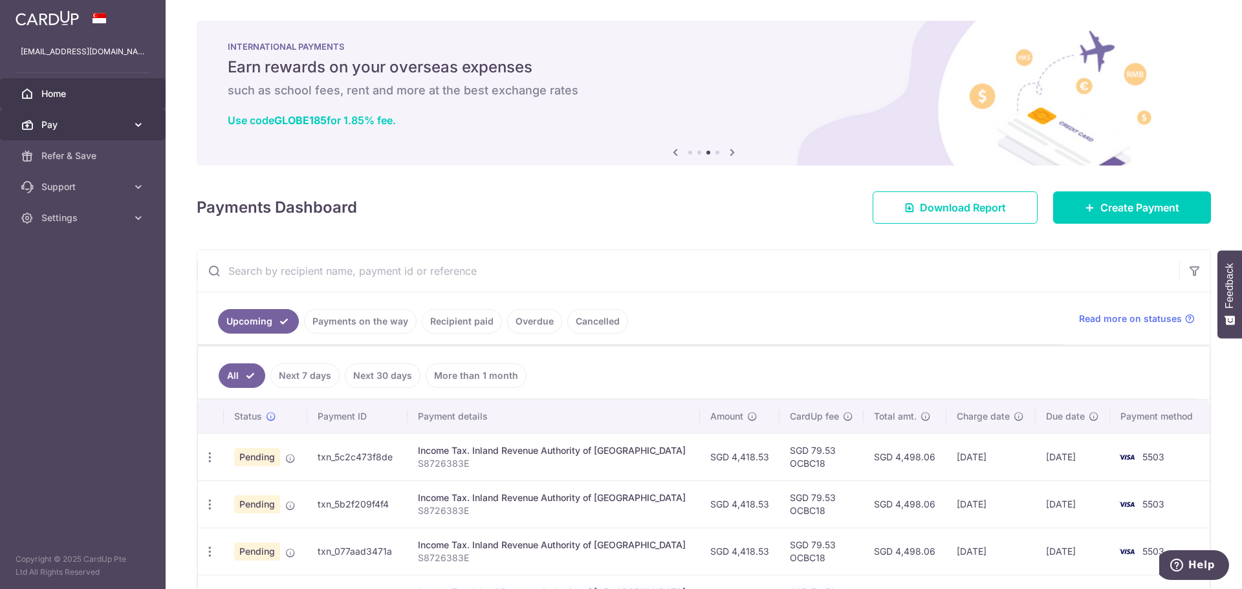
click at [124, 125] on span "Pay" at bounding box center [83, 124] width 85 height 13
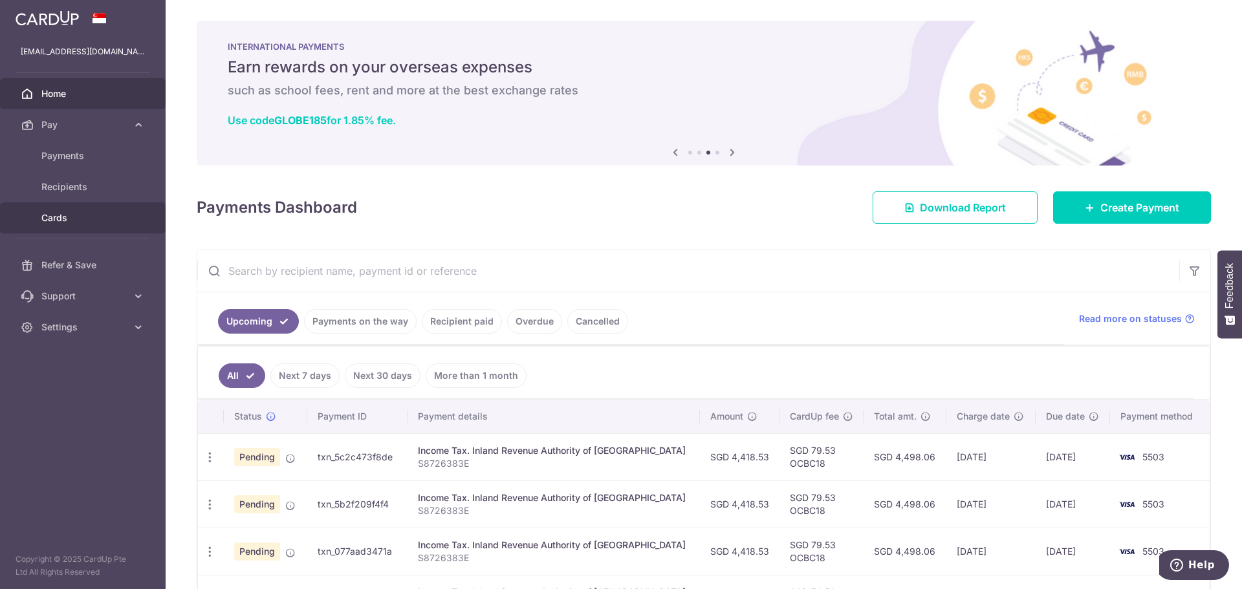
click at [80, 213] on span "Cards" at bounding box center [83, 218] width 85 height 13
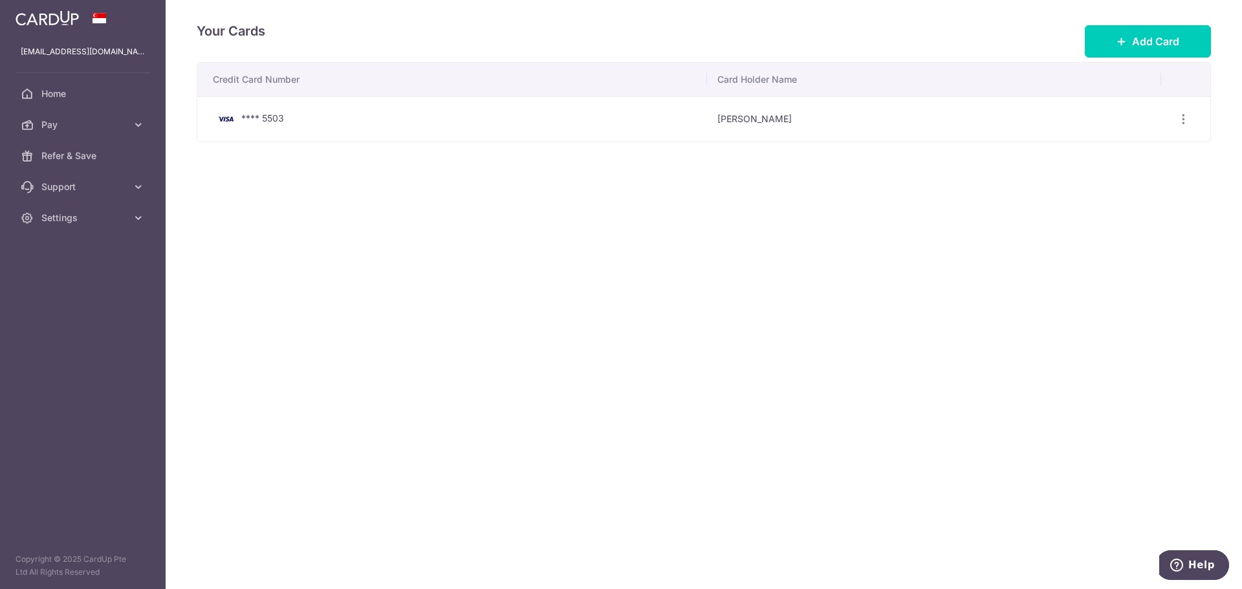
click at [256, 121] on span "**** 5503" at bounding box center [262, 118] width 43 height 11
click at [1179, 112] on div "View/Edit [GEOGRAPHIC_DATA]" at bounding box center [1184, 119] width 24 height 24
click at [1186, 122] on icon "button" at bounding box center [1184, 120] width 14 height 14
click at [1128, 157] on span "View/Edit" at bounding box center [1140, 155] width 88 height 16
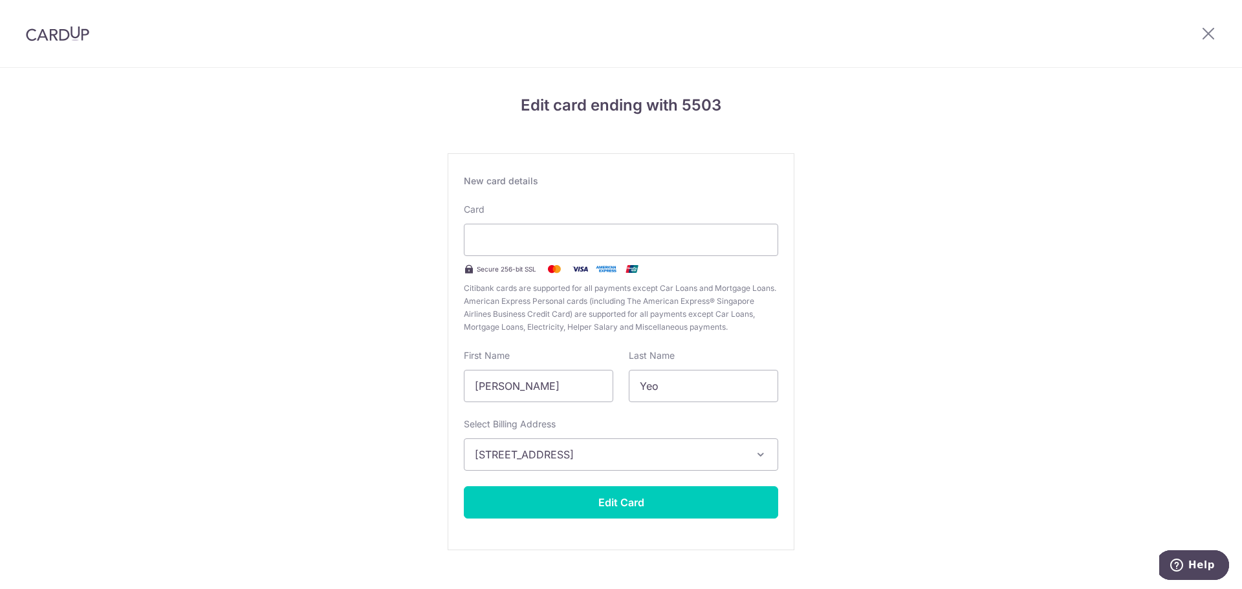
click at [55, 31] on img at bounding box center [57, 34] width 63 height 16
